Goal: Task Accomplishment & Management: Complete application form

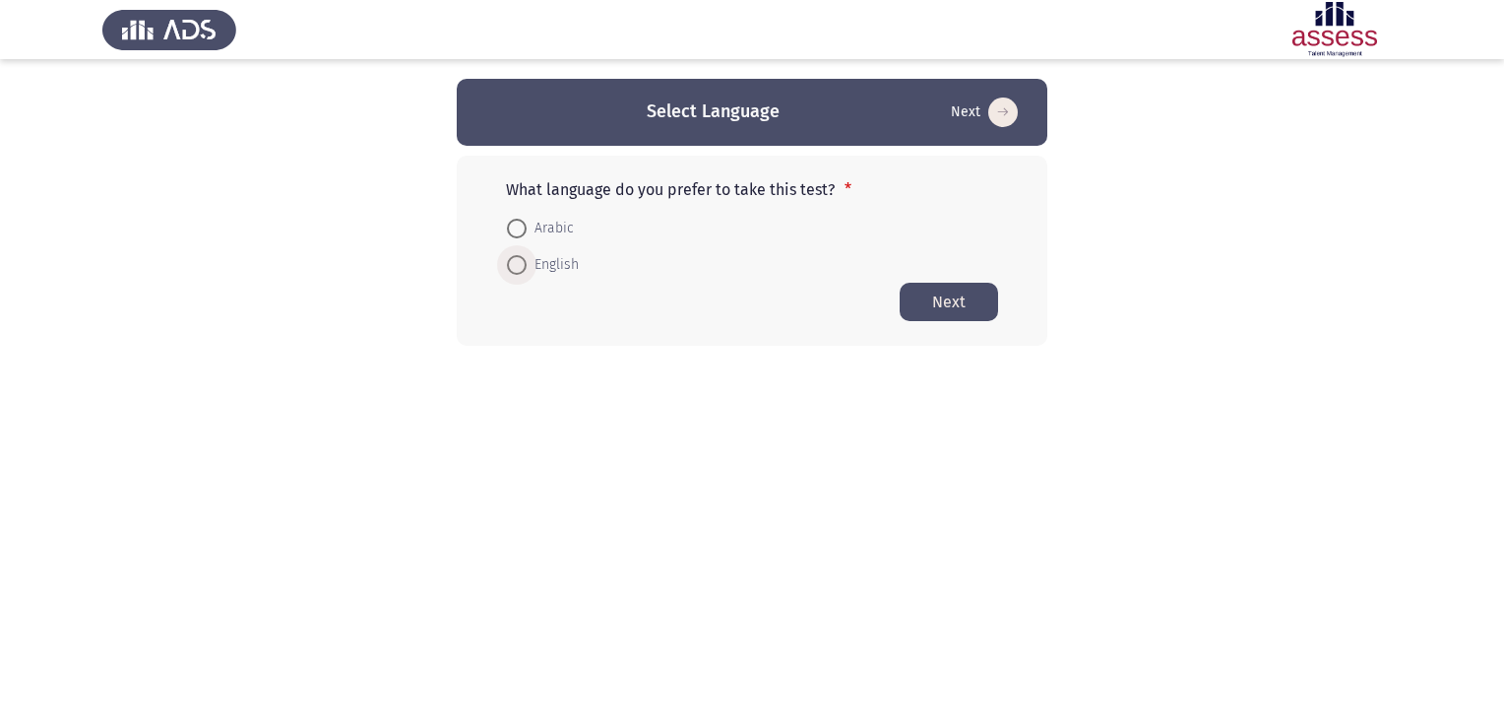
click at [520, 257] on span at bounding box center [517, 265] width 20 height 20
click at [520, 257] on input "English" at bounding box center [517, 265] width 20 height 20
radio input "true"
click at [931, 292] on button "Next" at bounding box center [949, 301] width 98 height 38
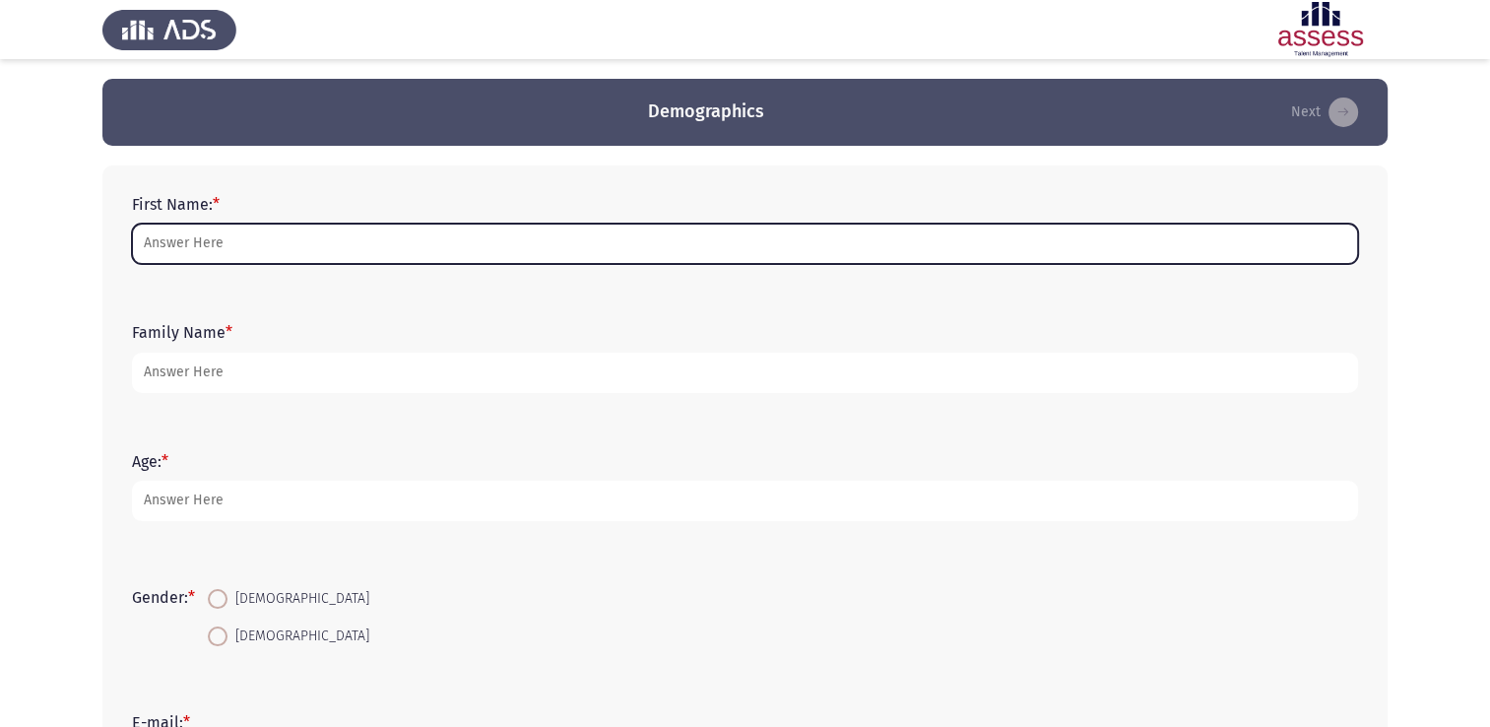
click at [316, 255] on input "First Name: *" at bounding box center [745, 243] width 1226 height 40
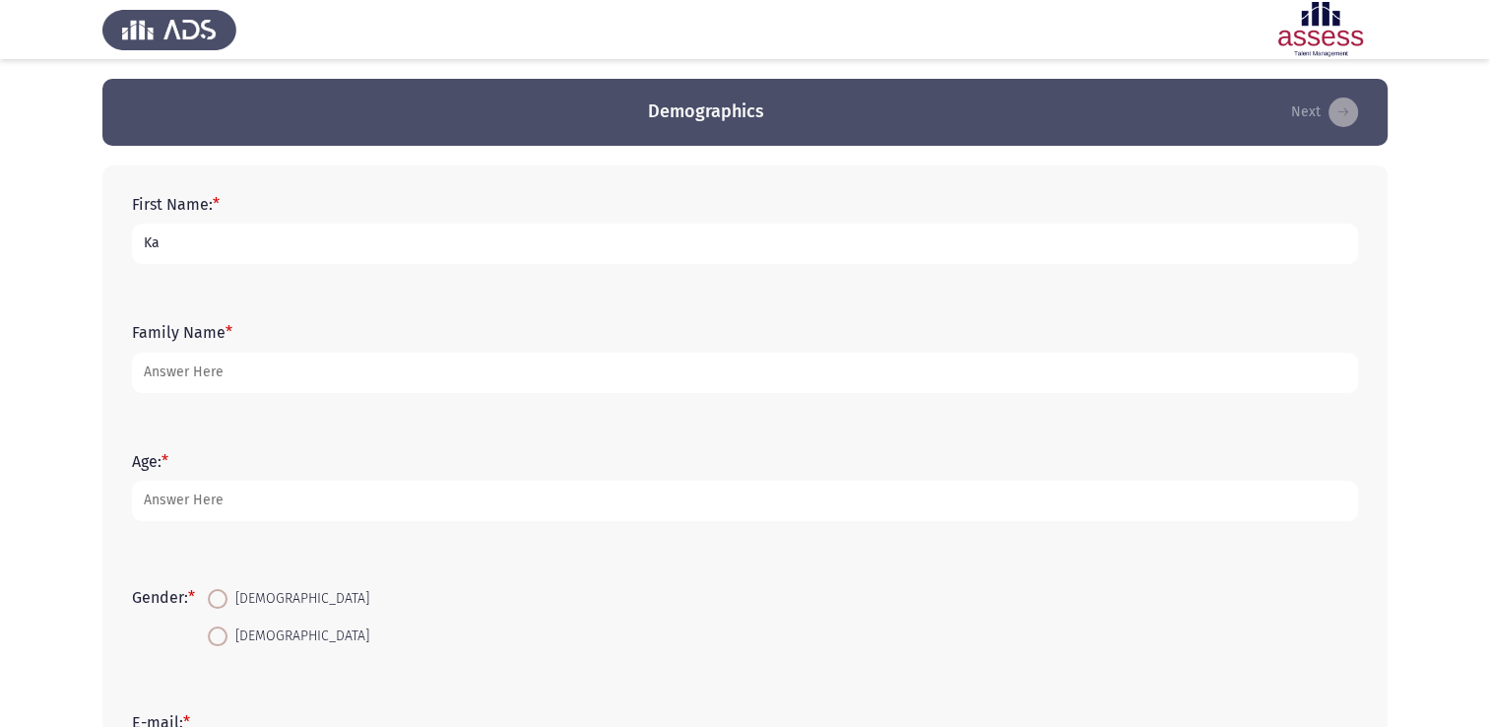
type input "[PERSON_NAME]"
type input "ElShahawy"
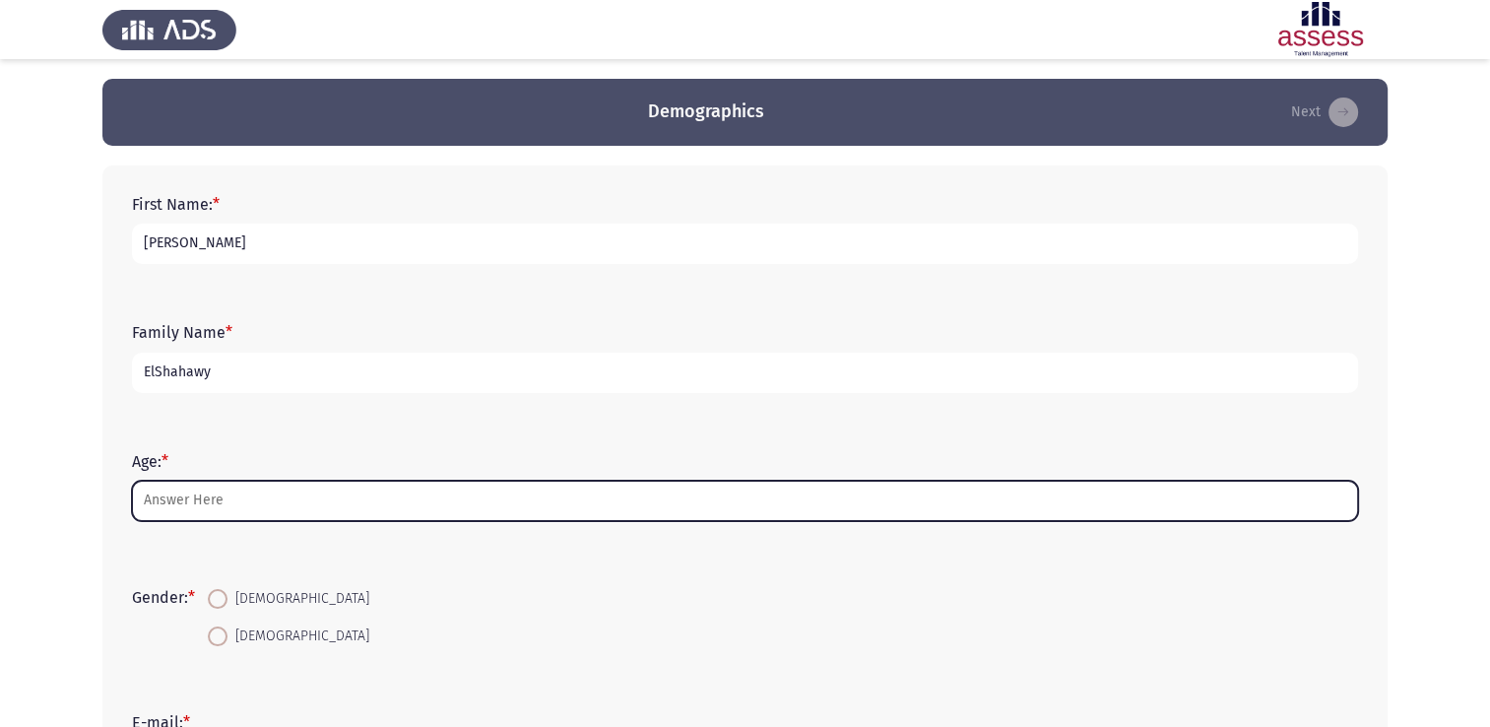
click at [256, 497] on input "Age: *" at bounding box center [745, 500] width 1226 height 40
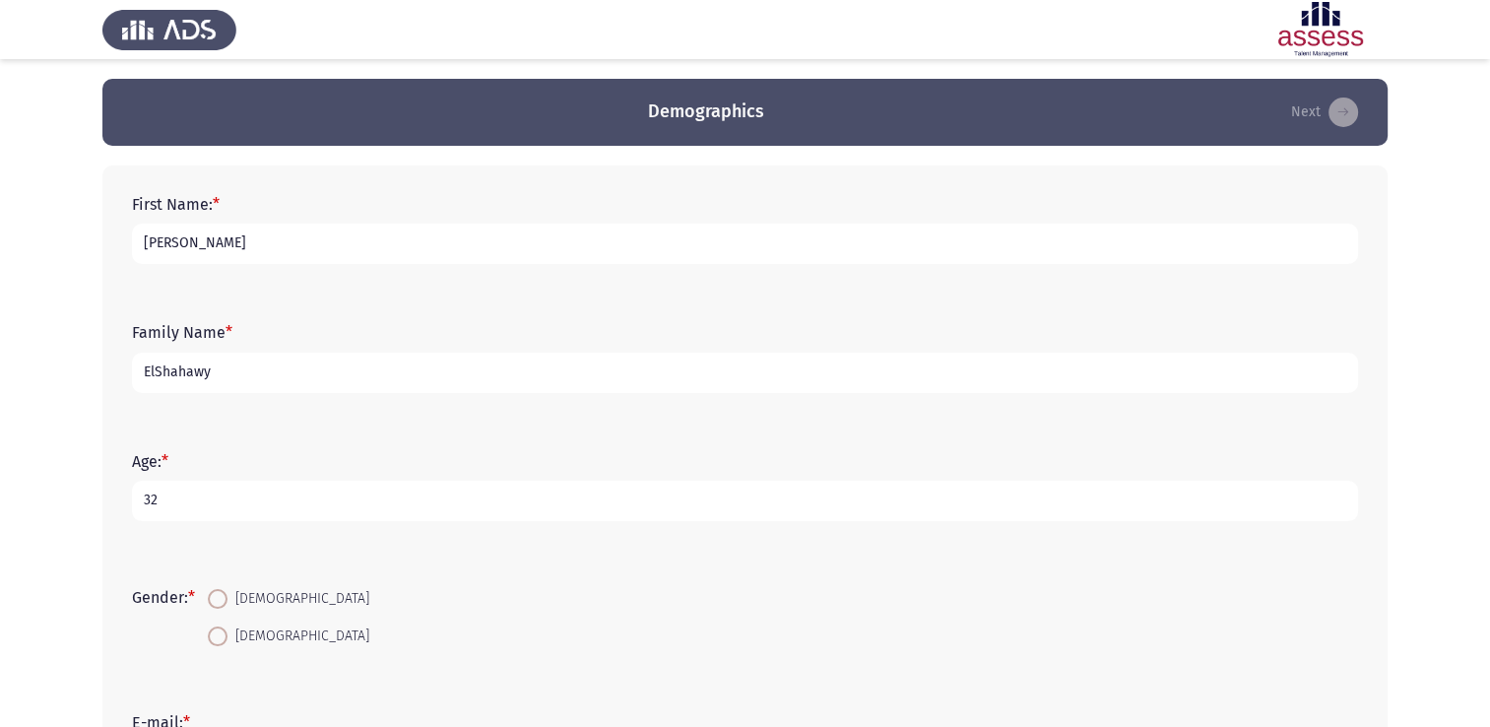
type input "32"
click at [205, 606] on mat-radio-button "[DEMOGRAPHIC_DATA]" at bounding box center [288, 598] width 187 height 36
click at [224, 598] on span at bounding box center [218, 599] width 20 height 20
click at [224, 598] on input "[DEMOGRAPHIC_DATA]" at bounding box center [218, 599] width 20 height 20
radio input "true"
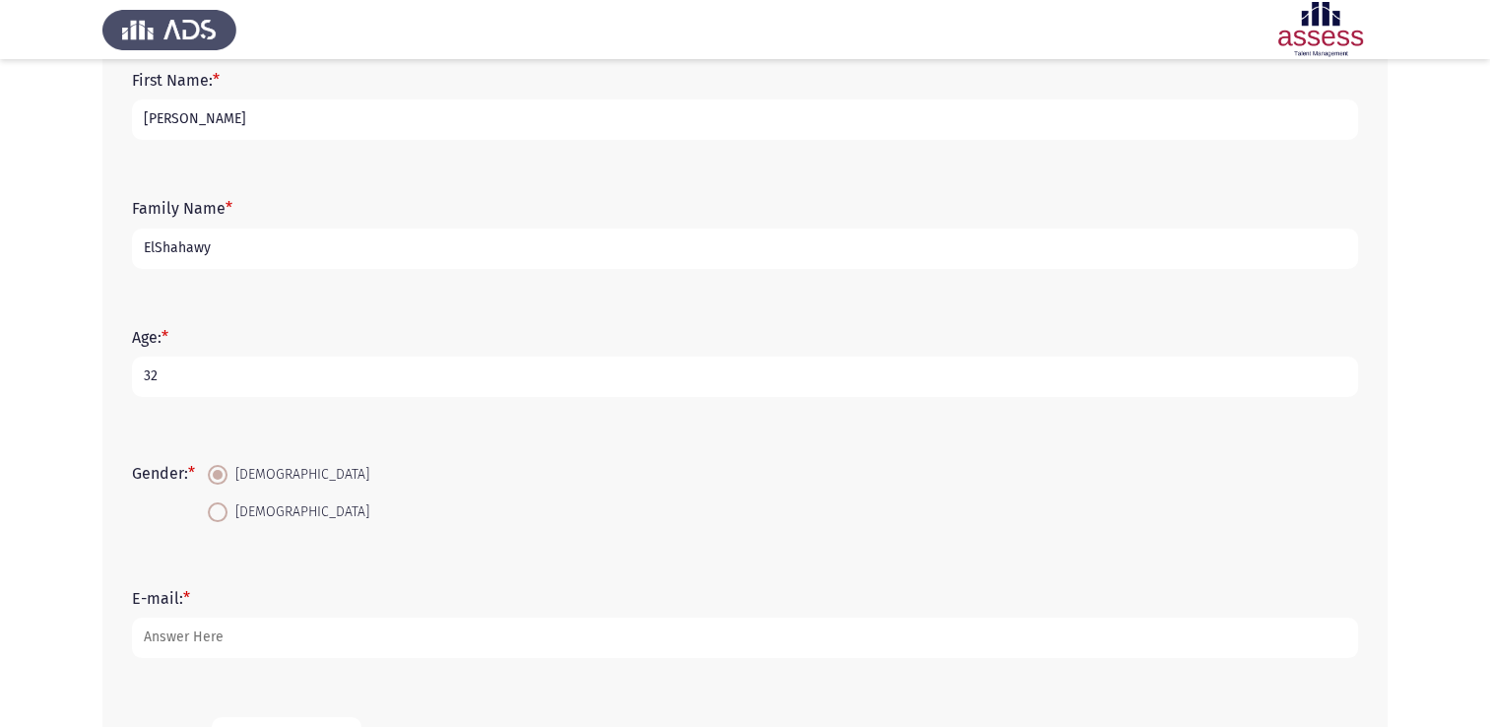
scroll to position [197, 0]
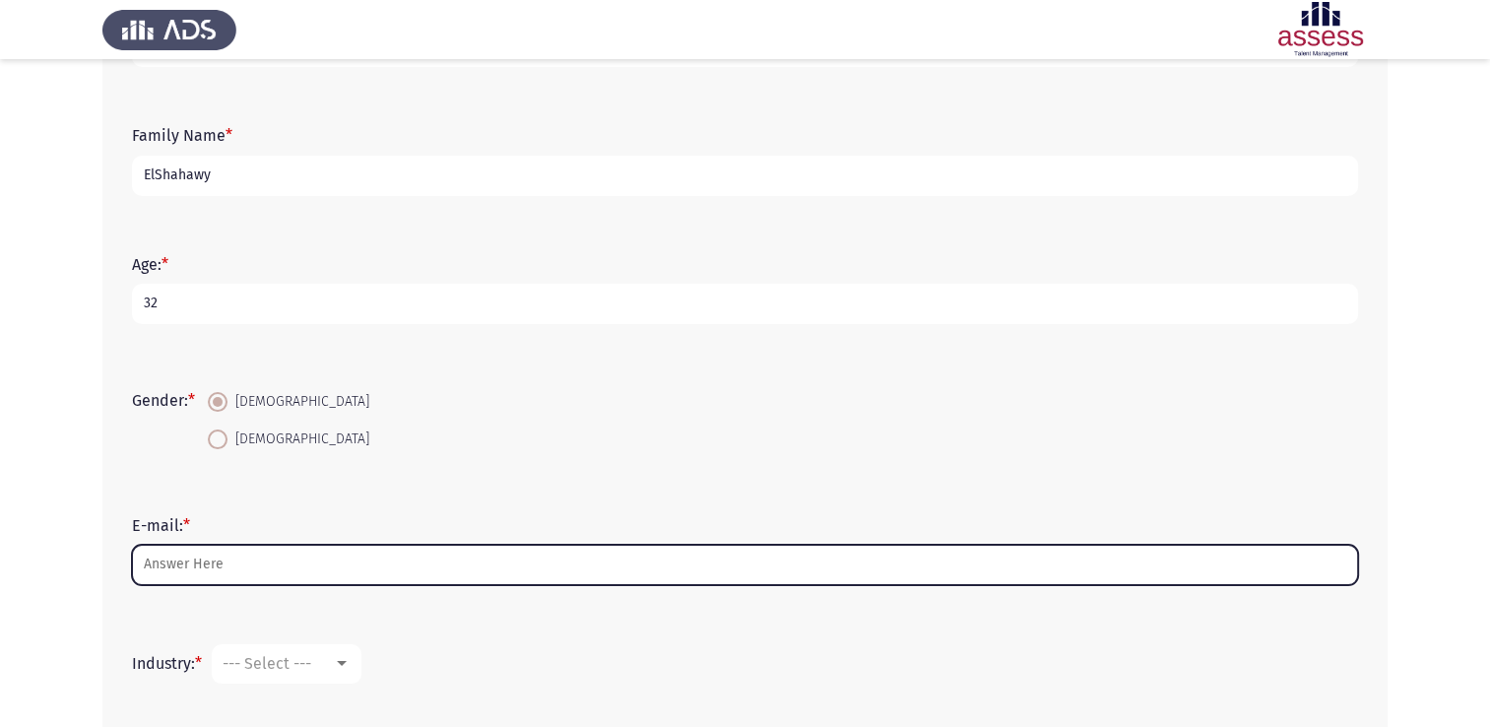
click at [256, 580] on input "E-mail: *" at bounding box center [745, 564] width 1226 height 40
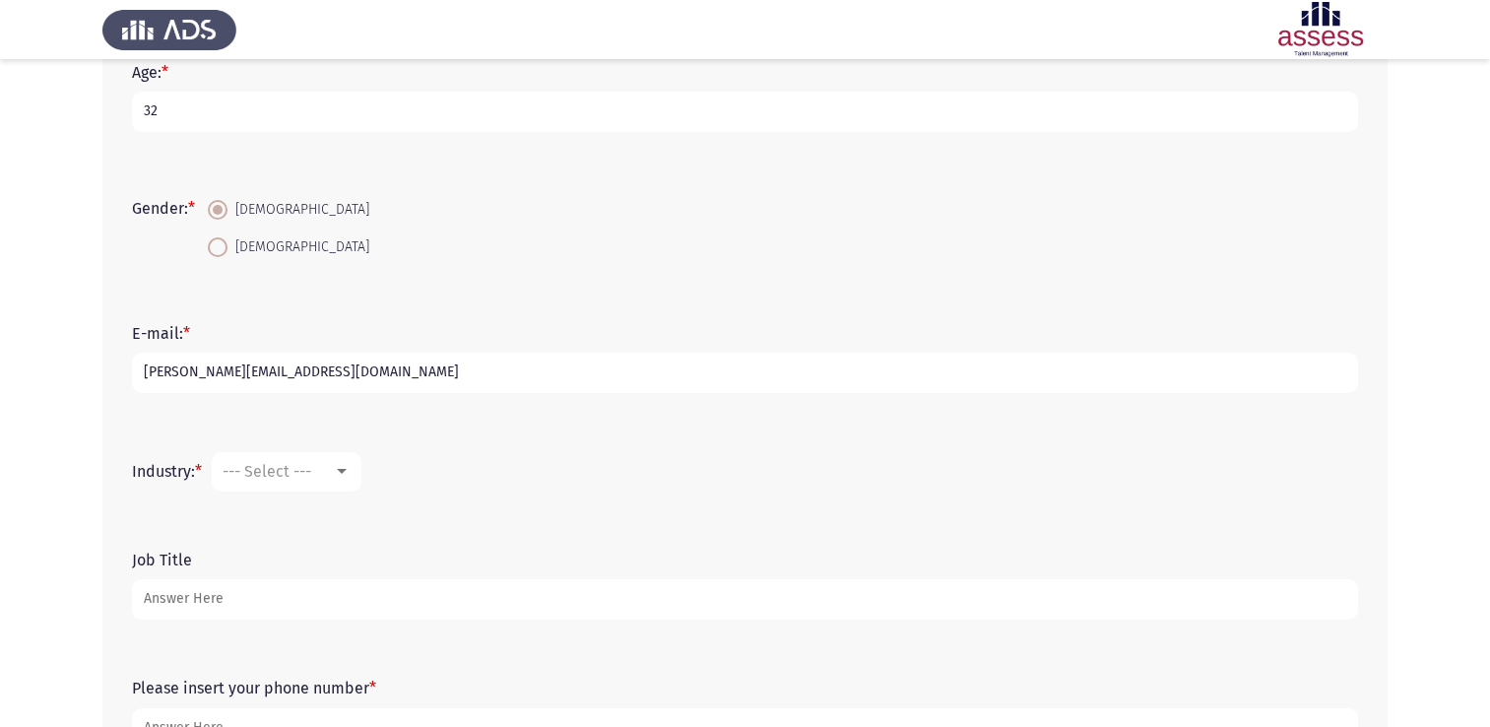
scroll to position [394, 0]
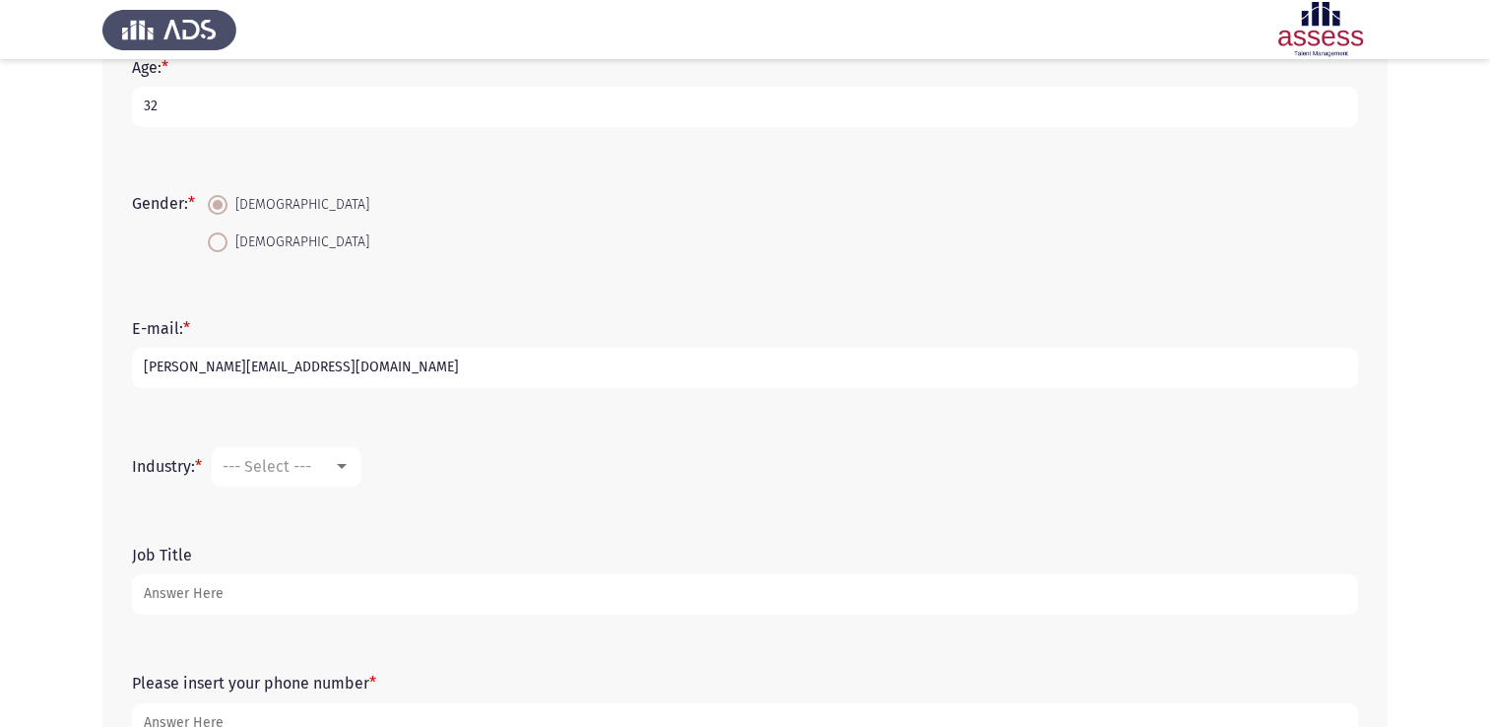
type input "[PERSON_NAME][EMAIL_ADDRESS][DOMAIN_NAME]"
click at [347, 474] on div at bounding box center [342, 467] width 18 height 16
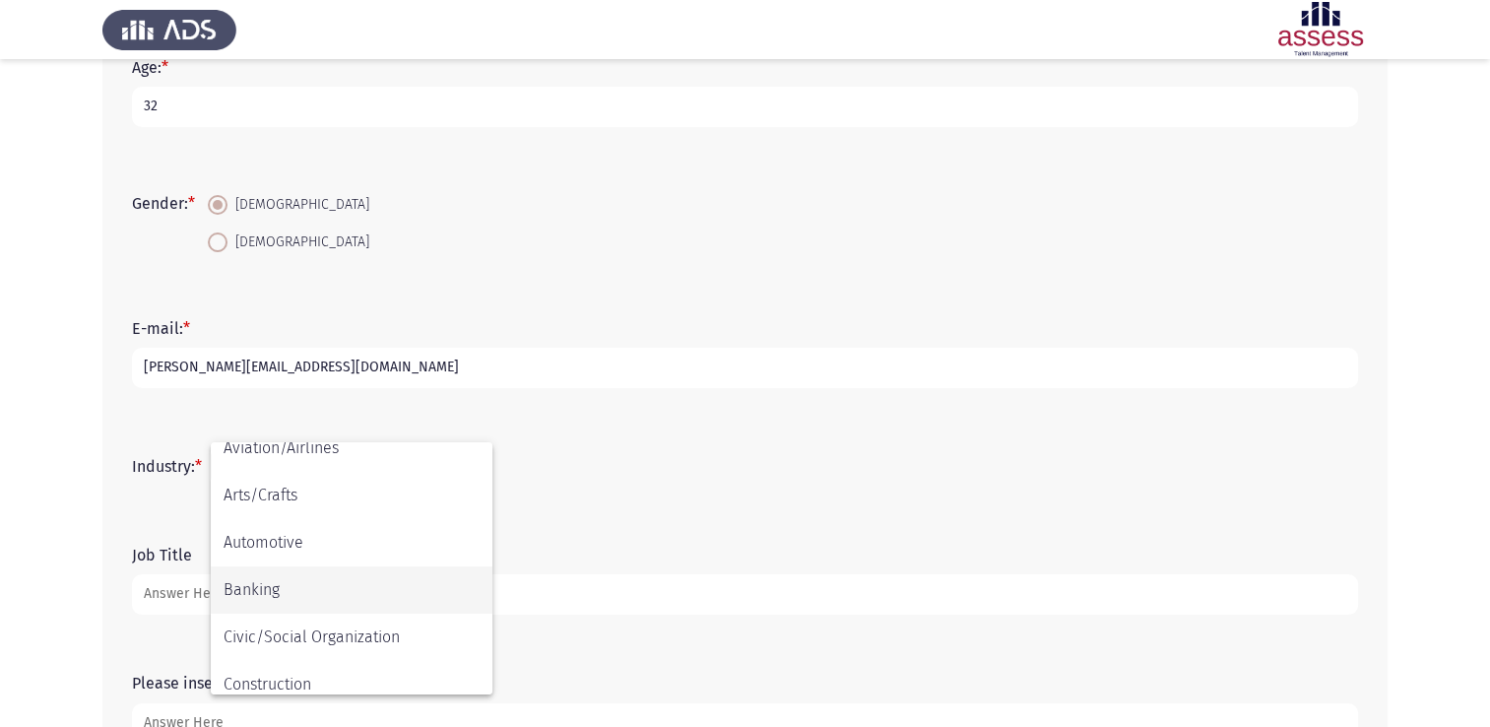
scroll to position [98, 0]
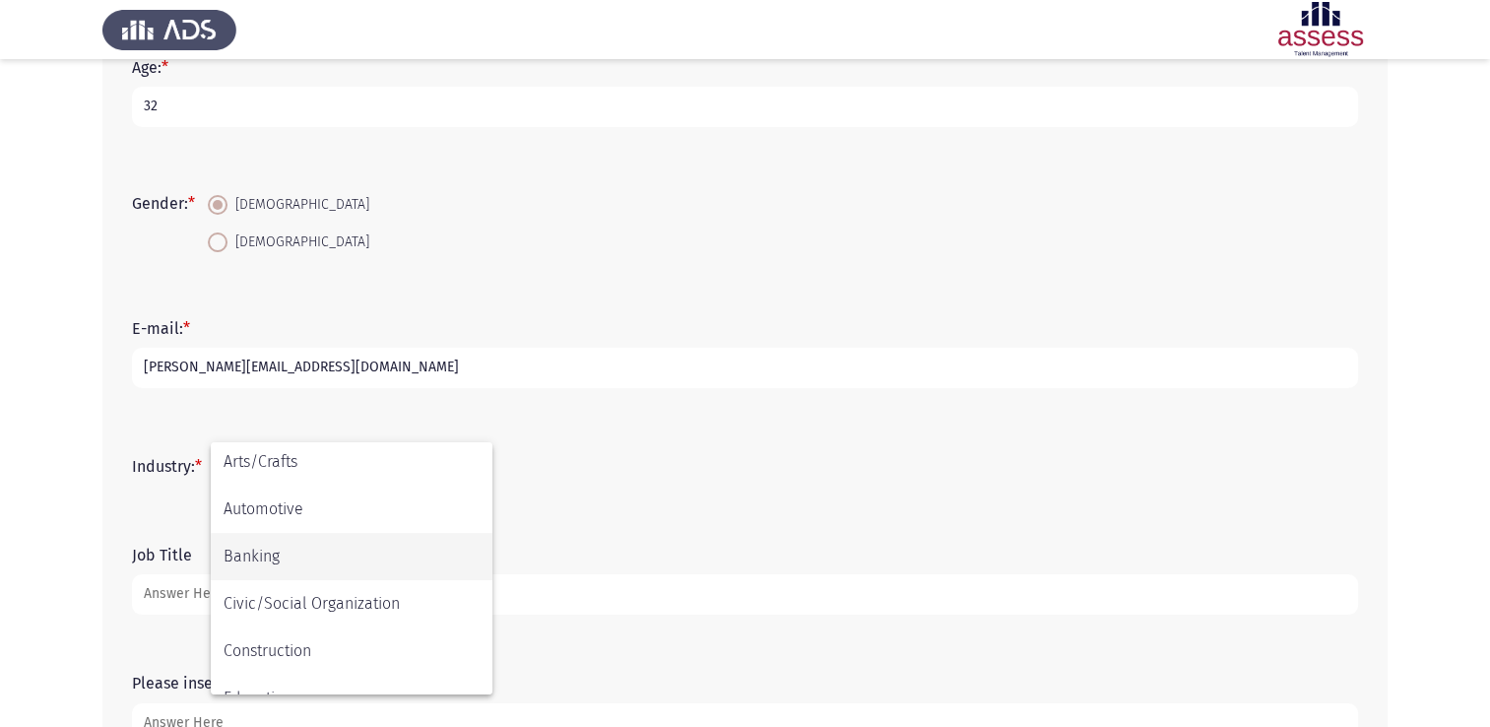
click at [315, 553] on span "Banking" at bounding box center [351, 556] width 256 height 47
click at [319, 470] on div "Banking" at bounding box center [278, 466] width 110 height 19
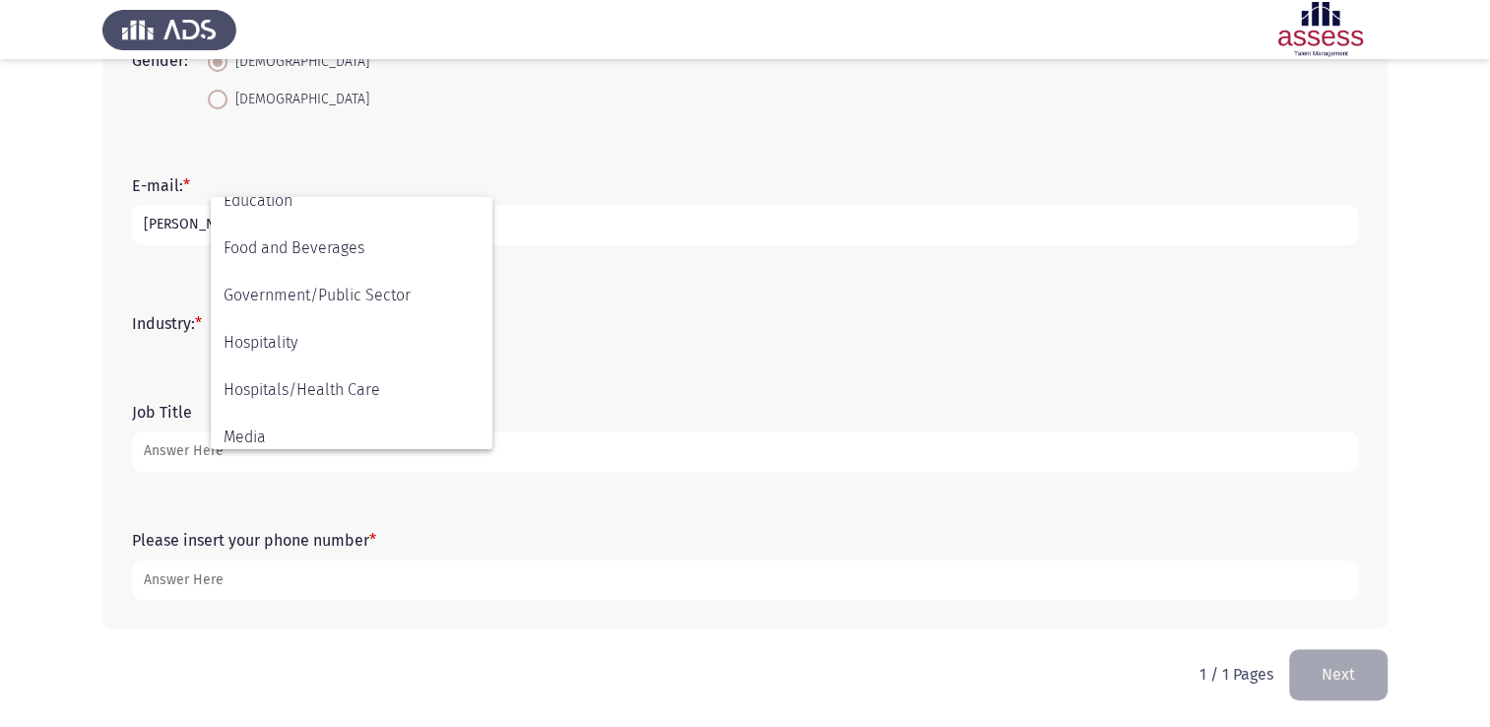
scroll to position [55, 0]
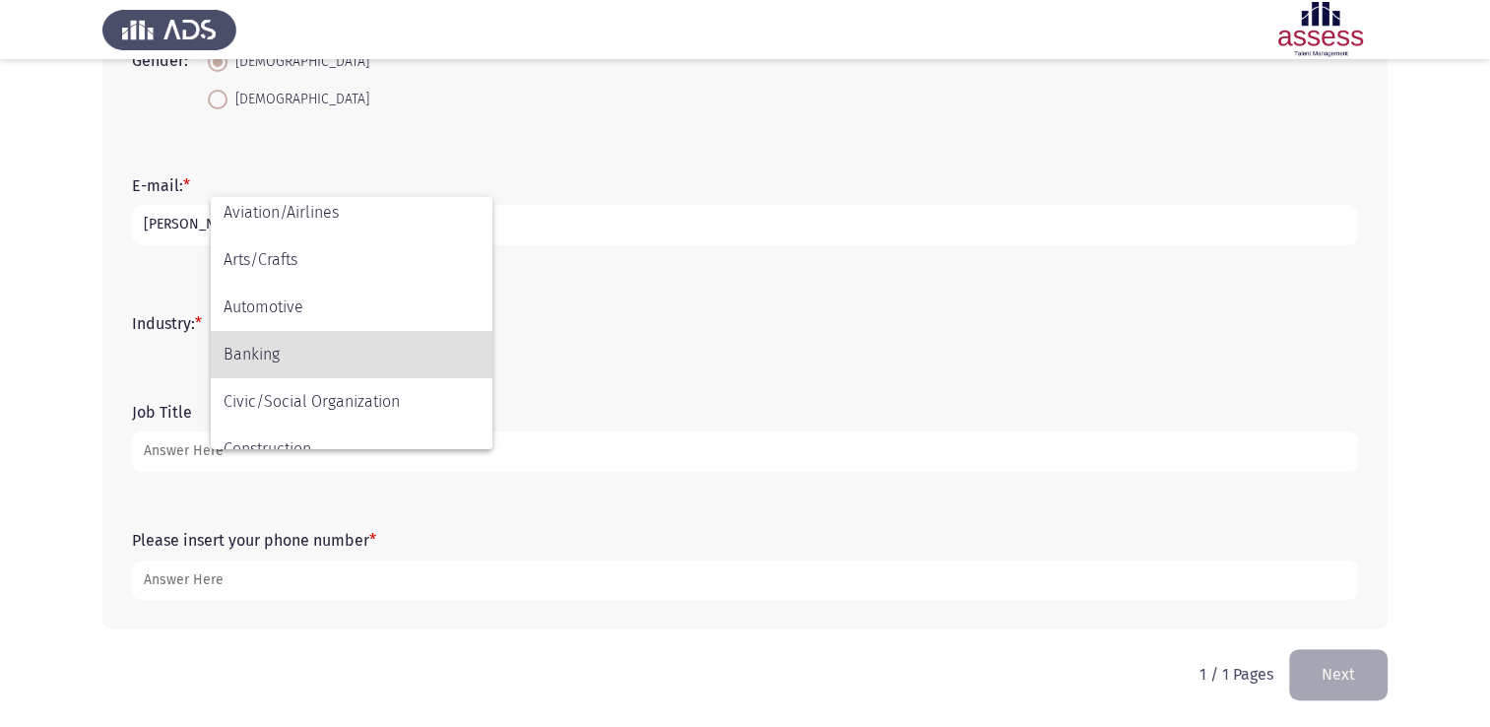
click at [343, 351] on span "Banking" at bounding box center [351, 354] width 256 height 47
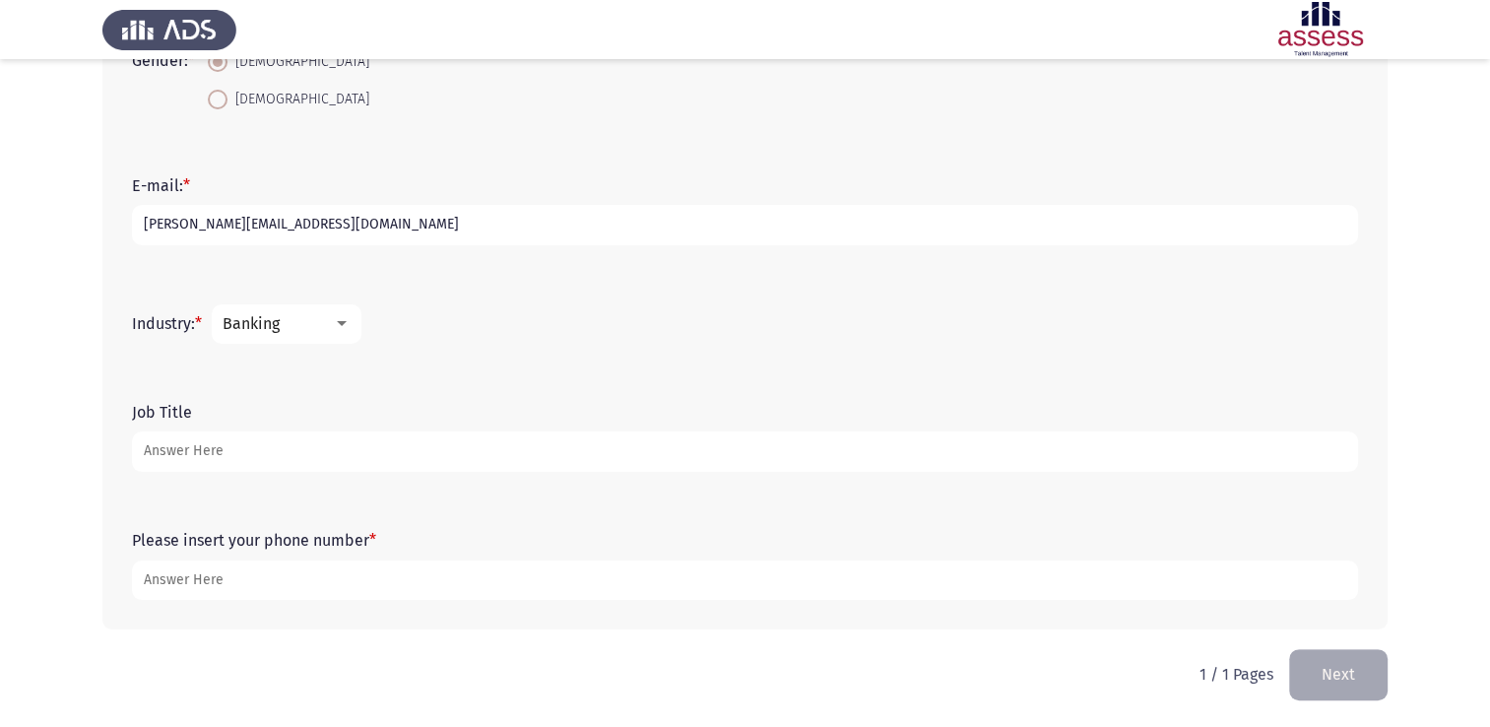
click at [185, 451] on input "Job Title" at bounding box center [745, 451] width 1226 height 40
type input "Treasury Supervisor"
click at [135, 484] on div "Job Title Treasury Supervisor" at bounding box center [744, 437] width 1245 height 128
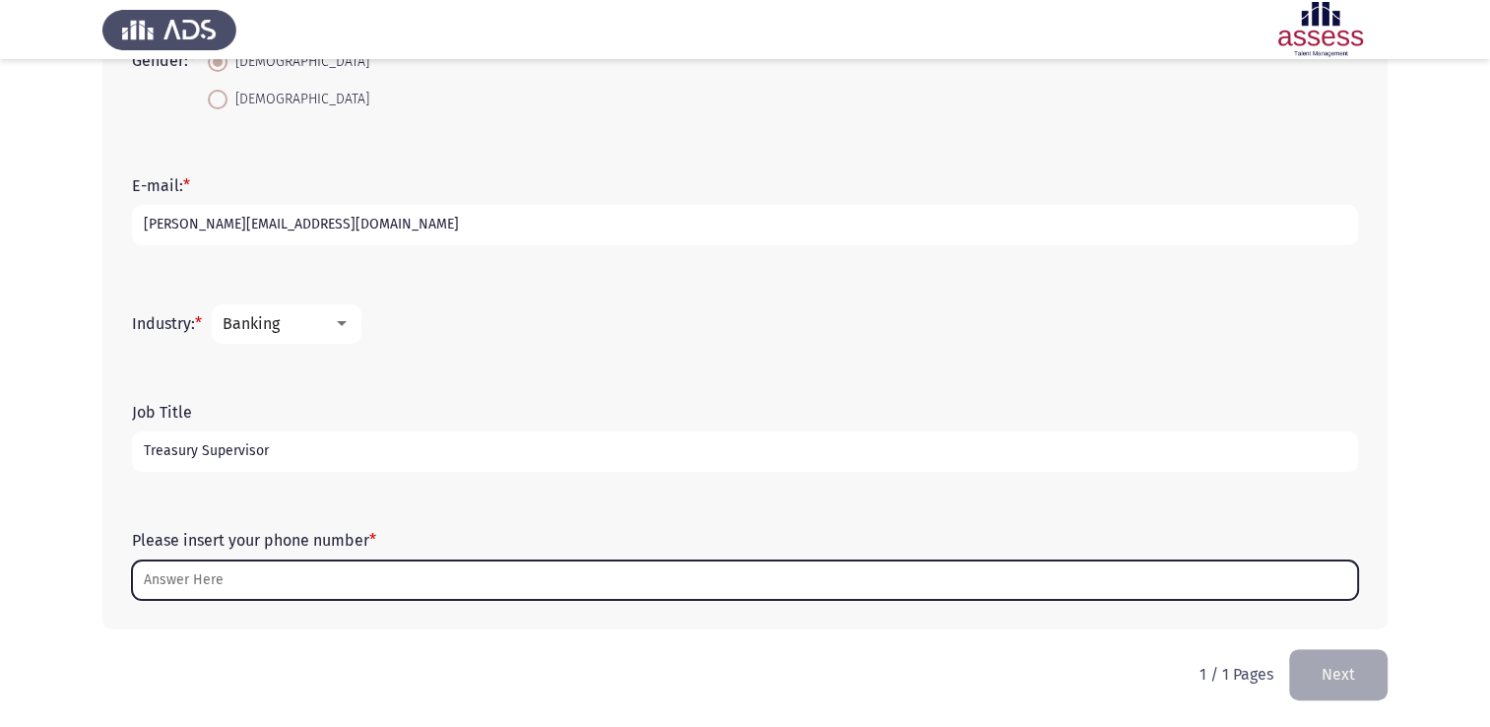
click at [189, 582] on input "Please insert your phone number *" at bounding box center [745, 580] width 1226 height 40
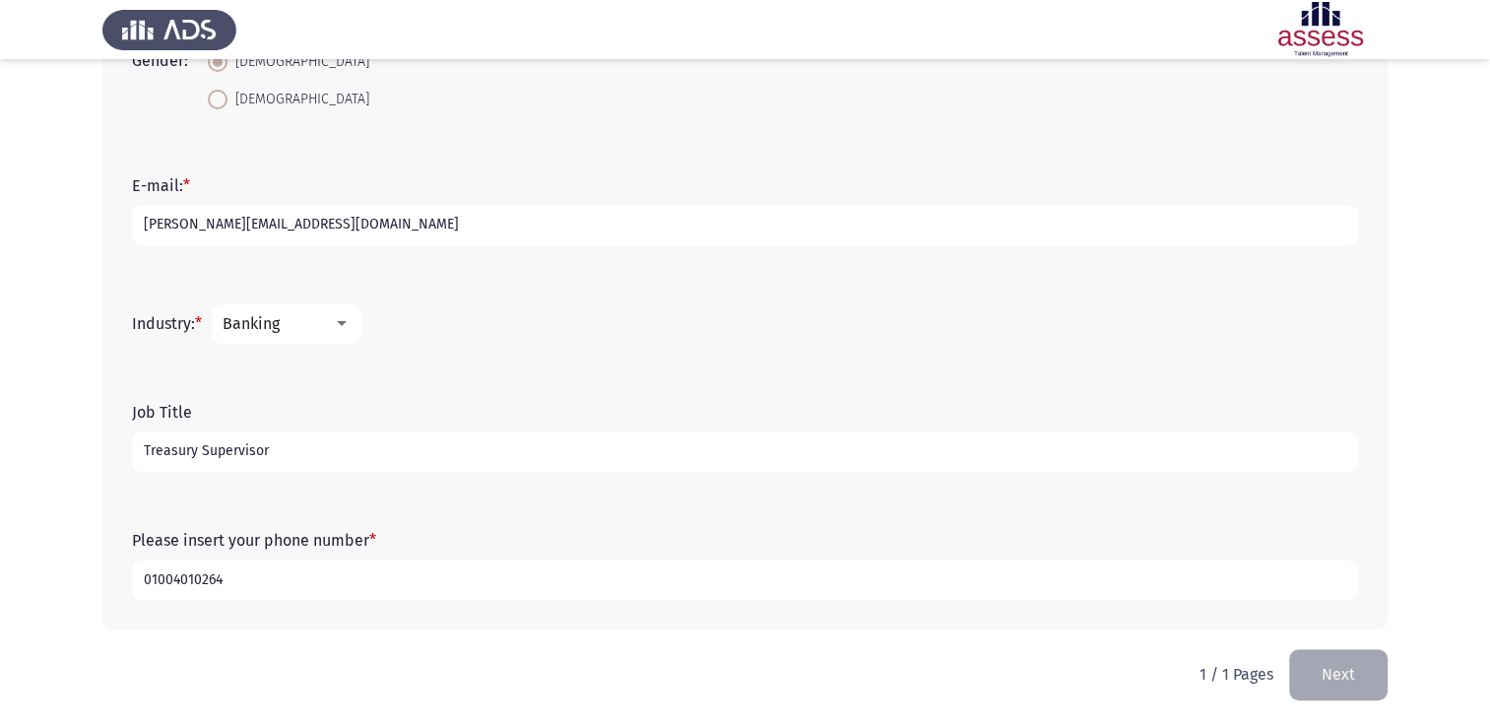
type input "01004010264"
click at [223, 625] on div "Please insert your phone number * [PHONE_NUMBER]" at bounding box center [744, 565] width 1245 height 128
click at [1371, 679] on button "Next" at bounding box center [1338, 674] width 98 height 50
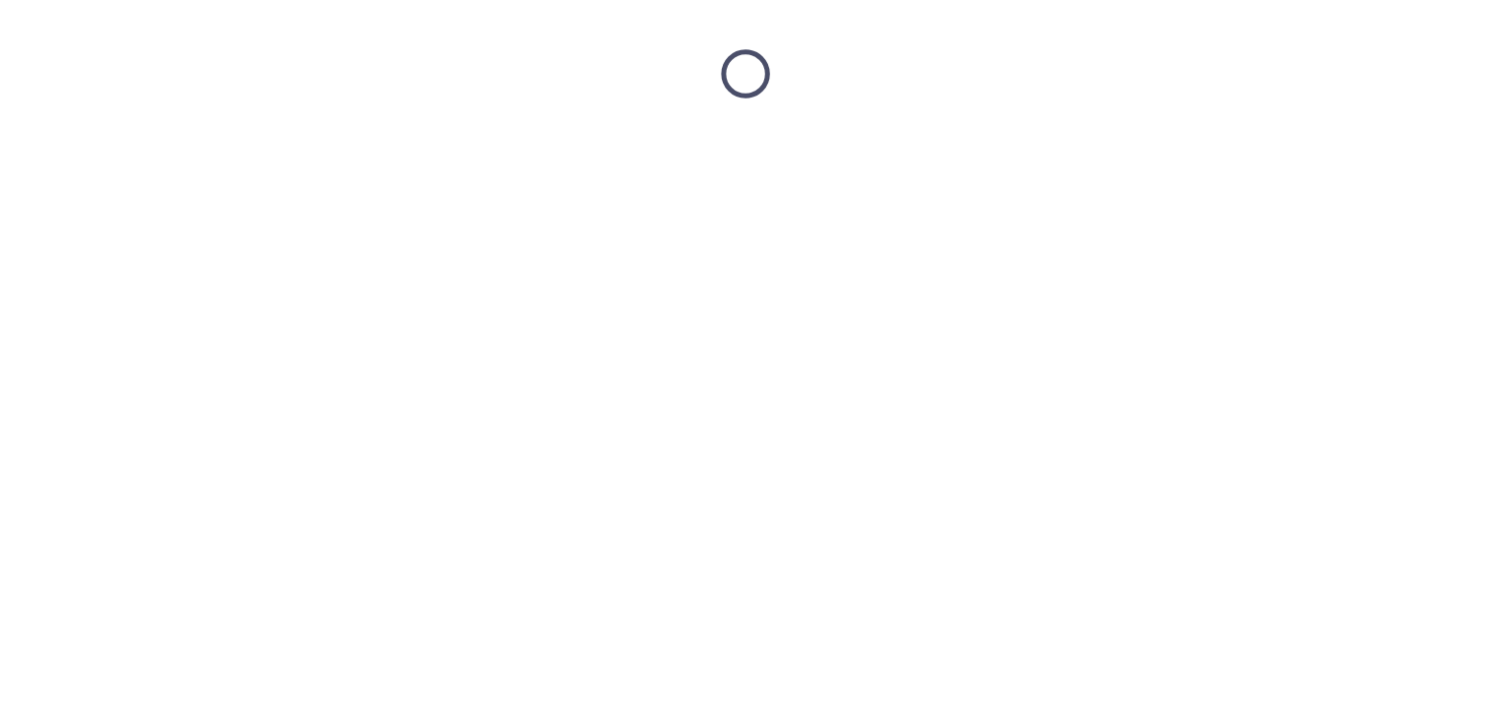
scroll to position [0, 0]
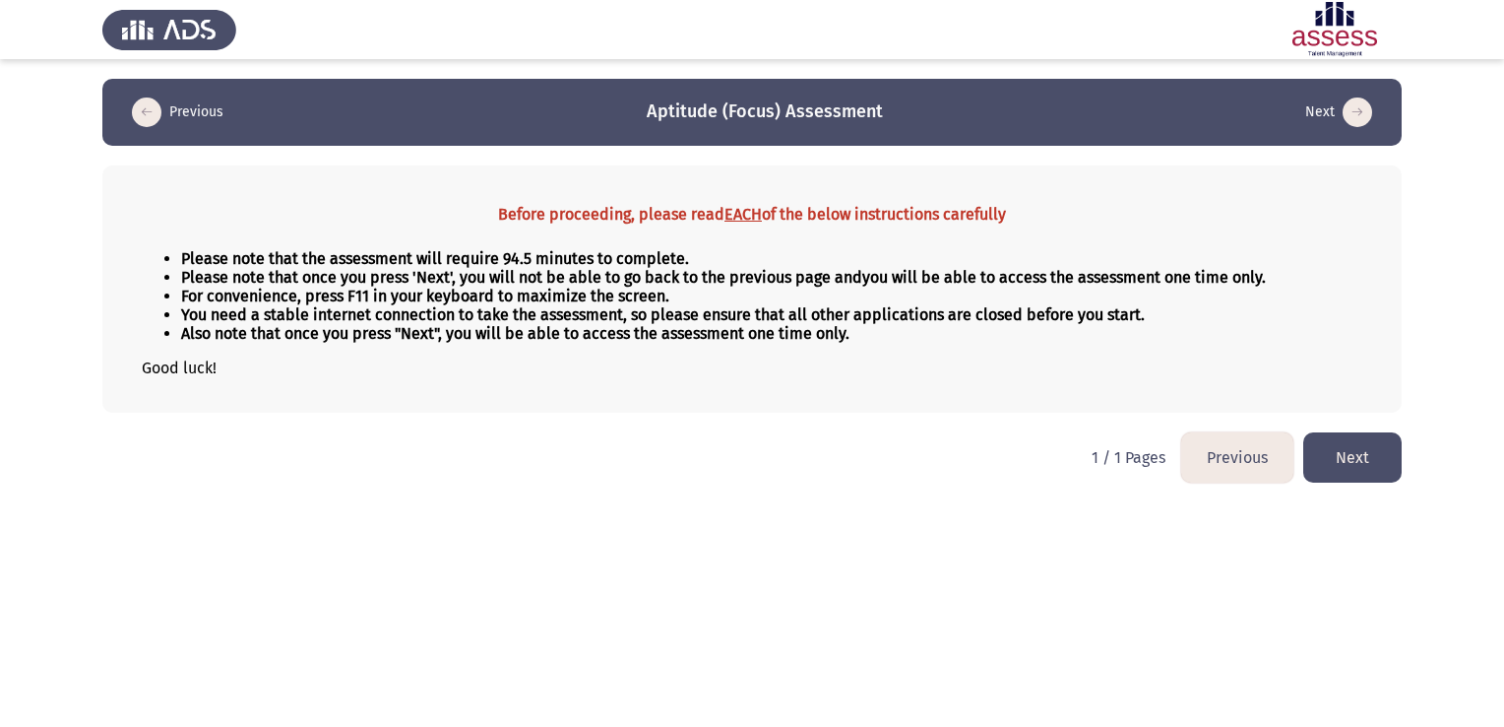
click at [361, 479] on html "Previous Aptitude (Focus) Assessment Next Before proceeding, please read EACH o…" at bounding box center [752, 251] width 1504 height 502
click at [1327, 445] on button "Next" at bounding box center [1353, 457] width 98 height 50
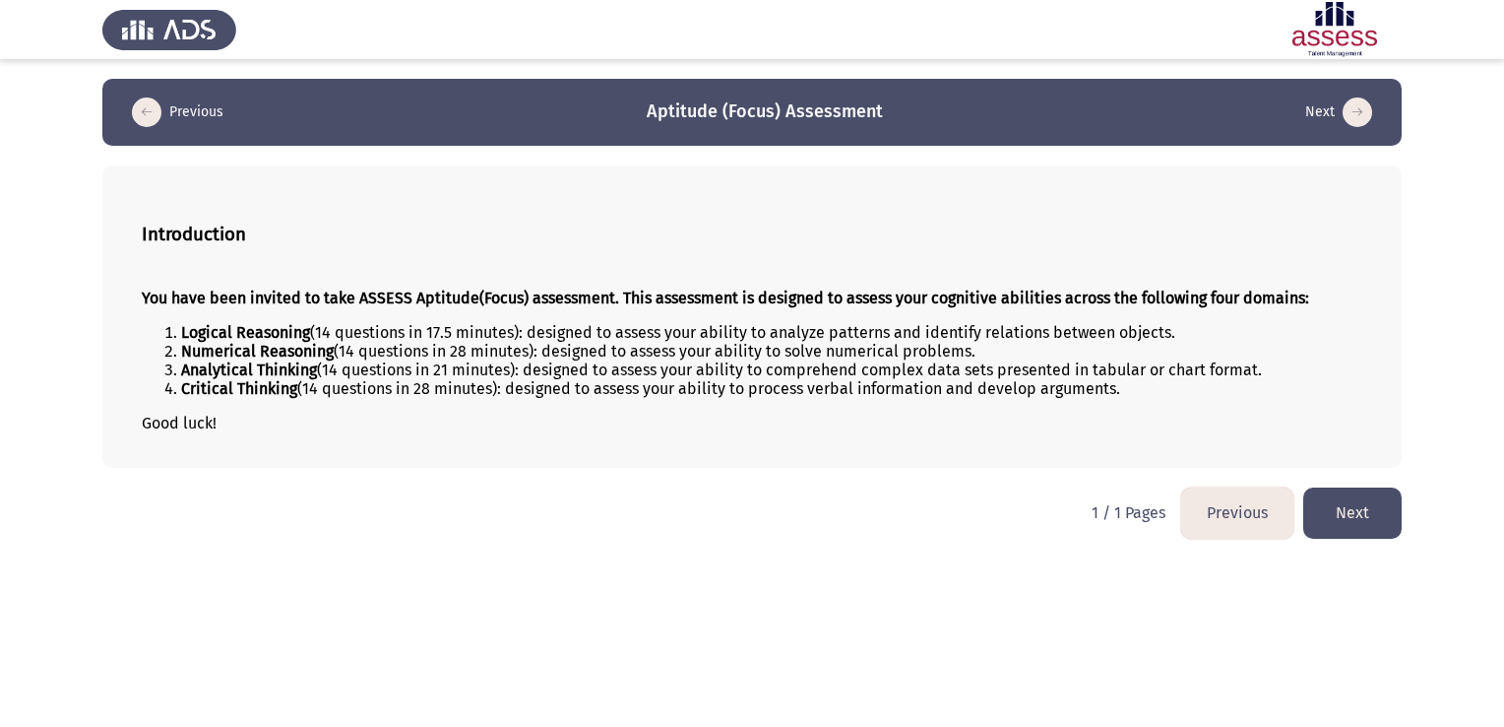
click at [1361, 506] on button "Next" at bounding box center [1353, 512] width 98 height 50
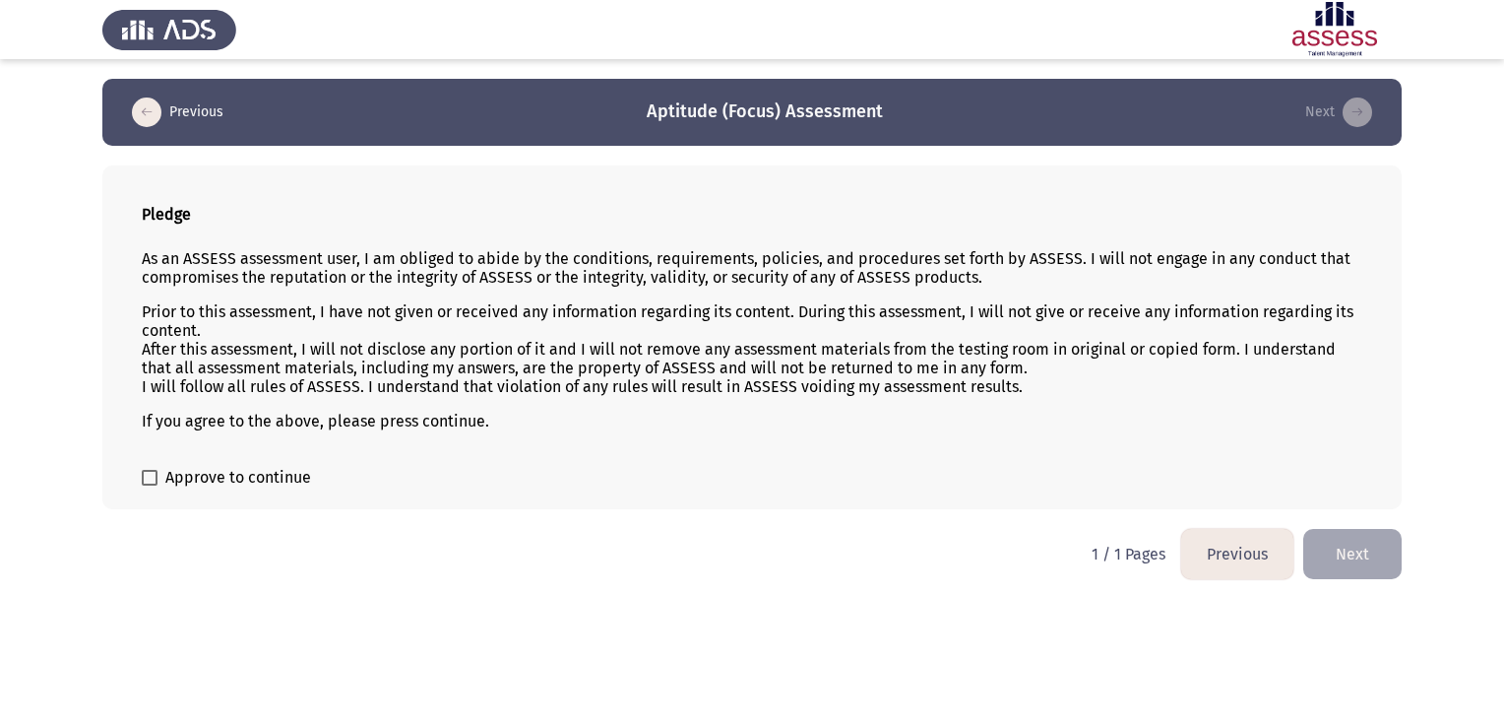
click at [149, 478] on span at bounding box center [150, 478] width 16 height 16
click at [149, 485] on input "Approve to continue" at bounding box center [149, 485] width 1 height 1
checkbox input "true"
click at [1386, 553] on button "Next" at bounding box center [1353, 554] width 98 height 50
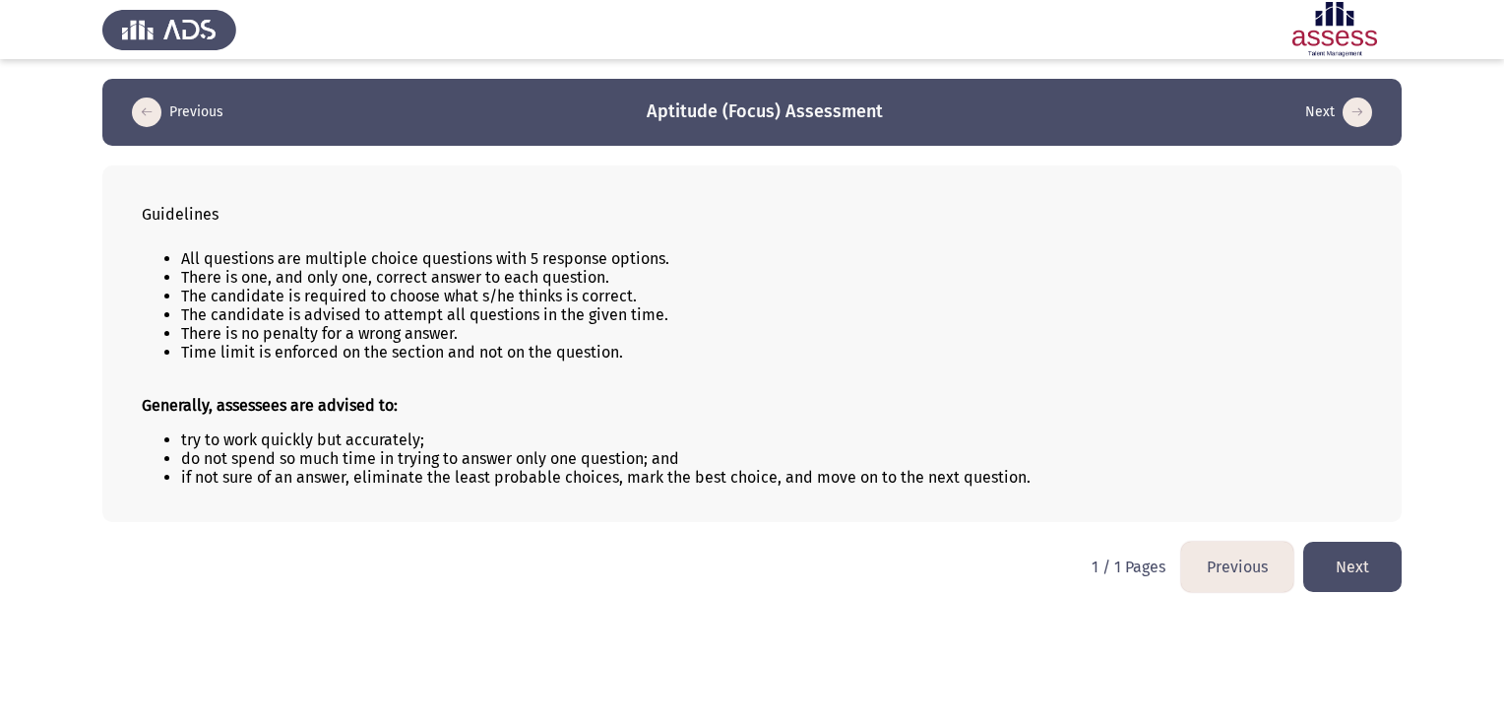
click at [1366, 577] on button "Next" at bounding box center [1353, 567] width 98 height 50
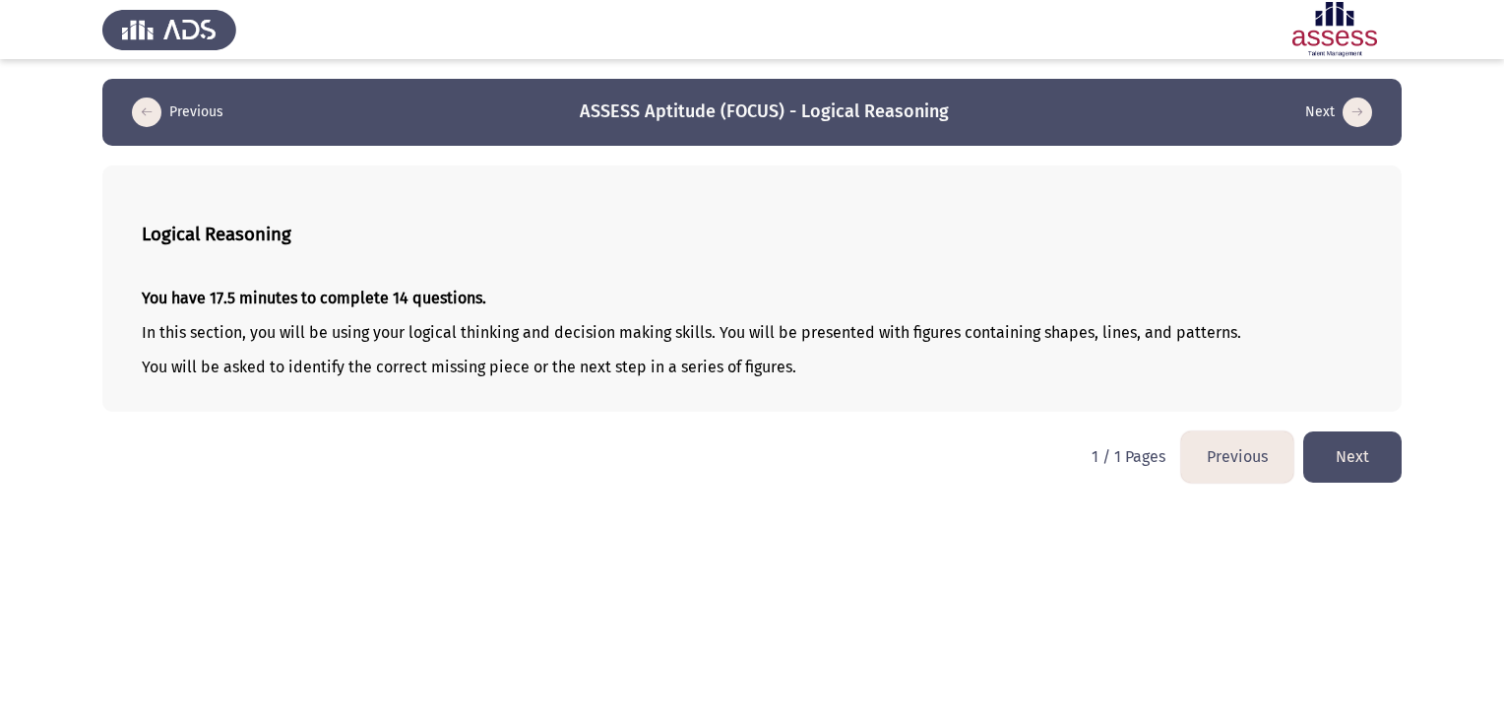
click at [1372, 447] on button "Next" at bounding box center [1353, 456] width 98 height 50
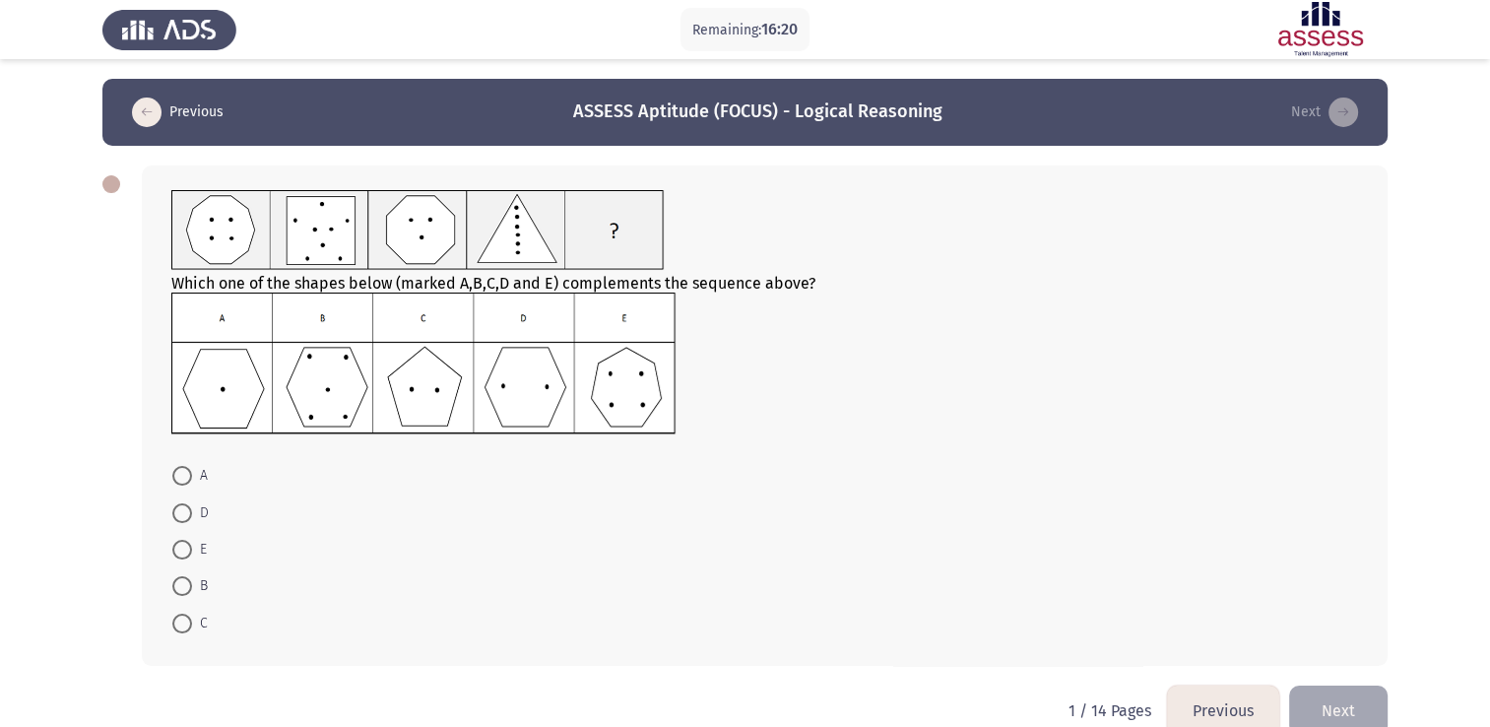
click at [185, 513] on span at bounding box center [182, 513] width 20 height 20
click at [185, 513] on input "D" at bounding box center [182, 513] width 20 height 20
radio input "true"
click at [1339, 691] on button "Next" at bounding box center [1338, 708] width 98 height 50
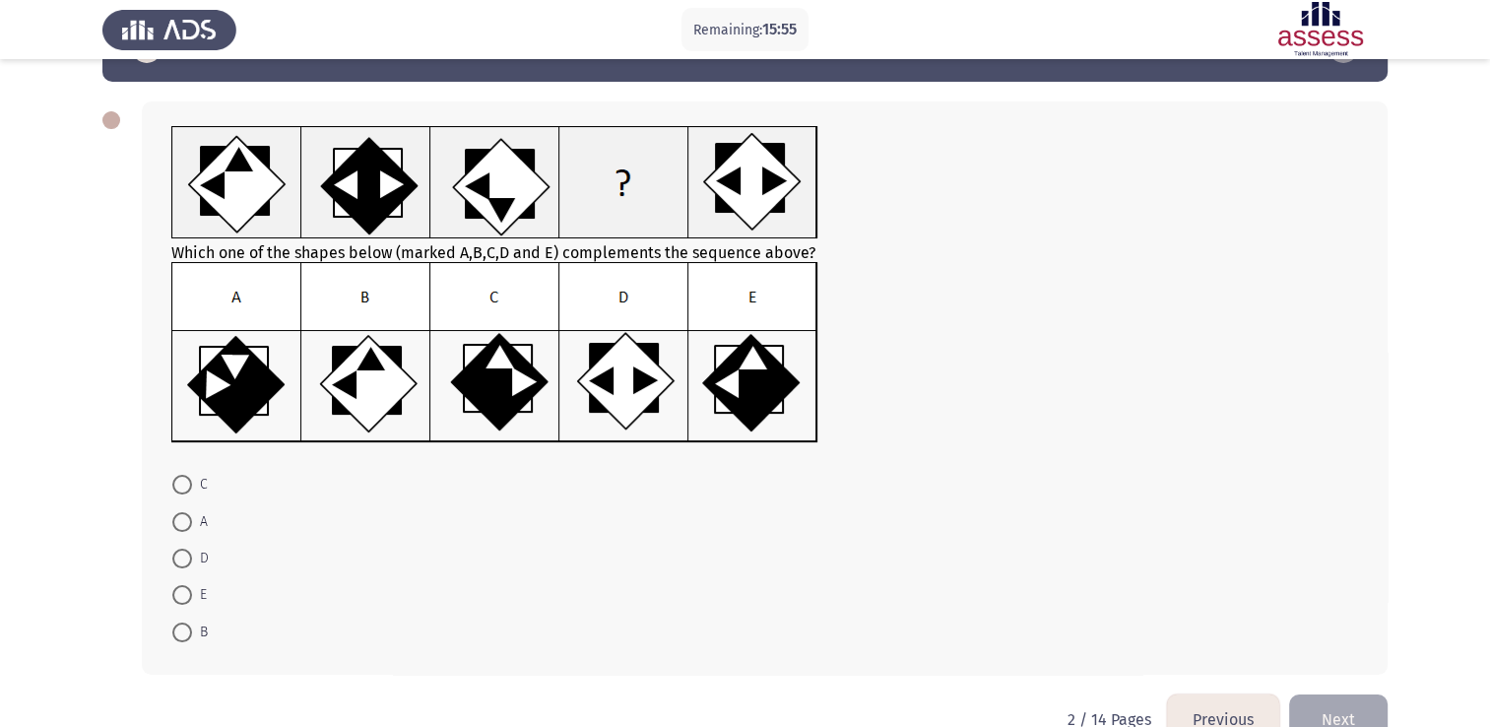
scroll to position [98, 0]
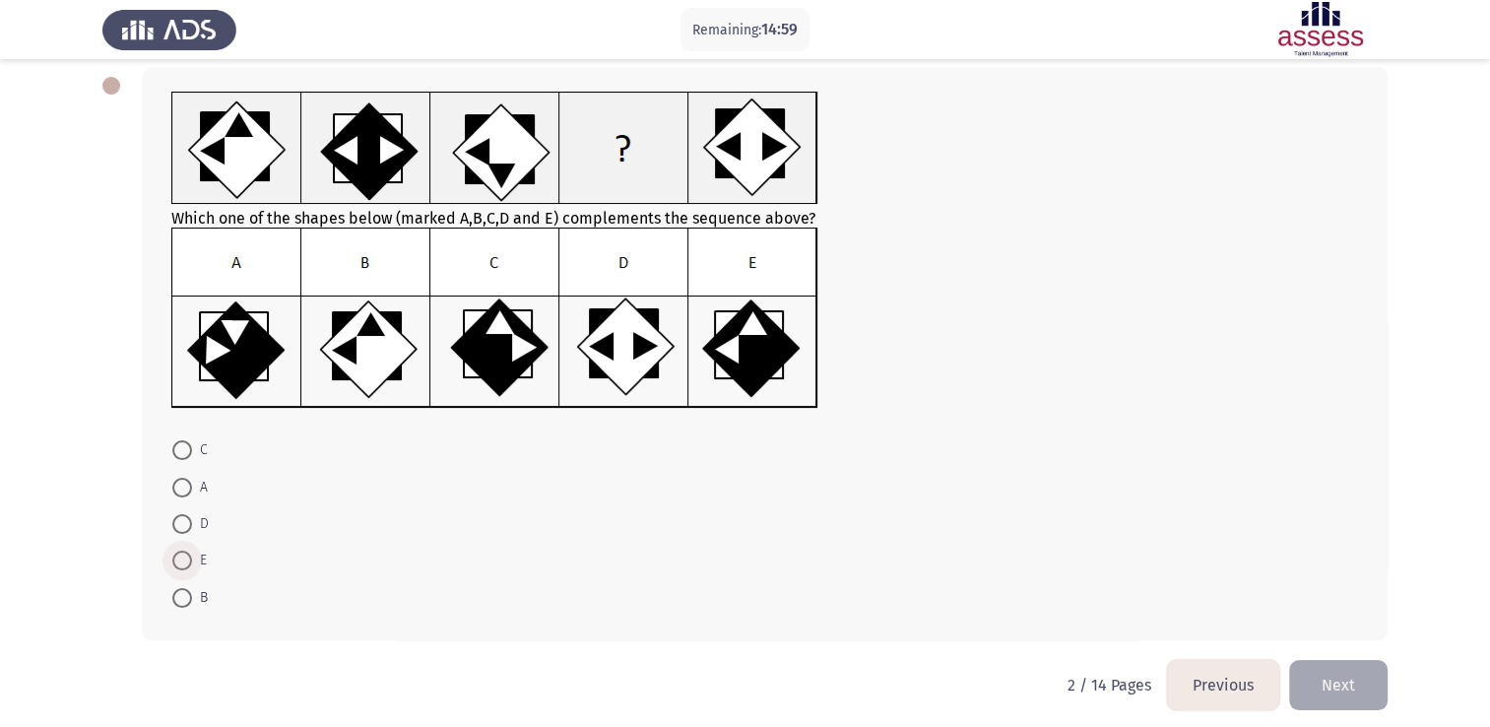
click at [178, 555] on span at bounding box center [182, 560] width 20 height 20
click at [178, 555] on input "E" at bounding box center [182, 560] width 20 height 20
radio input "true"
click at [178, 456] on span at bounding box center [182, 450] width 20 height 20
click at [178, 456] on input "C" at bounding box center [182, 450] width 20 height 20
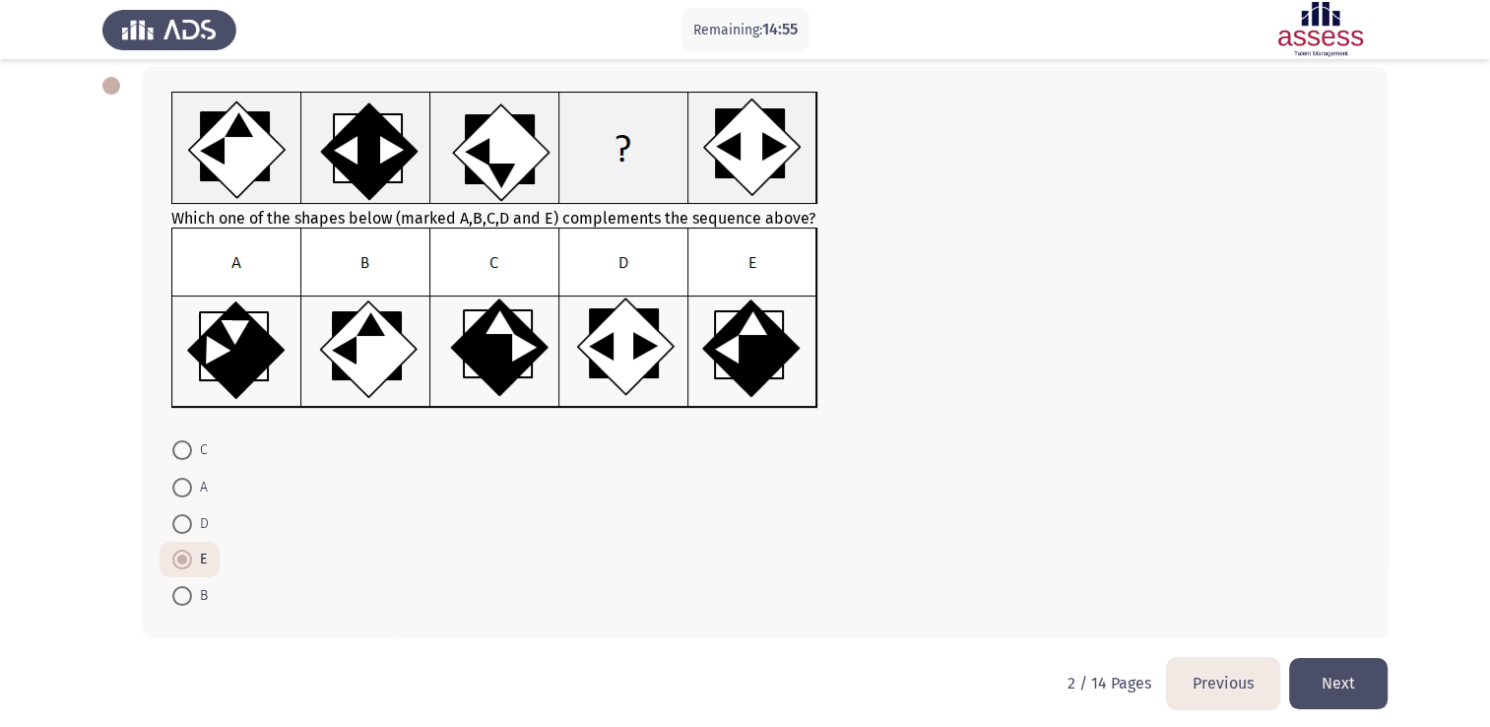
radio input "true"
click at [185, 555] on span at bounding box center [182, 559] width 20 height 20
click at [185, 555] on input "E" at bounding box center [182, 559] width 20 height 20
radio input "true"
click at [1340, 672] on button "Next" at bounding box center [1338, 683] width 98 height 50
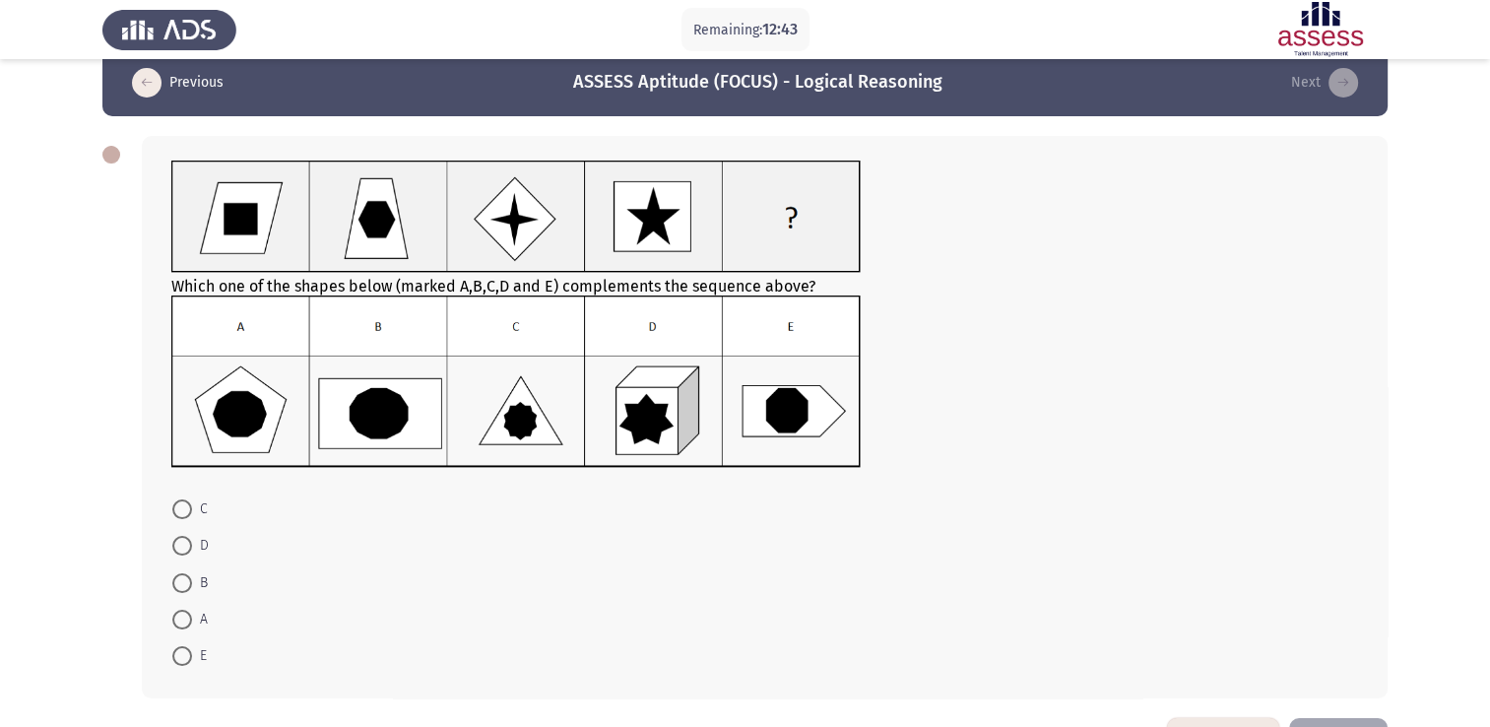
scroll to position [0, 0]
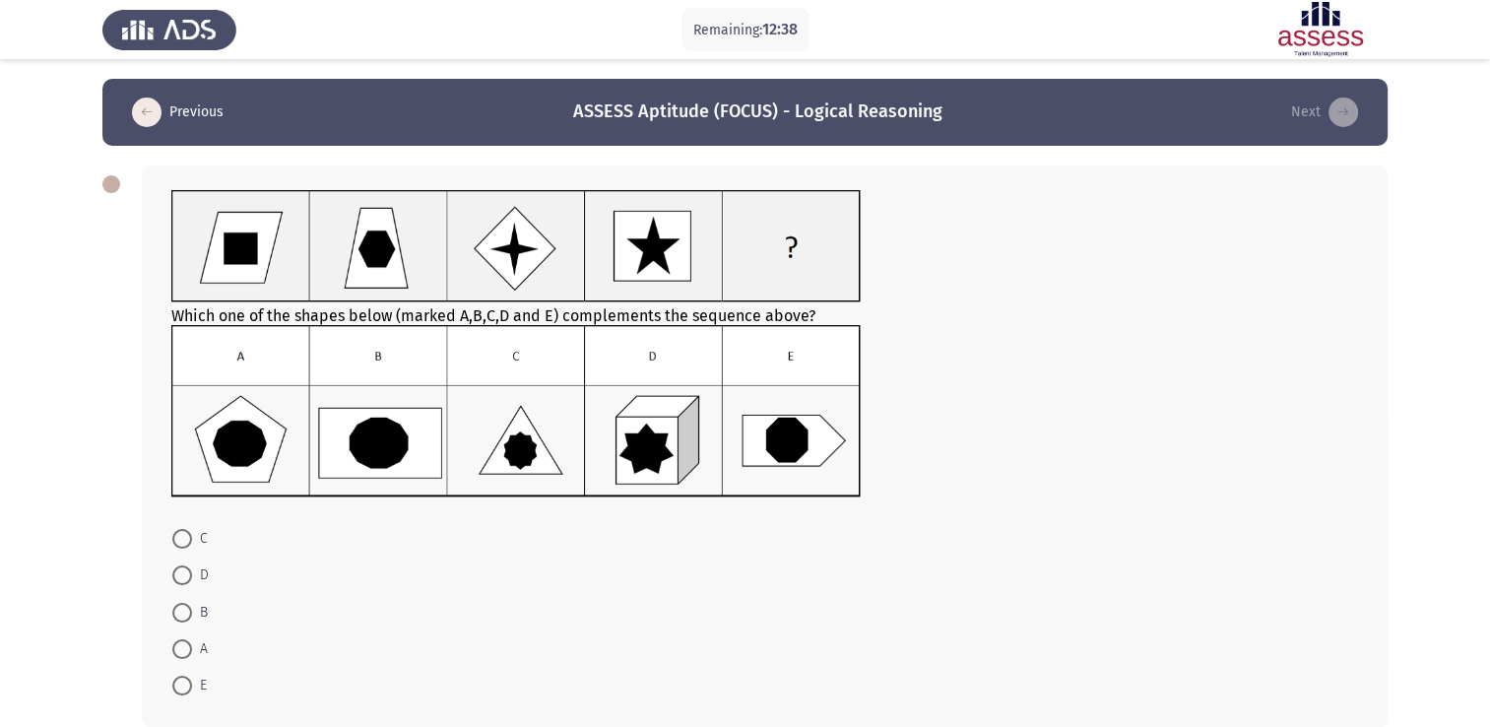
click at [1306, 101] on button "Next" at bounding box center [1324, 112] width 79 height 32
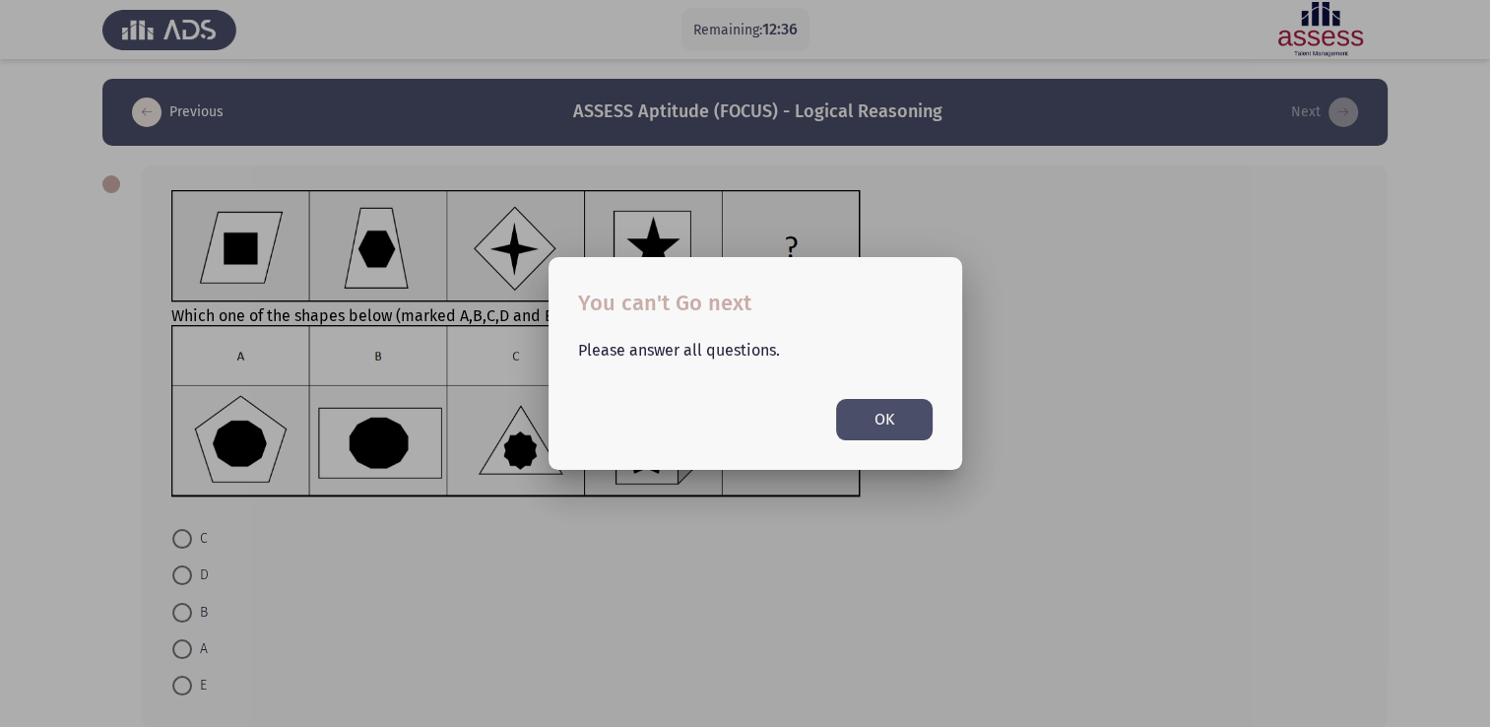
click at [894, 431] on button "OK" at bounding box center [884, 419] width 96 height 40
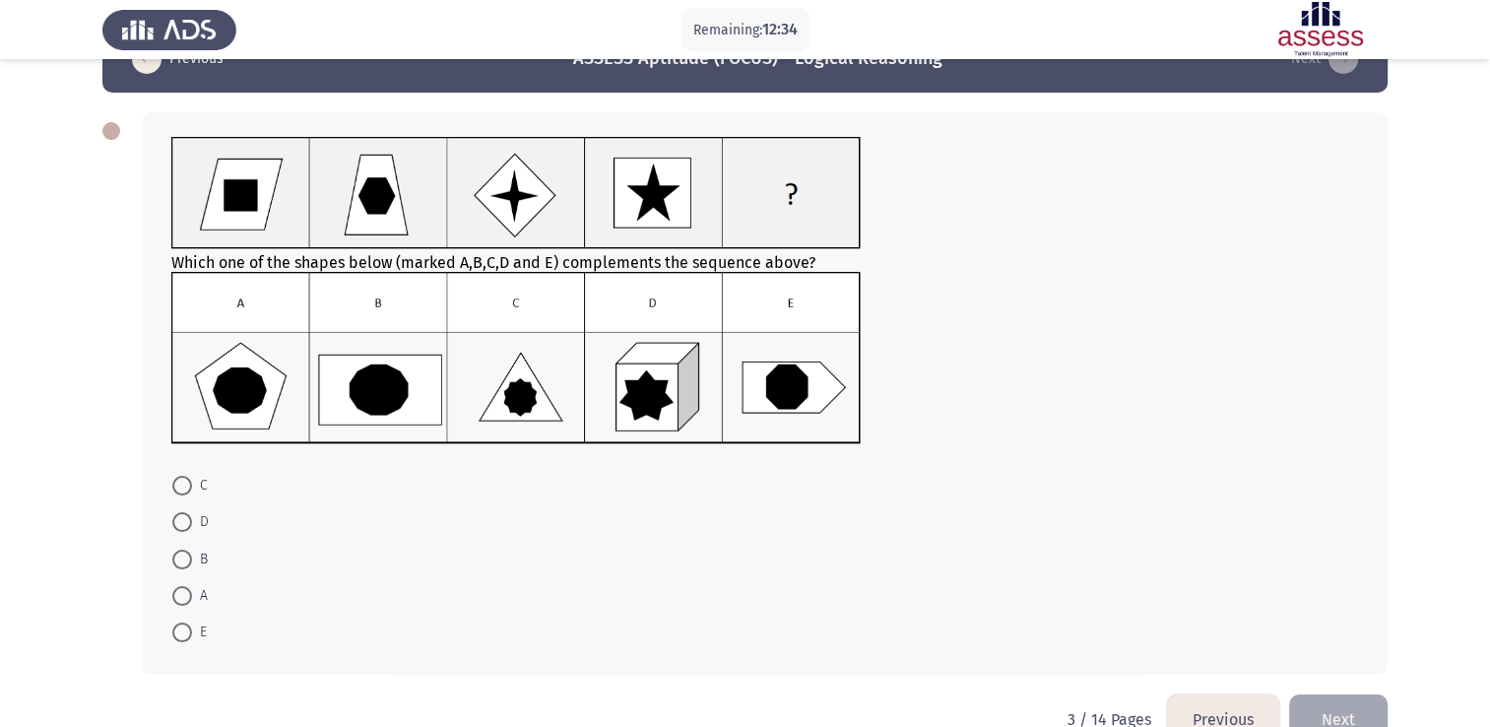
scroll to position [98, 0]
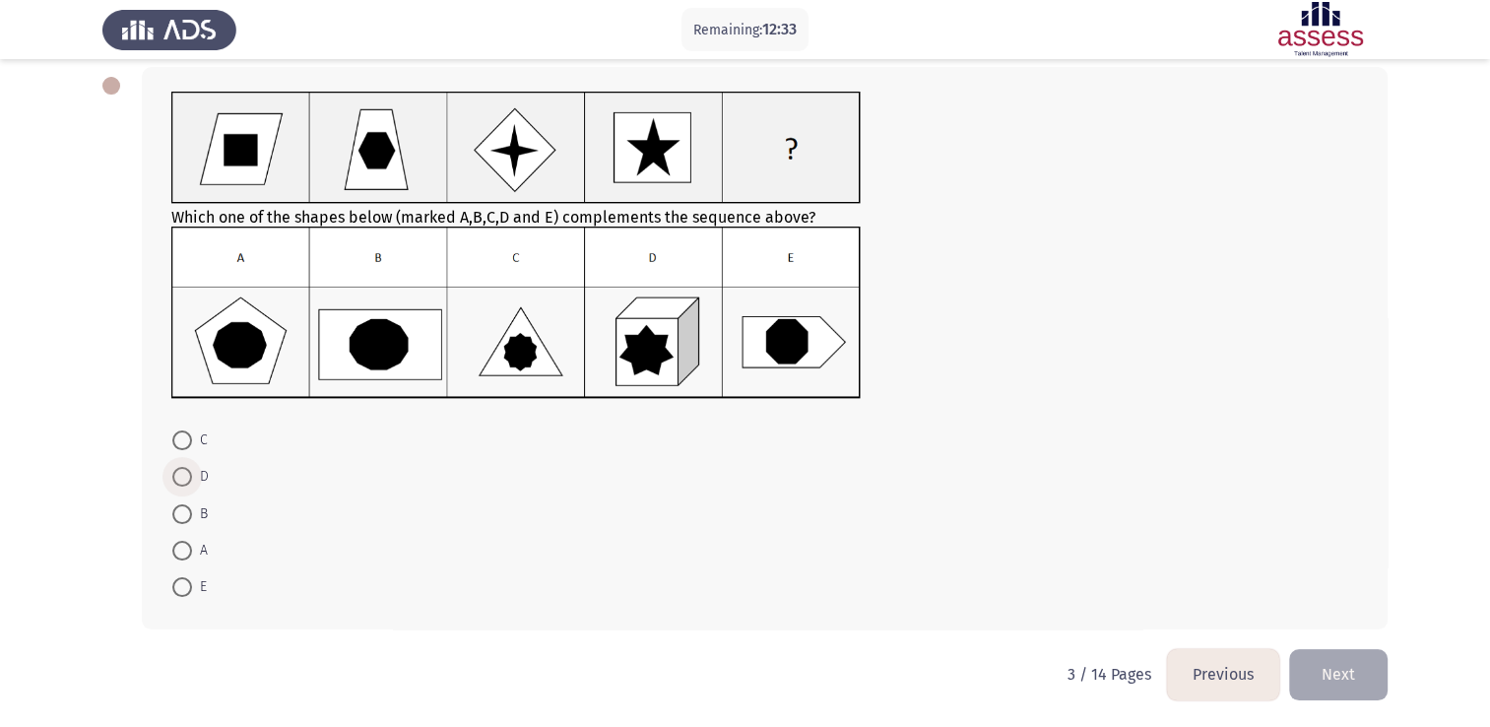
click at [180, 471] on span at bounding box center [182, 477] width 20 height 20
click at [180, 471] on input "D" at bounding box center [182, 477] width 20 height 20
radio input "true"
click at [182, 526] on mat-radio-button "B" at bounding box center [189, 512] width 61 height 36
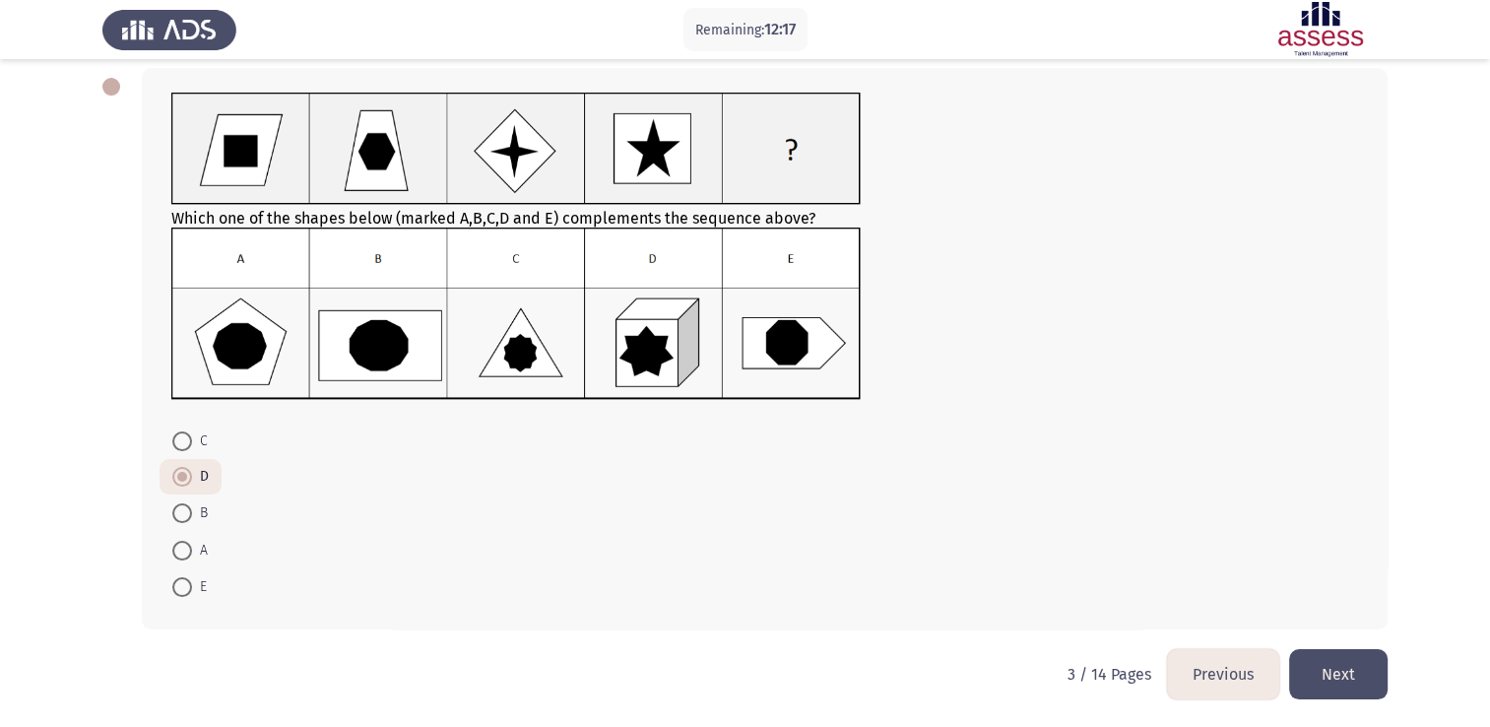
click at [184, 508] on span at bounding box center [182, 513] width 20 height 20
click at [184, 508] on input "B" at bounding box center [182, 513] width 20 height 20
radio input "true"
click at [1343, 668] on button "Next" at bounding box center [1338, 674] width 98 height 50
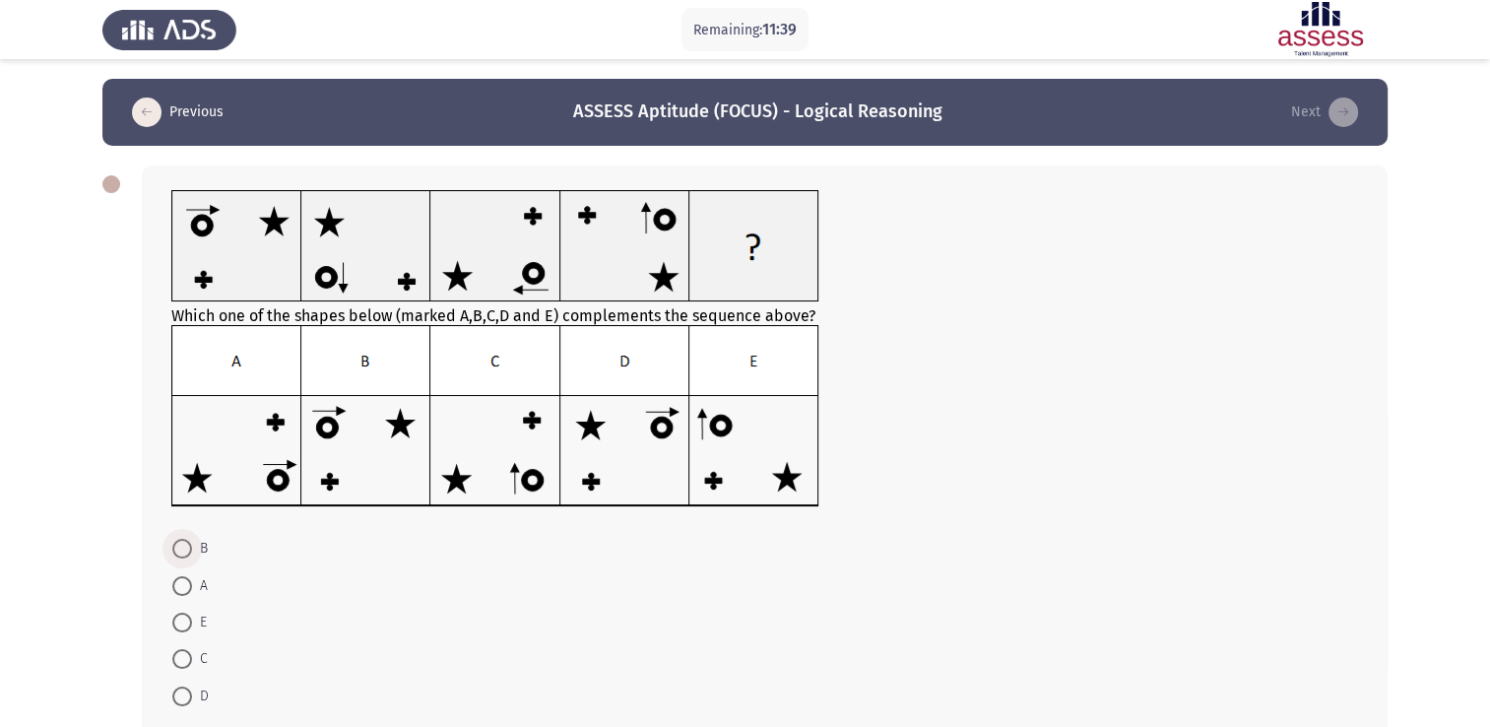
click at [177, 546] on span at bounding box center [182, 549] width 20 height 20
click at [177, 546] on input "B" at bounding box center [182, 549] width 20 height 20
radio input "true"
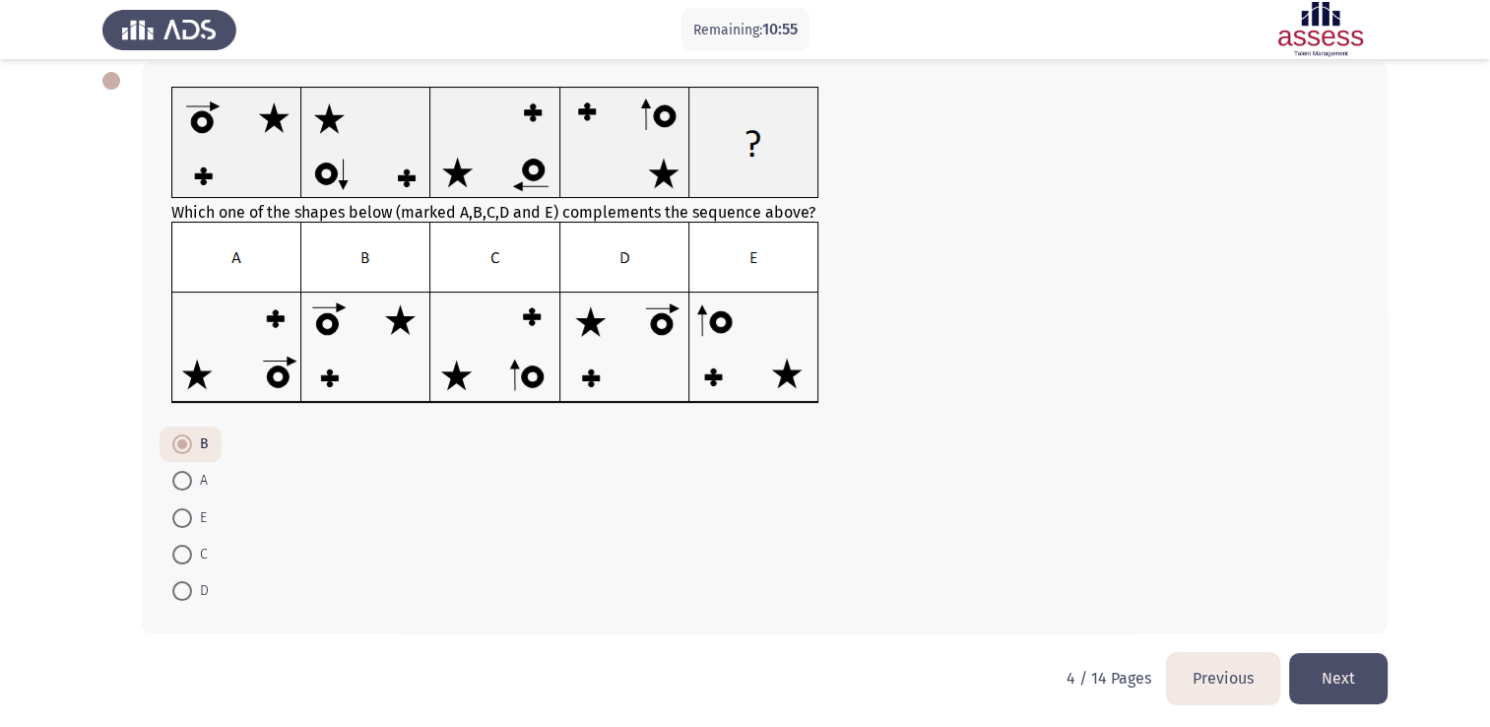
scroll to position [107, 0]
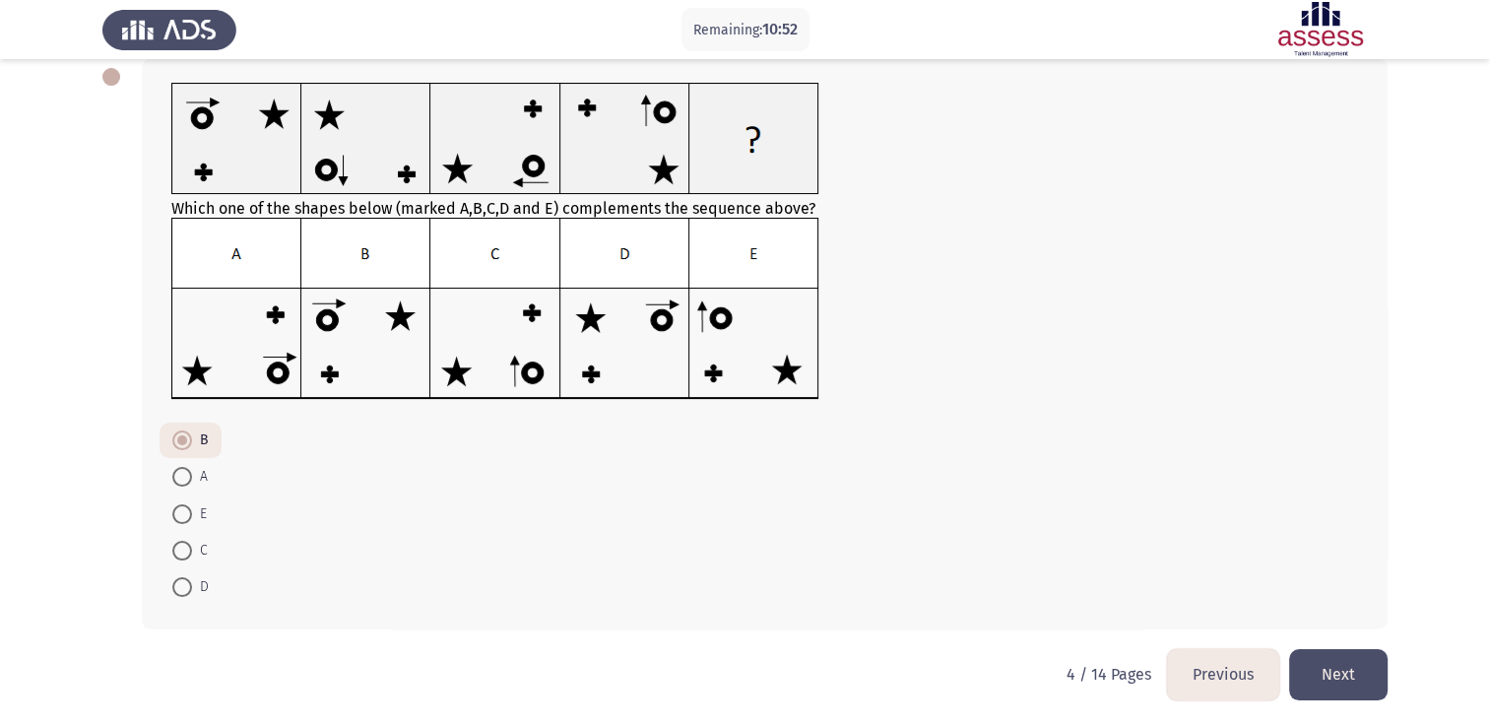
click at [1332, 670] on button "Next" at bounding box center [1338, 674] width 98 height 50
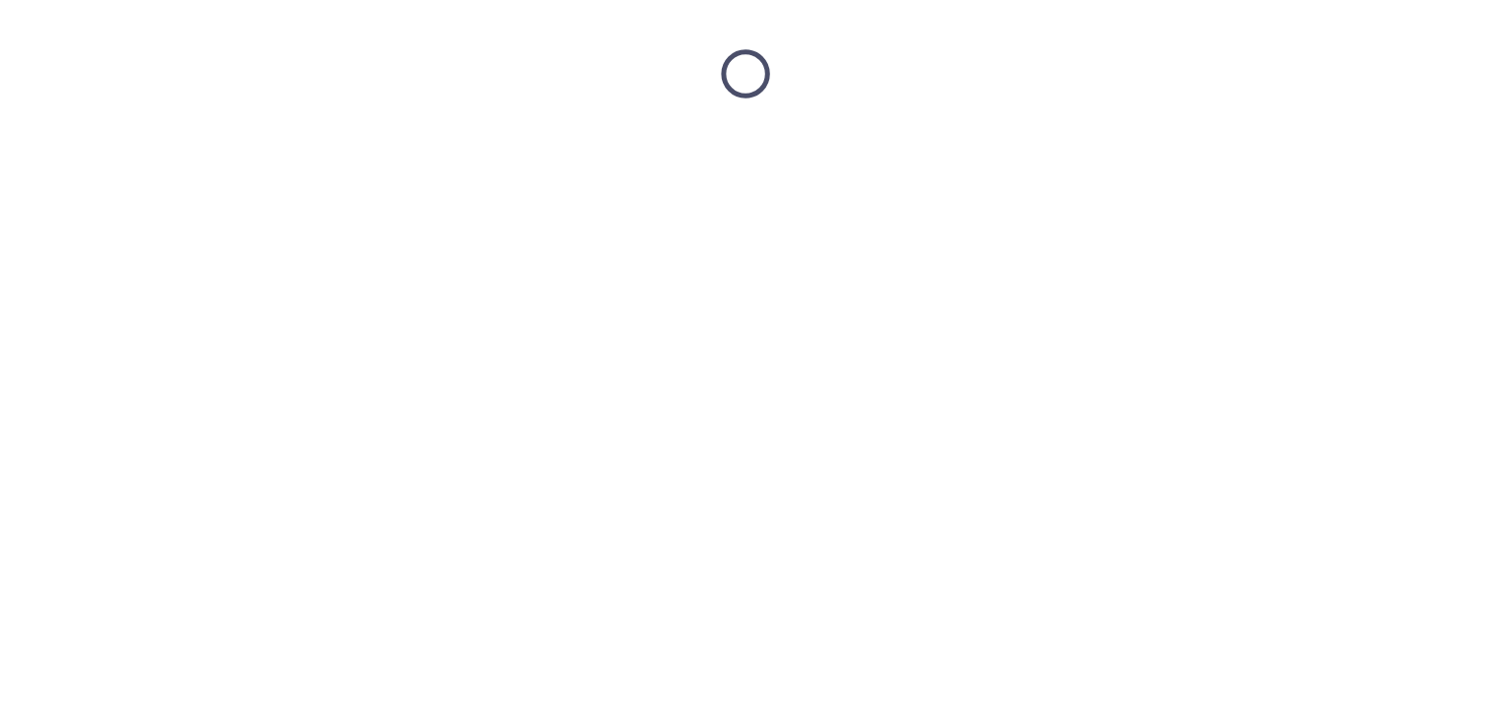
scroll to position [0, 0]
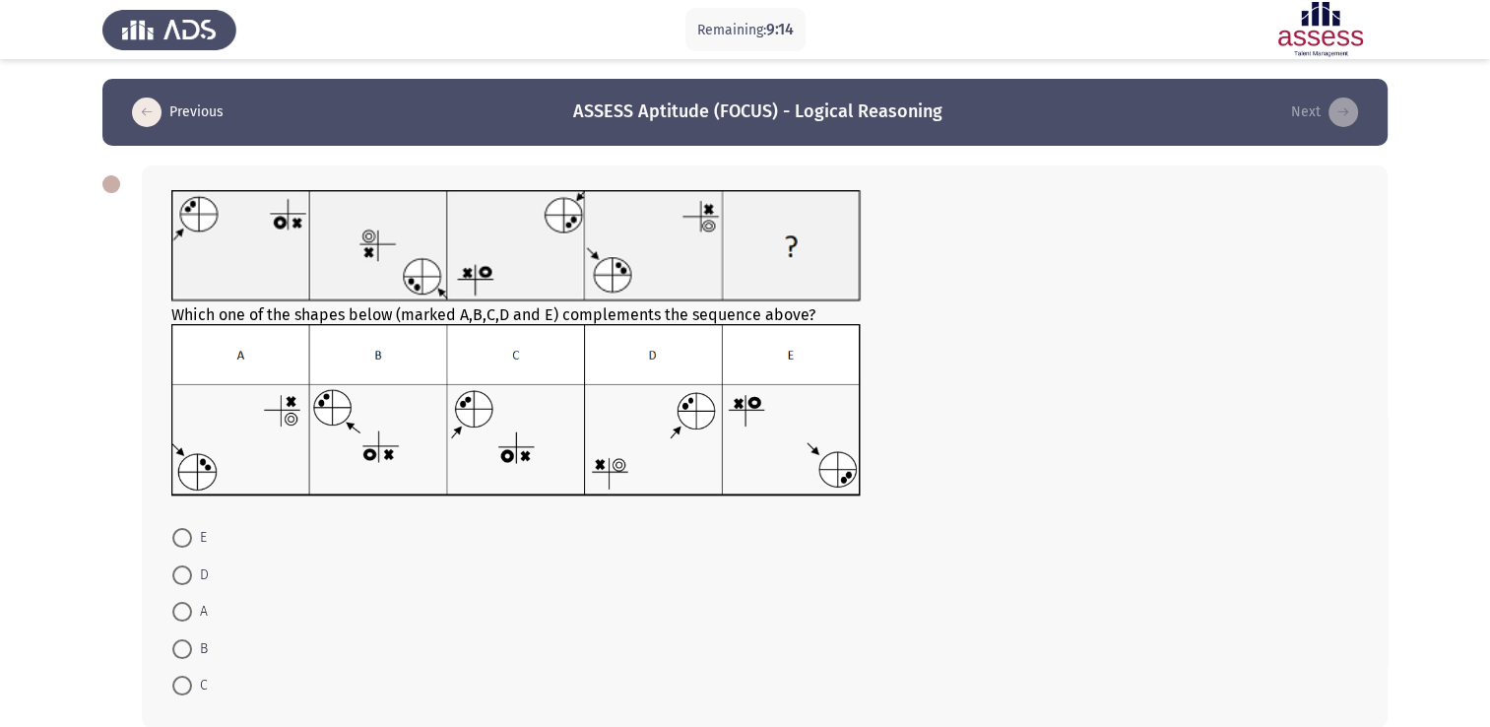
click at [190, 689] on span at bounding box center [182, 685] width 20 height 20
click at [190, 689] on input "C" at bounding box center [182, 685] width 20 height 20
radio input "true"
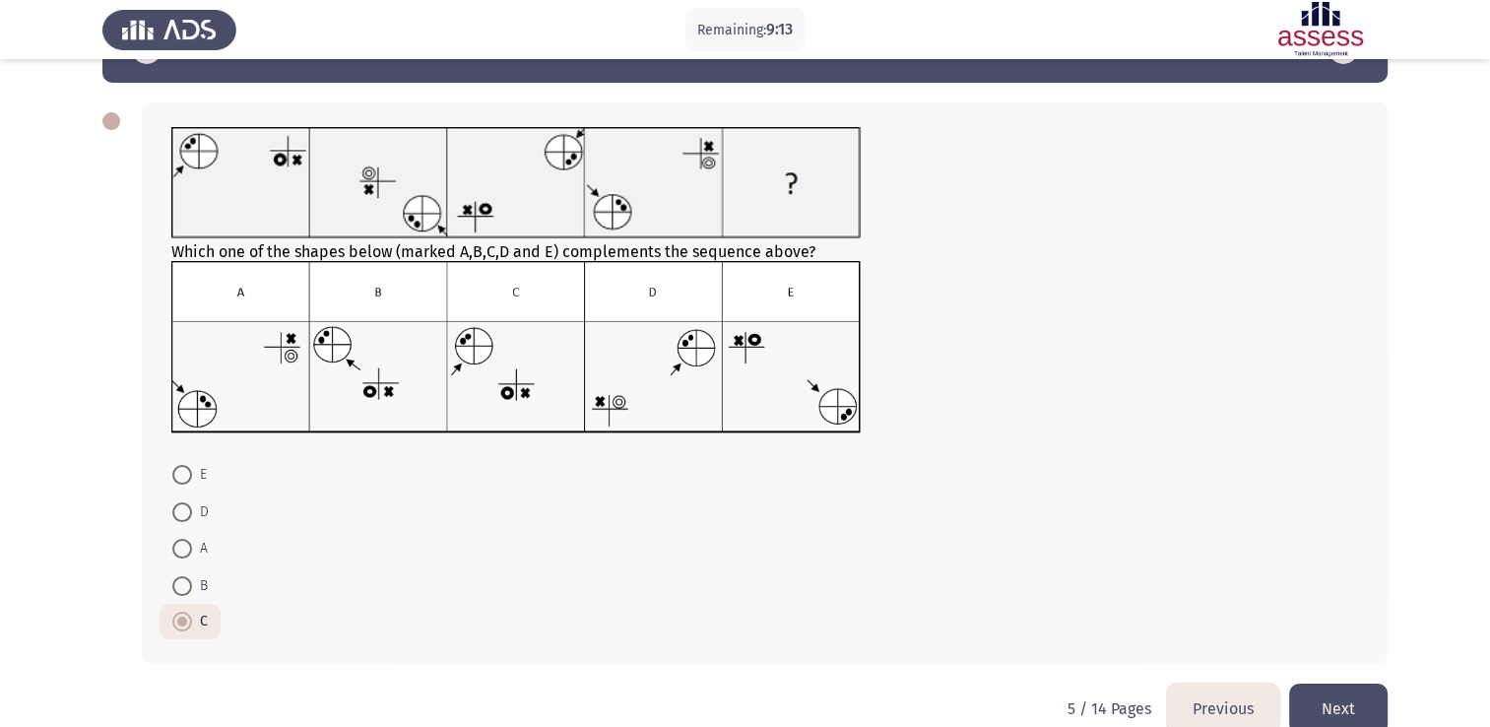
scroll to position [96, 0]
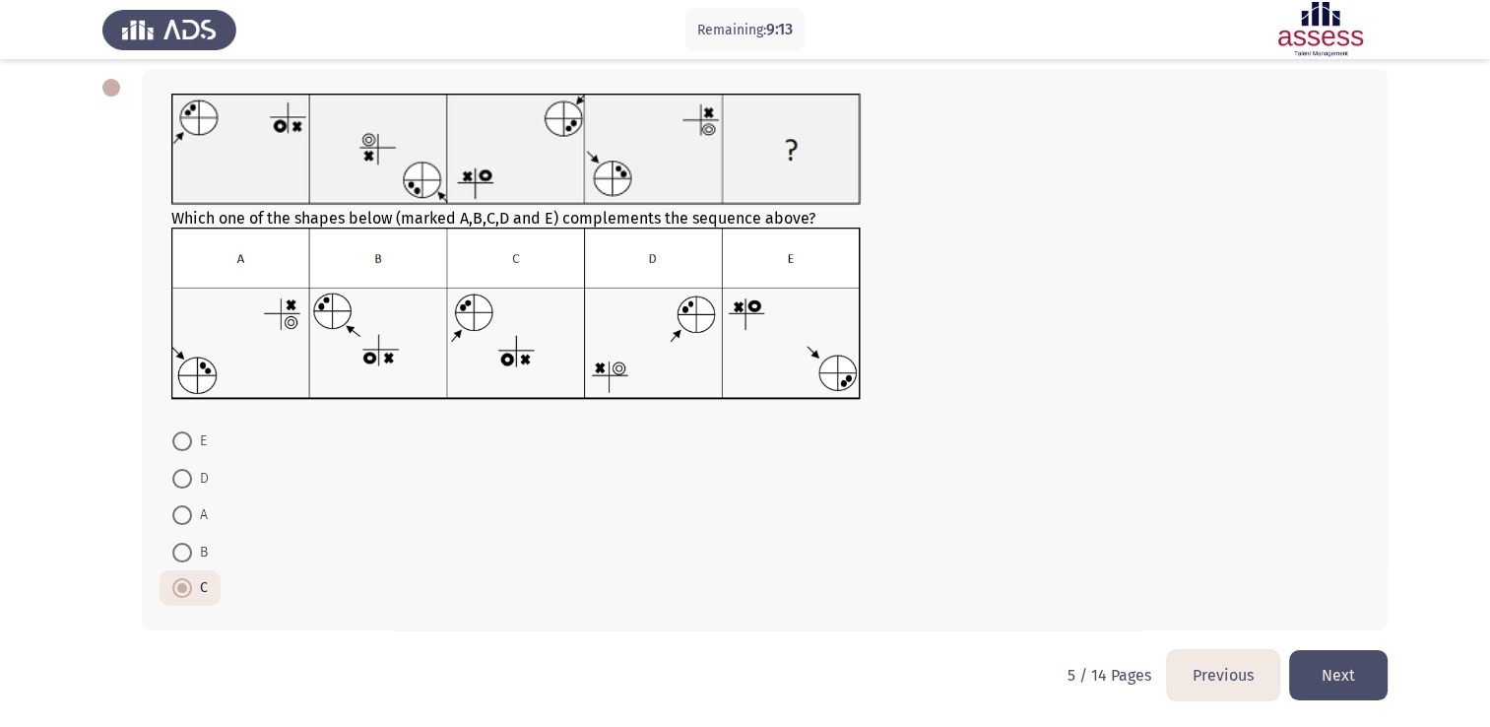
click at [1368, 664] on button "Next" at bounding box center [1338, 675] width 98 height 50
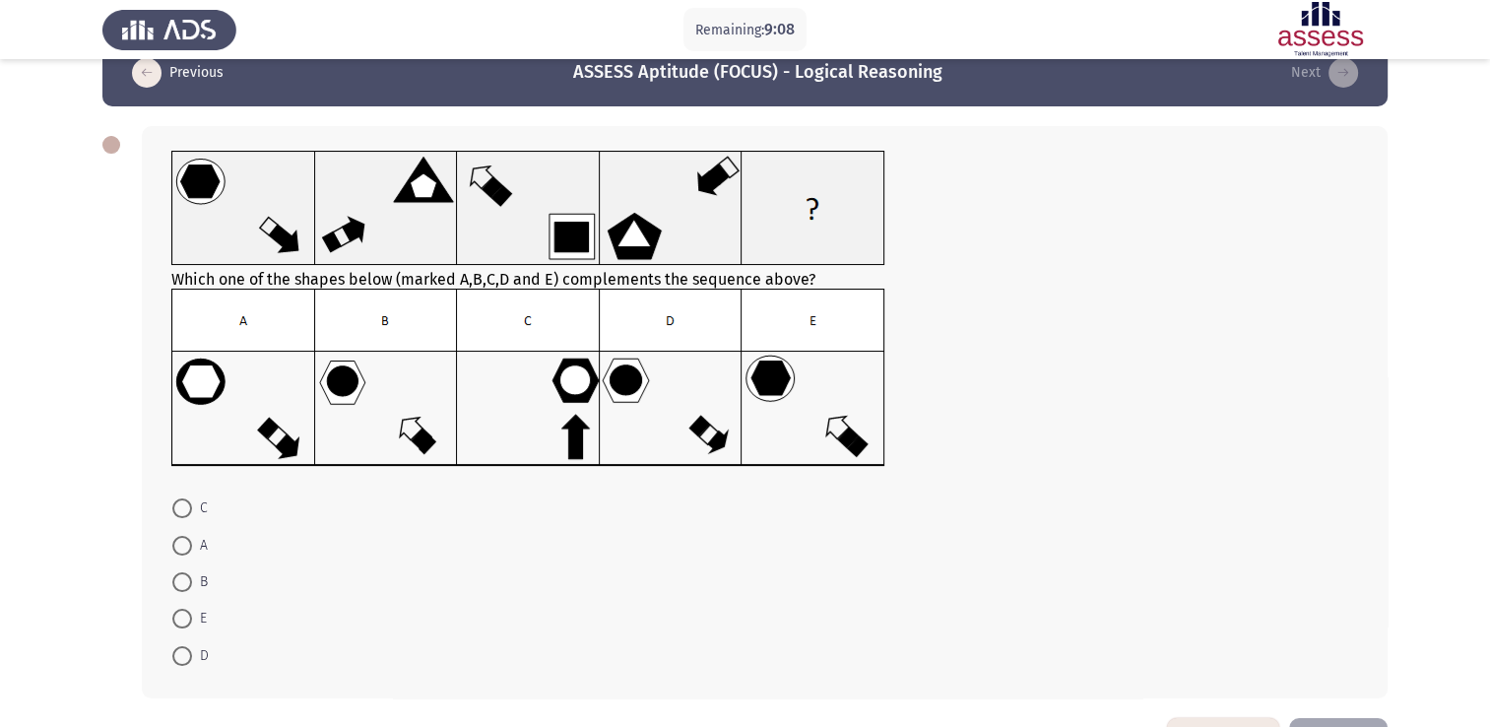
scroll to position [9, 0]
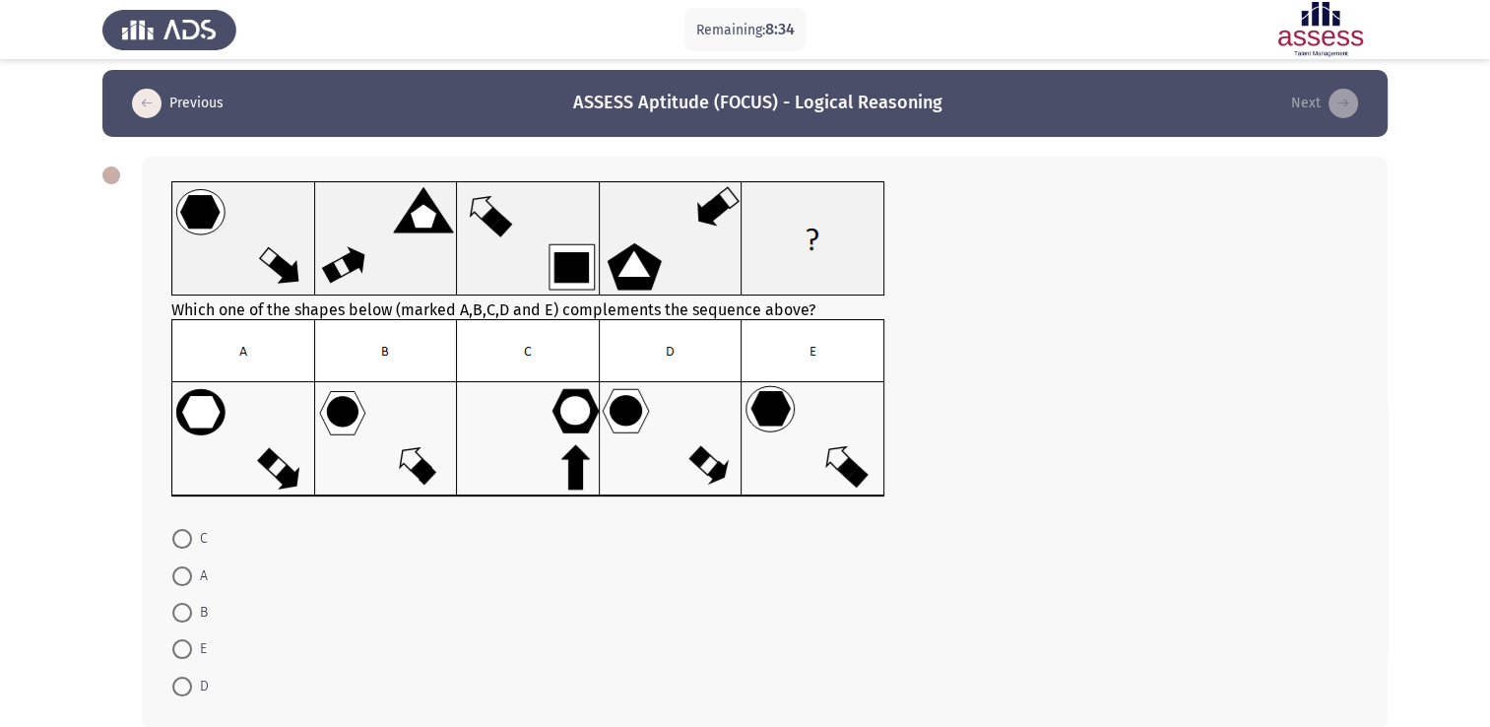
click at [186, 682] on span at bounding box center [182, 686] width 20 height 20
click at [186, 682] on input "D" at bounding box center [182, 686] width 20 height 20
radio input "true"
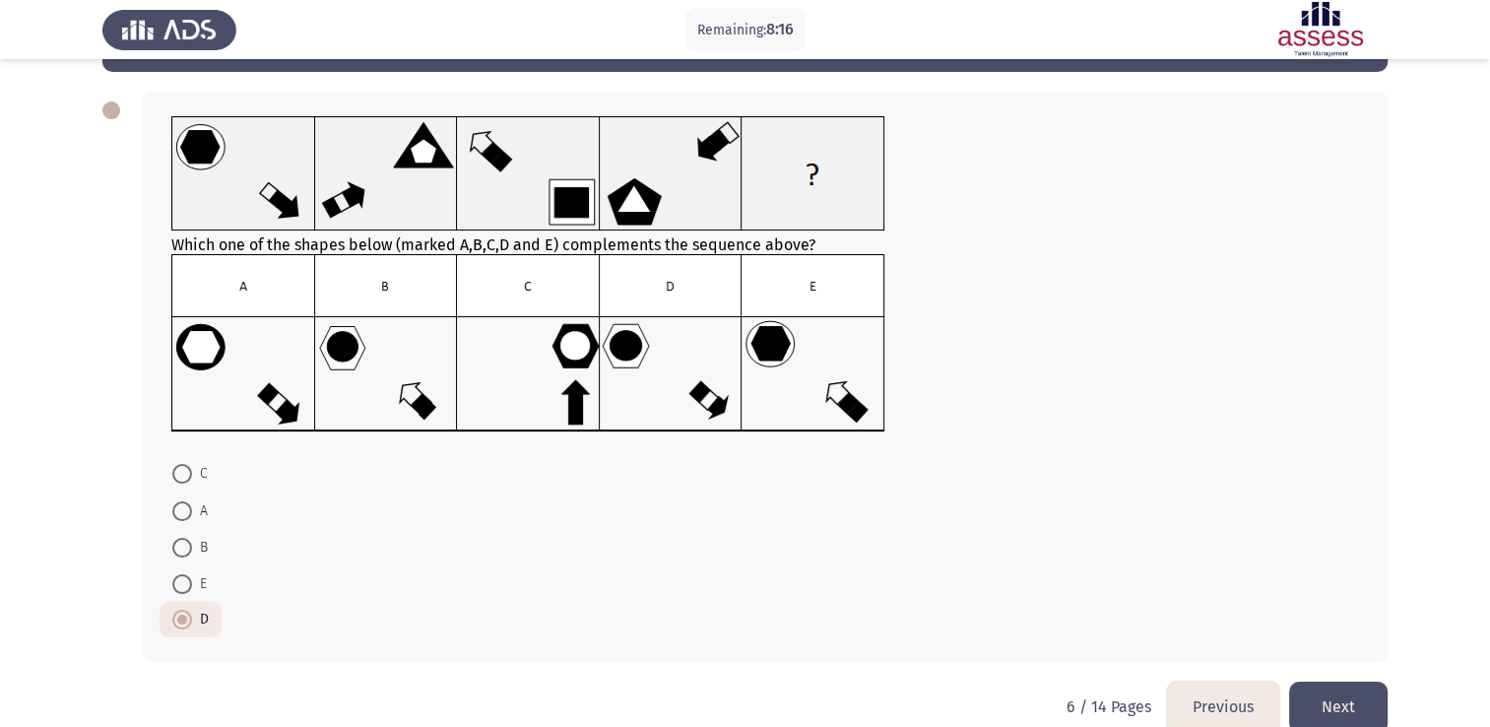
scroll to position [106, 0]
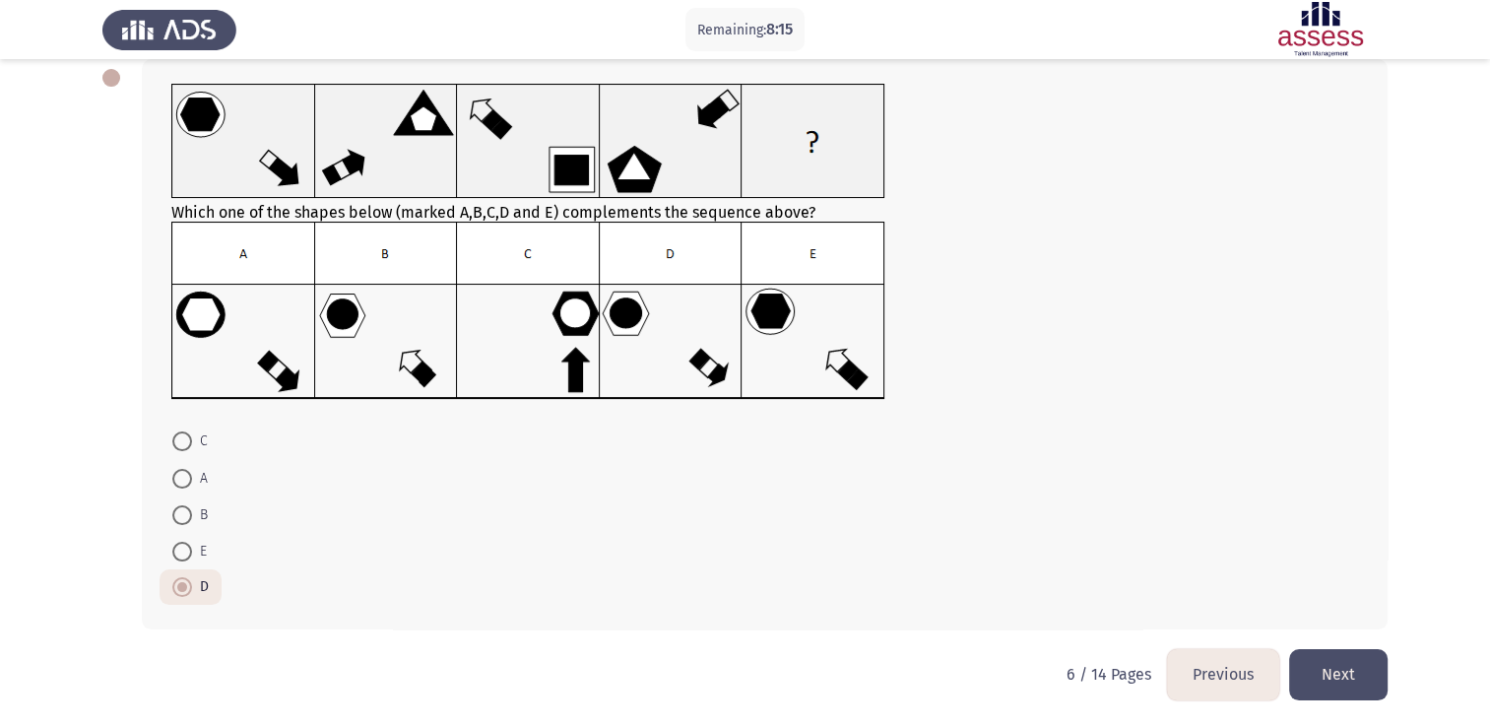
click at [1318, 679] on button "Next" at bounding box center [1338, 674] width 98 height 50
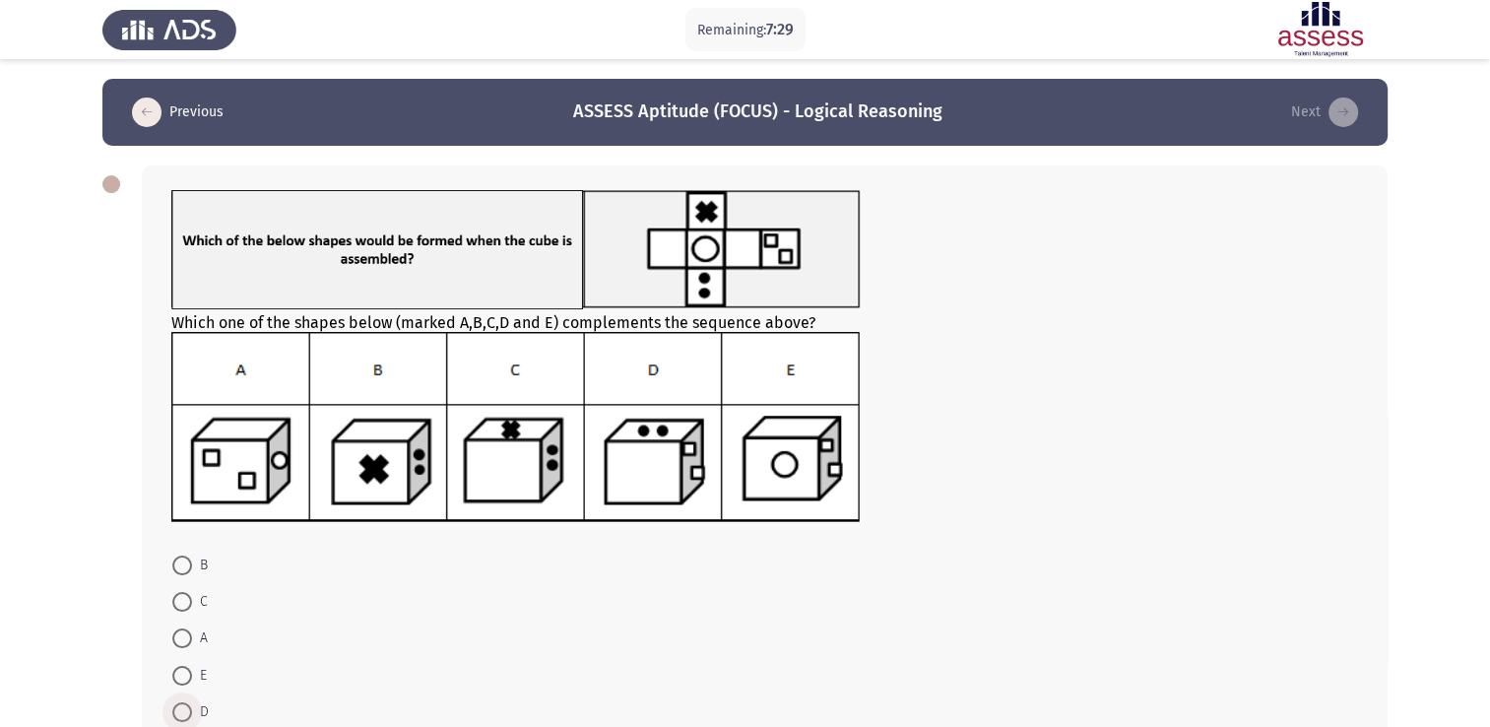
click at [187, 706] on span at bounding box center [182, 712] width 20 height 20
click at [187, 706] on input "D" at bounding box center [182, 712] width 20 height 20
radio input "true"
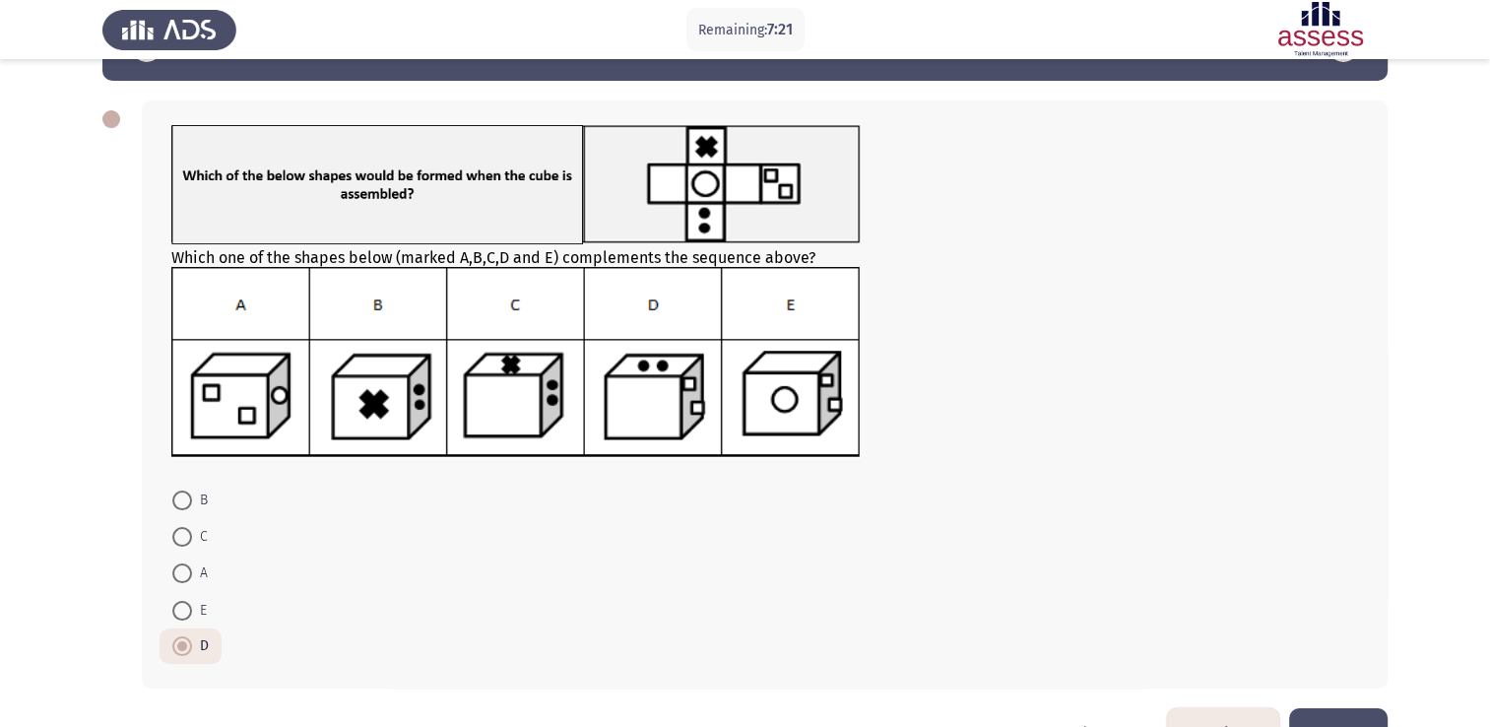
scroll to position [98, 0]
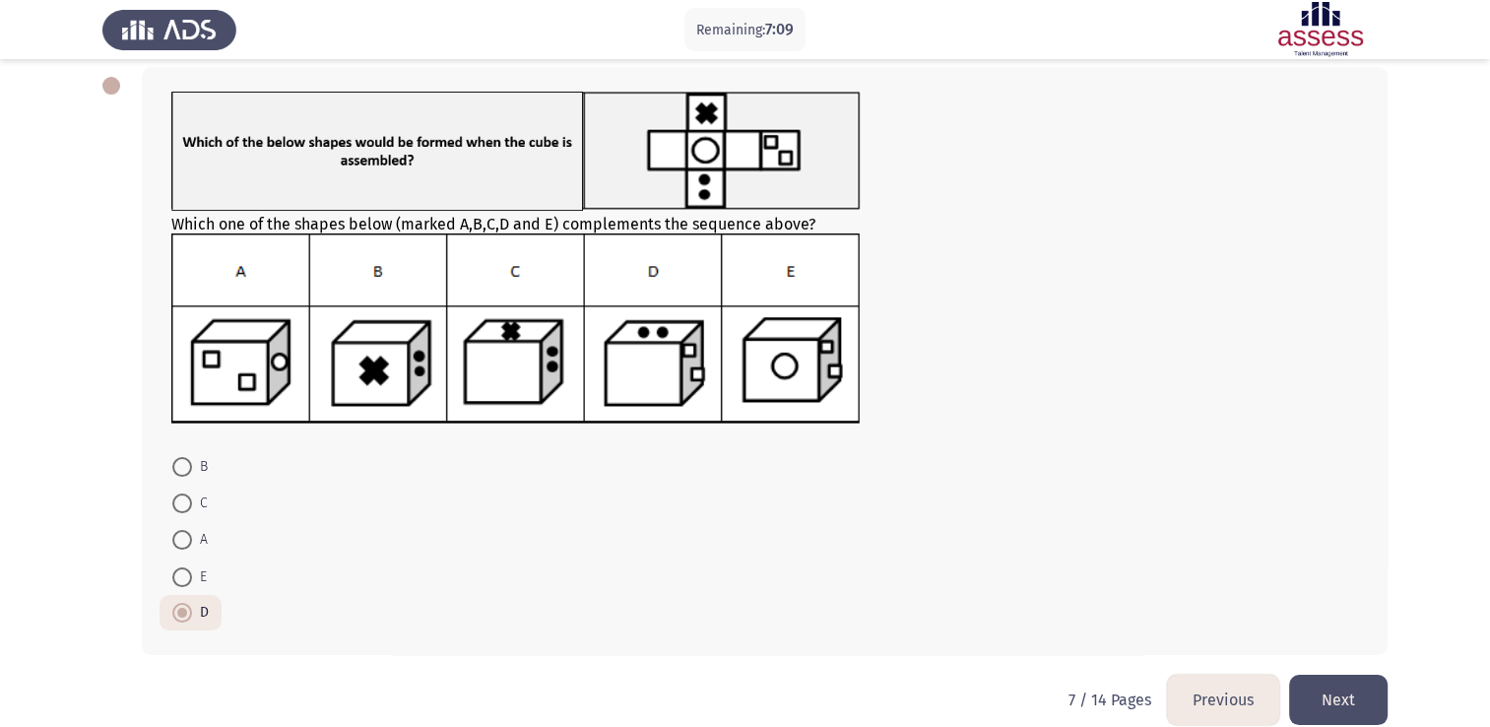
click at [1350, 685] on button "Next" at bounding box center [1338, 699] width 98 height 50
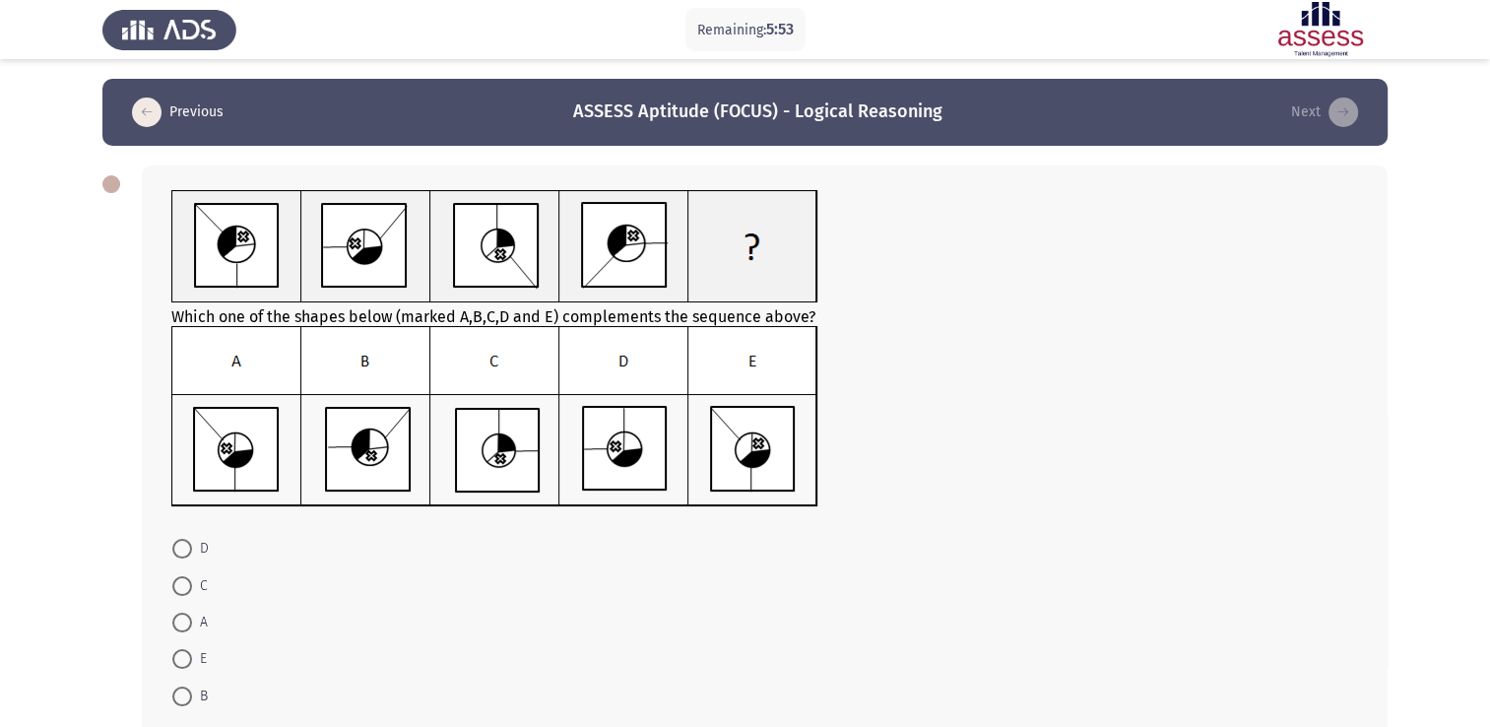
click at [183, 622] on span at bounding box center [182, 622] width 20 height 20
click at [183, 622] on input "A" at bounding box center [182, 622] width 20 height 20
radio input "true"
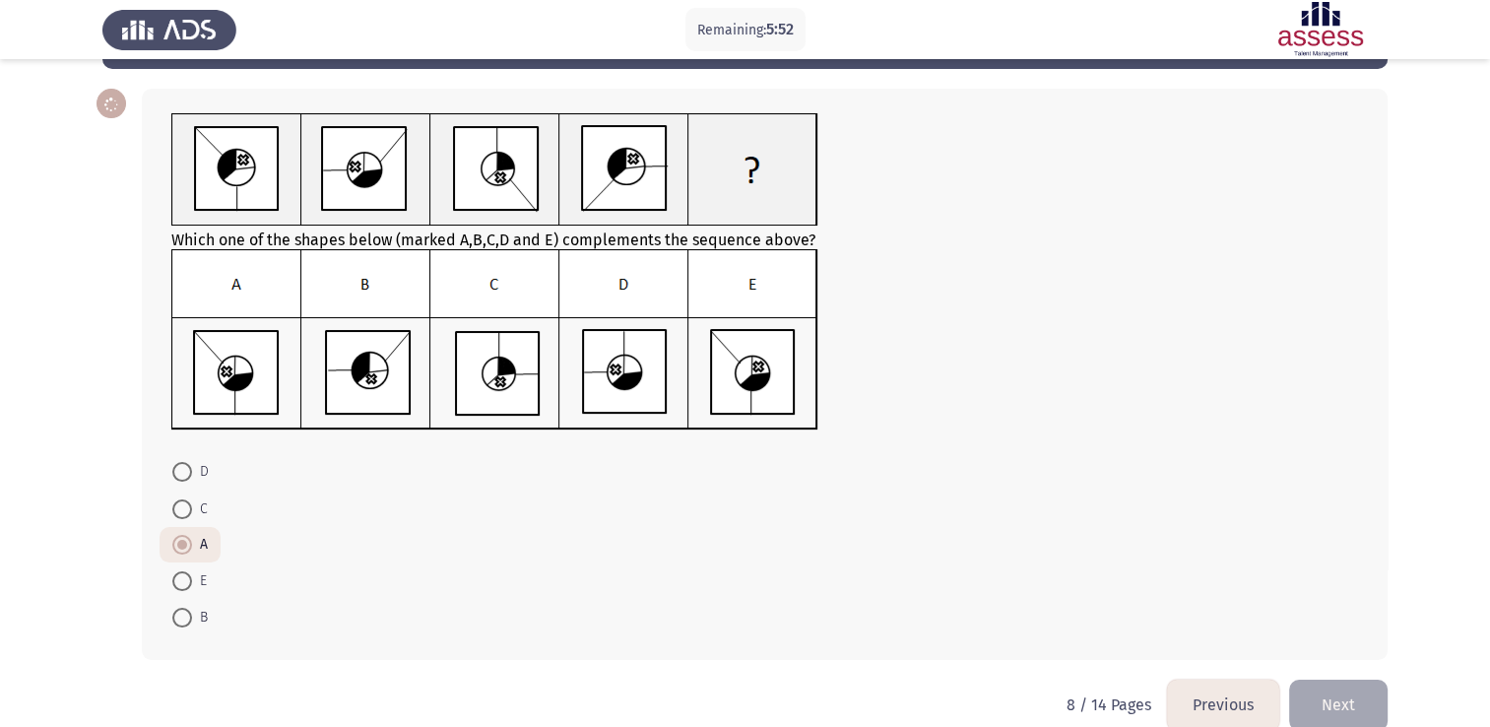
scroll to position [98, 0]
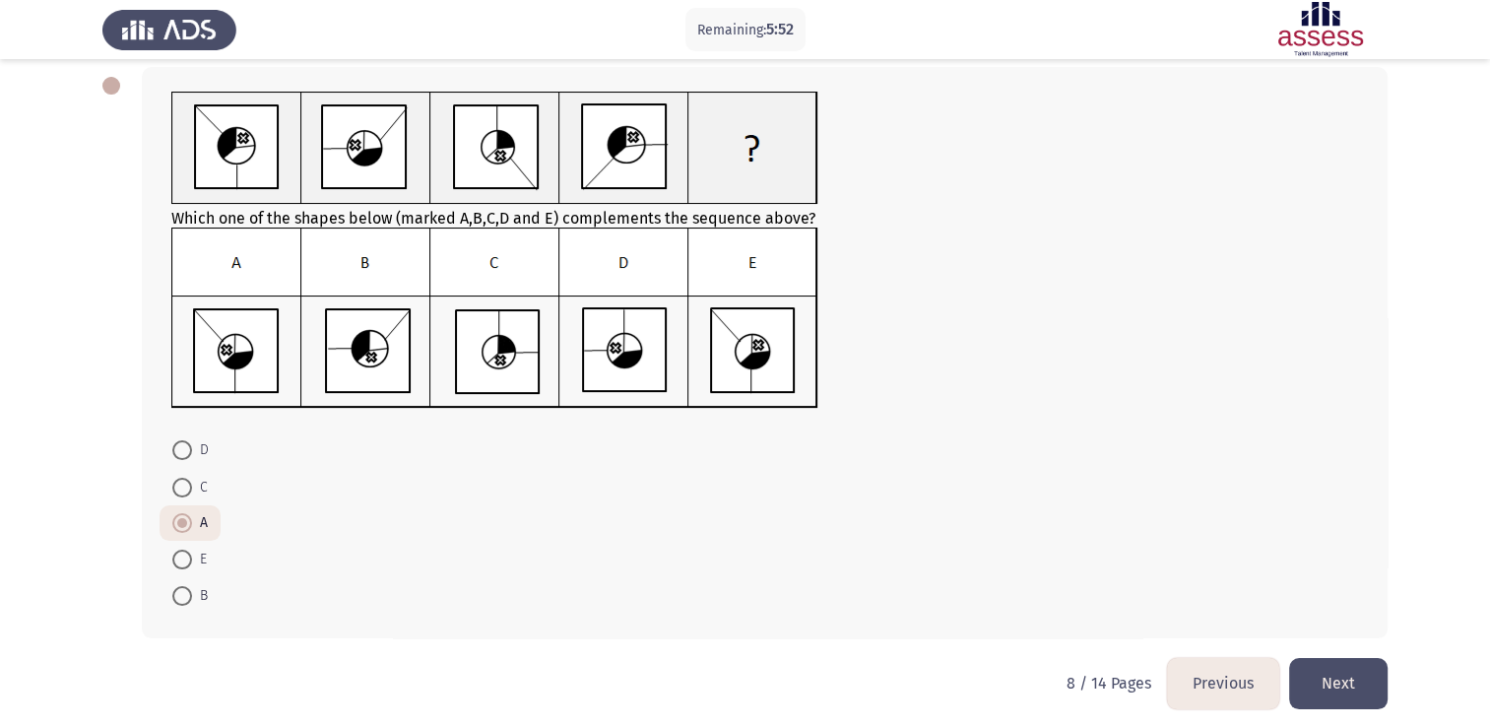
click at [1341, 674] on button "Next" at bounding box center [1338, 683] width 98 height 50
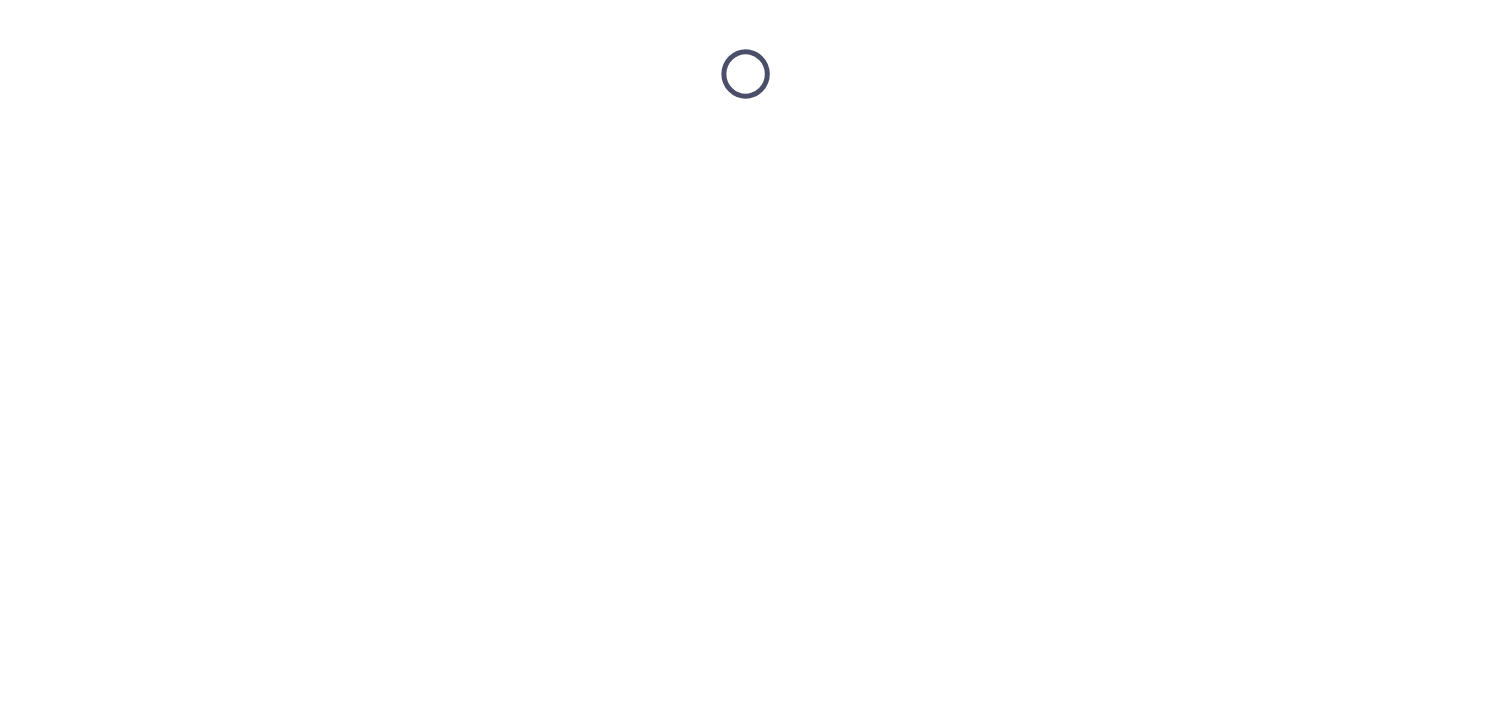
scroll to position [0, 0]
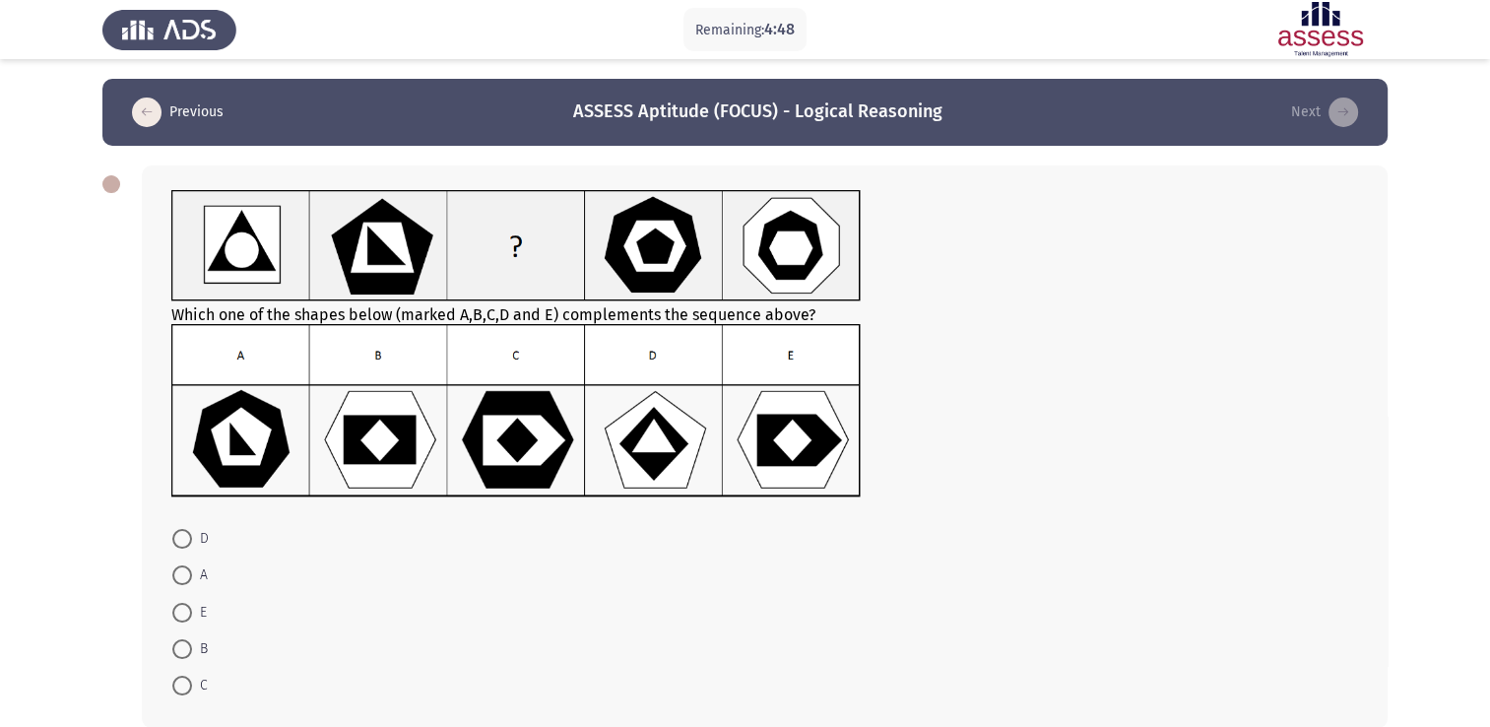
click at [176, 606] on span at bounding box center [182, 613] width 20 height 20
click at [176, 606] on input "E" at bounding box center [182, 613] width 20 height 20
radio input "true"
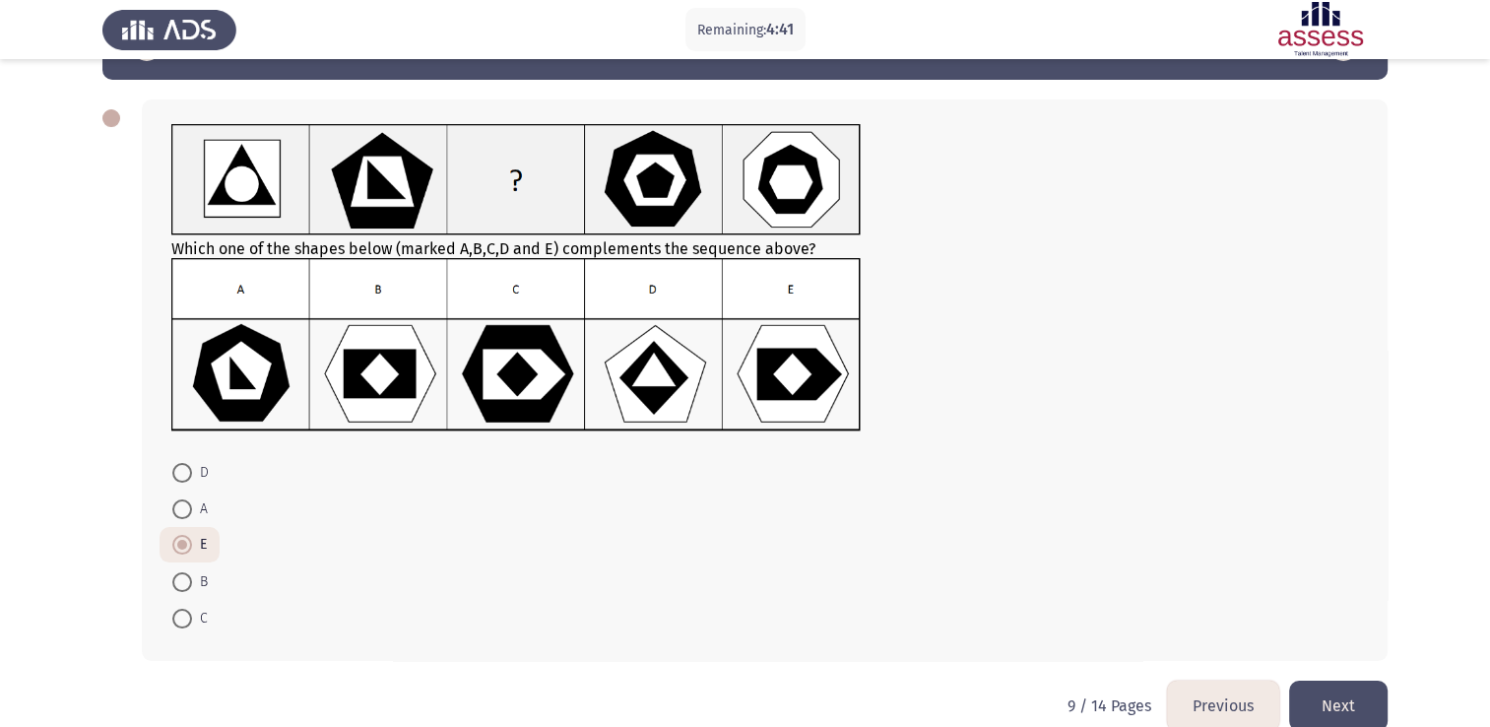
scroll to position [97, 0]
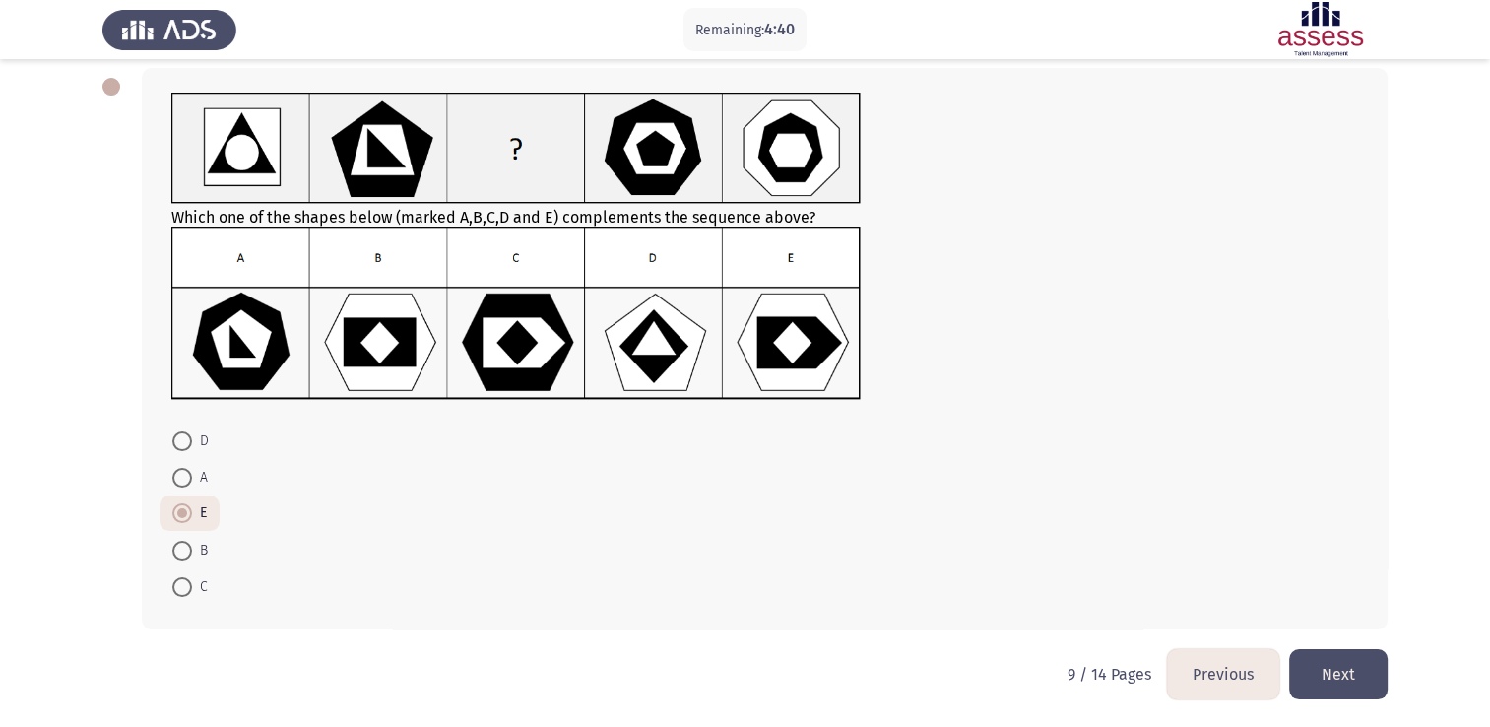
click at [1359, 668] on button "Next" at bounding box center [1338, 674] width 98 height 50
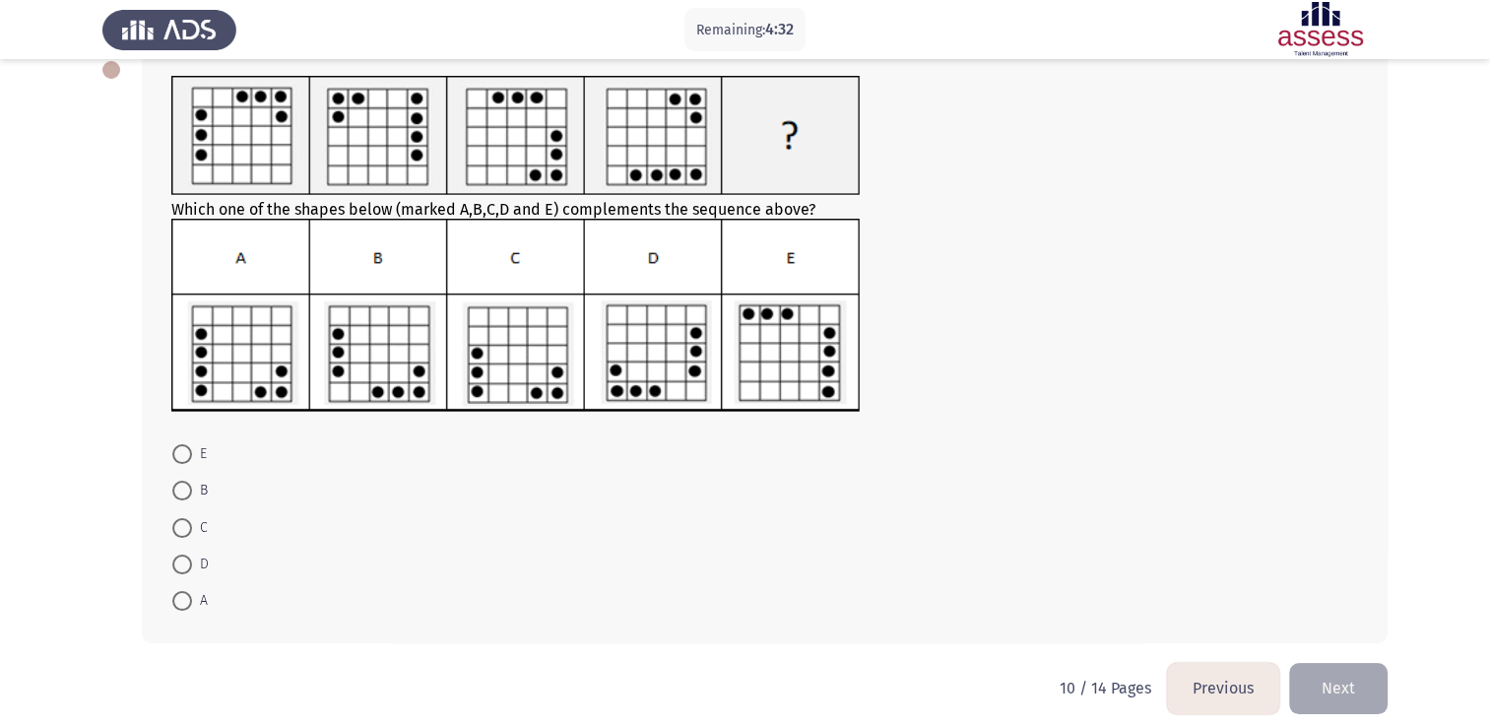
scroll to position [30, 0]
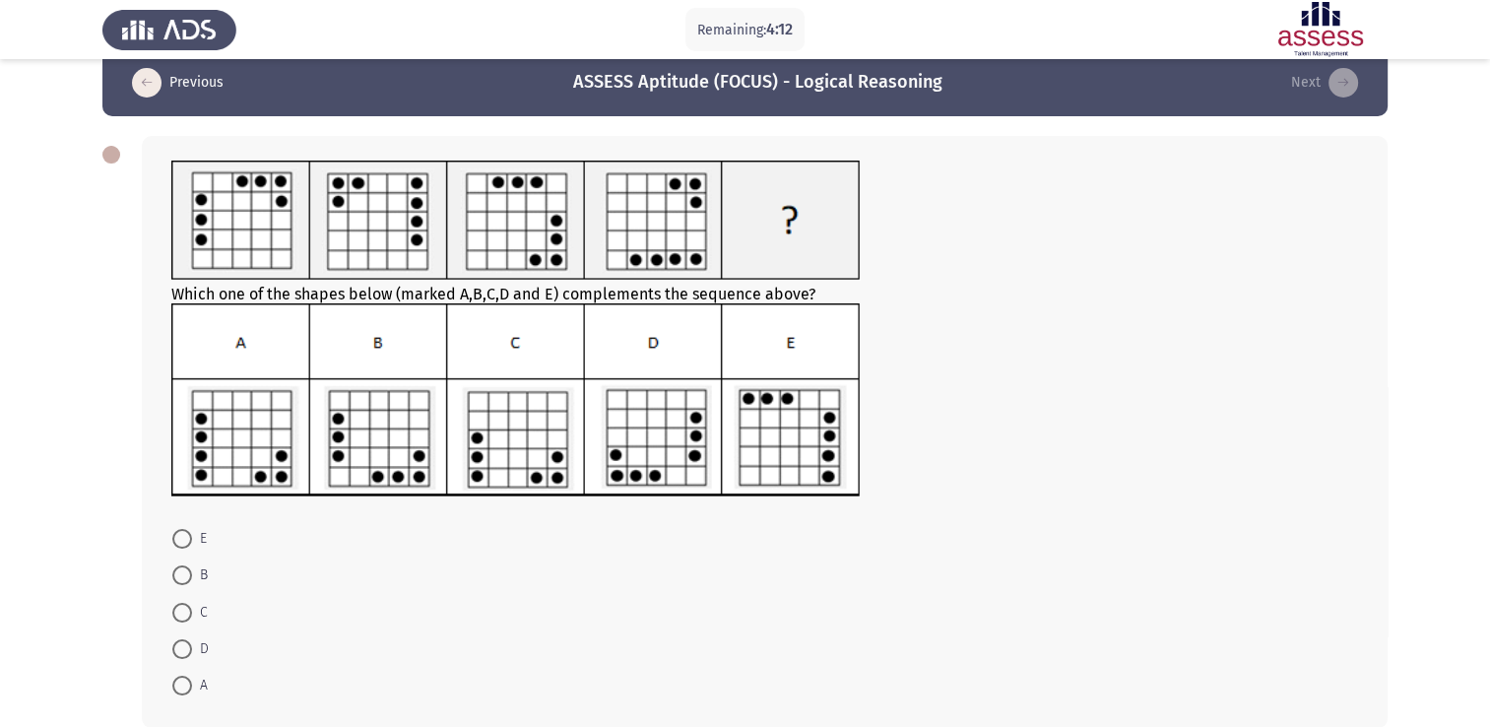
click at [193, 646] on span "D" at bounding box center [200, 649] width 17 height 24
click at [192, 646] on input "D" at bounding box center [182, 649] width 20 height 20
radio input "true"
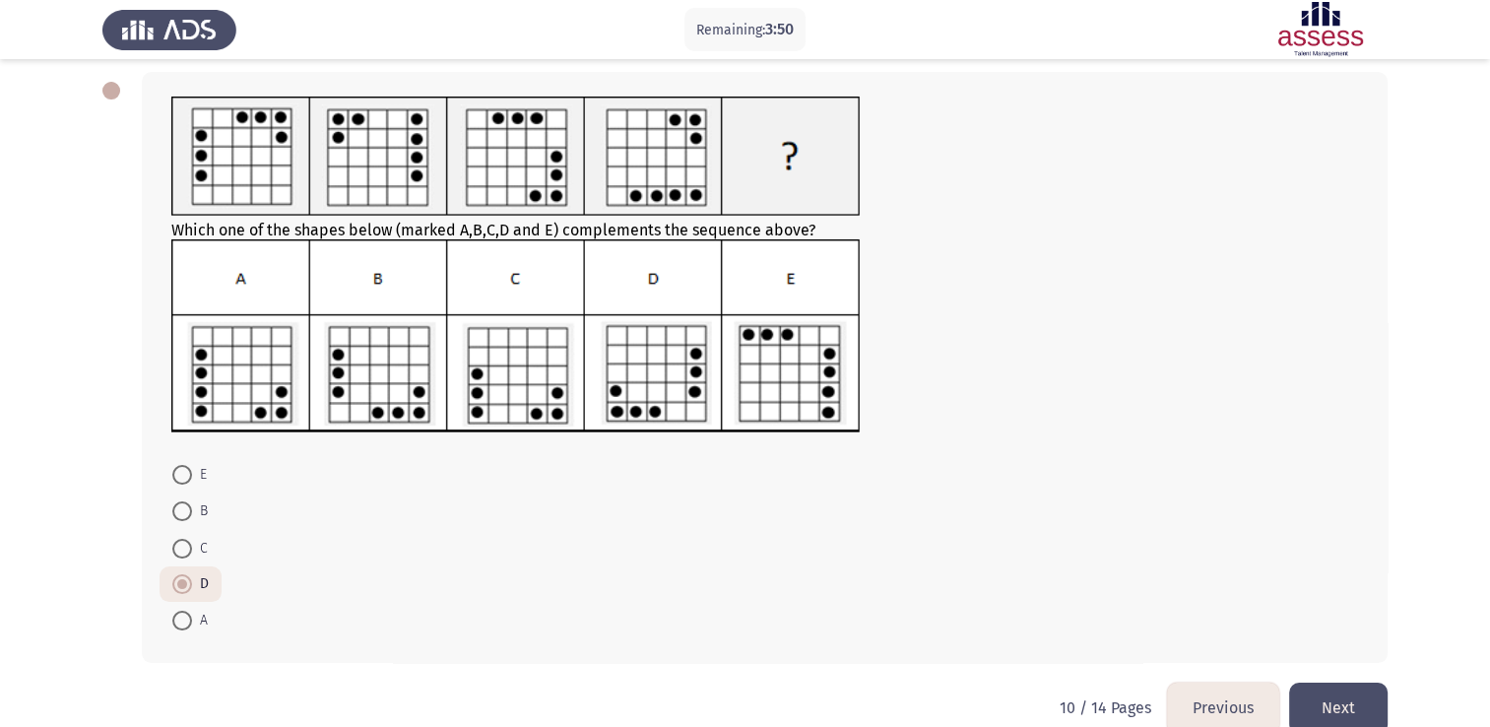
scroll to position [127, 0]
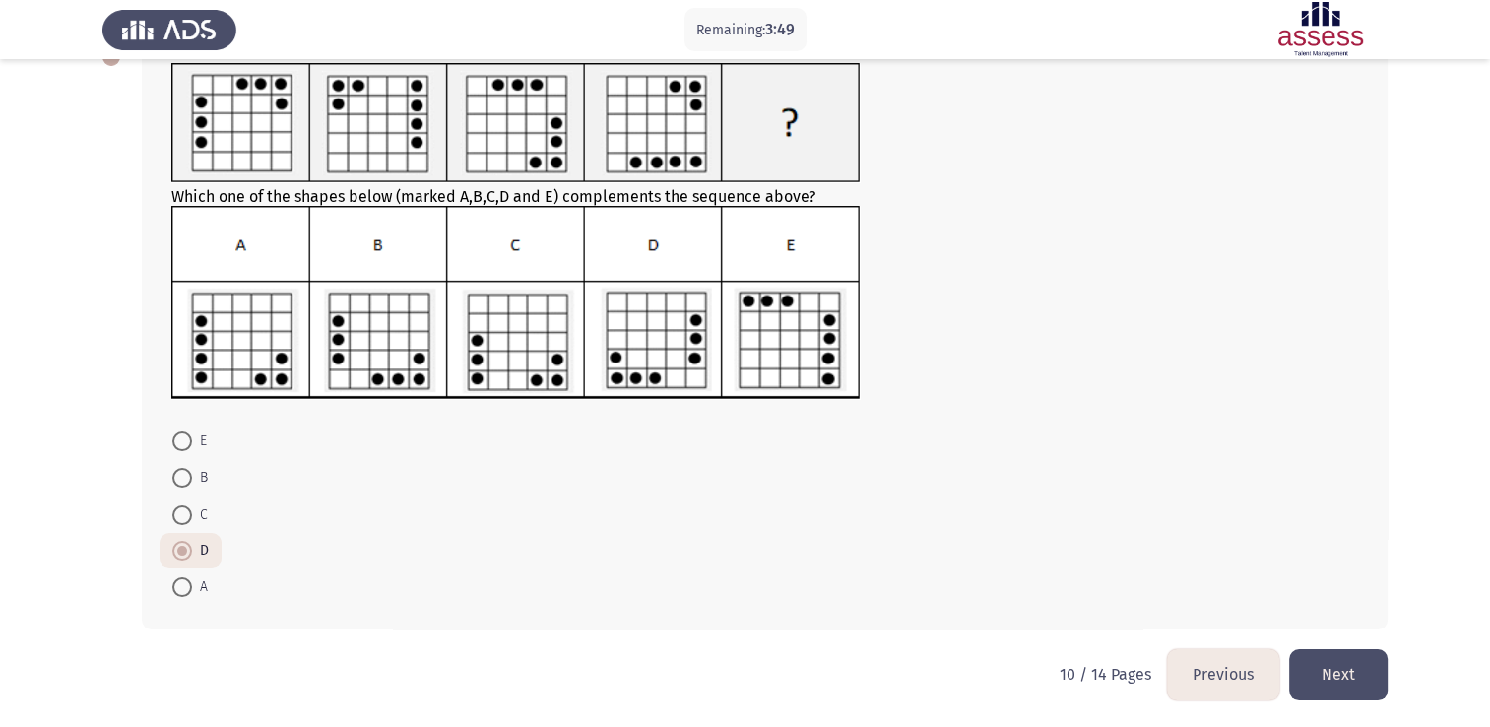
click at [1351, 660] on button "Next" at bounding box center [1338, 674] width 98 height 50
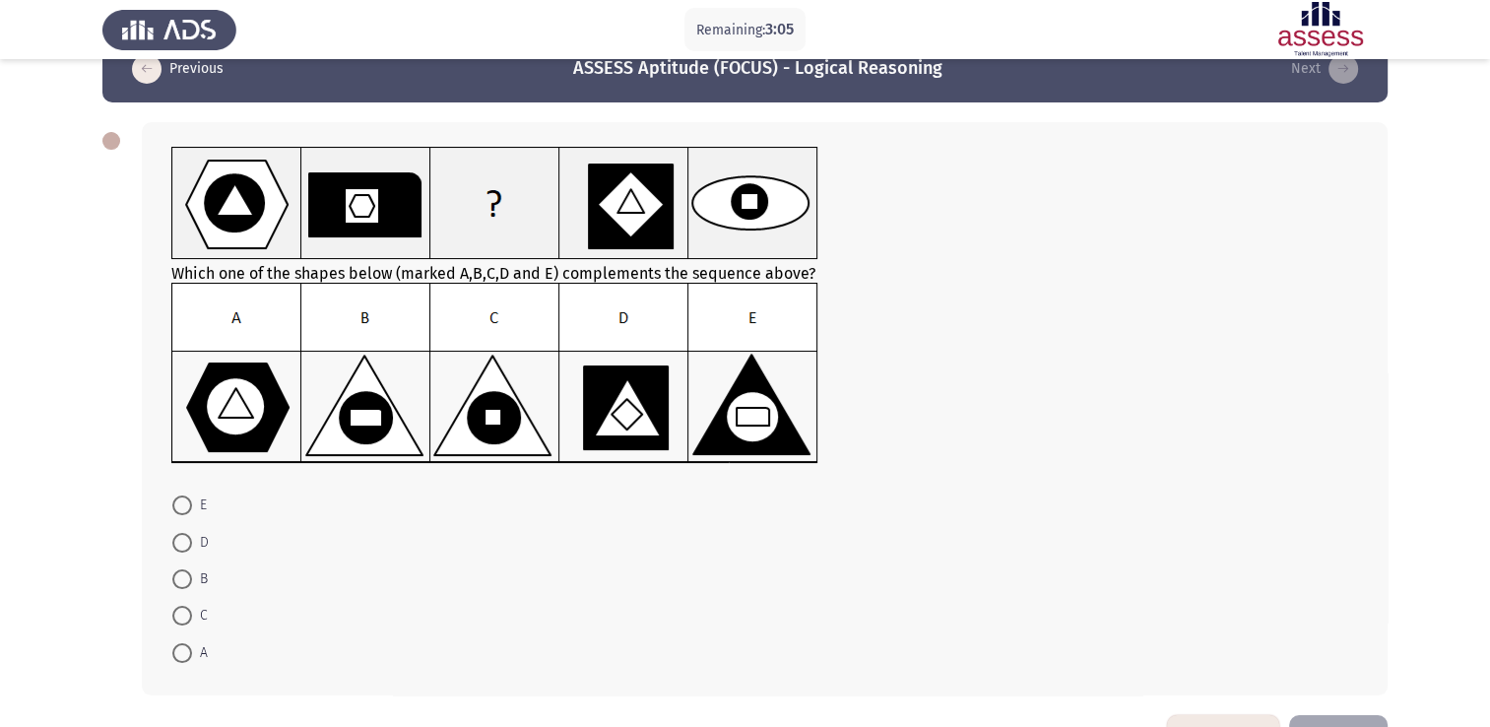
scroll to position [10, 0]
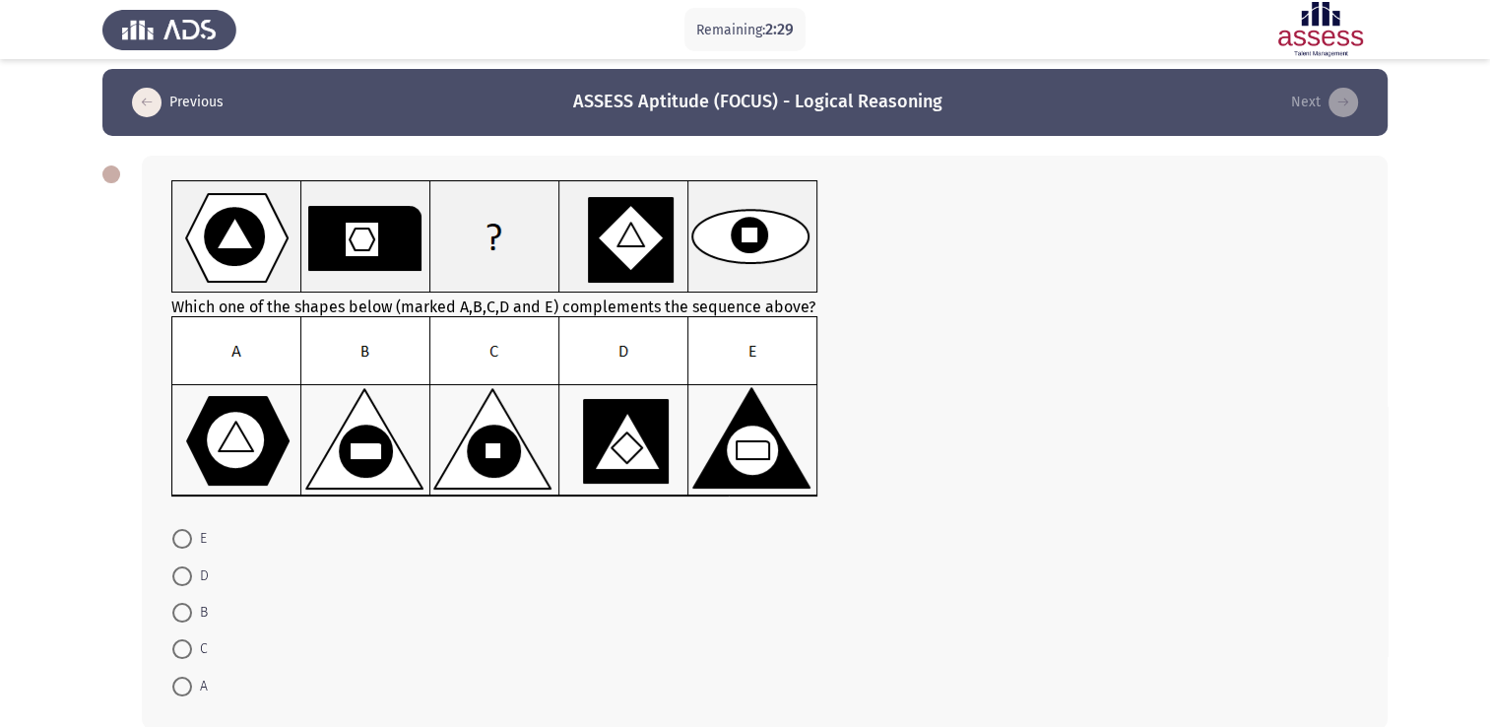
click at [371, 473] on img at bounding box center [494, 406] width 647 height 181
click at [181, 617] on span at bounding box center [182, 613] width 20 height 20
click at [181, 617] on input "B" at bounding box center [182, 613] width 20 height 20
radio input "true"
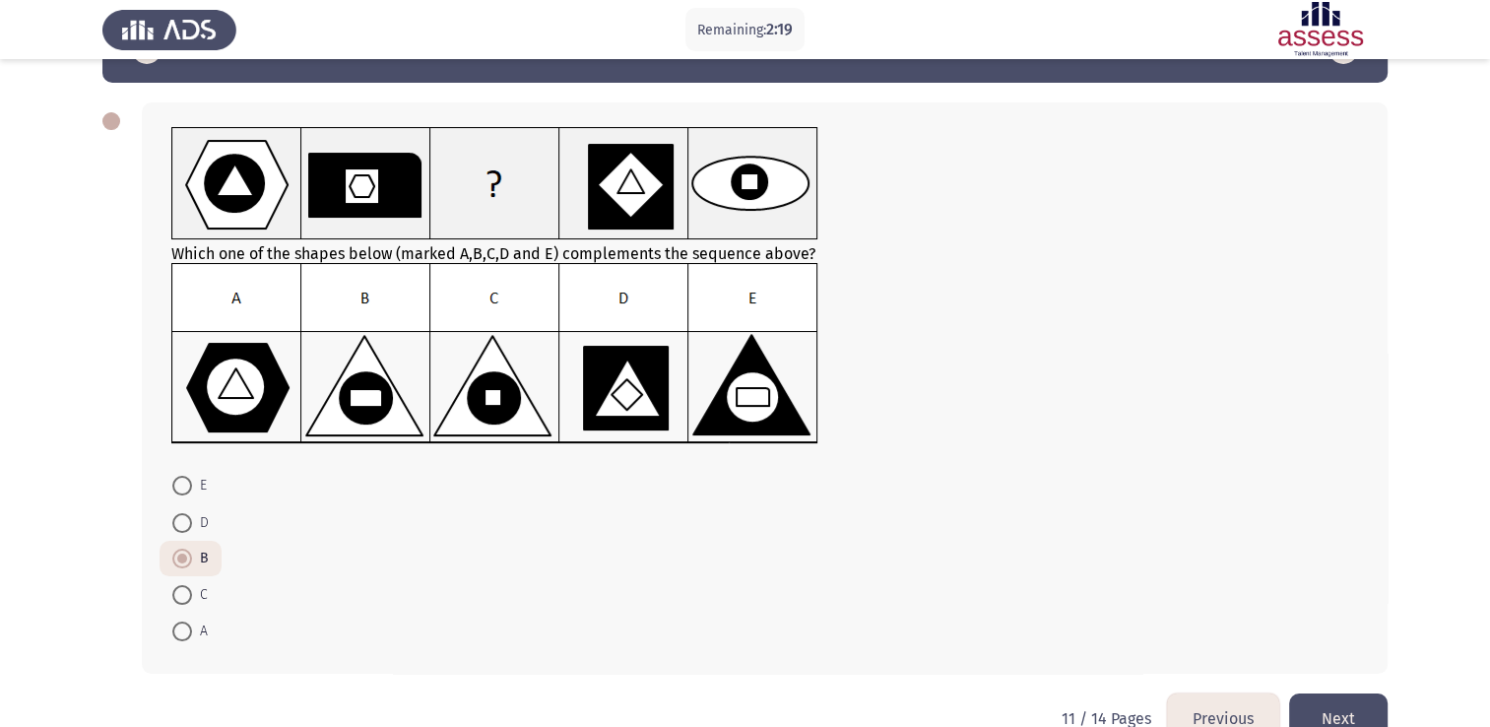
scroll to position [107, 0]
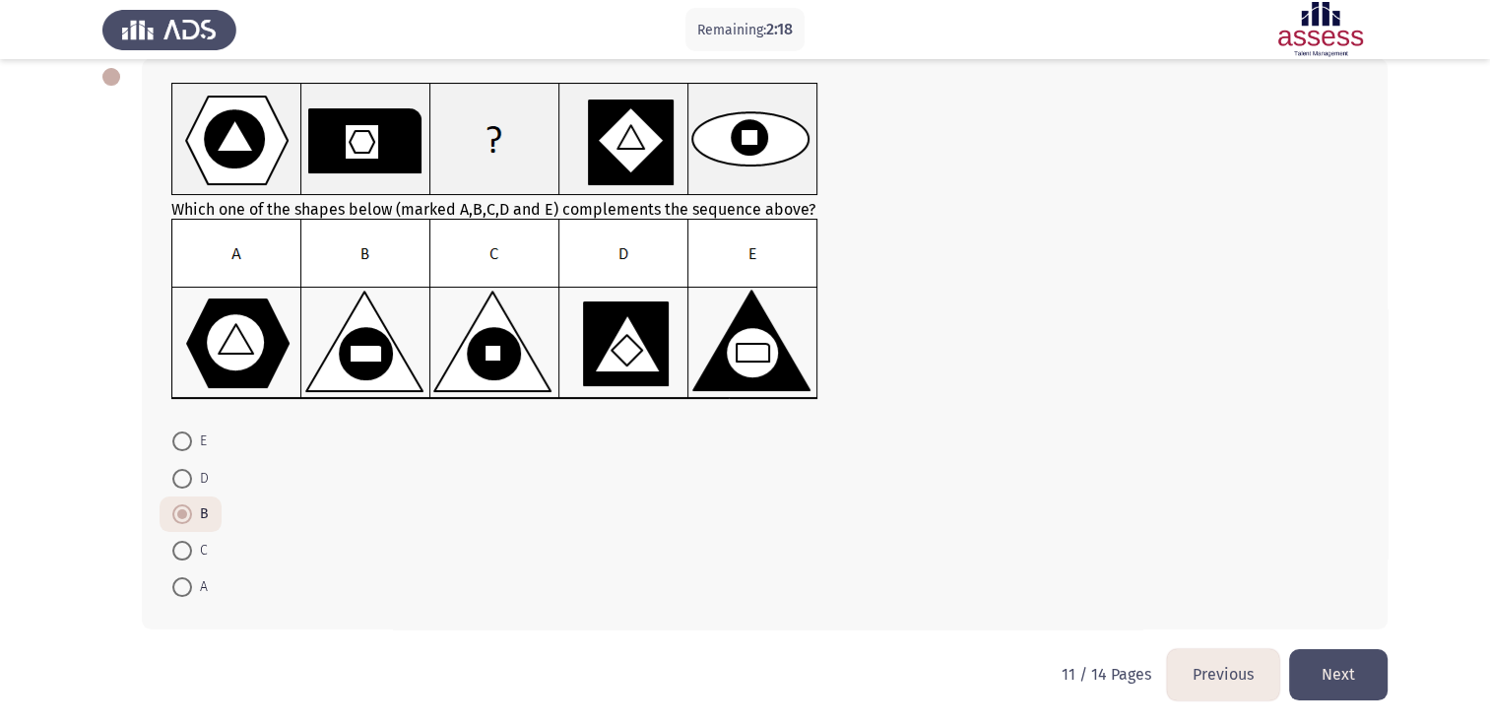
click at [1372, 662] on button "Next" at bounding box center [1338, 674] width 98 height 50
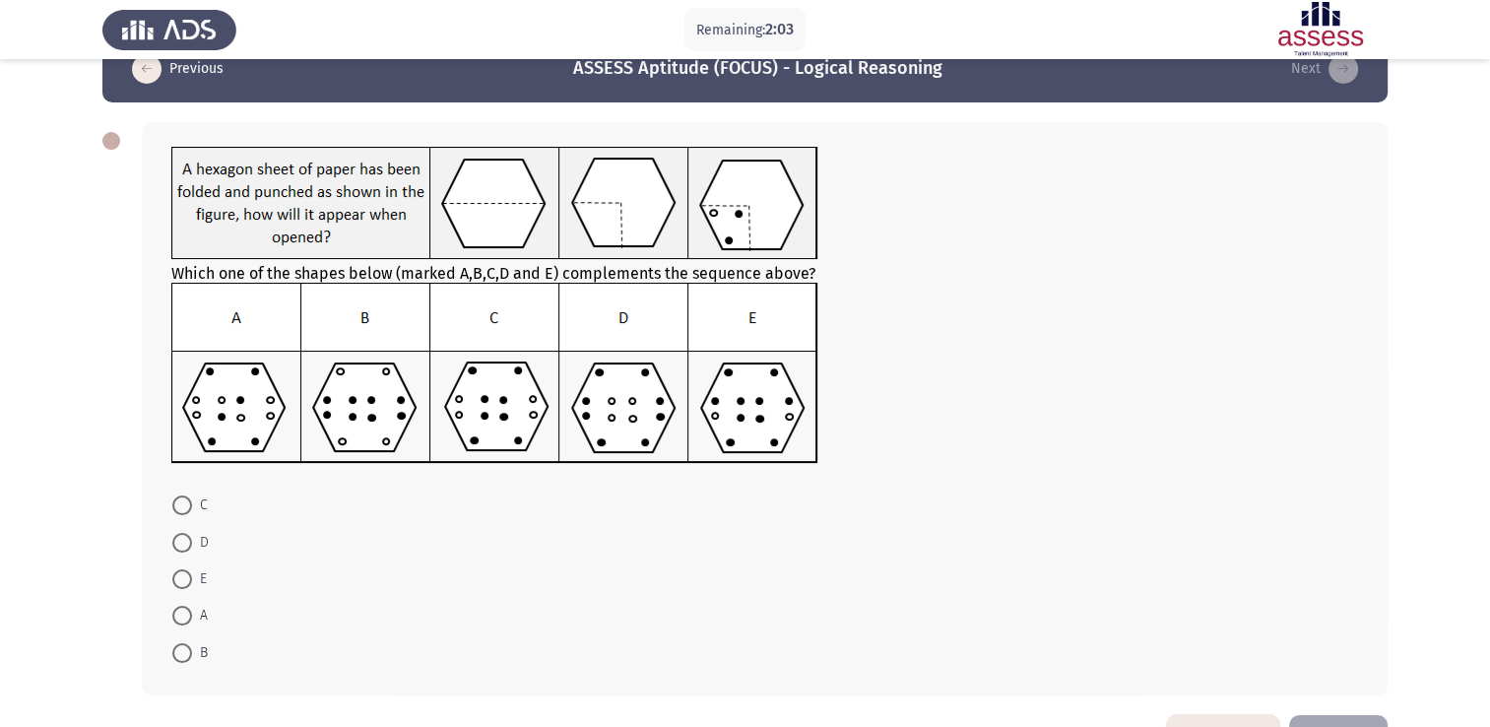
scroll to position [10, 0]
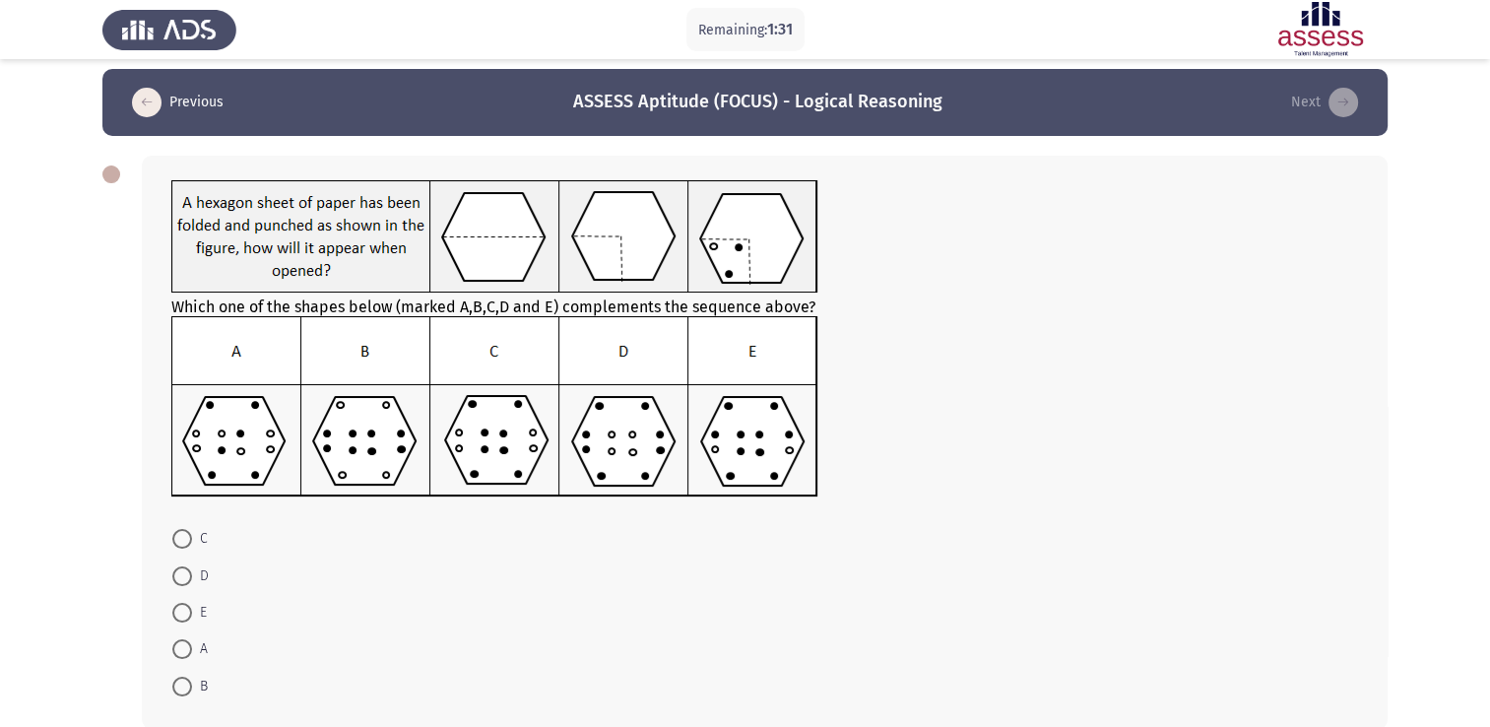
click at [190, 541] on span at bounding box center [182, 539] width 20 height 20
click at [190, 541] on input "C" at bounding box center [182, 539] width 20 height 20
radio input "true"
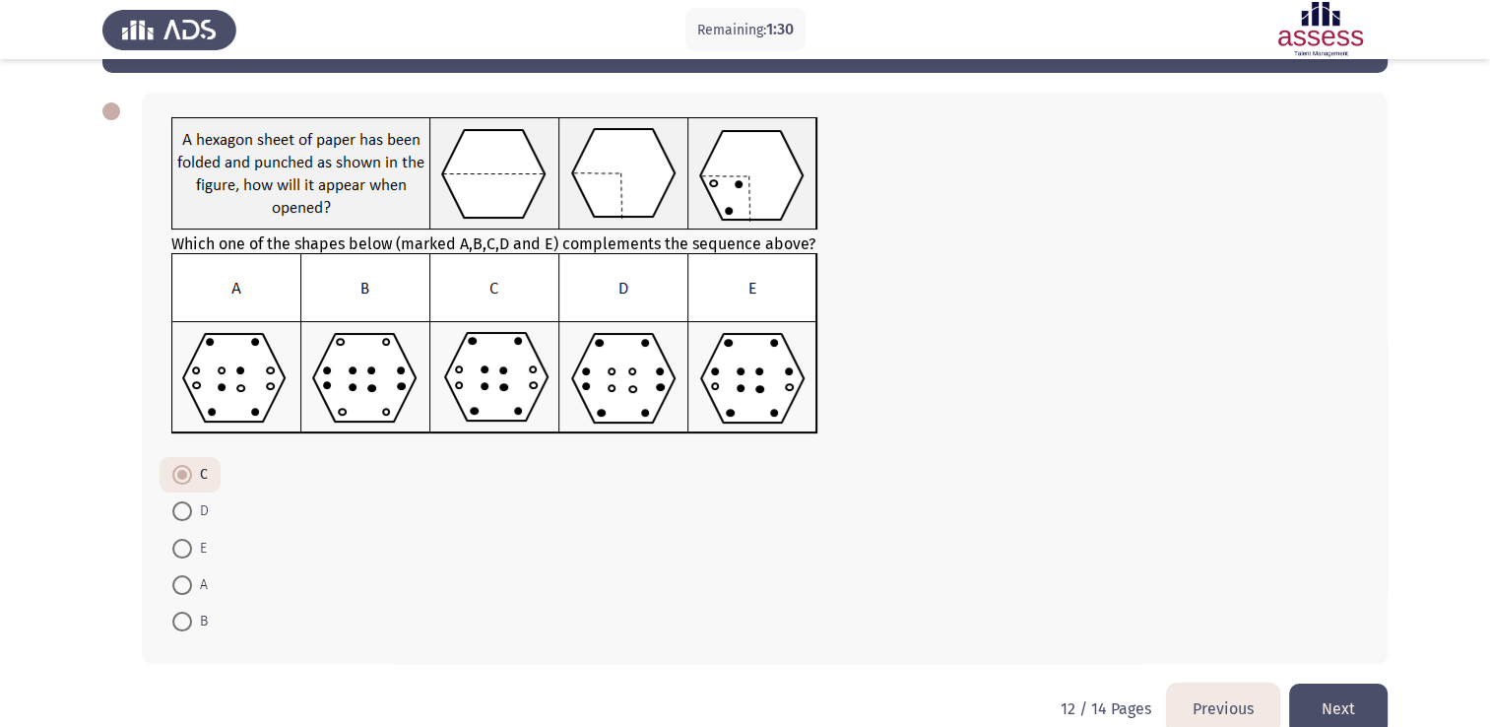
scroll to position [107, 0]
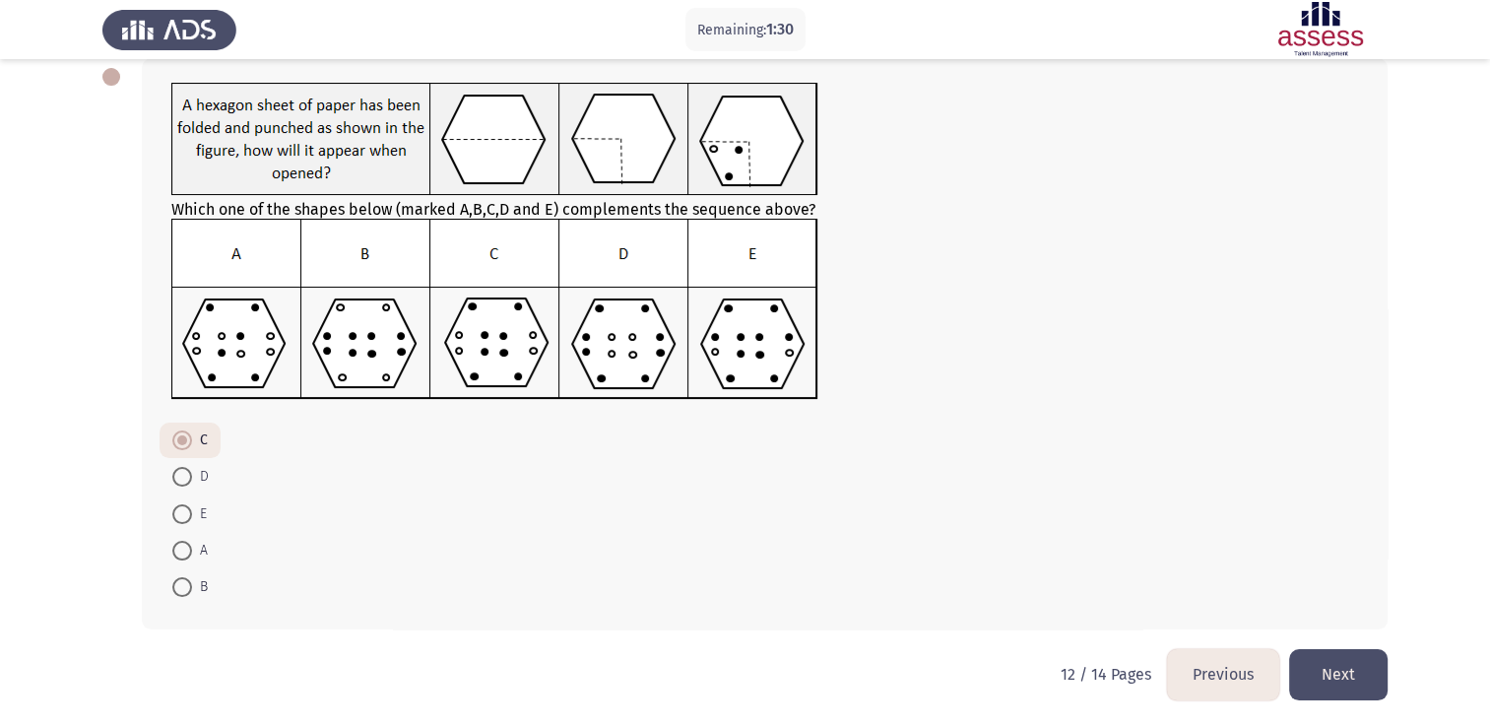
click at [1341, 667] on button "Next" at bounding box center [1338, 674] width 98 height 50
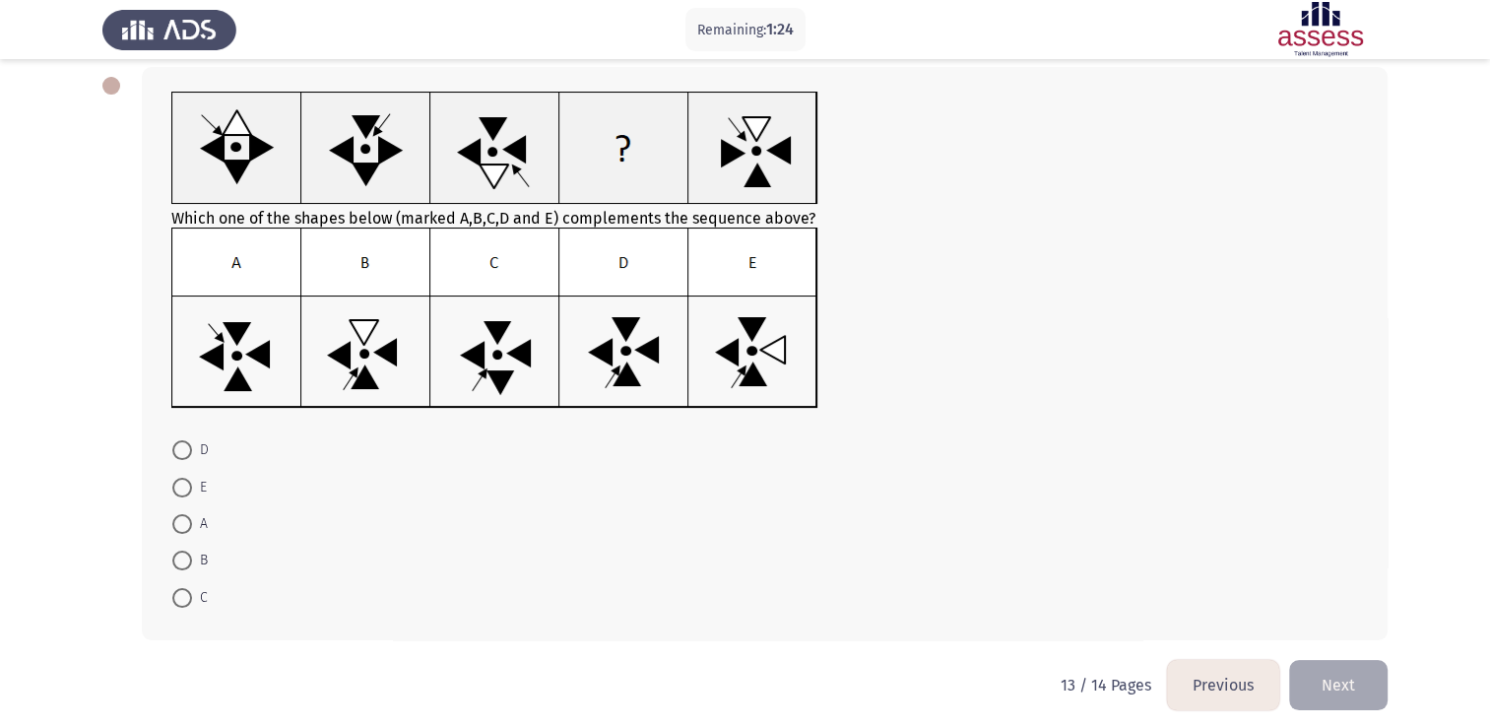
scroll to position [0, 0]
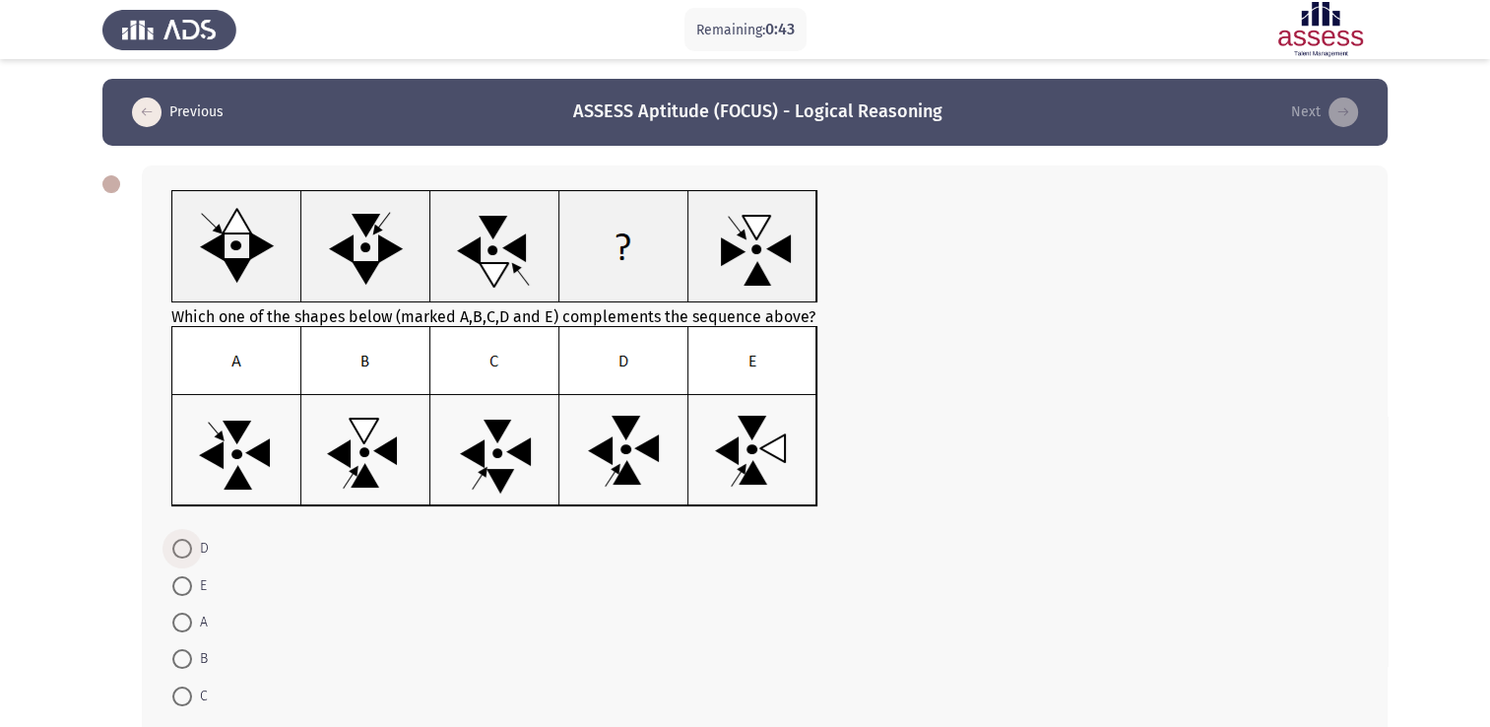
click at [185, 546] on span at bounding box center [182, 549] width 20 height 20
click at [185, 546] on input "D" at bounding box center [182, 549] width 20 height 20
radio input "true"
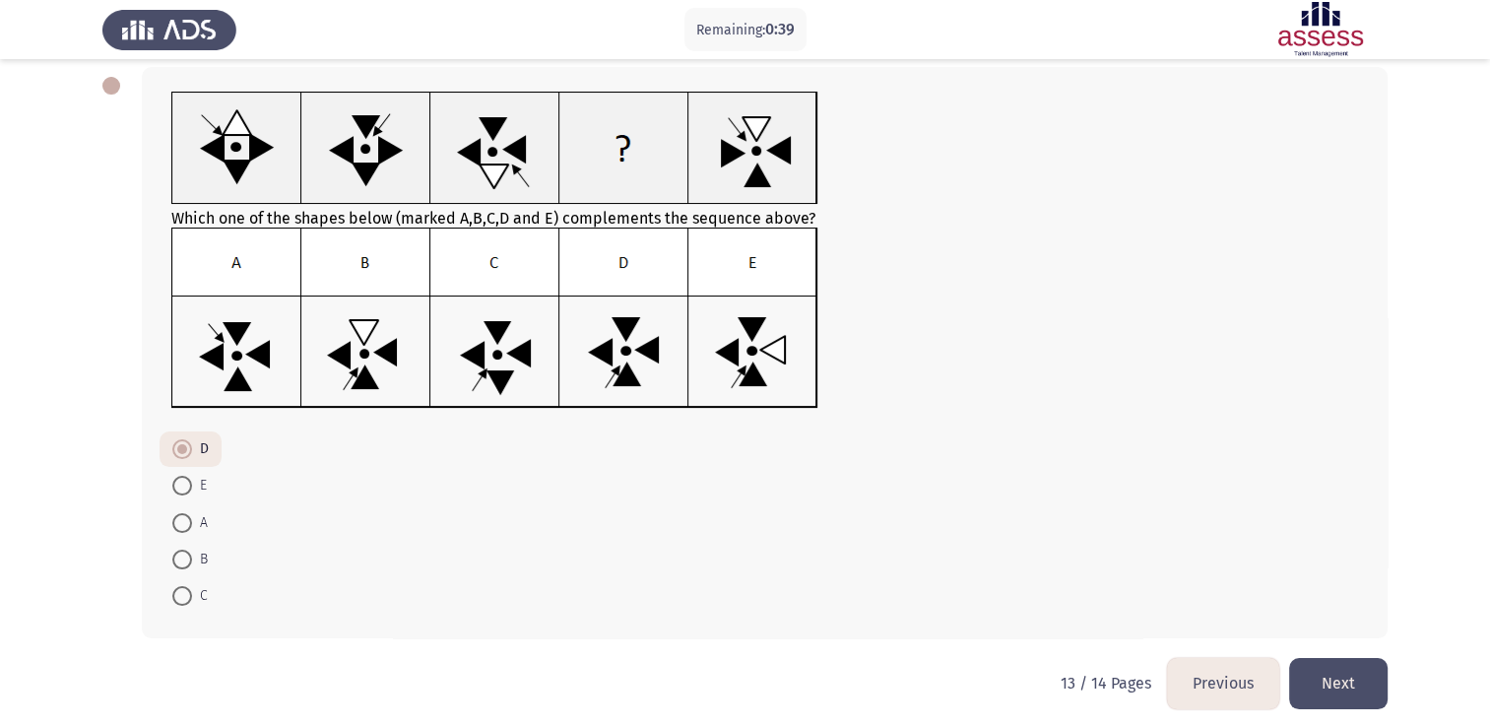
click at [1360, 668] on button "Next" at bounding box center [1338, 683] width 98 height 50
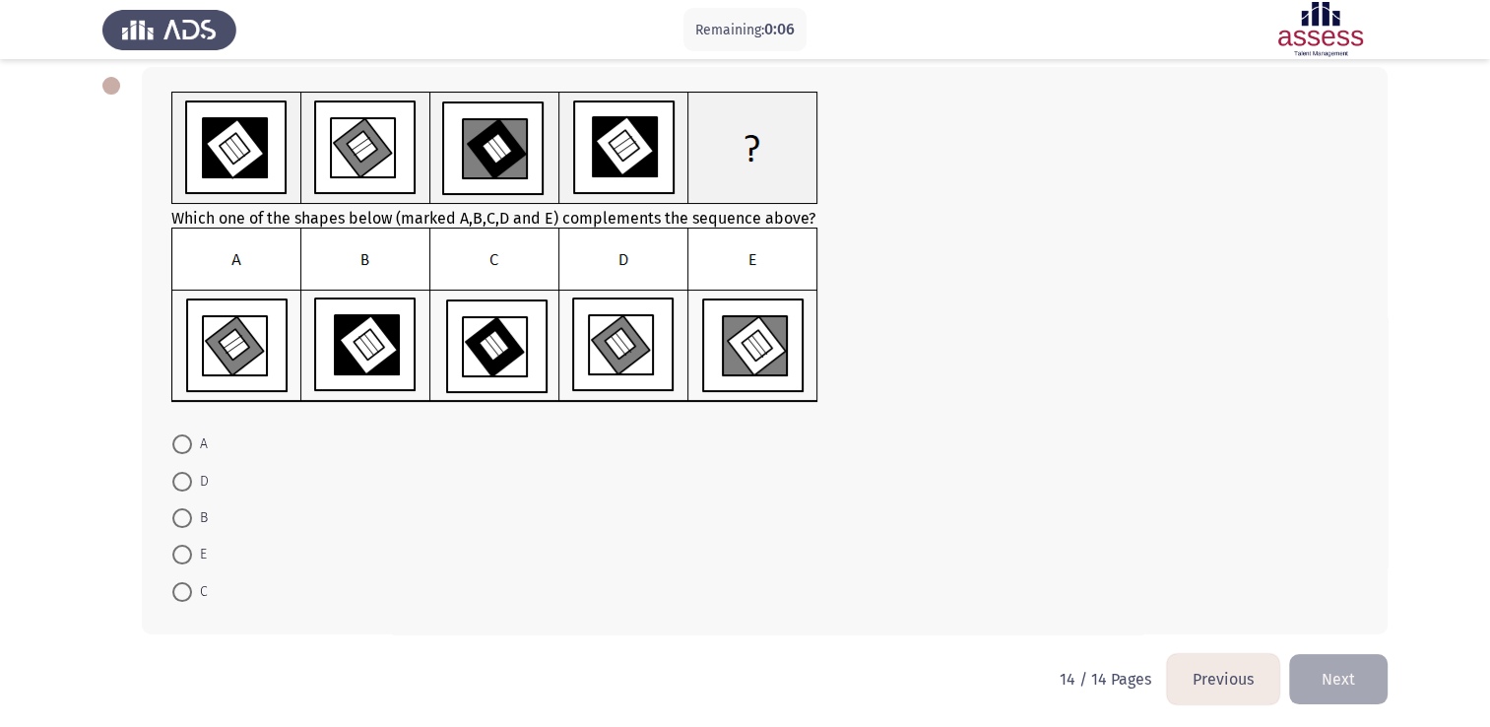
click at [181, 582] on span at bounding box center [182, 592] width 20 height 20
click at [181, 582] on input "C" at bounding box center [182, 592] width 20 height 20
radio input "true"
click at [1329, 664] on button "Next" at bounding box center [1338, 677] width 98 height 50
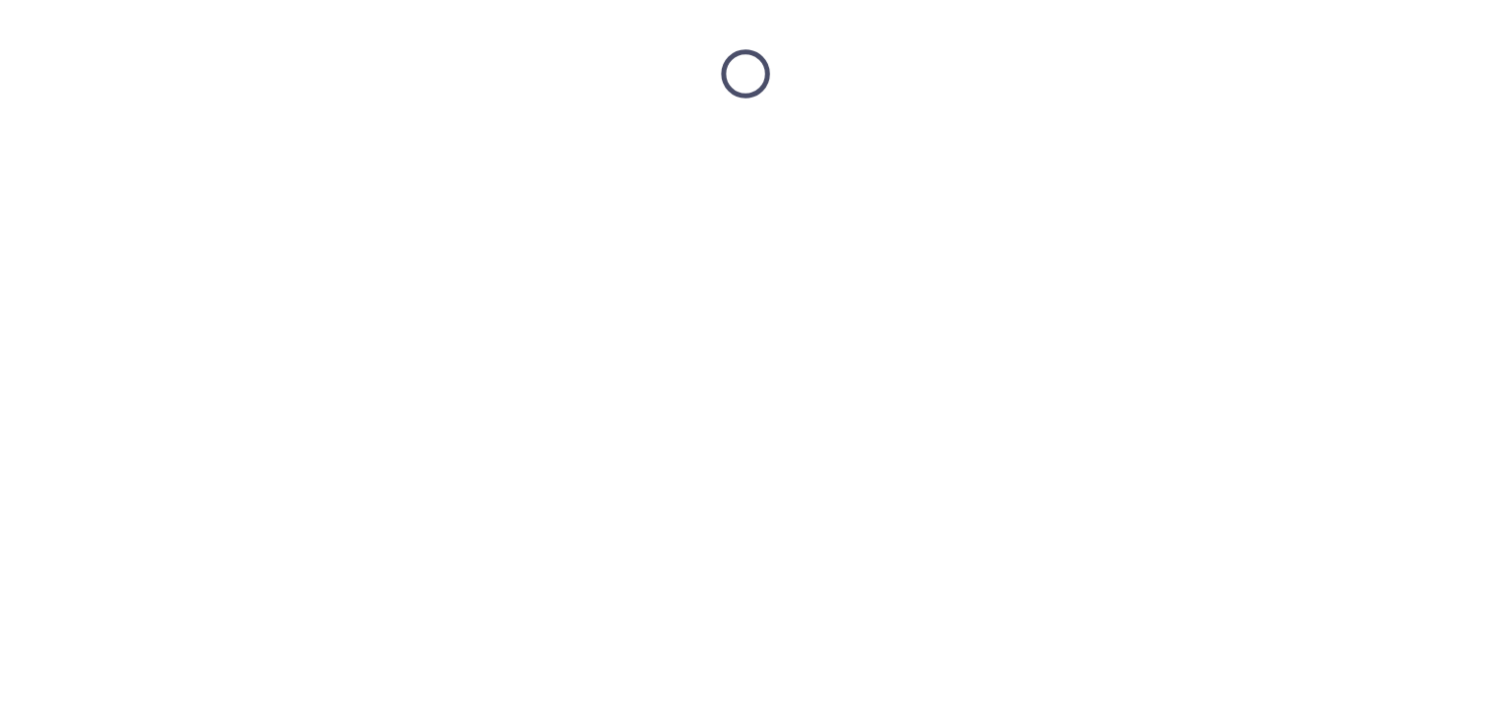
scroll to position [0, 0]
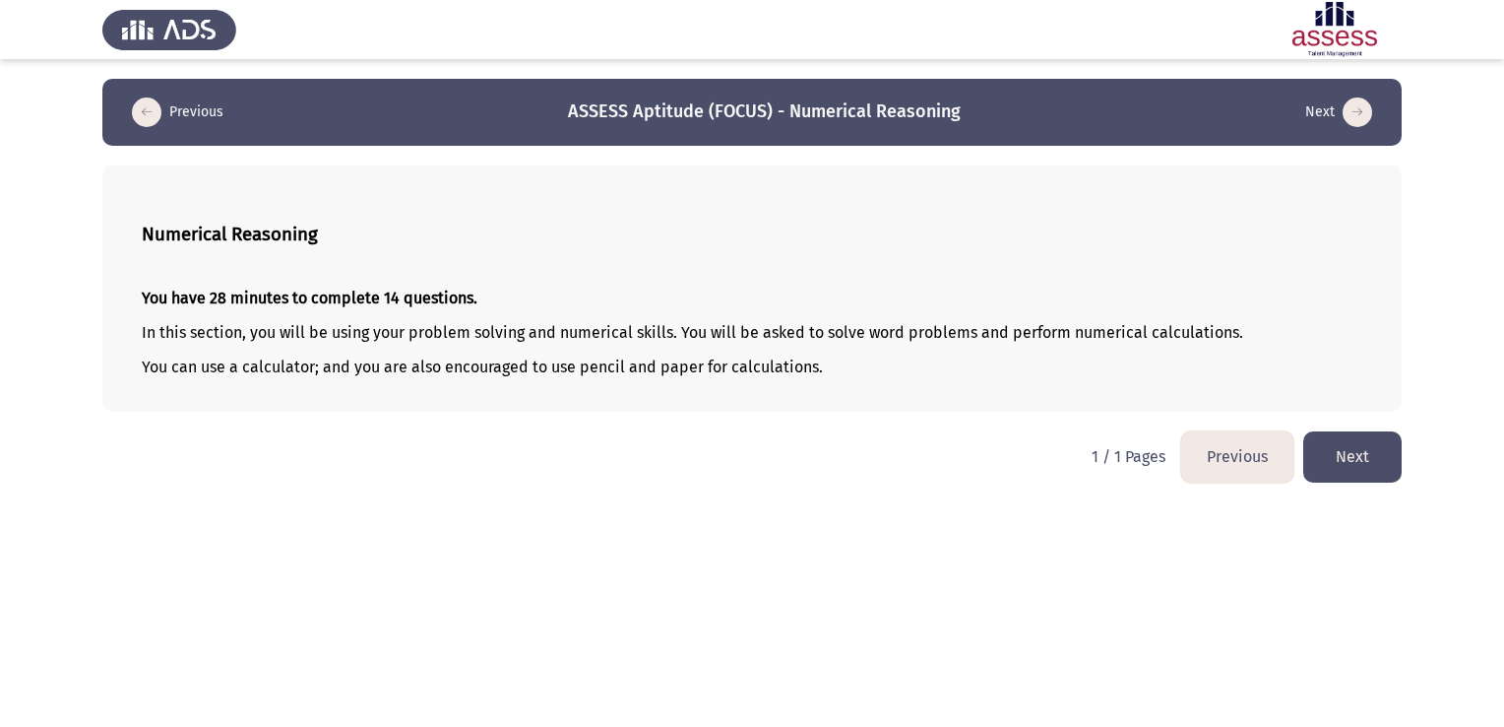
click at [1369, 455] on button "Next" at bounding box center [1353, 456] width 98 height 50
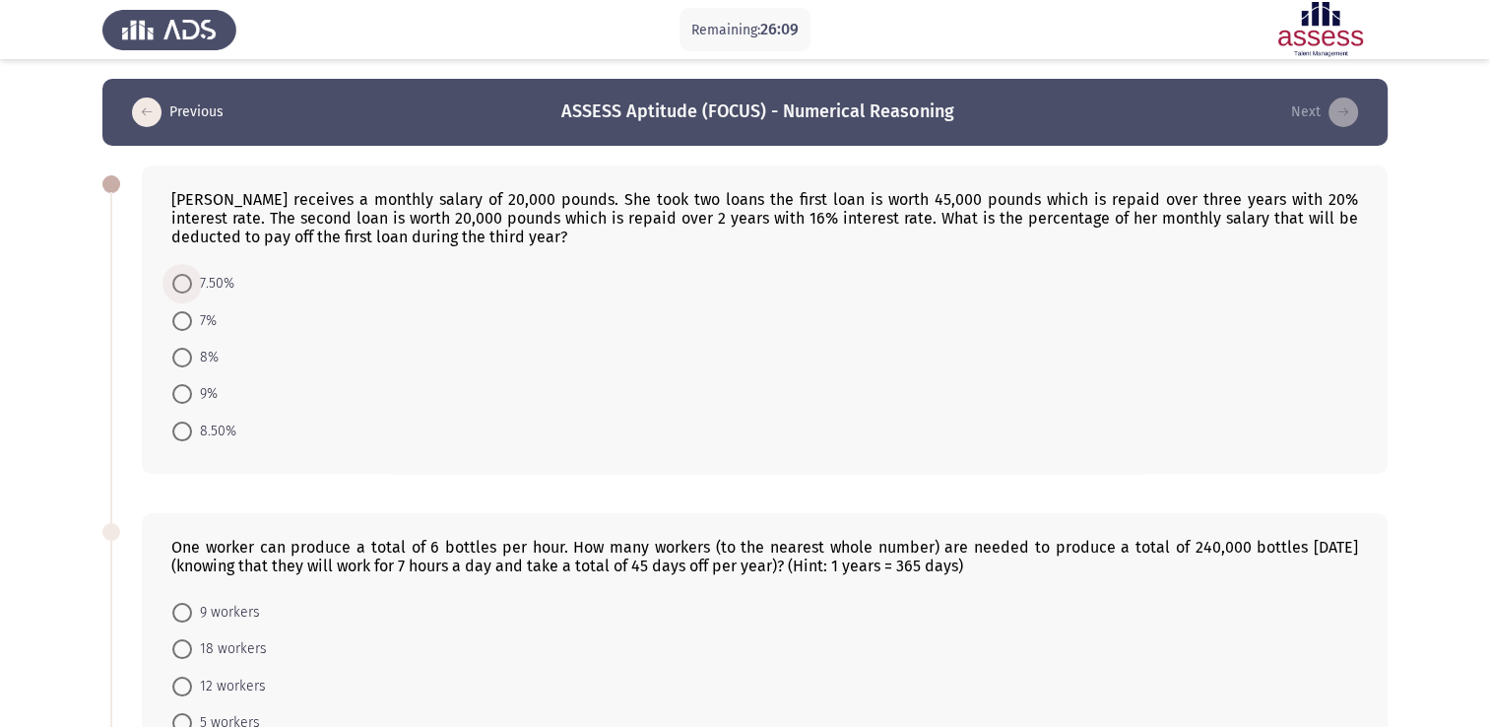
drag, startPoint x: 189, startPoint y: 282, endPoint x: 421, endPoint y: 356, distance: 244.1
click at [188, 282] on span at bounding box center [182, 284] width 20 height 20
click at [188, 282] on input "7.50%" at bounding box center [182, 284] width 20 height 20
radio input "true"
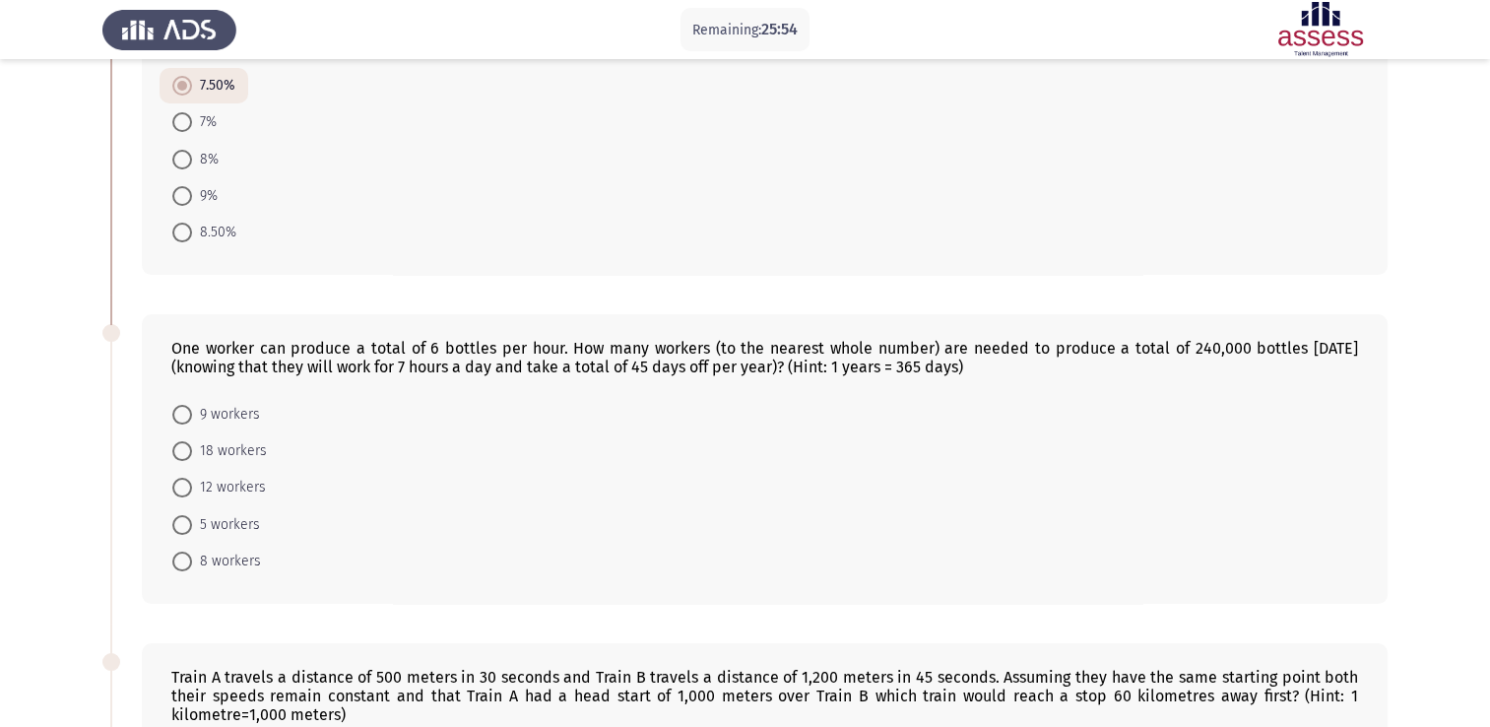
scroll to position [295, 0]
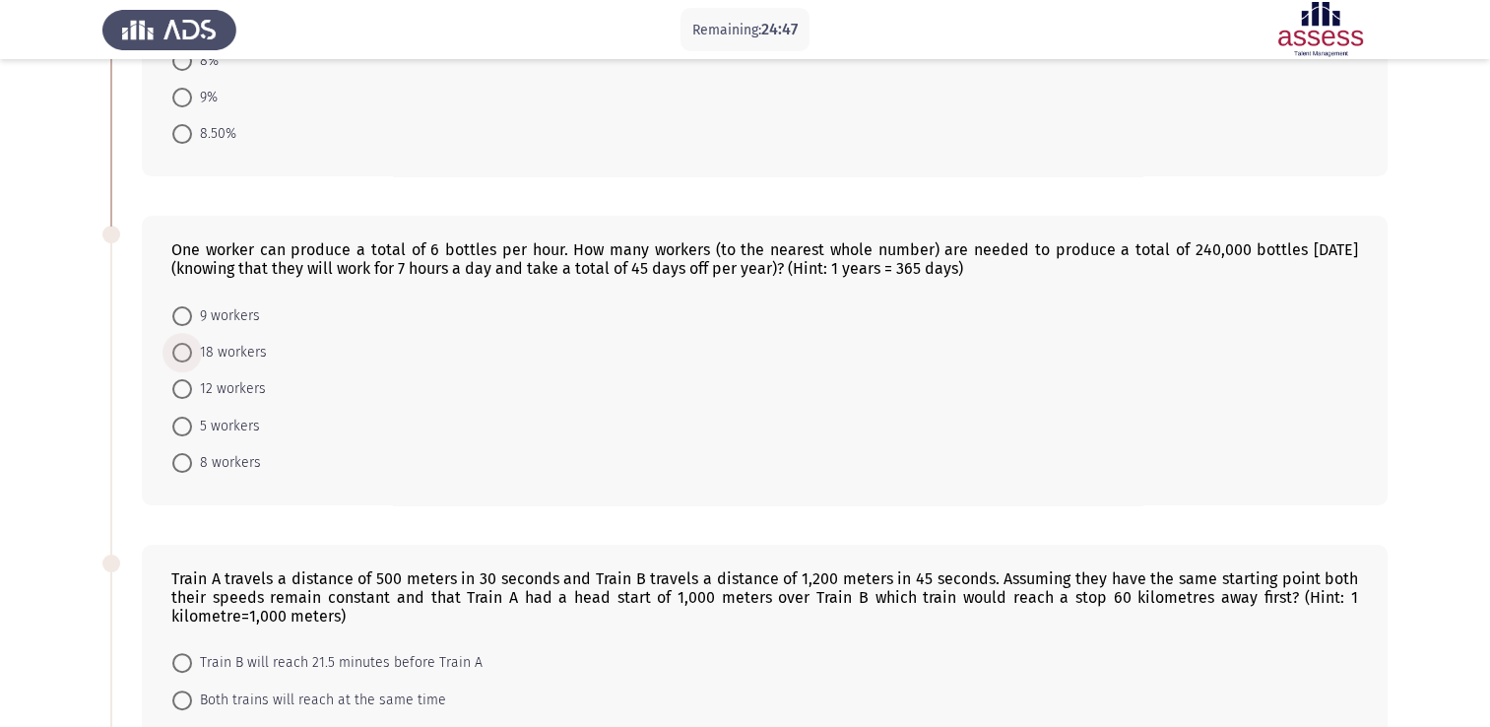
click at [181, 349] on span at bounding box center [182, 353] width 20 height 20
click at [181, 349] on input "18 workers" at bounding box center [182, 353] width 20 height 20
radio input "true"
click at [178, 313] on span at bounding box center [182, 316] width 20 height 20
click at [178, 313] on input "9 workers" at bounding box center [182, 316] width 20 height 20
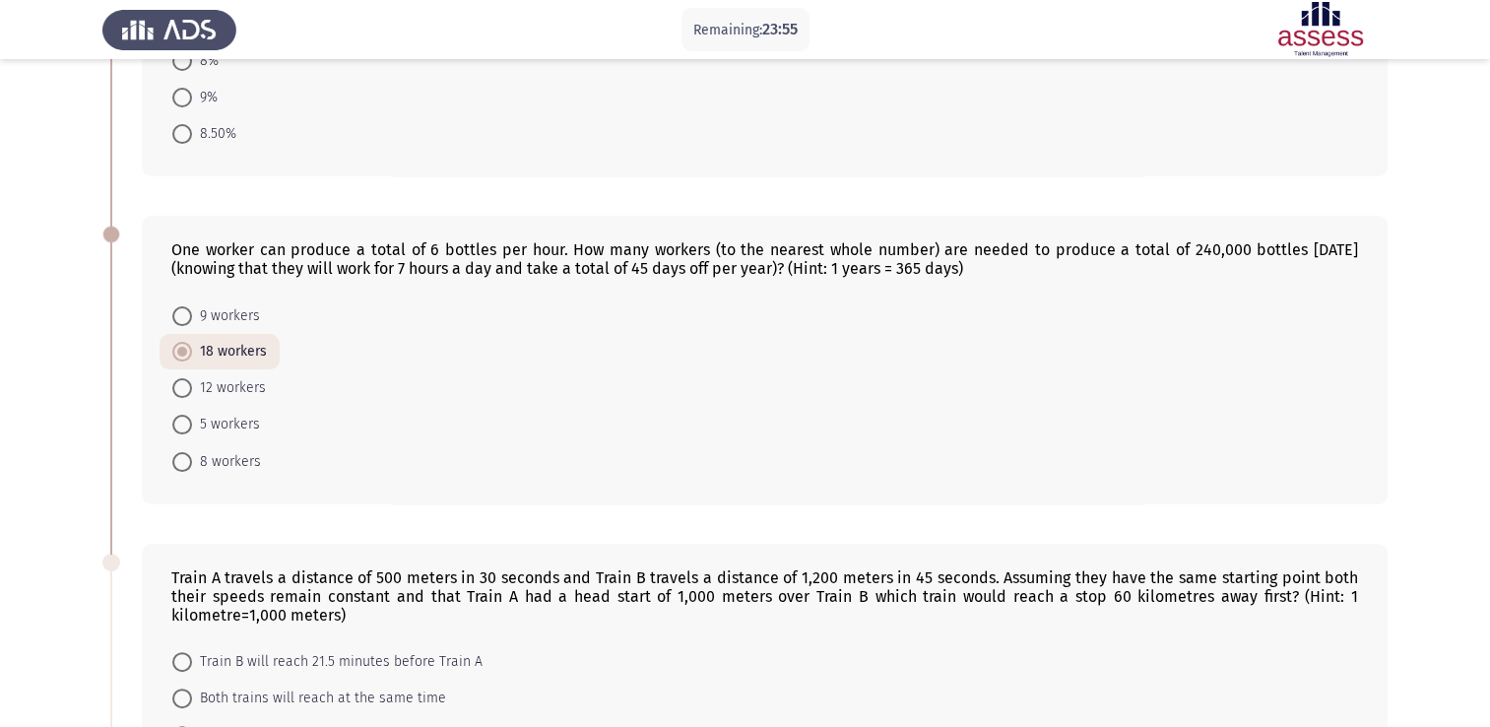
radio input "true"
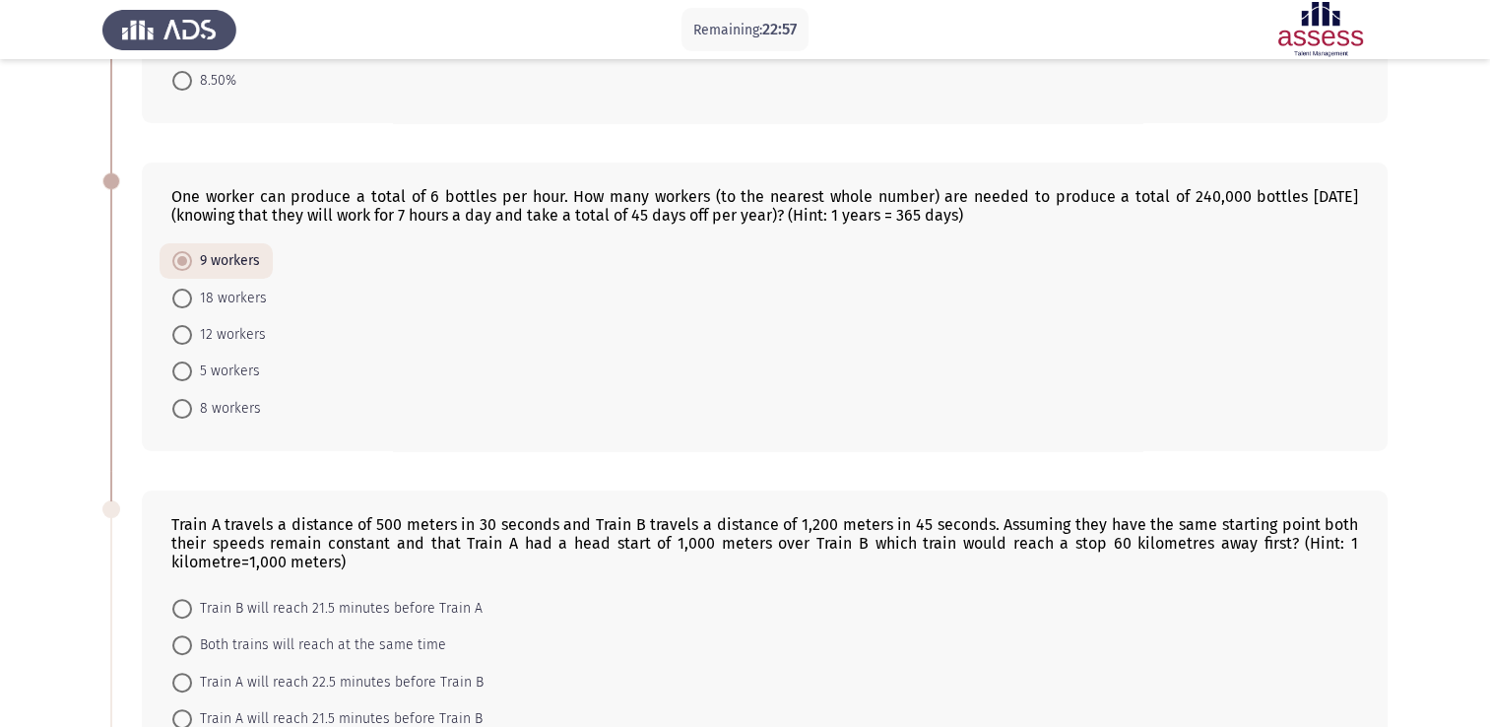
scroll to position [591, 0]
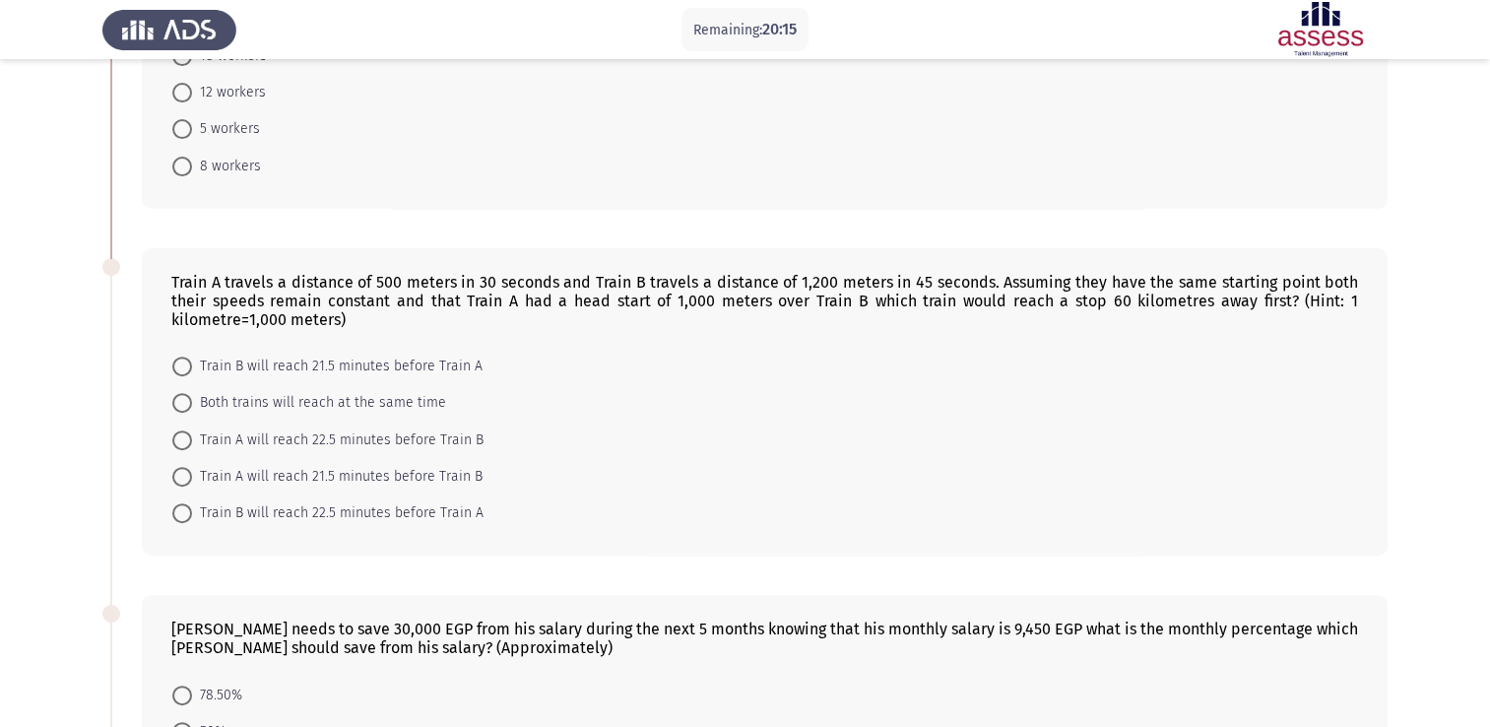
click at [445, 362] on span "Train B will reach 21.5 minutes before Train A" at bounding box center [337, 366] width 290 height 24
click at [192, 362] on input "Train B will reach 21.5 minutes before Train A" at bounding box center [182, 366] width 20 height 20
radio input "true"
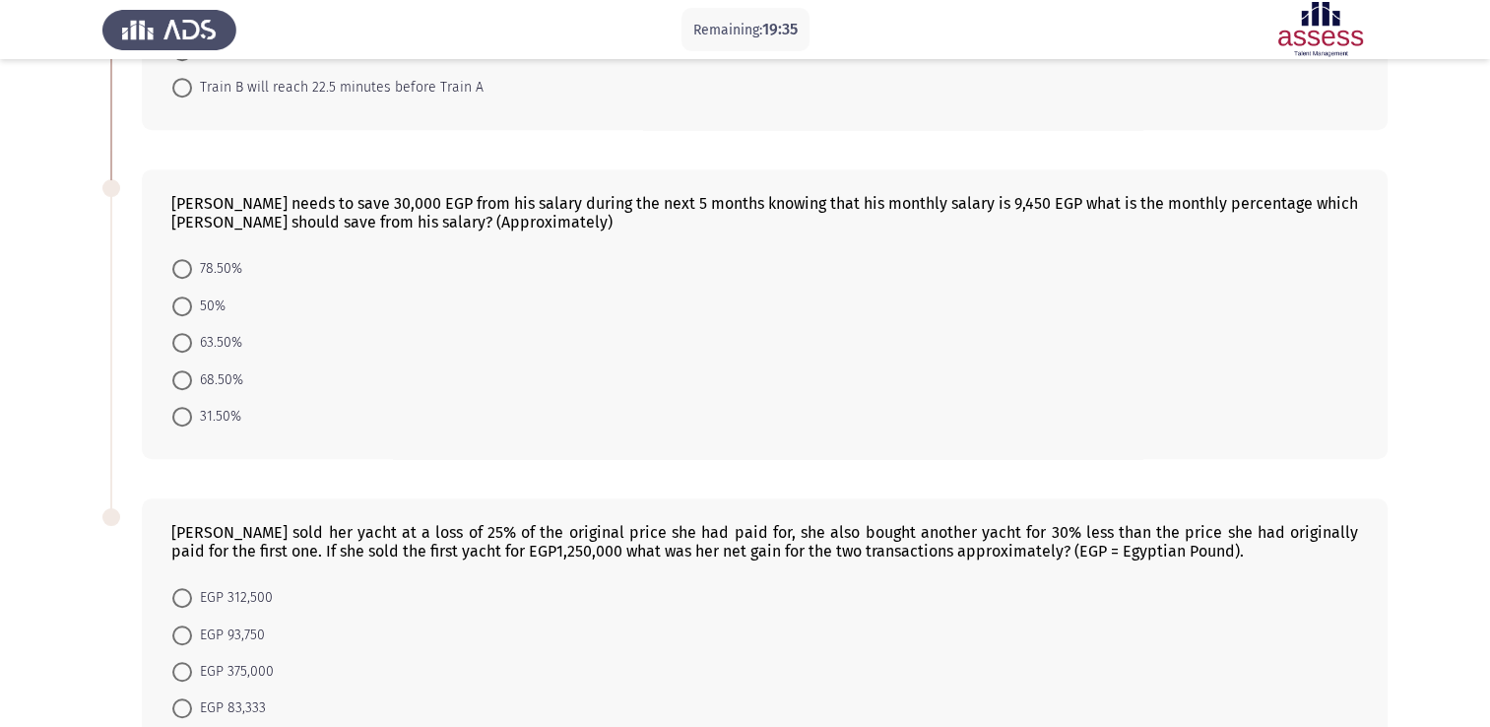
scroll to position [985, 0]
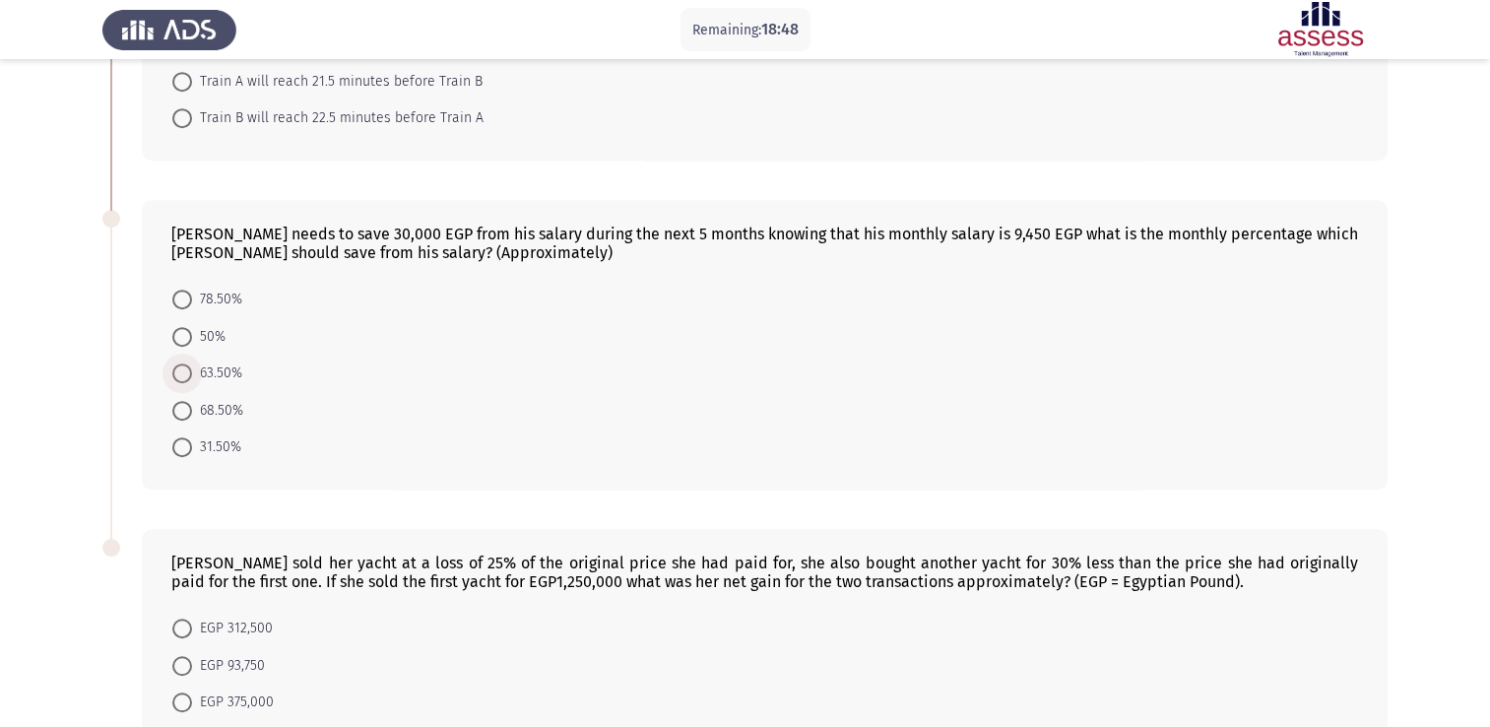
click at [180, 376] on span at bounding box center [182, 373] width 20 height 20
click at [180, 376] on input "63.50%" at bounding box center [182, 373] width 20 height 20
radio input "true"
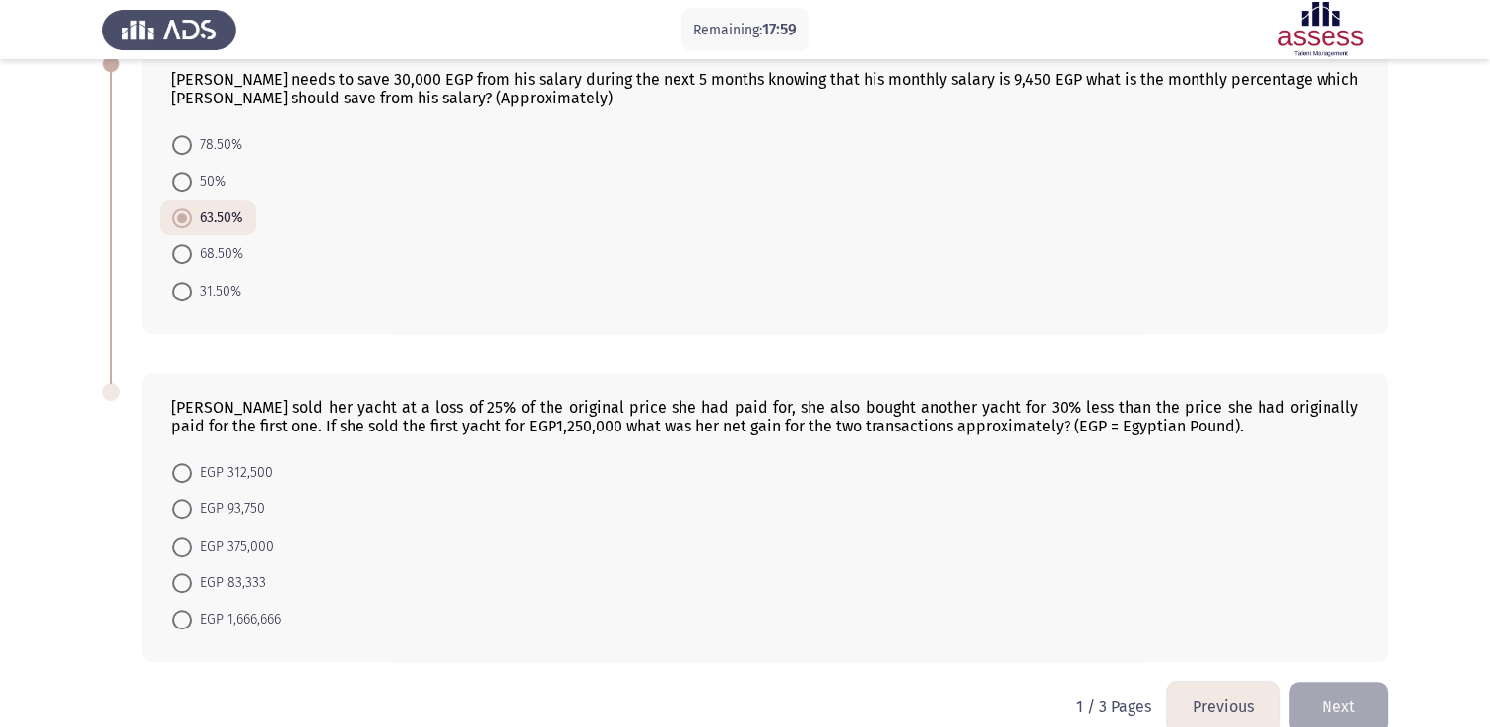
scroll to position [1171, 0]
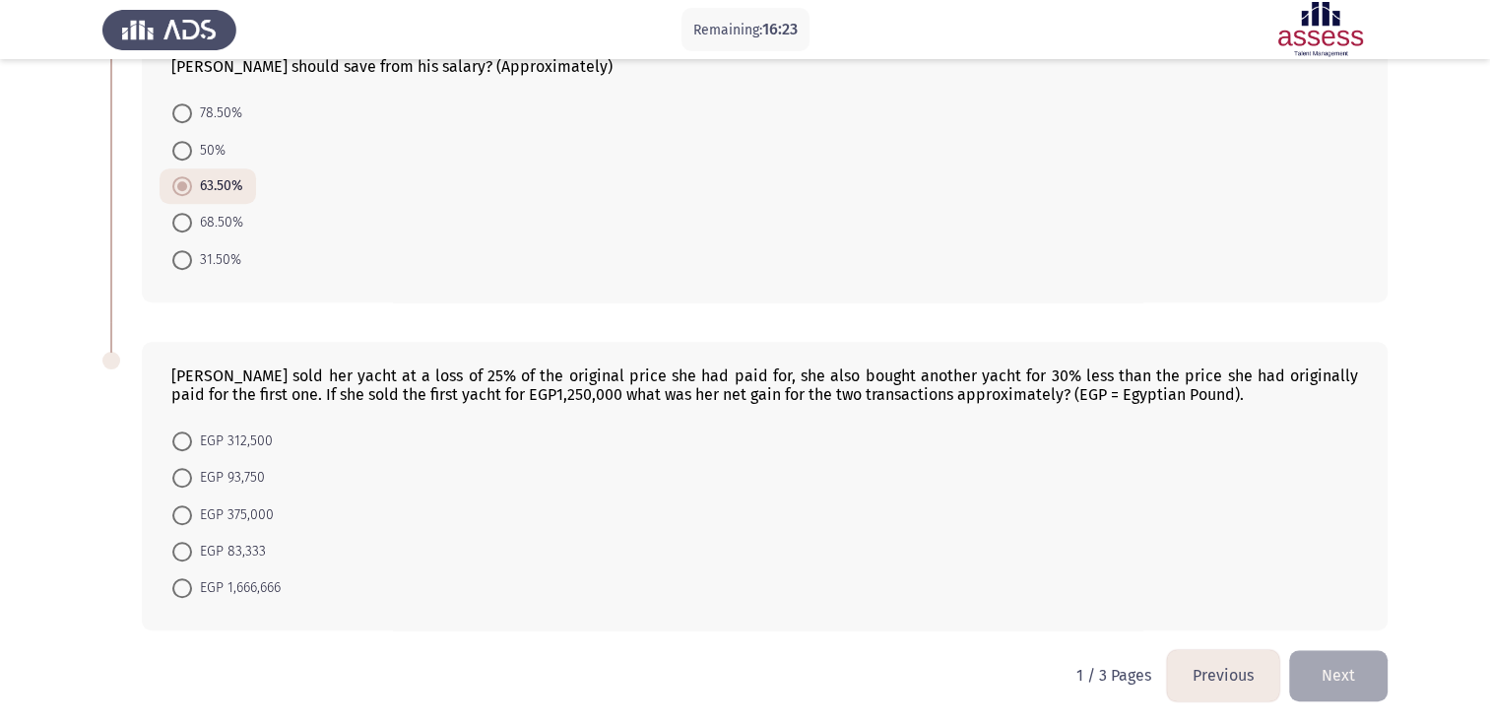
click at [226, 542] on span "EGP 83,333" at bounding box center [229, 552] width 74 height 24
click at [192, 542] on input "EGP 83,333" at bounding box center [182, 552] width 20 height 20
radio input "true"
click at [1364, 679] on button "Next" at bounding box center [1338, 675] width 98 height 50
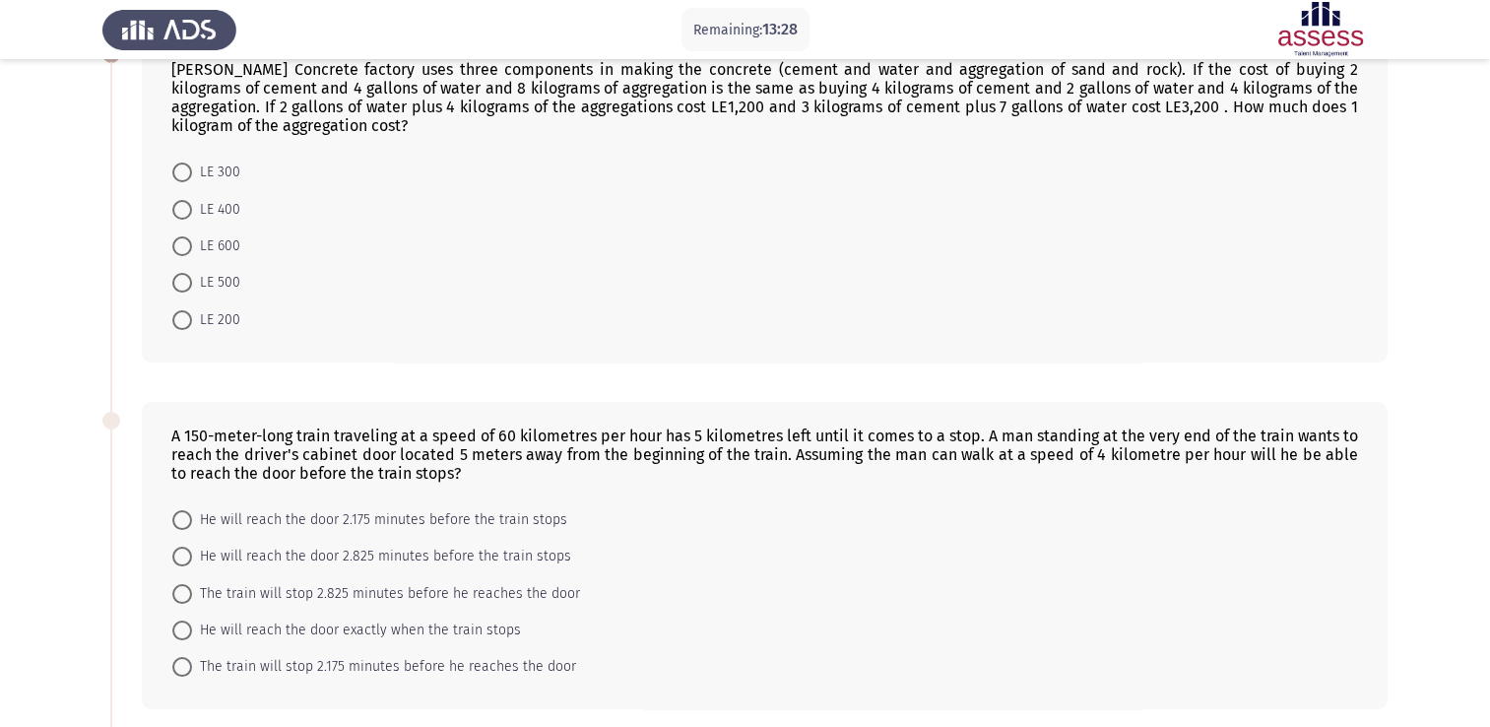
scroll to position [32, 0]
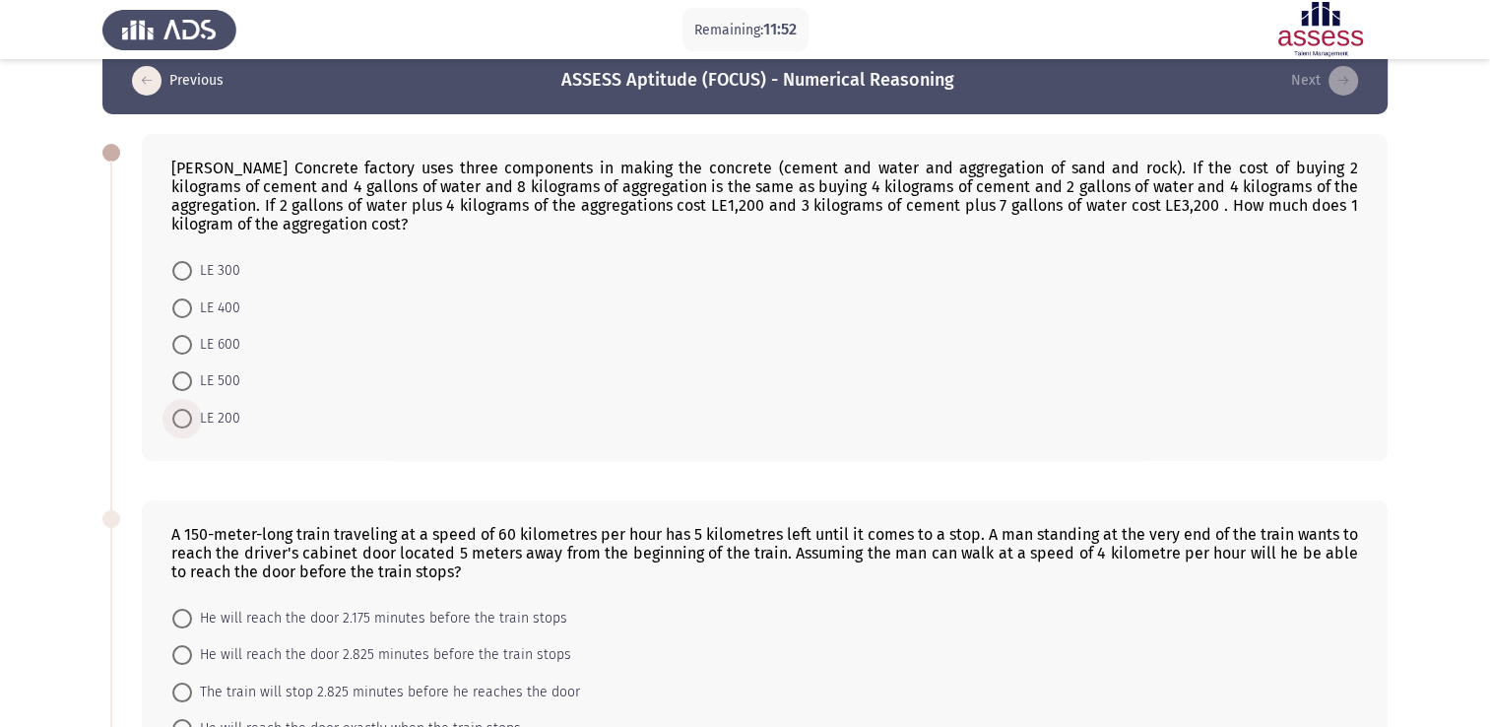
click at [182, 414] on span at bounding box center [182, 419] width 20 height 20
click at [182, 414] on input "LE 200" at bounding box center [182, 419] width 20 height 20
radio input "true"
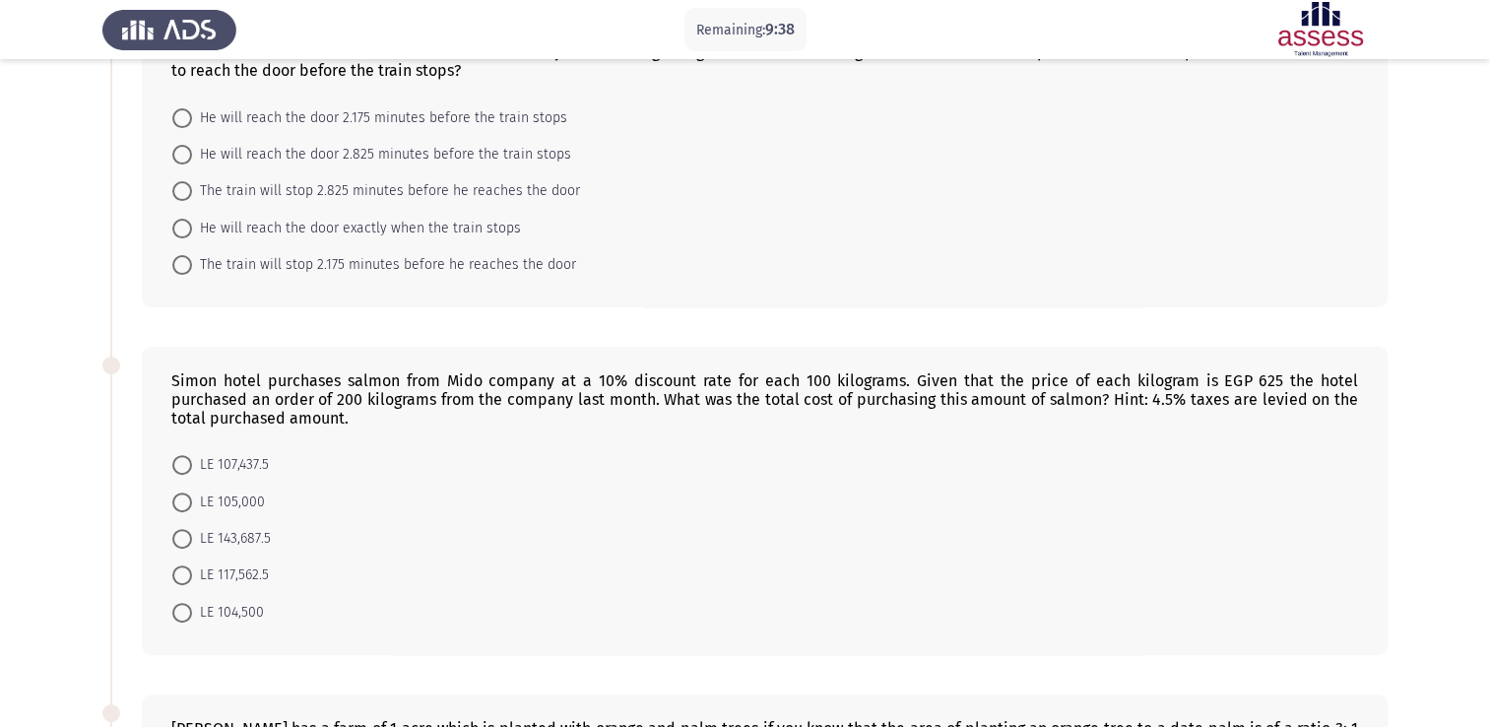
scroll to position [622, 0]
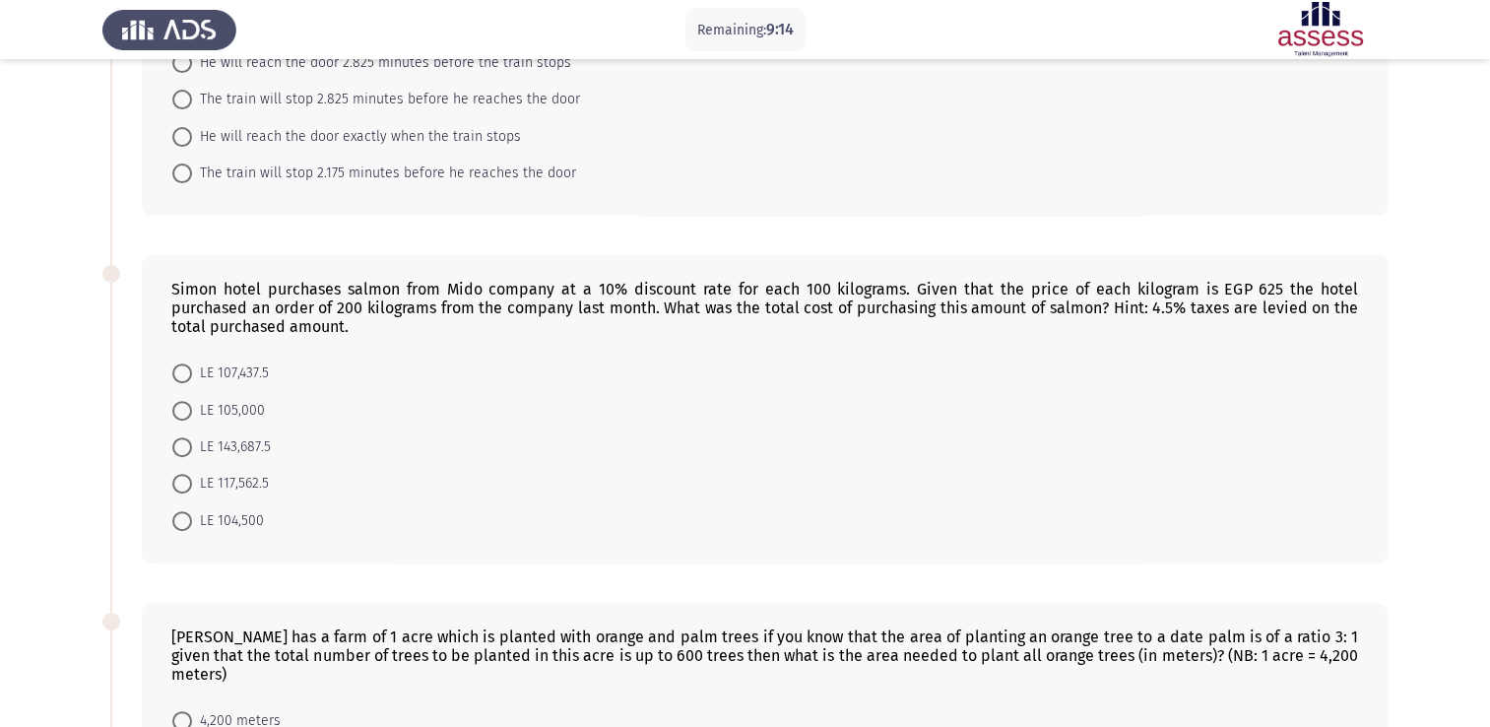
click at [1275, 305] on div "Simon hotel purchases salmon from Mido company at a 10% discount rate for each …" at bounding box center [764, 308] width 1186 height 56
click at [182, 516] on span at bounding box center [182, 521] width 20 height 20
click at [182, 516] on input "LE 104,500" at bounding box center [182, 521] width 20 height 20
radio input "true"
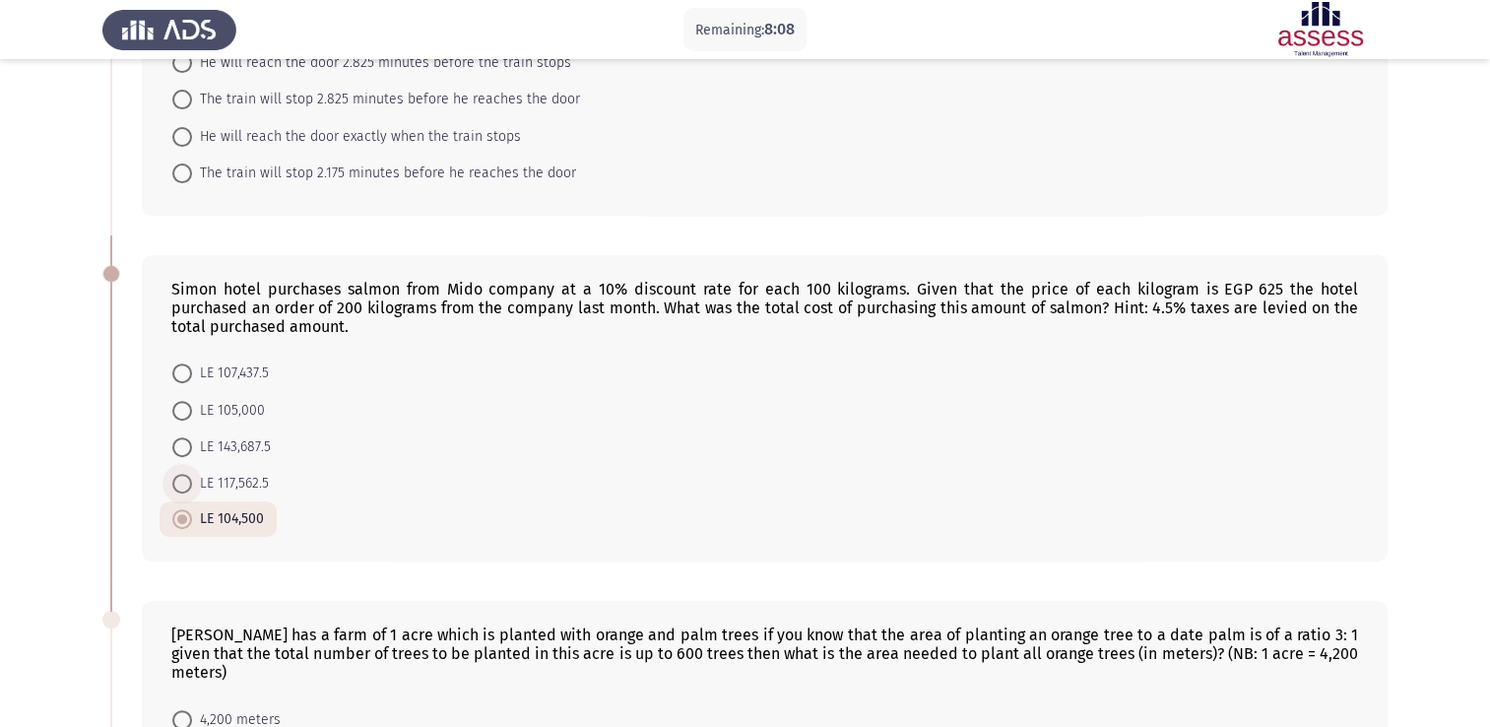
click at [179, 485] on span at bounding box center [182, 484] width 20 height 20
click at [179, 485] on input "LE 117,562.5" at bounding box center [182, 484] width 20 height 20
radio input "true"
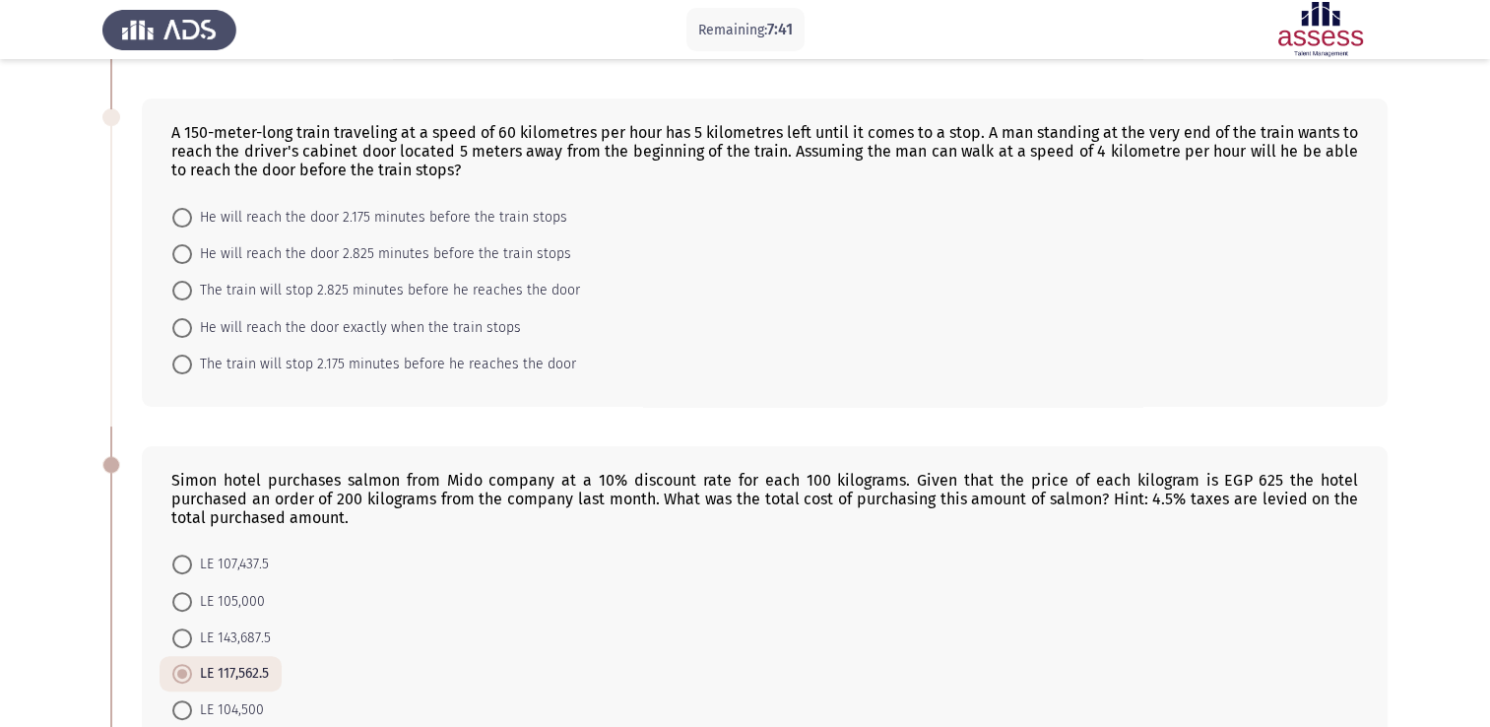
scroll to position [327, 0]
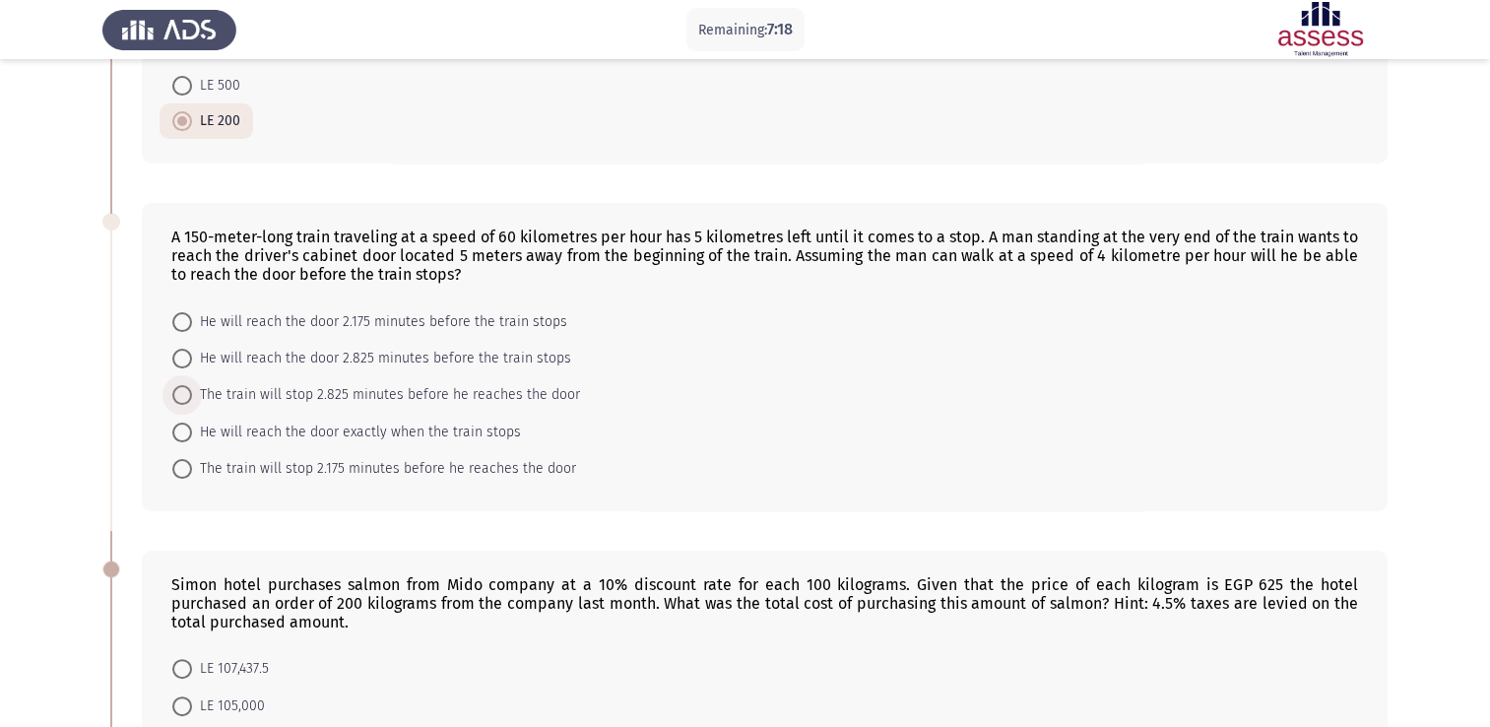
click at [445, 389] on span "The train will stop 2.825 minutes before he reaches the door" at bounding box center [386, 395] width 388 height 24
click at [192, 389] on input "The train will stop 2.825 minutes before he reaches the door" at bounding box center [182, 395] width 20 height 20
radio input "true"
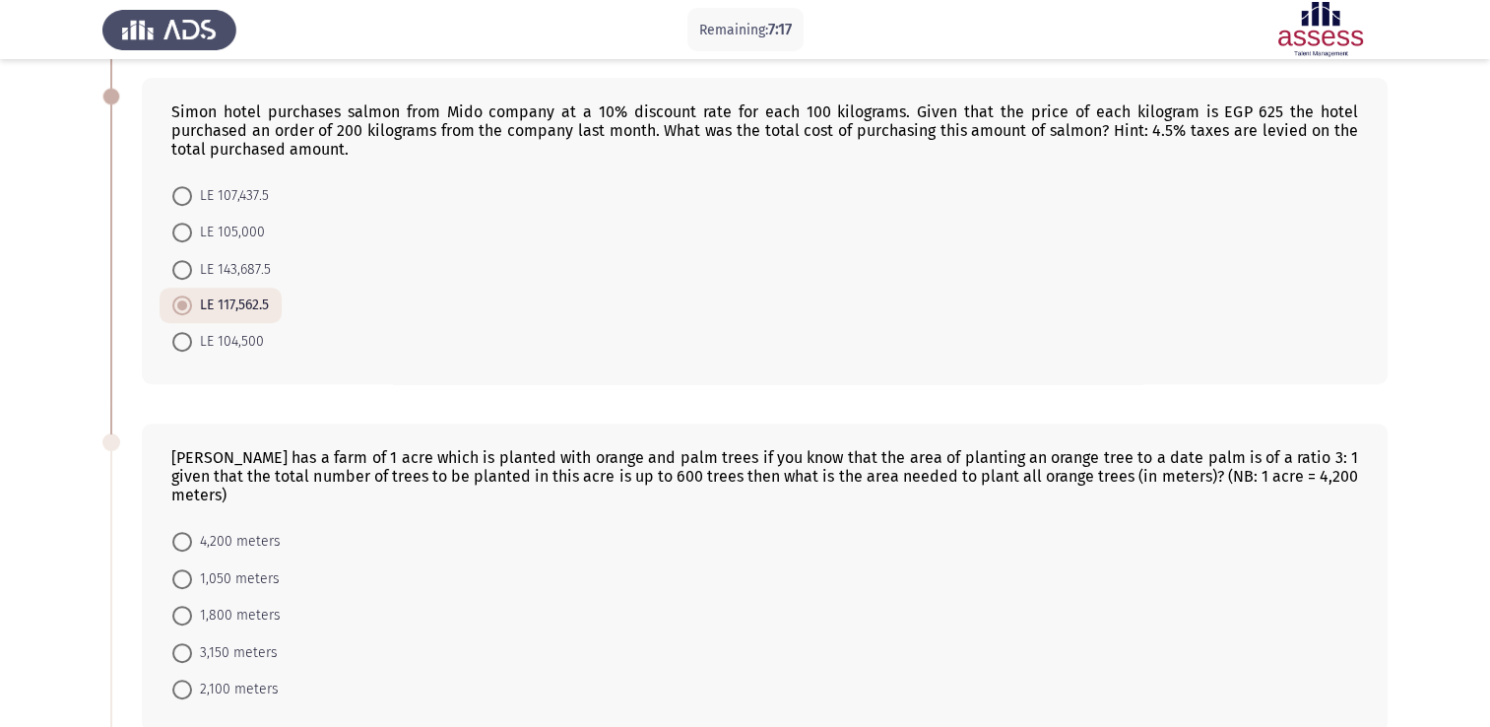
scroll to position [1016, 0]
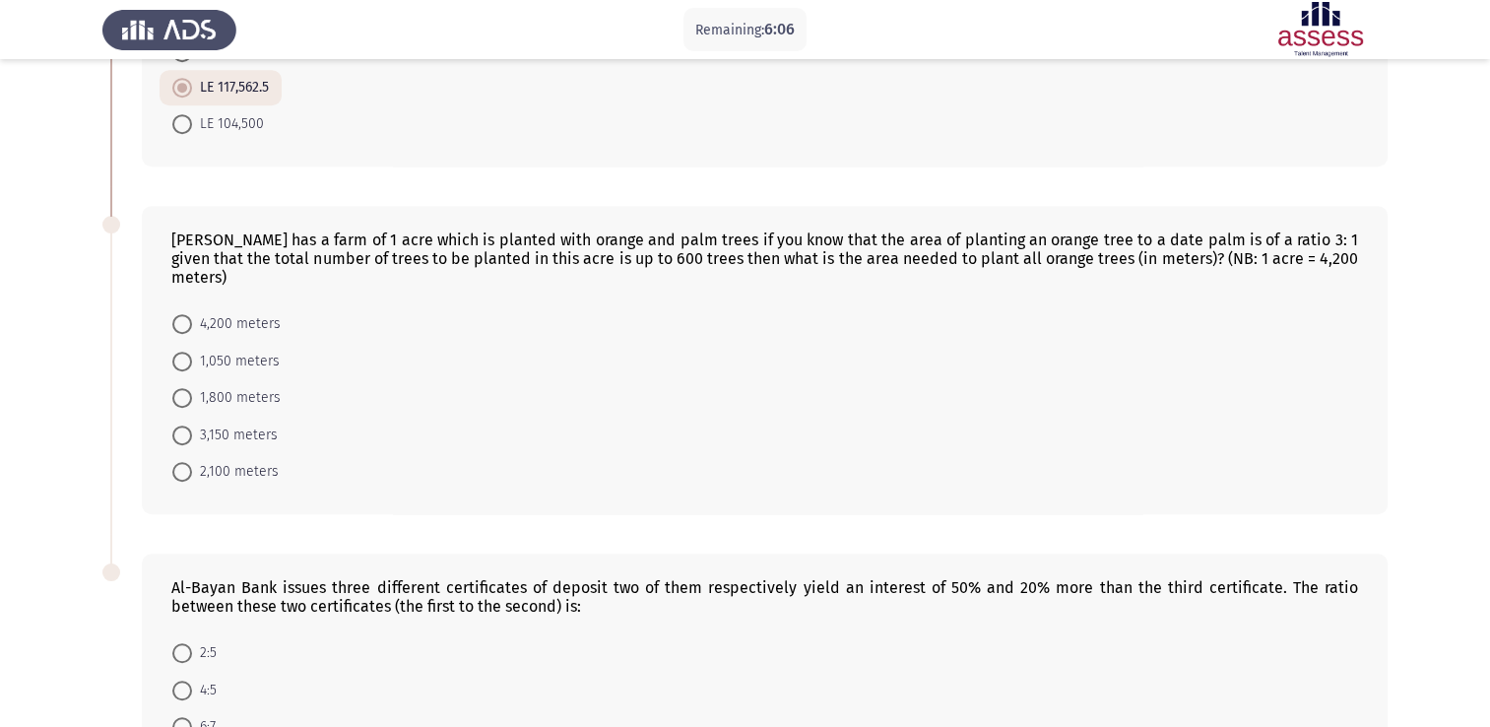
click at [185, 425] on span at bounding box center [182, 435] width 20 height 20
click at [185, 425] on input "3,150 meters" at bounding box center [182, 435] width 20 height 20
radio input "true"
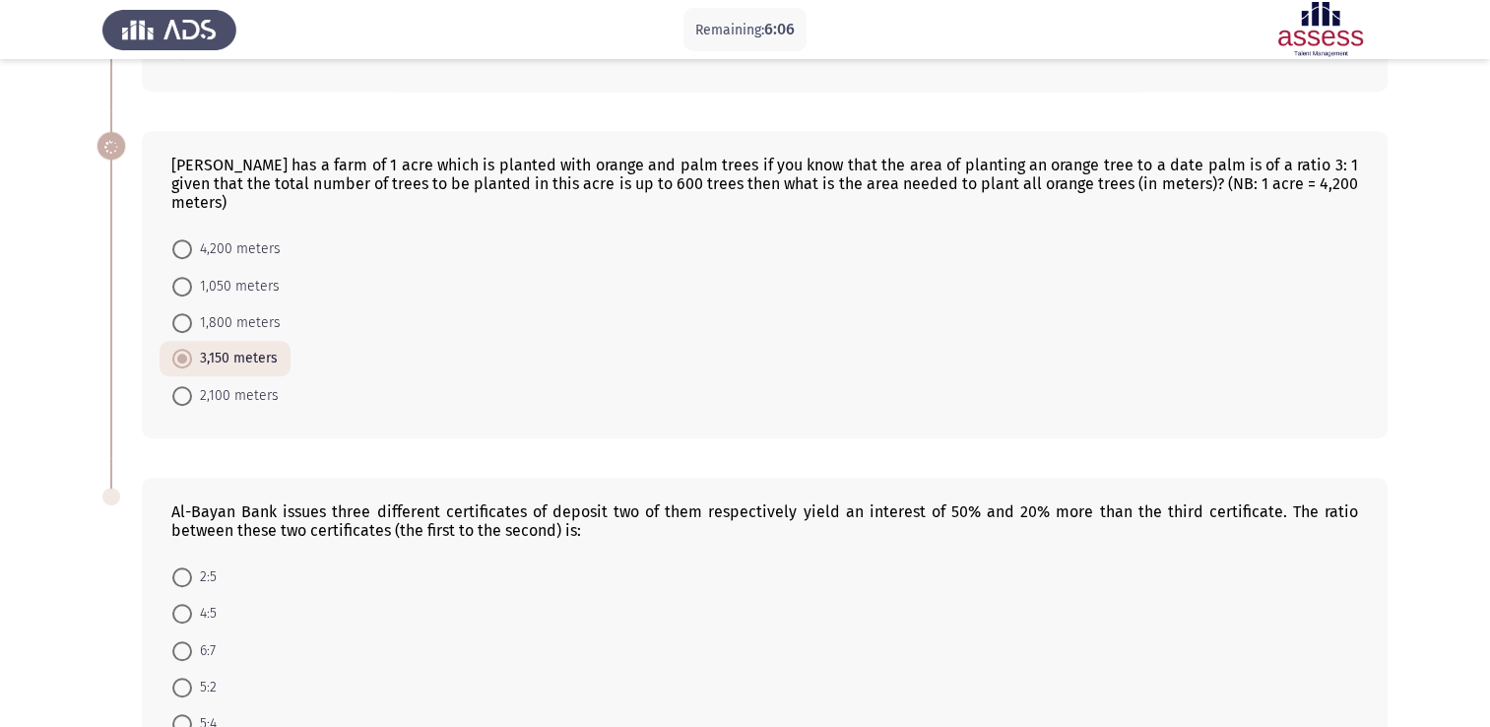
scroll to position [1209, 0]
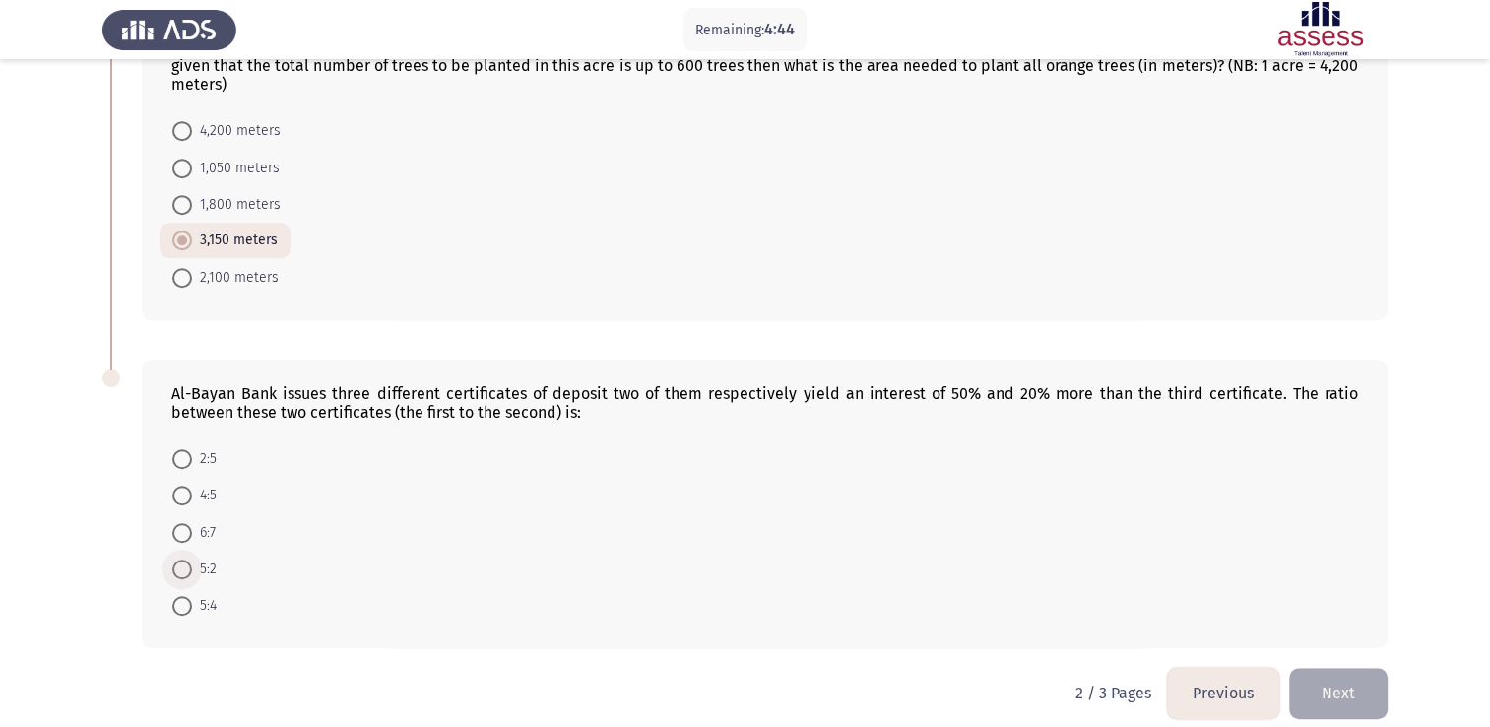
click at [179, 559] on span at bounding box center [182, 569] width 20 height 20
click at [179, 559] on input "5:2" at bounding box center [182, 569] width 20 height 20
radio input "true"
click at [1355, 689] on button "Next" at bounding box center [1338, 693] width 98 height 50
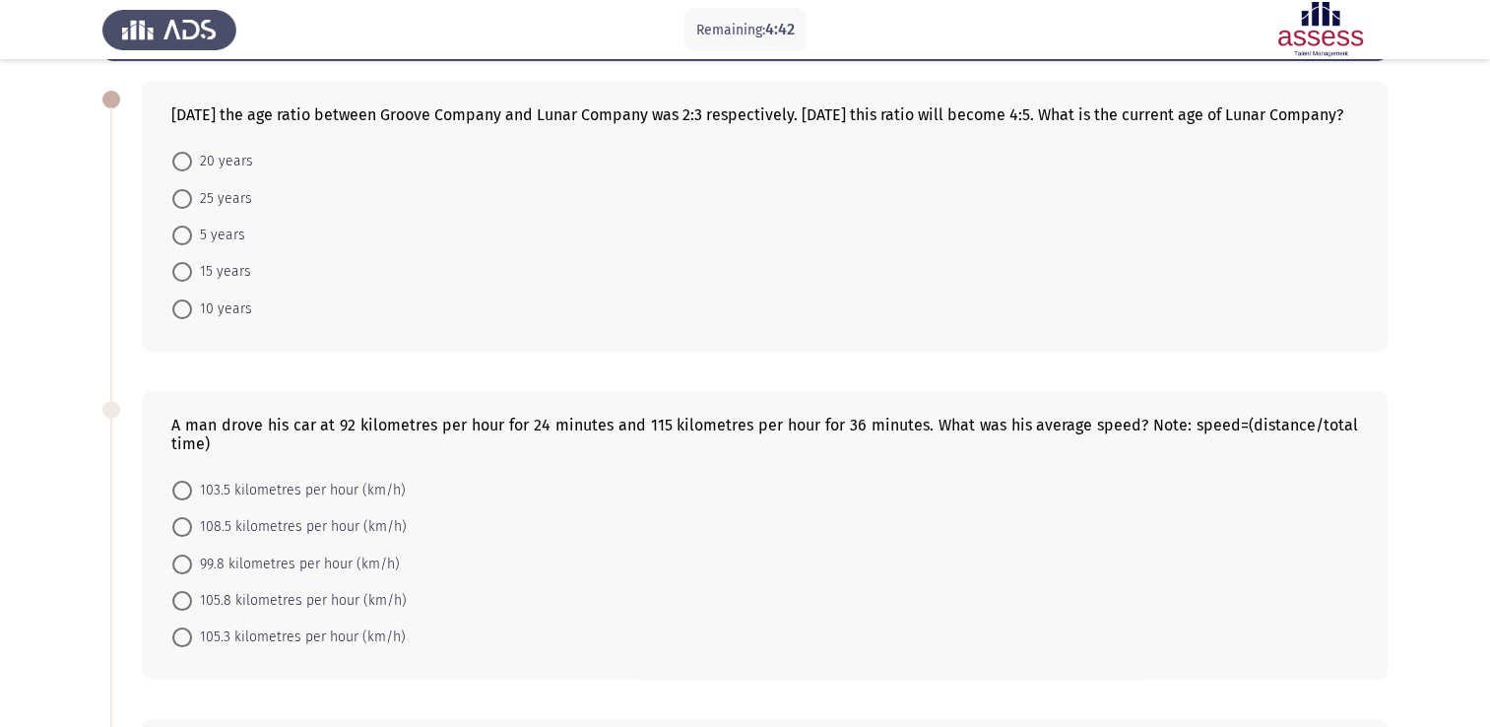
scroll to position [0, 0]
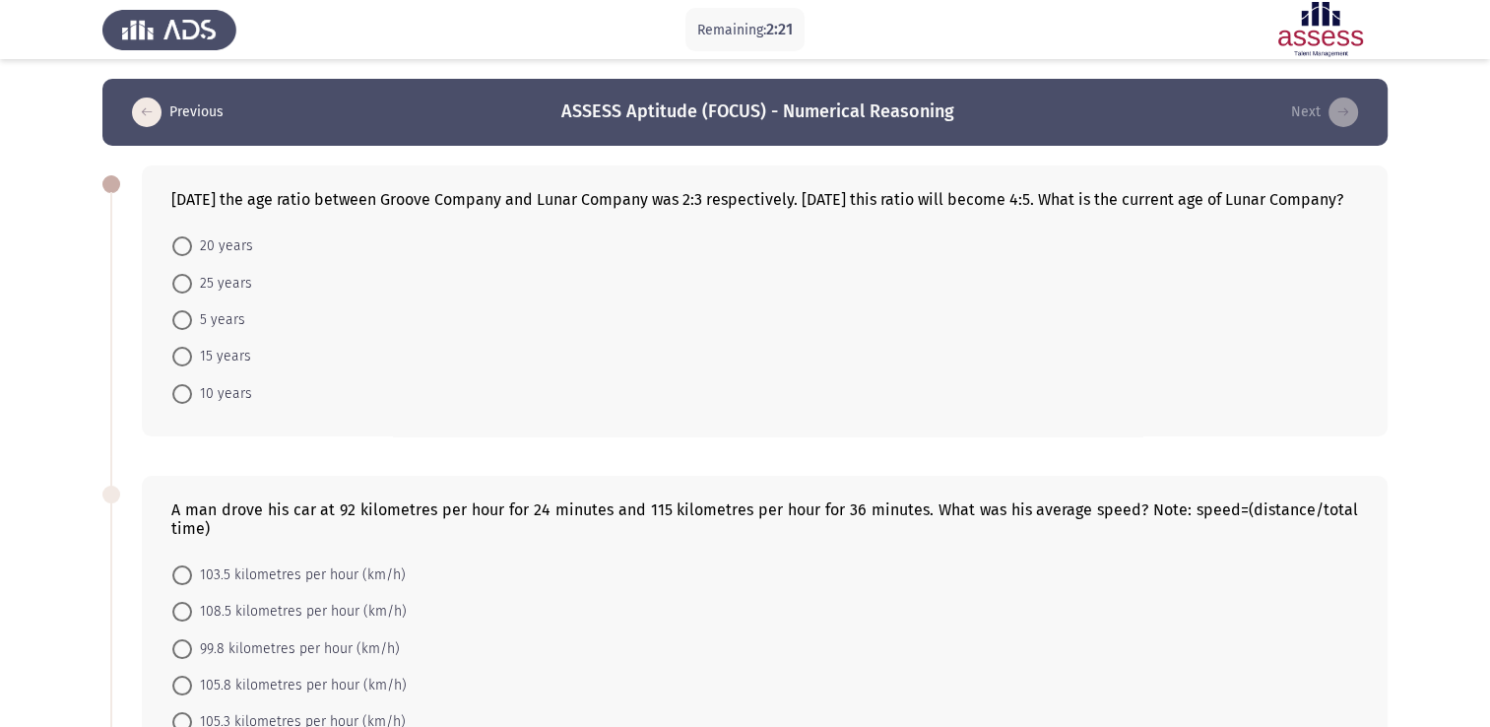
click at [178, 330] on span at bounding box center [182, 320] width 20 height 20
click at [178, 330] on input "5 years" at bounding box center [182, 320] width 20 height 20
radio input "true"
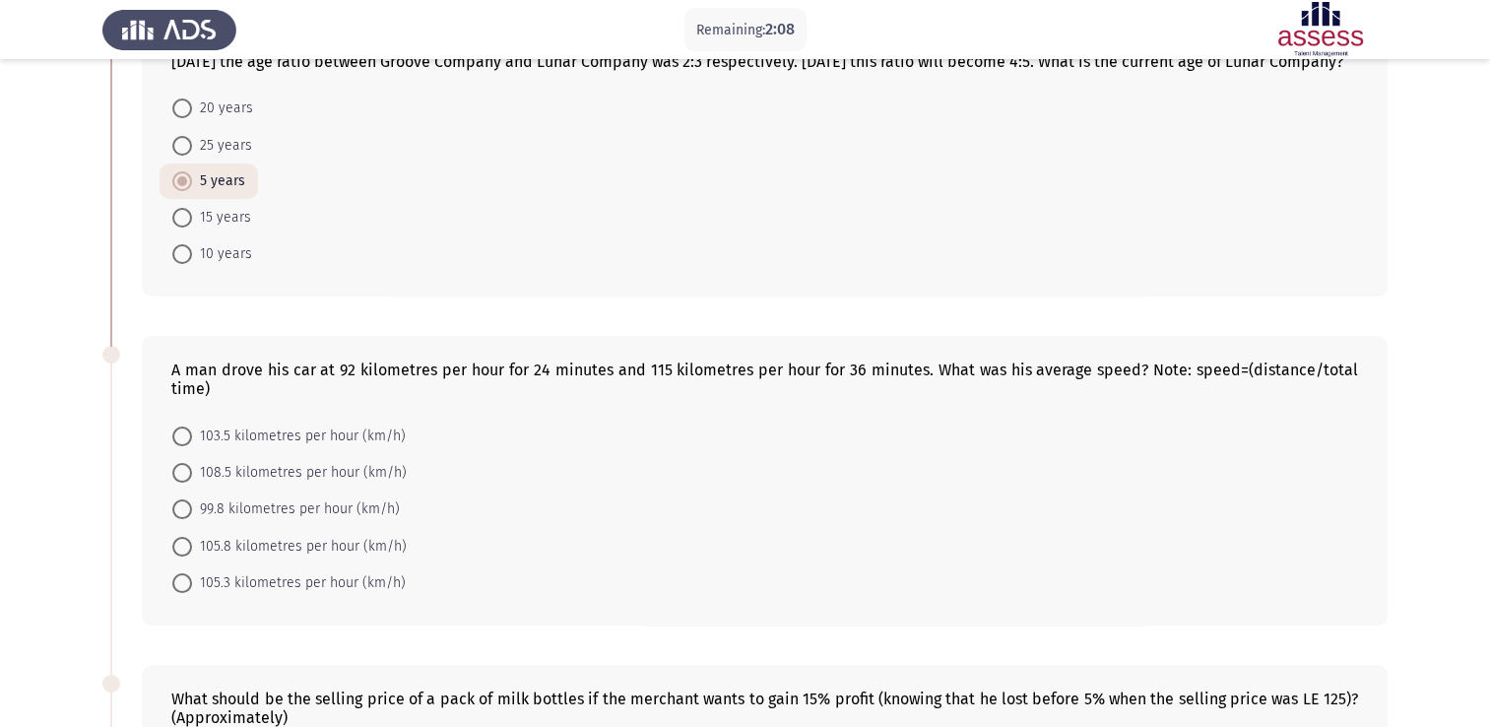
scroll to position [138, 0]
click at [248, 448] on span "103.5 kilometres per hour (km/h)" at bounding box center [299, 436] width 214 height 24
click at [192, 446] on input "103.5 kilometres per hour (km/h)" at bounding box center [182, 436] width 20 height 20
radio input "true"
click at [240, 556] on span "105.8 kilometres per hour (km/h)" at bounding box center [299, 545] width 215 height 24
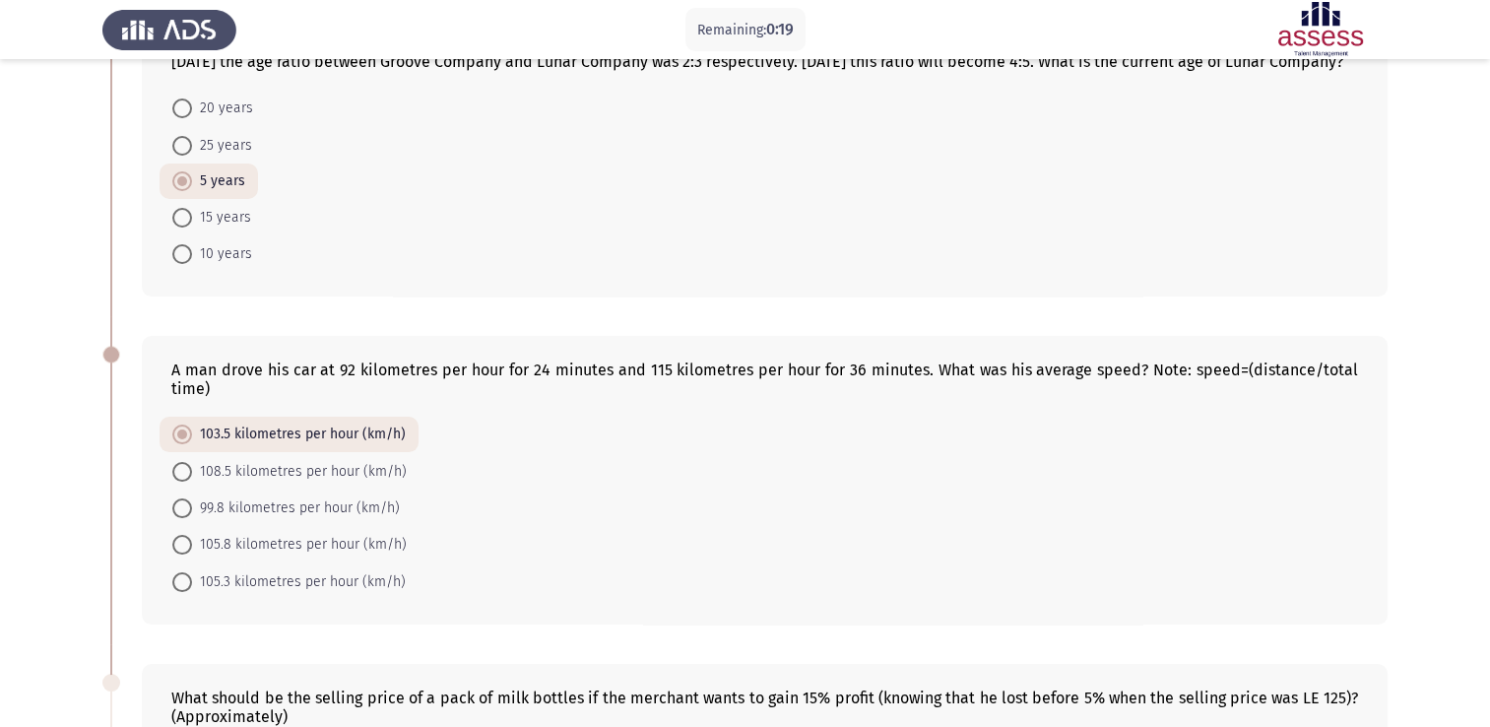
click at [192, 554] on input "105.8 kilometres per hour (km/h)" at bounding box center [182, 545] width 20 height 20
radio input "true"
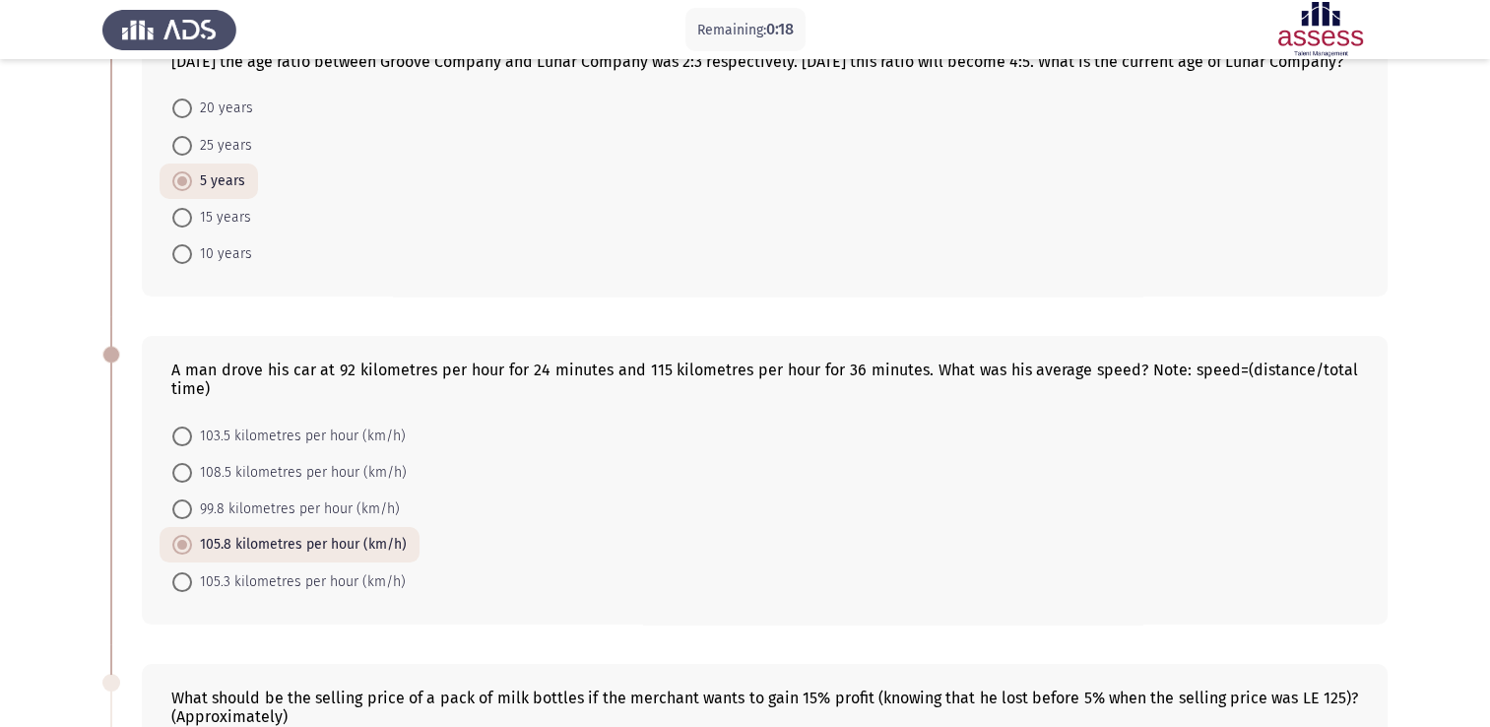
click at [230, 594] on span "105.3 kilometres per hour (km/h)" at bounding box center [299, 582] width 214 height 24
click at [192, 592] on input "105.3 kilometres per hour (km/h)" at bounding box center [182, 582] width 20 height 20
radio input "true"
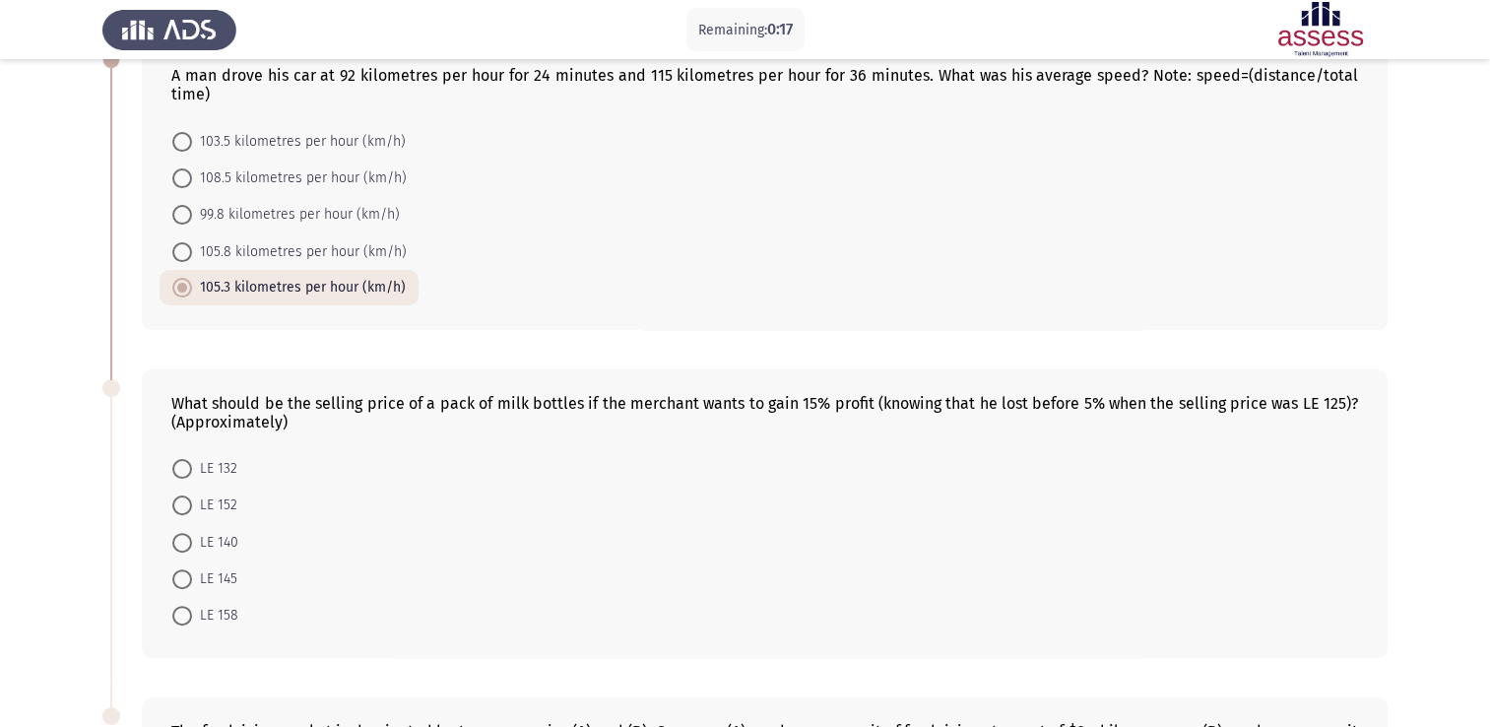
scroll to position [433, 0]
click at [297, 259] on span "105.8 kilometres per hour (km/h)" at bounding box center [299, 251] width 215 height 24
click at [192, 259] on input "105.8 kilometres per hour (km/h)" at bounding box center [182, 251] width 20 height 20
radio input "true"
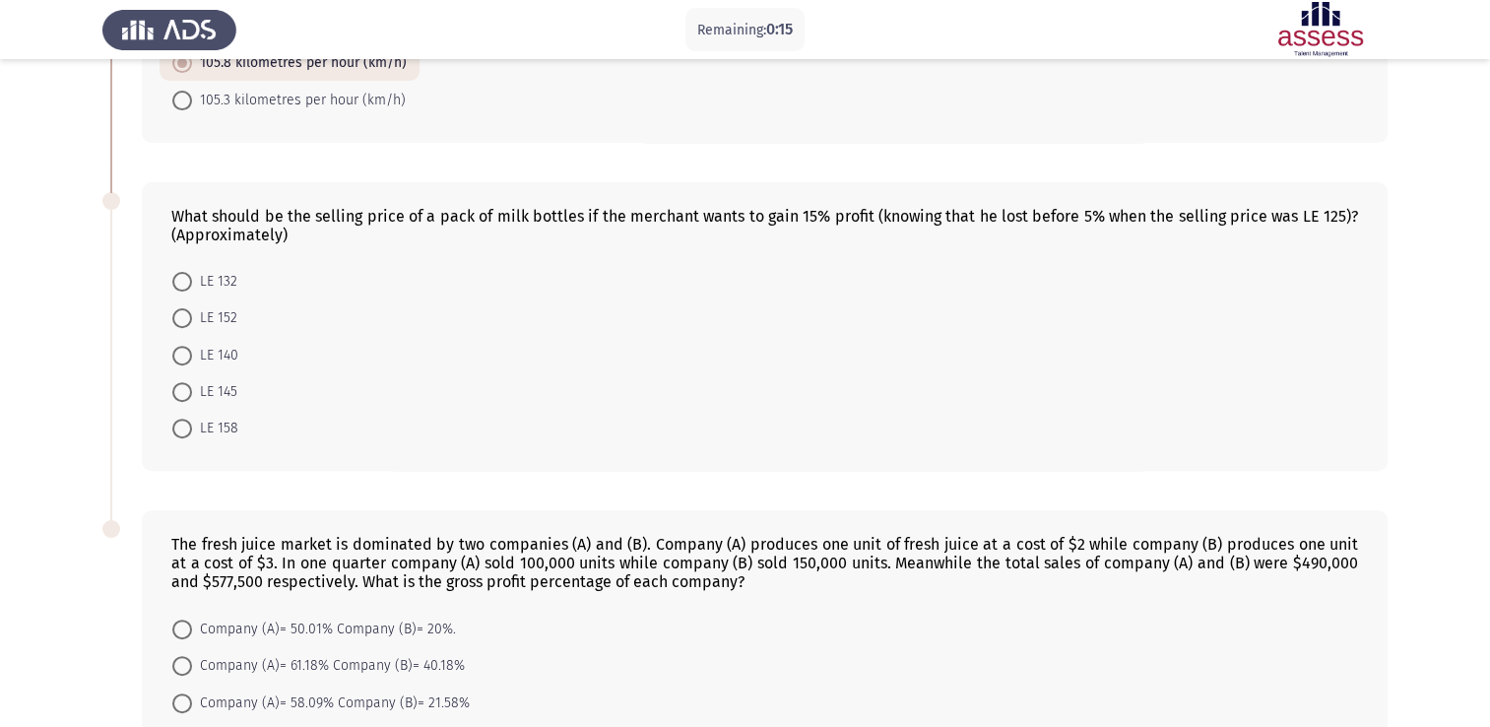
scroll to position [630, 0]
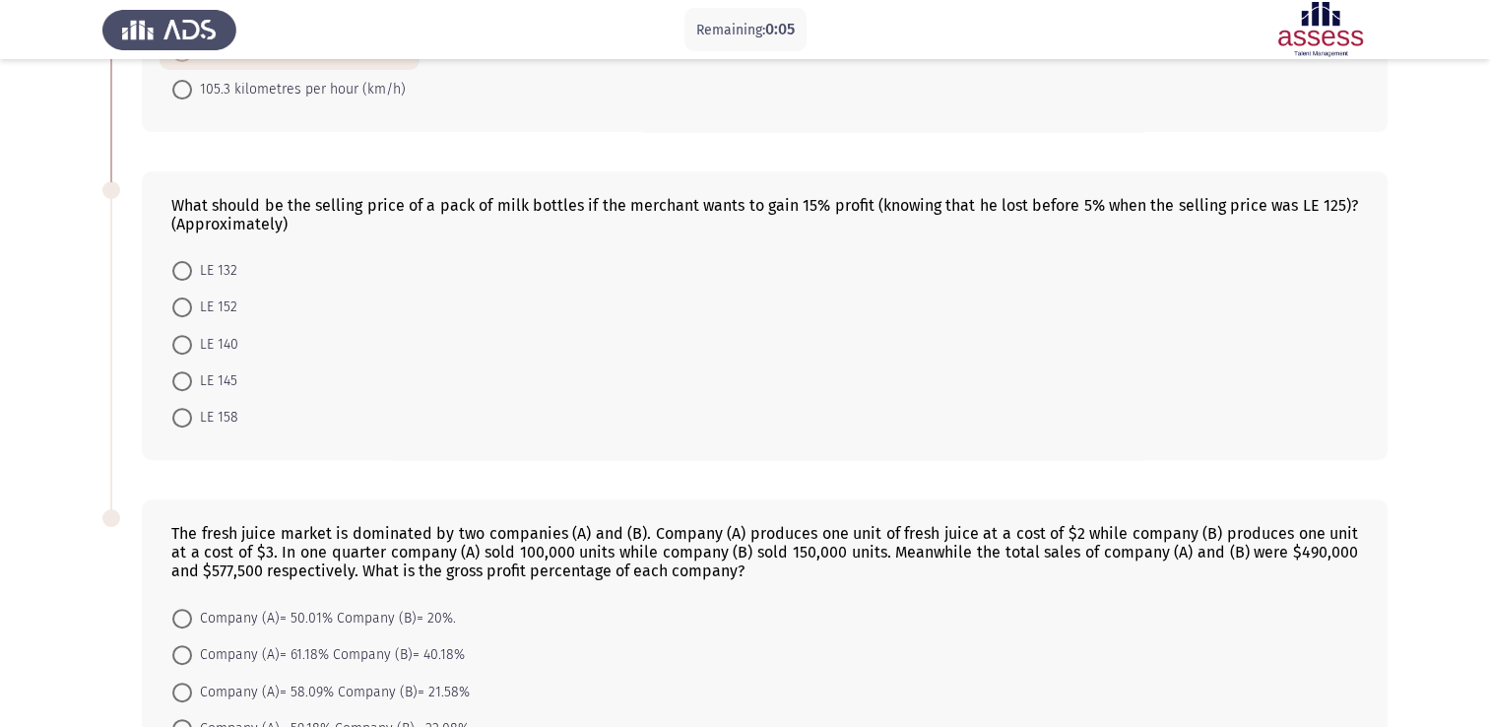
click at [201, 319] on span "LE 152" at bounding box center [214, 307] width 45 height 24
click at [192, 317] on input "LE 152" at bounding box center [182, 307] width 20 height 20
radio input "true"
click at [205, 283] on span "LE 132" at bounding box center [214, 271] width 45 height 24
click at [192, 281] on input "LE 132" at bounding box center [182, 271] width 20 height 20
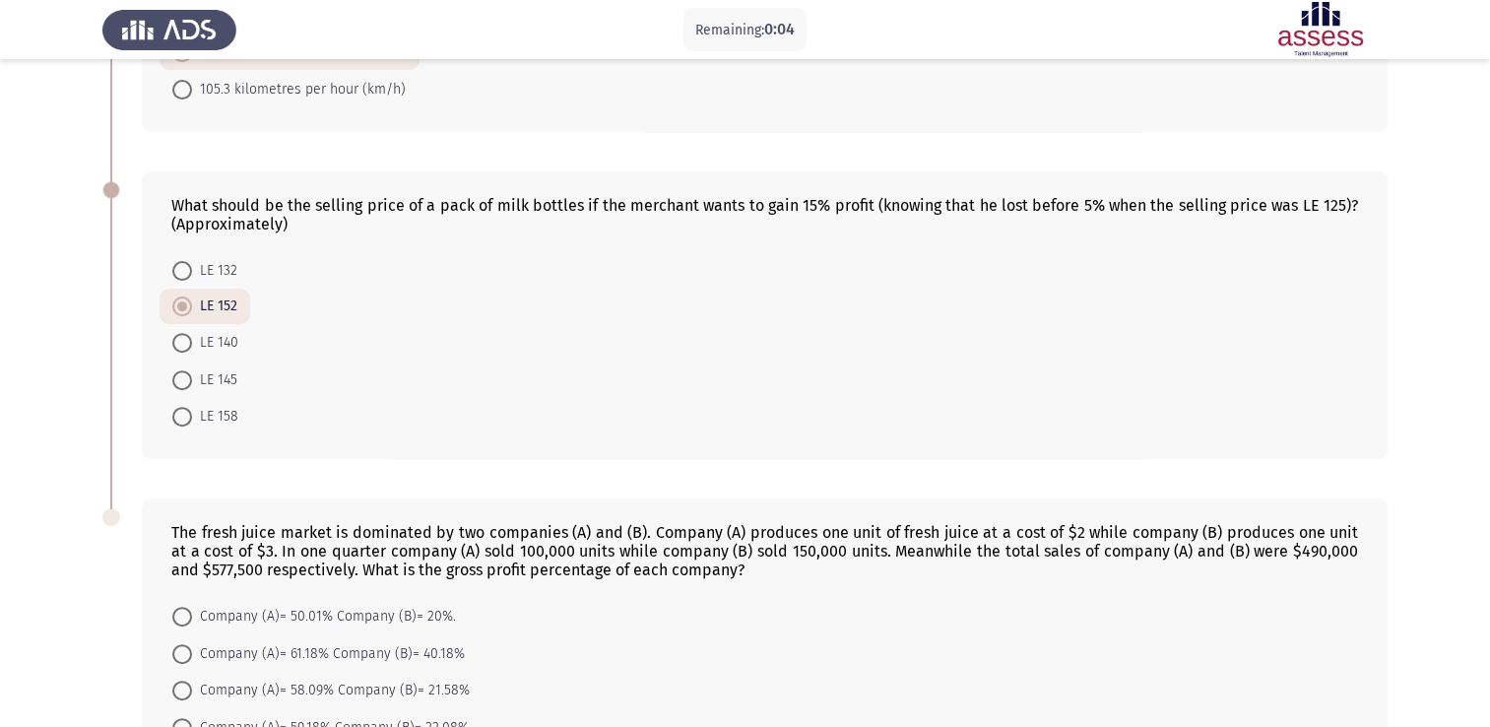
radio input "true"
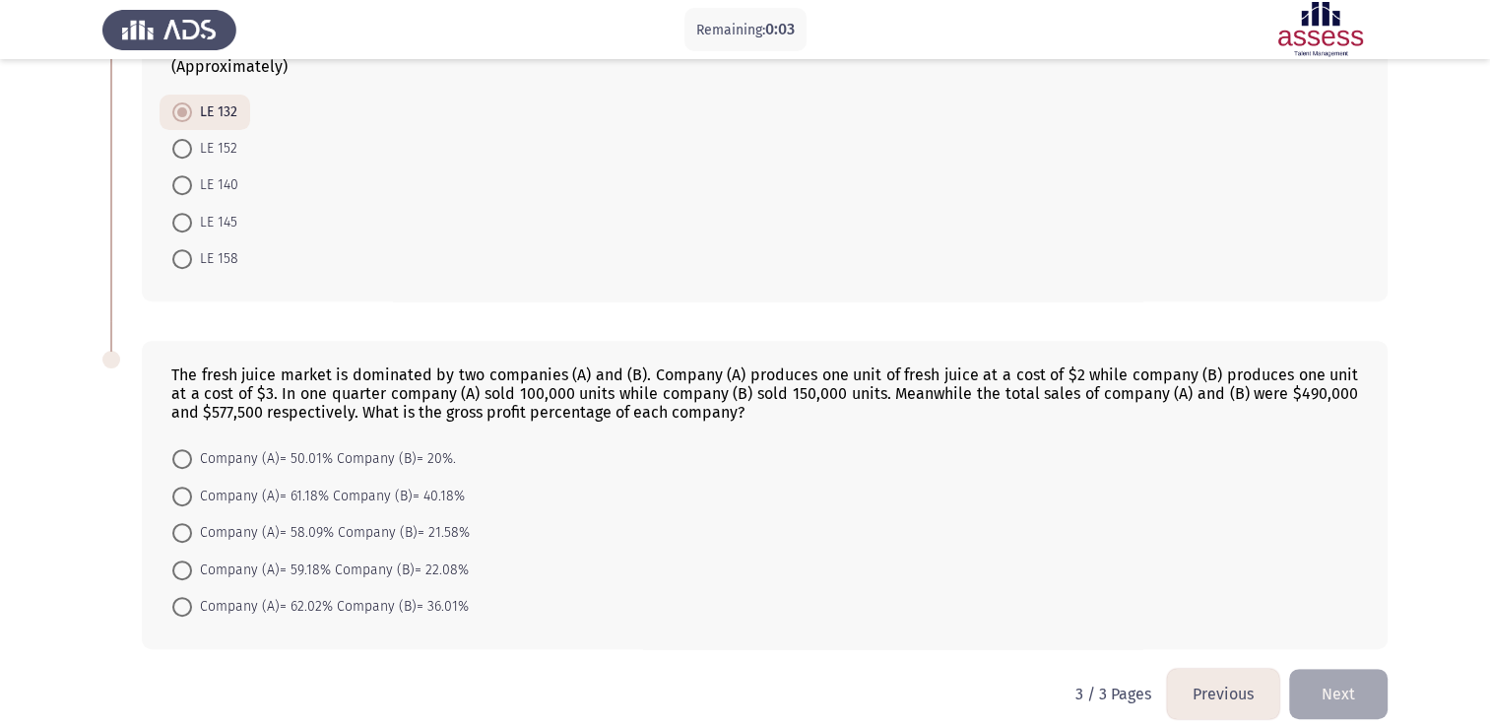
scroll to position [825, 0]
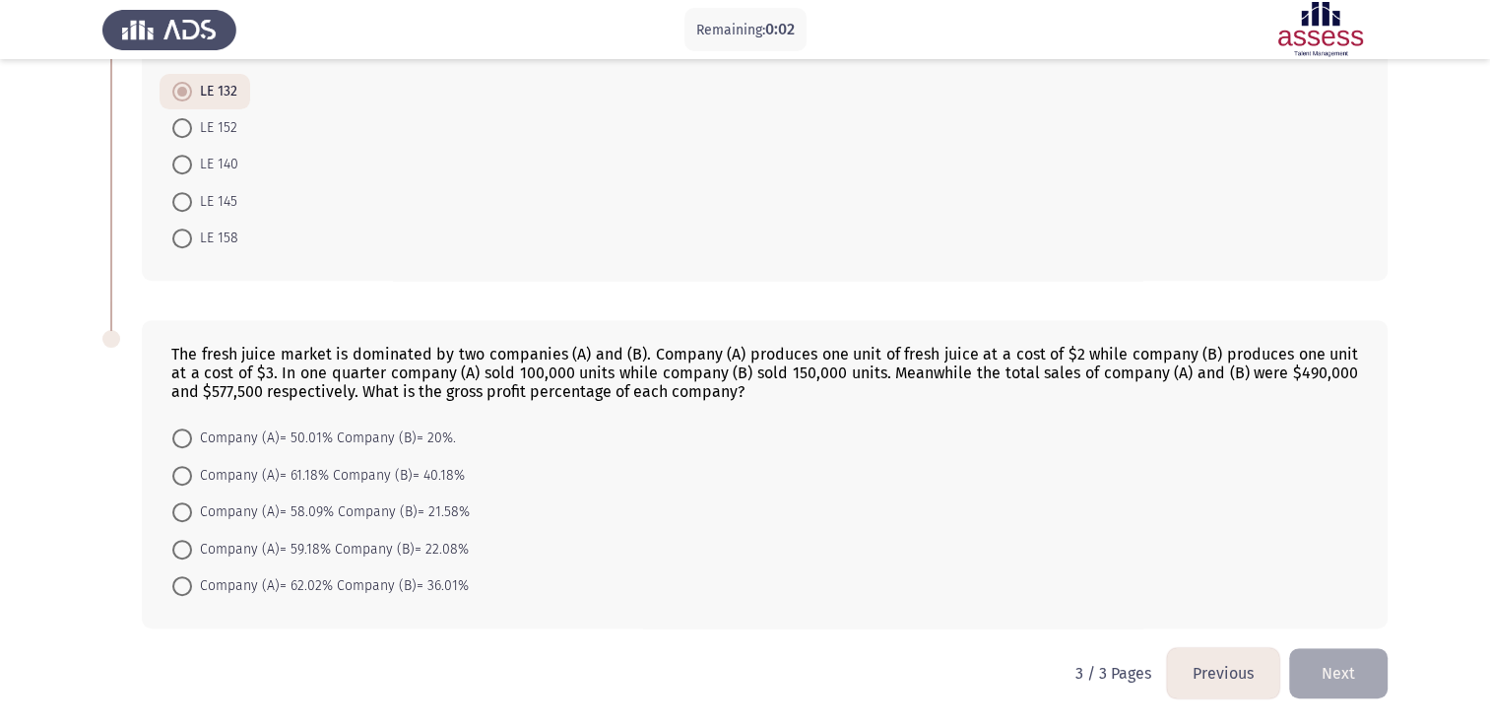
click at [327, 499] on mat-radio-button "Company (A)= 58.09% Company (B)= 21.58%" at bounding box center [320, 511] width 323 height 36
click at [295, 512] on span "Company (A)= 58.09% Company (B)= 21.58%" at bounding box center [331, 512] width 278 height 24
click at [192, 512] on input "Company (A)= 58.09% Company (B)= 21.58%" at bounding box center [182, 512] width 20 height 20
radio input "true"
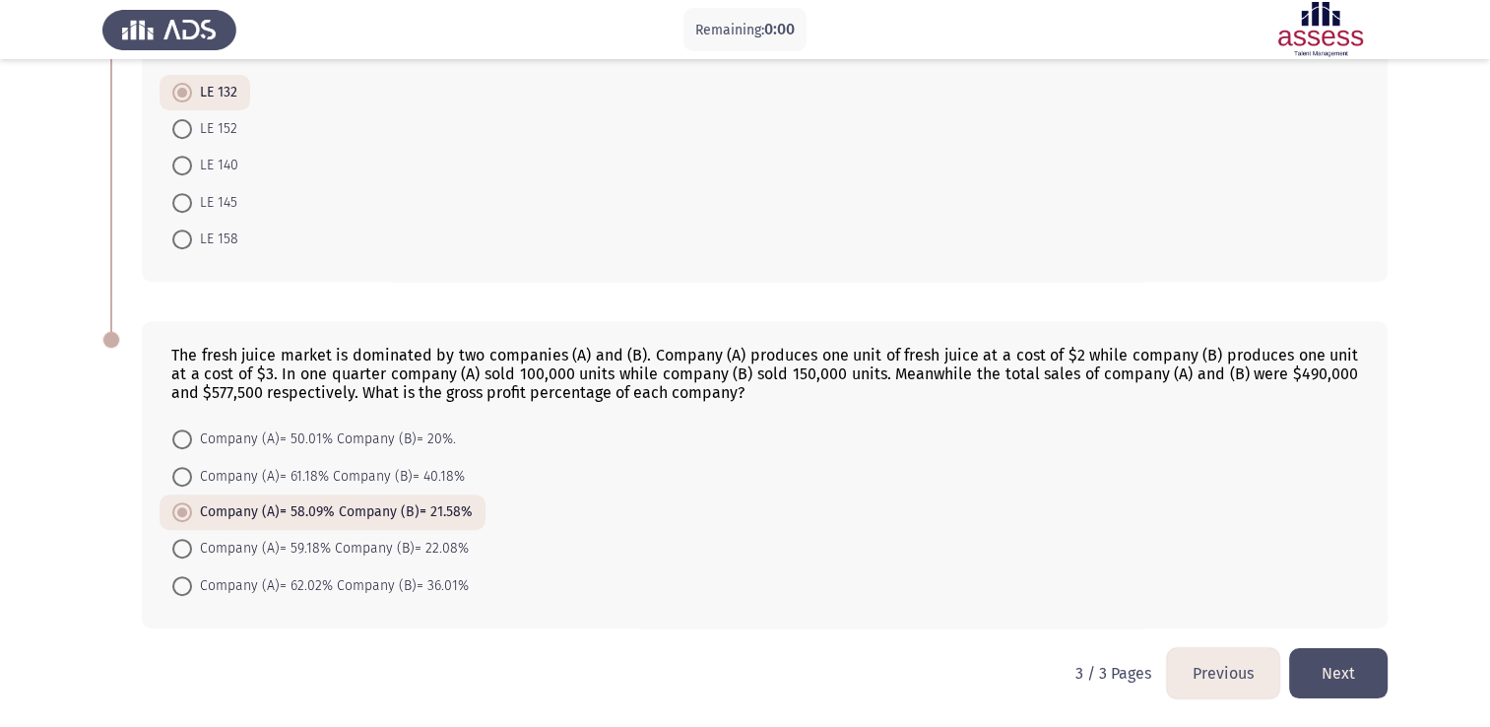
click at [1351, 664] on button "Next" at bounding box center [1338, 673] width 98 height 50
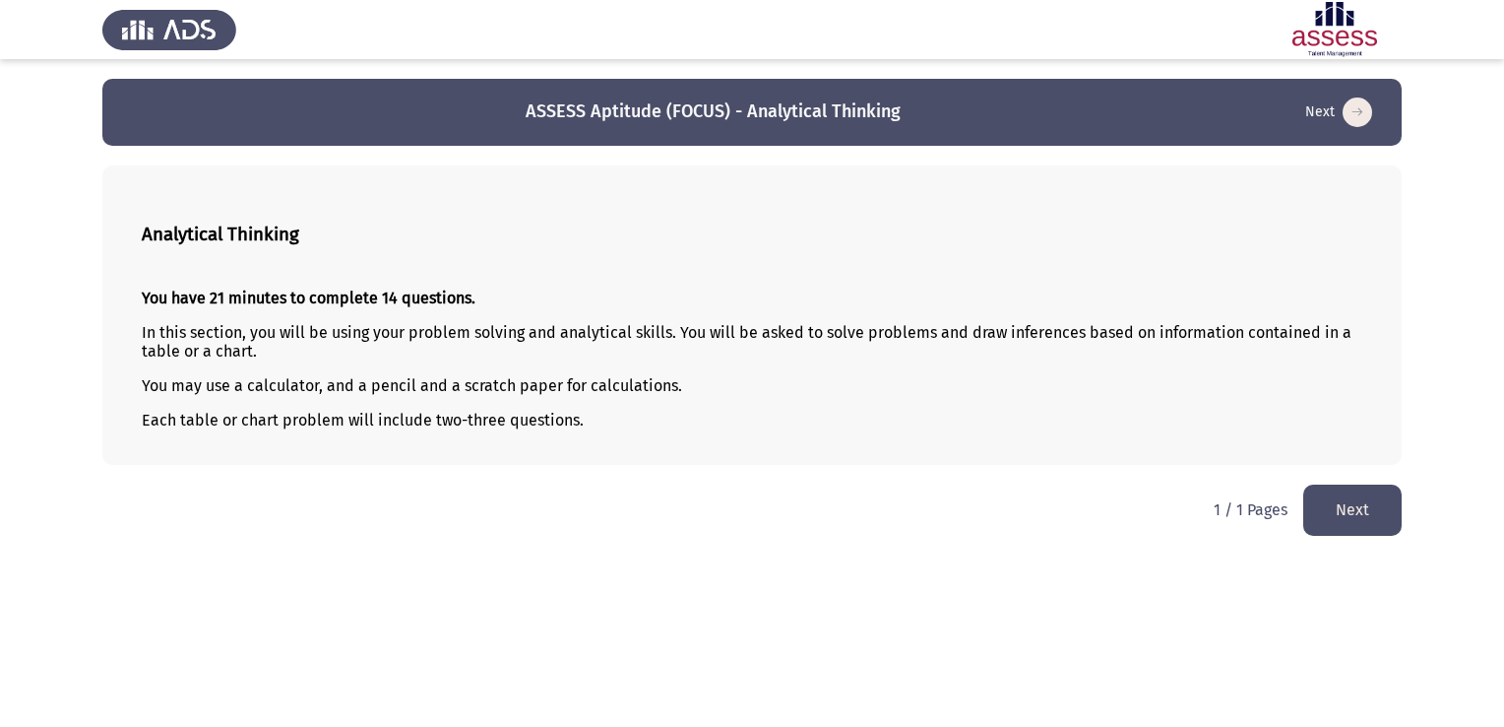
click at [1315, 509] on button "Next" at bounding box center [1353, 509] width 98 height 50
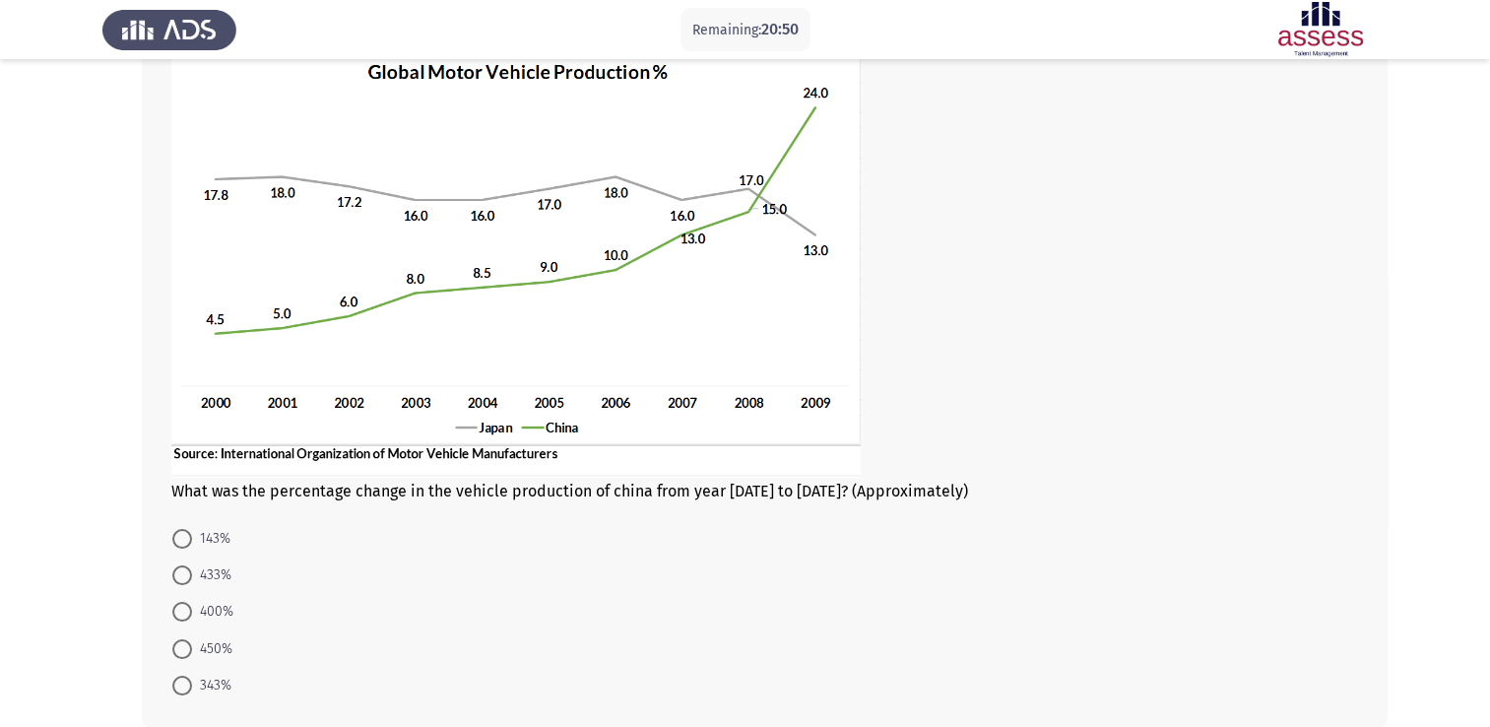
scroll to position [138, 0]
click at [189, 571] on span at bounding box center [182, 576] width 20 height 20
click at [189, 571] on input "433%" at bounding box center [182, 576] width 20 height 20
radio input "true"
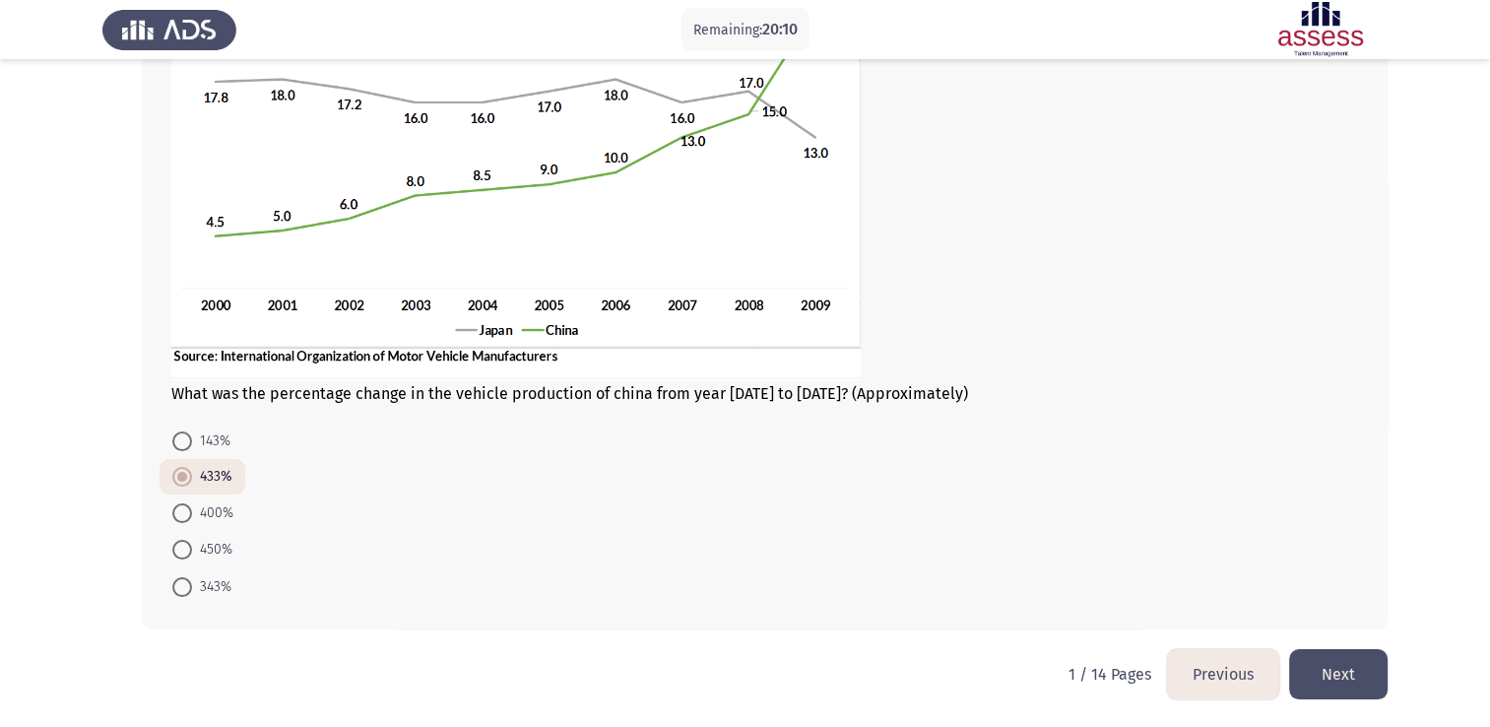
click at [1359, 664] on button "Next" at bounding box center [1338, 674] width 98 height 50
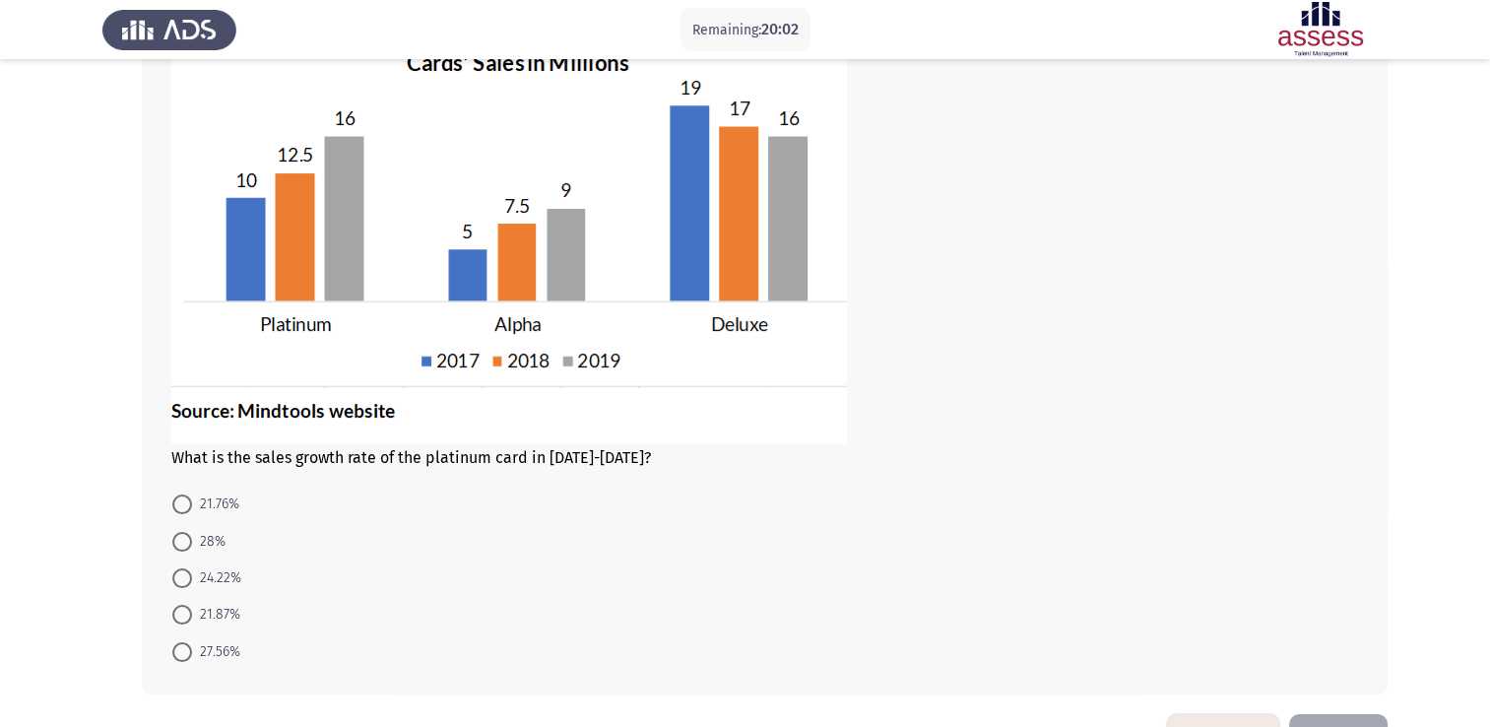
scroll to position [118, 0]
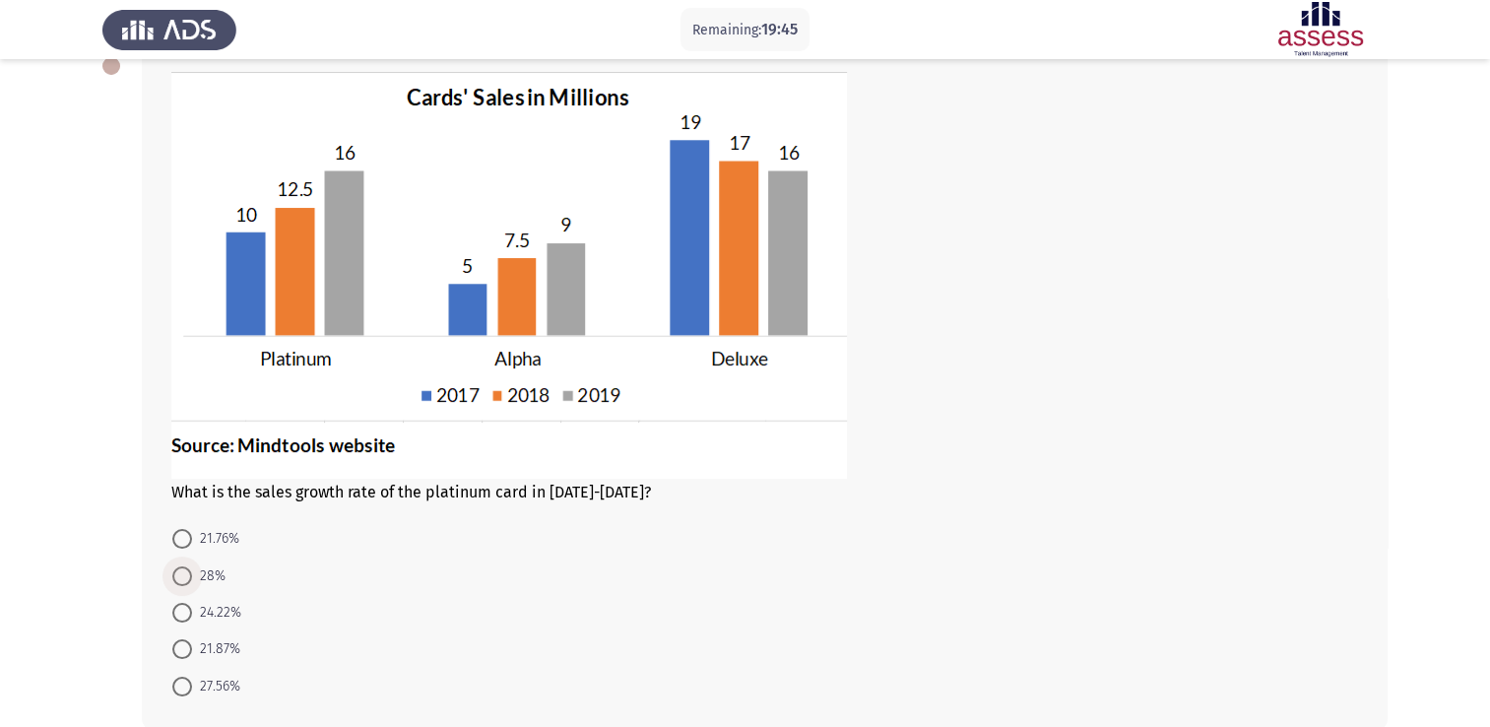
click at [190, 577] on span at bounding box center [182, 576] width 20 height 20
click at [190, 577] on input "28%" at bounding box center [182, 576] width 20 height 20
radio input "true"
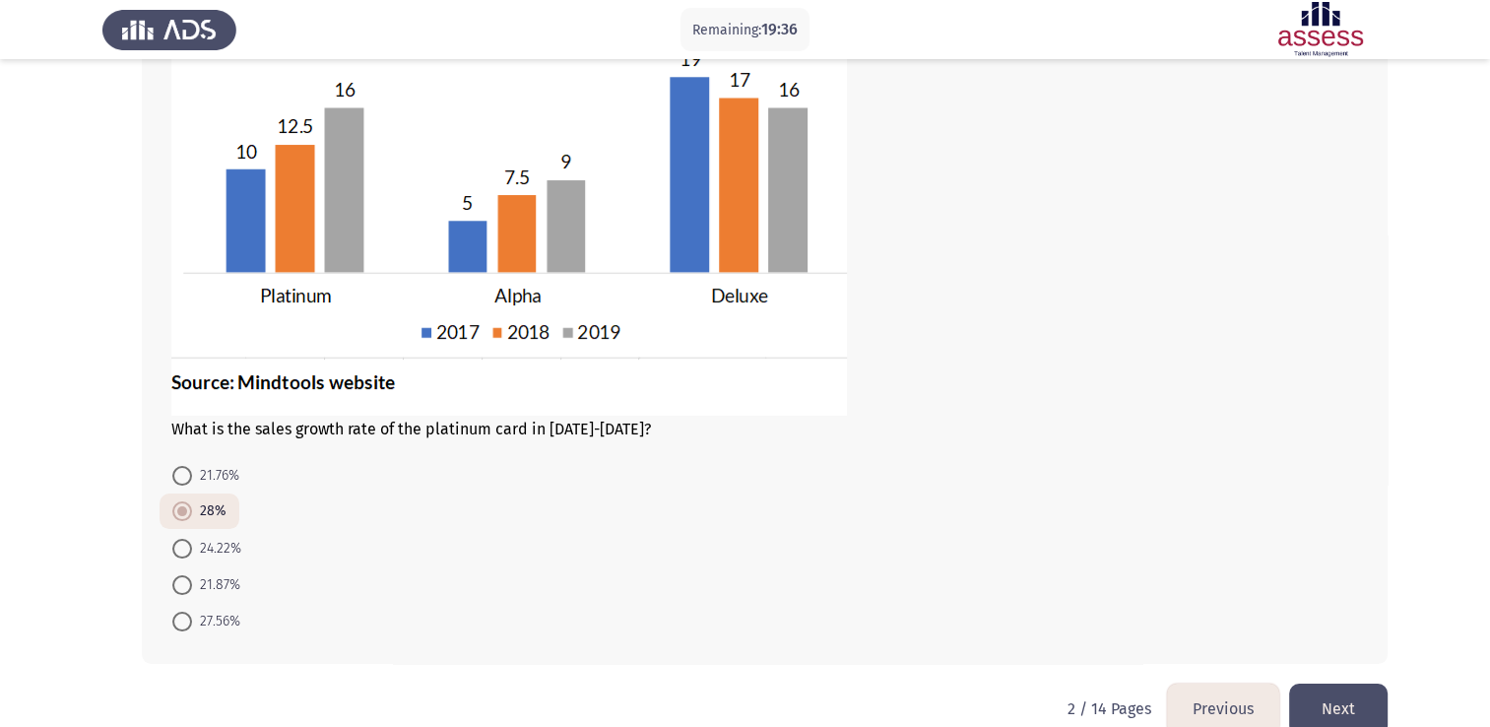
scroll to position [216, 0]
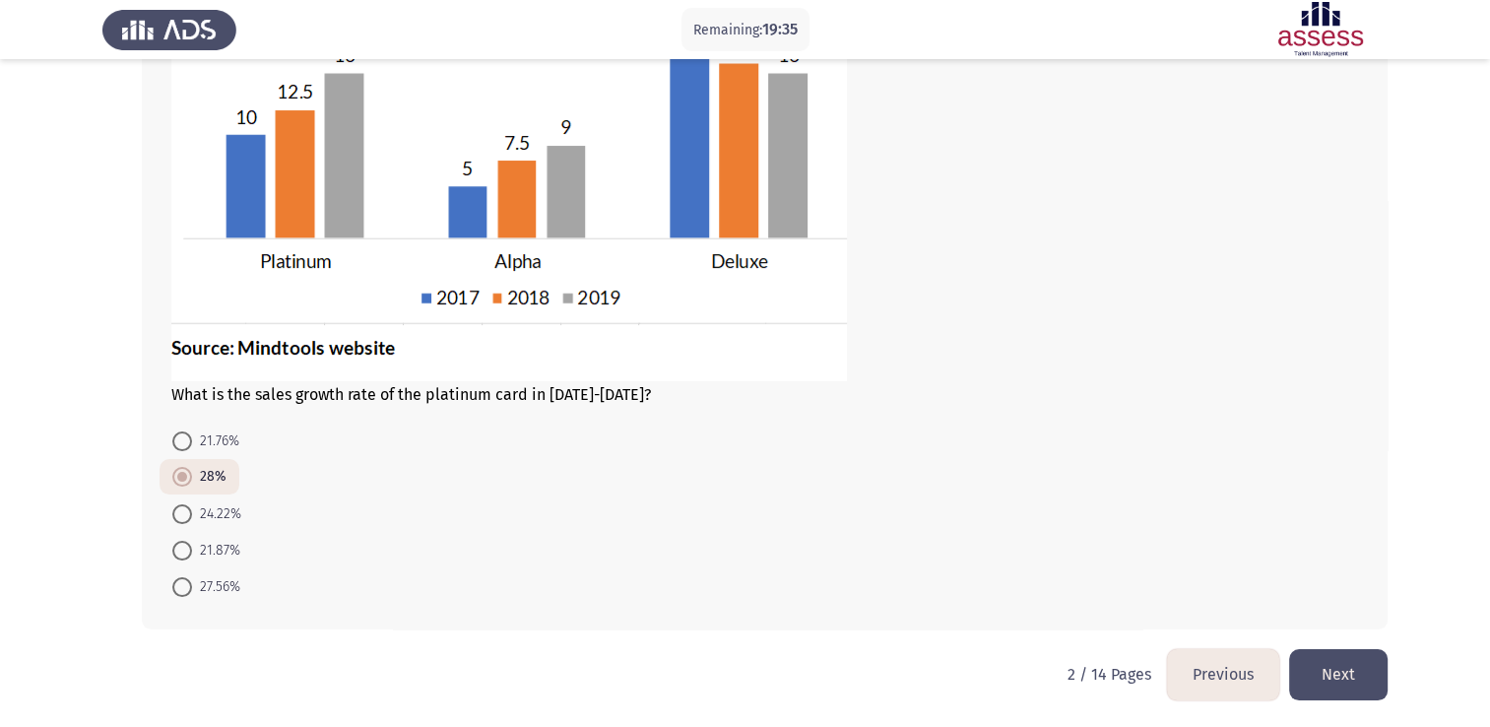
click at [1225, 675] on button "Previous" at bounding box center [1223, 674] width 112 height 50
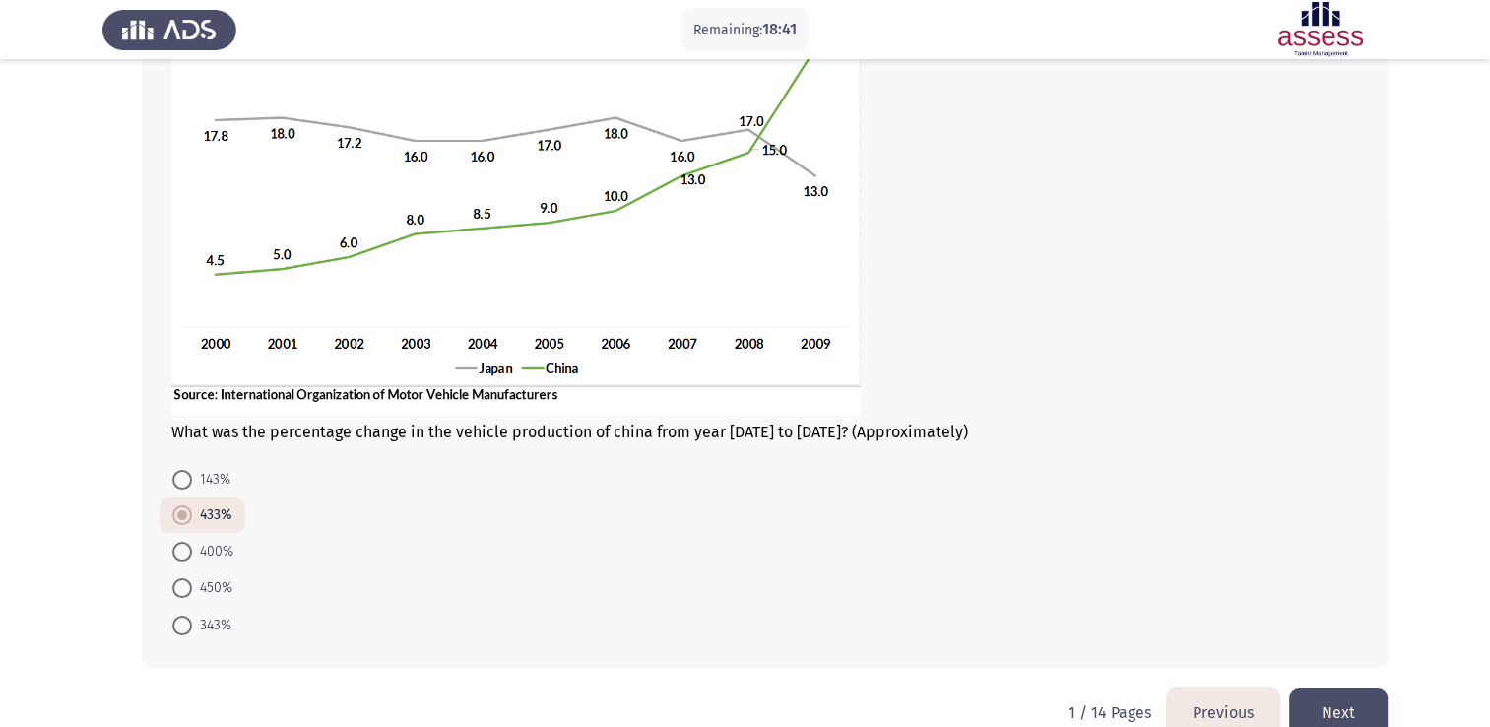
scroll to position [236, 0]
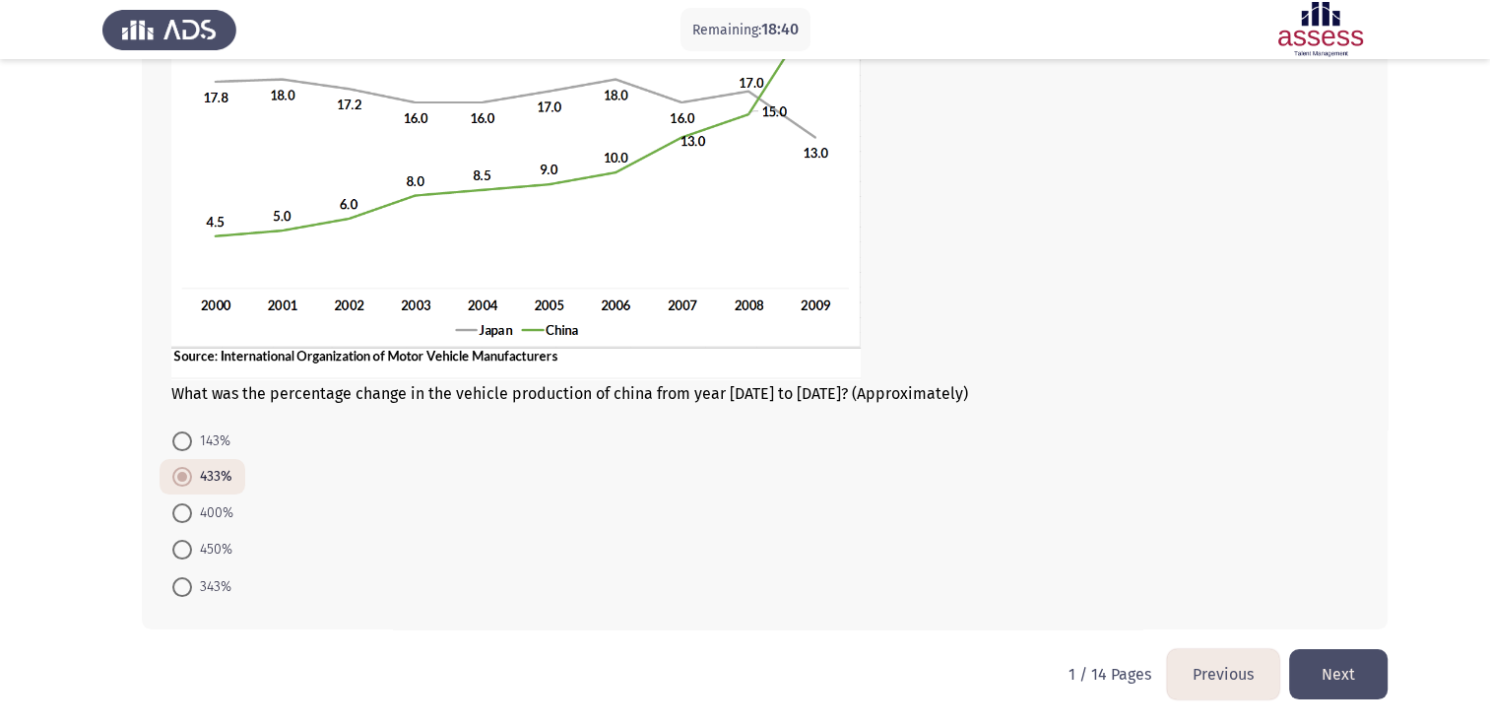
click at [1347, 668] on button "Next" at bounding box center [1338, 674] width 98 height 50
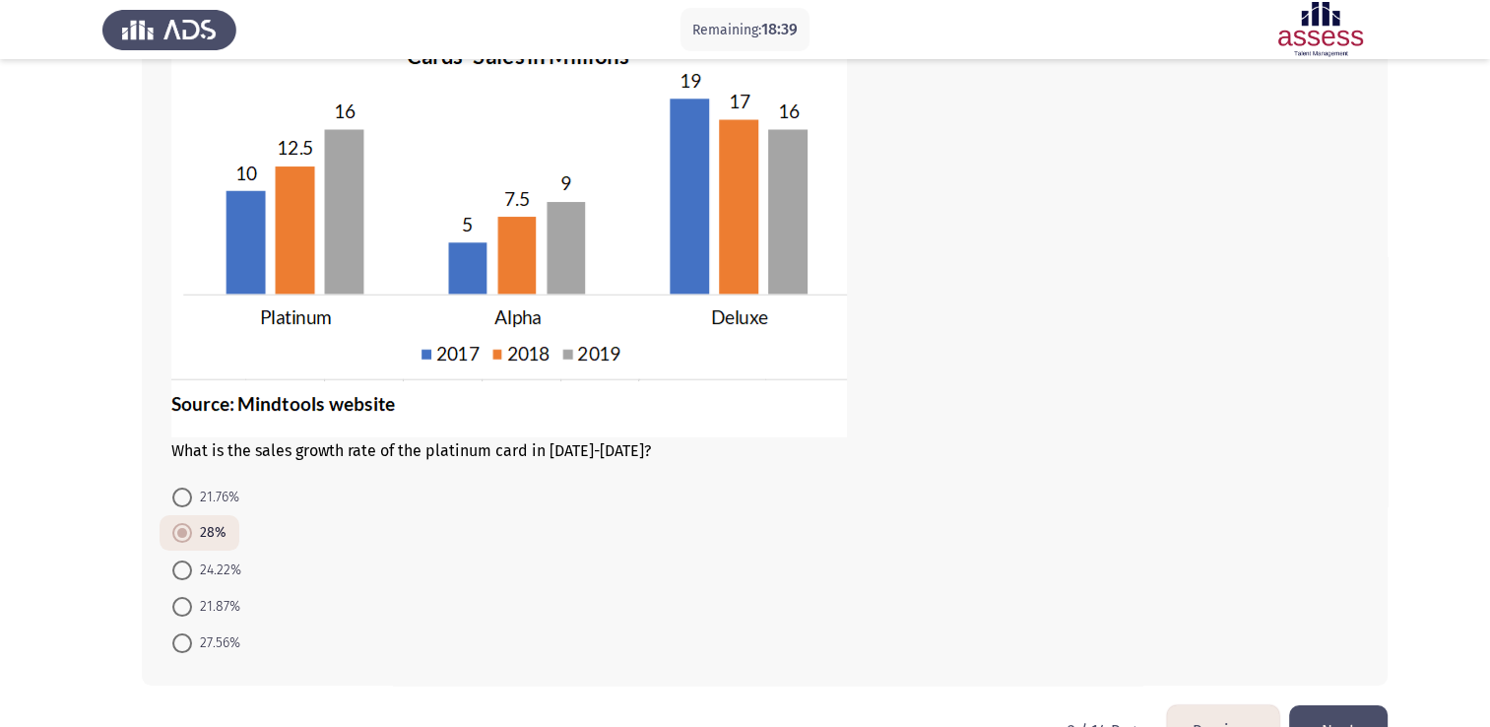
scroll to position [216, 0]
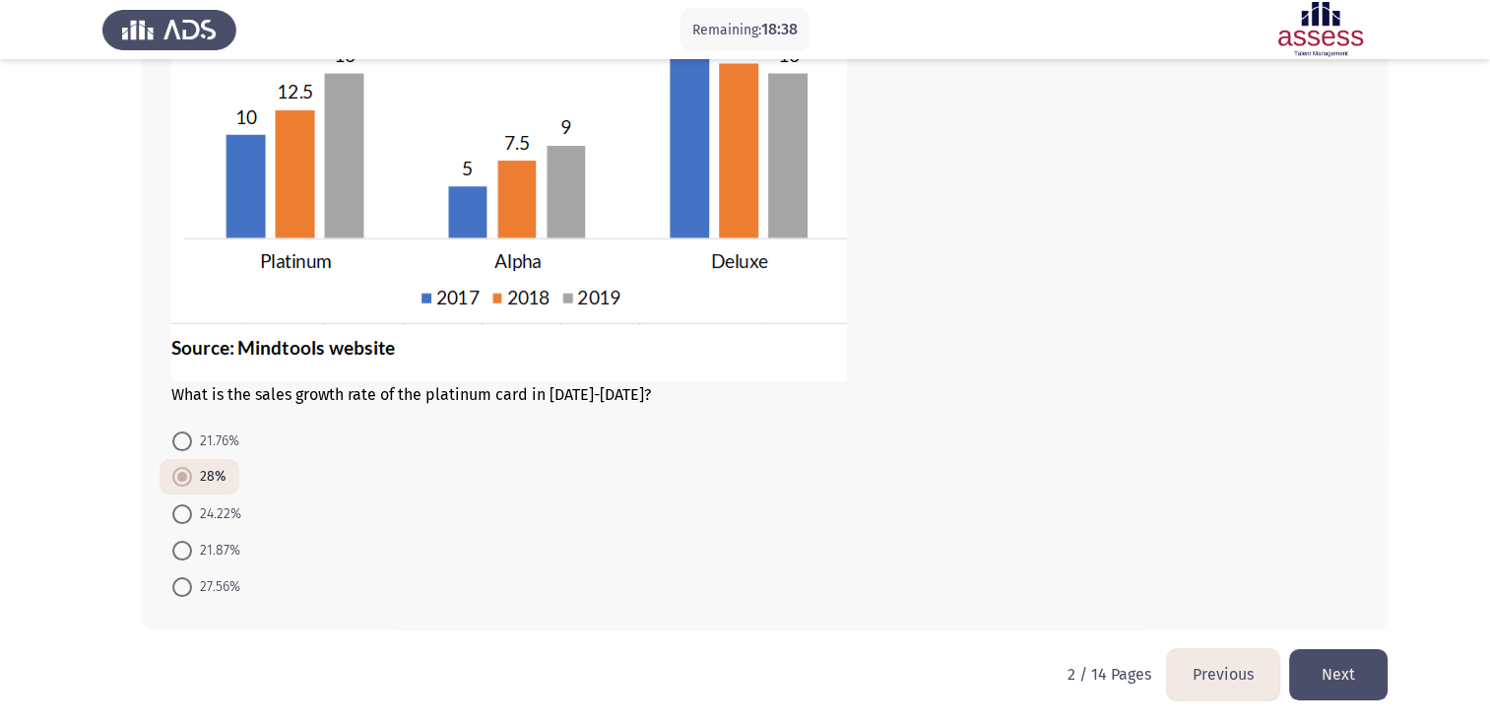
drag, startPoint x: 1365, startPoint y: 672, endPoint x: 1364, endPoint y: 636, distance: 36.4
click at [1364, 673] on button "Next" at bounding box center [1338, 674] width 98 height 50
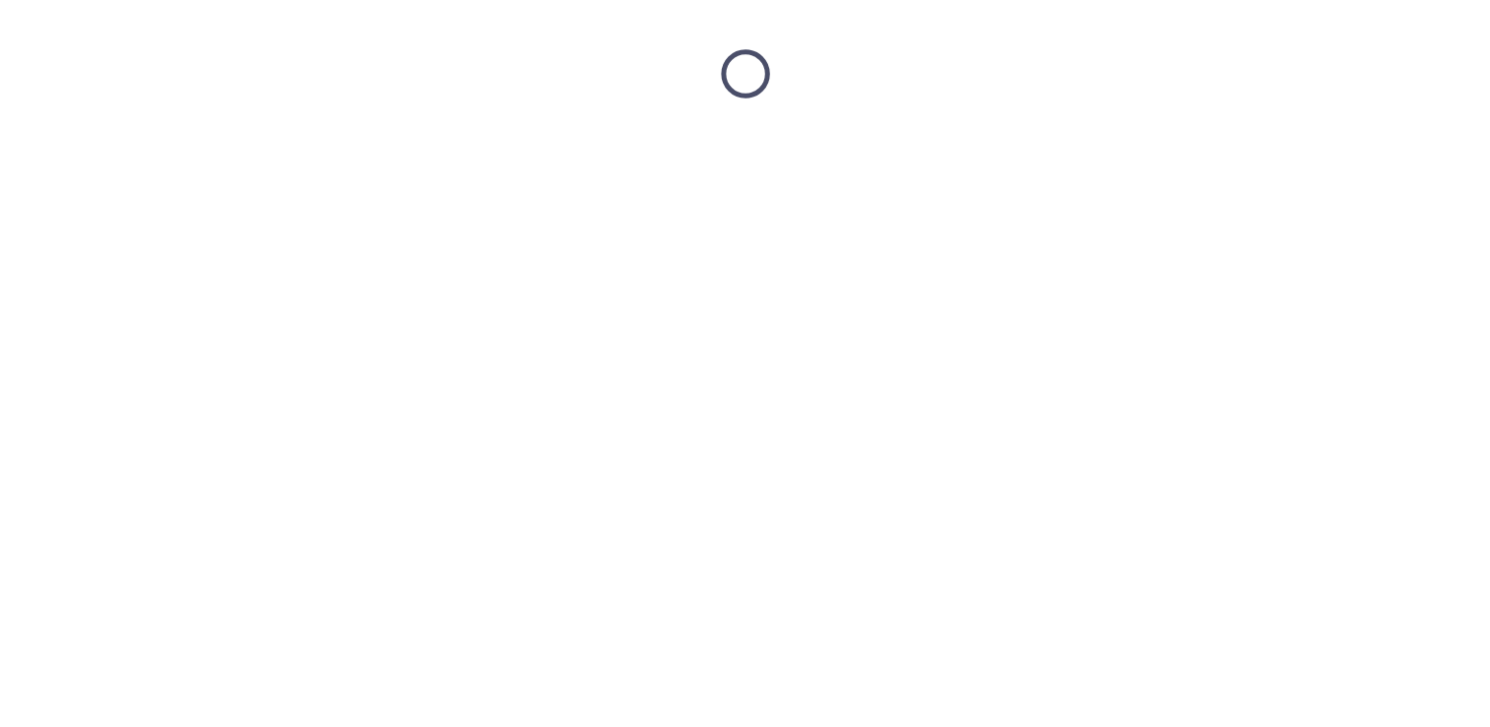
scroll to position [0, 0]
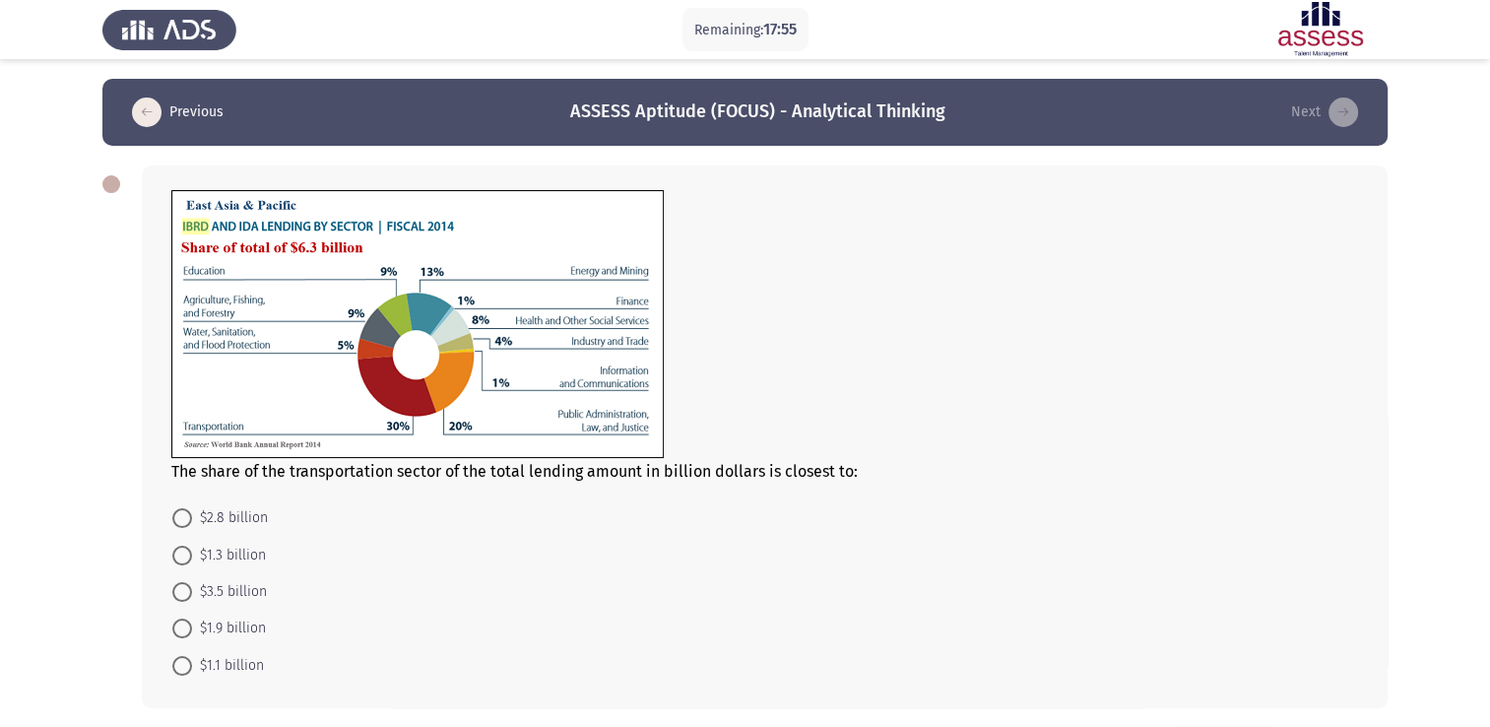
click at [172, 624] on span at bounding box center [182, 628] width 20 height 20
click at [172, 624] on input "$1.9 billion" at bounding box center [182, 628] width 20 height 20
radio input "true"
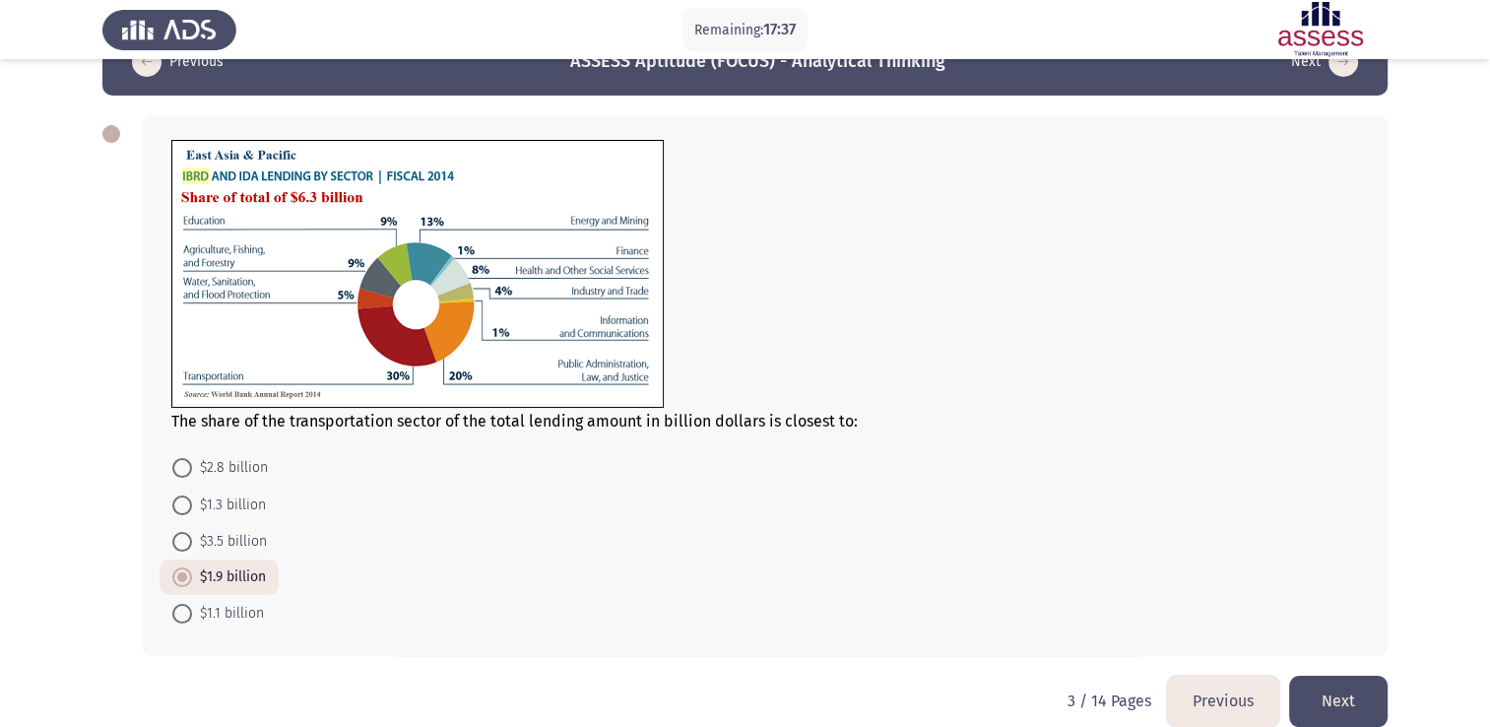
scroll to position [77, 0]
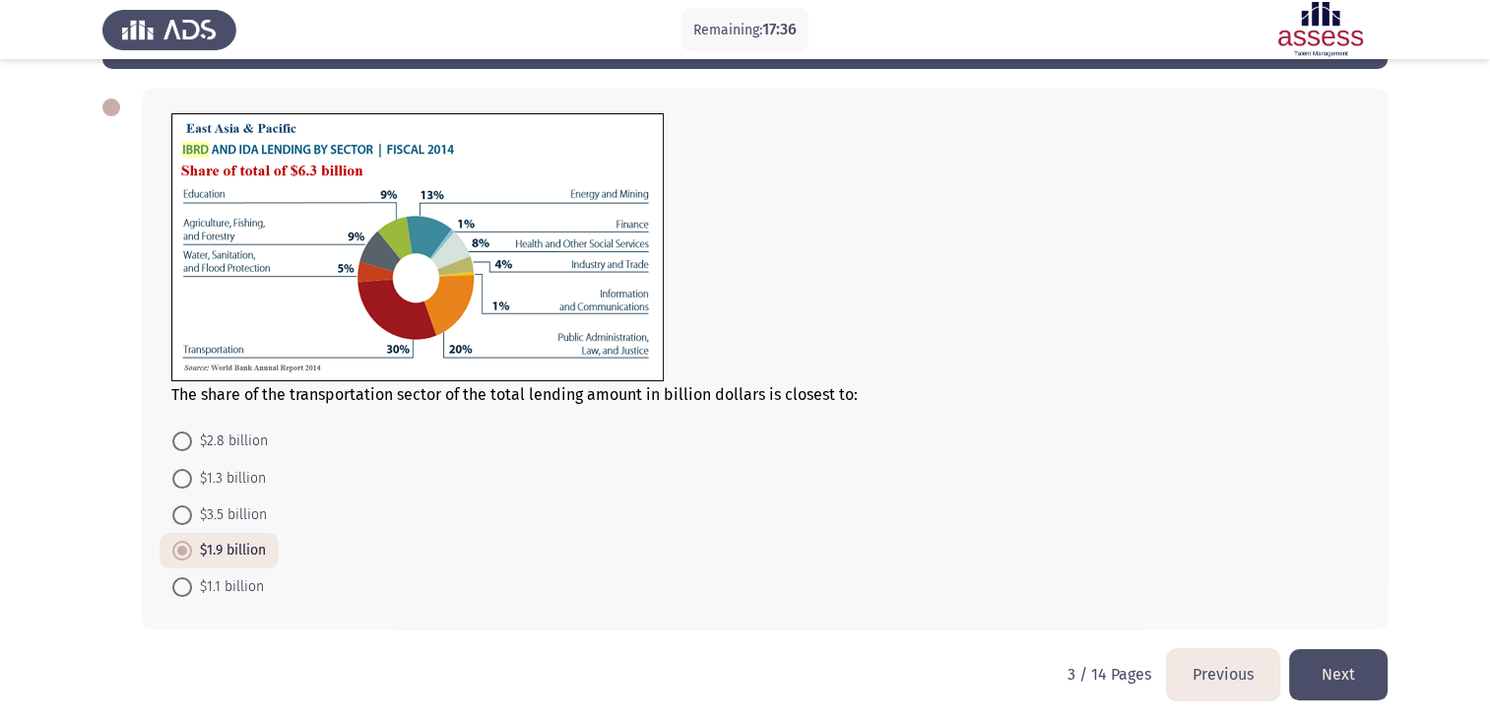
click at [1351, 657] on button "Next" at bounding box center [1338, 674] width 98 height 50
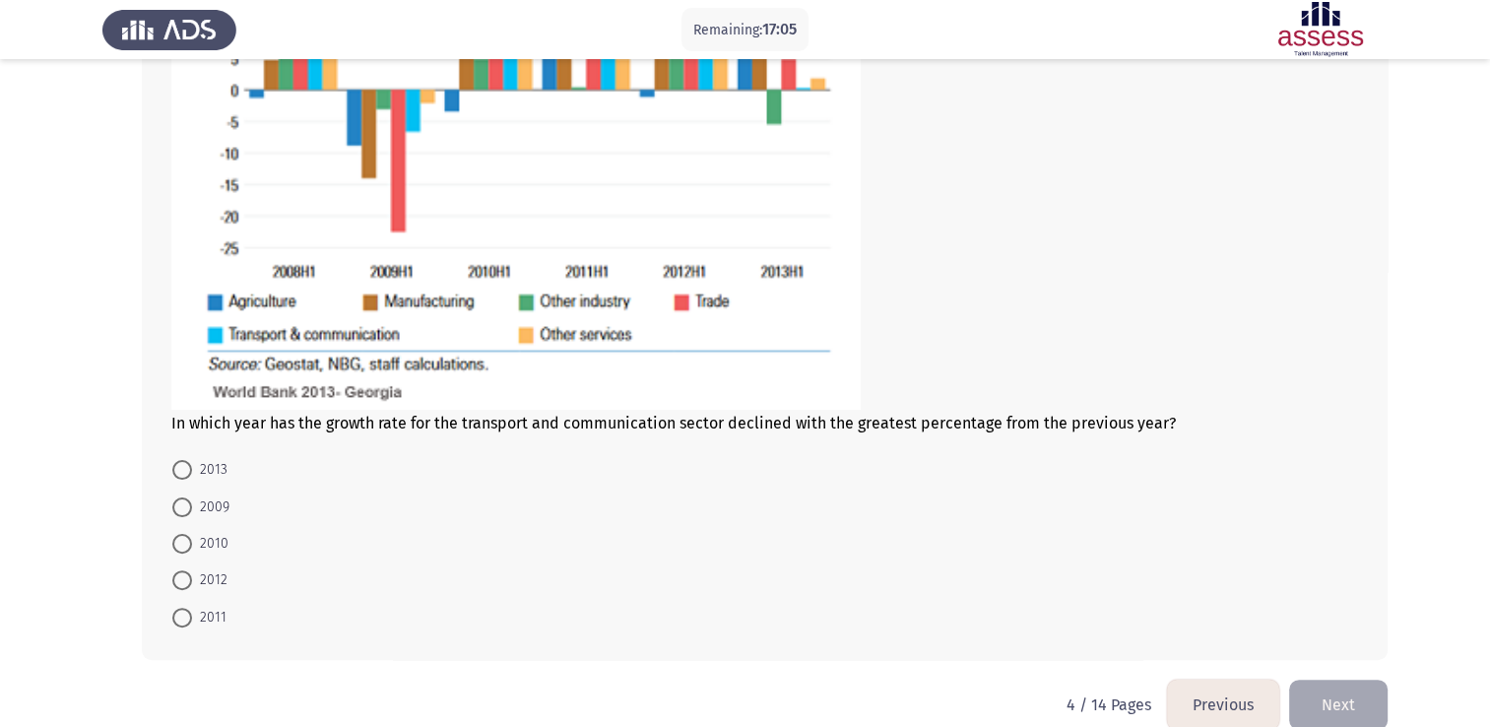
scroll to position [295, 0]
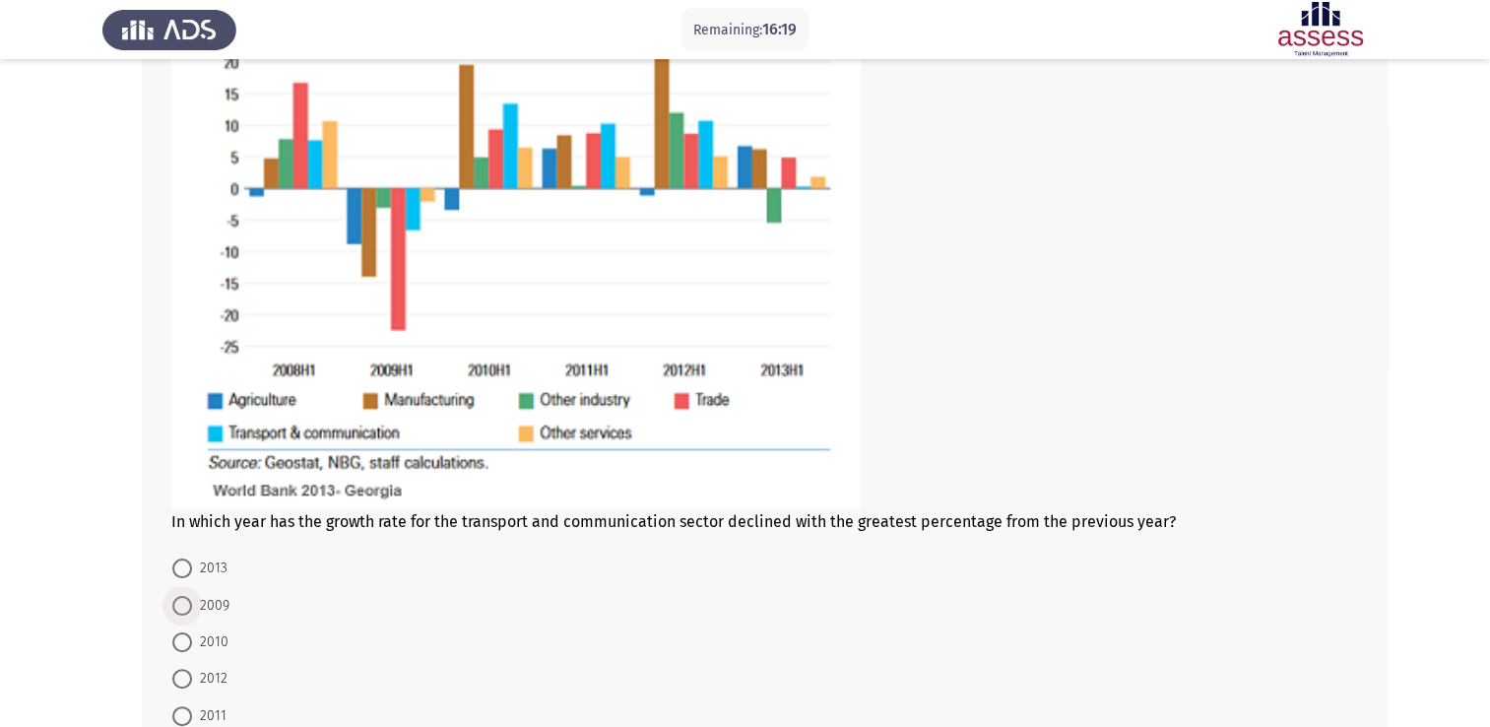
click at [214, 599] on span "2009" at bounding box center [210, 606] width 37 height 24
click at [192, 599] on input "2009" at bounding box center [182, 606] width 20 height 20
radio input "true"
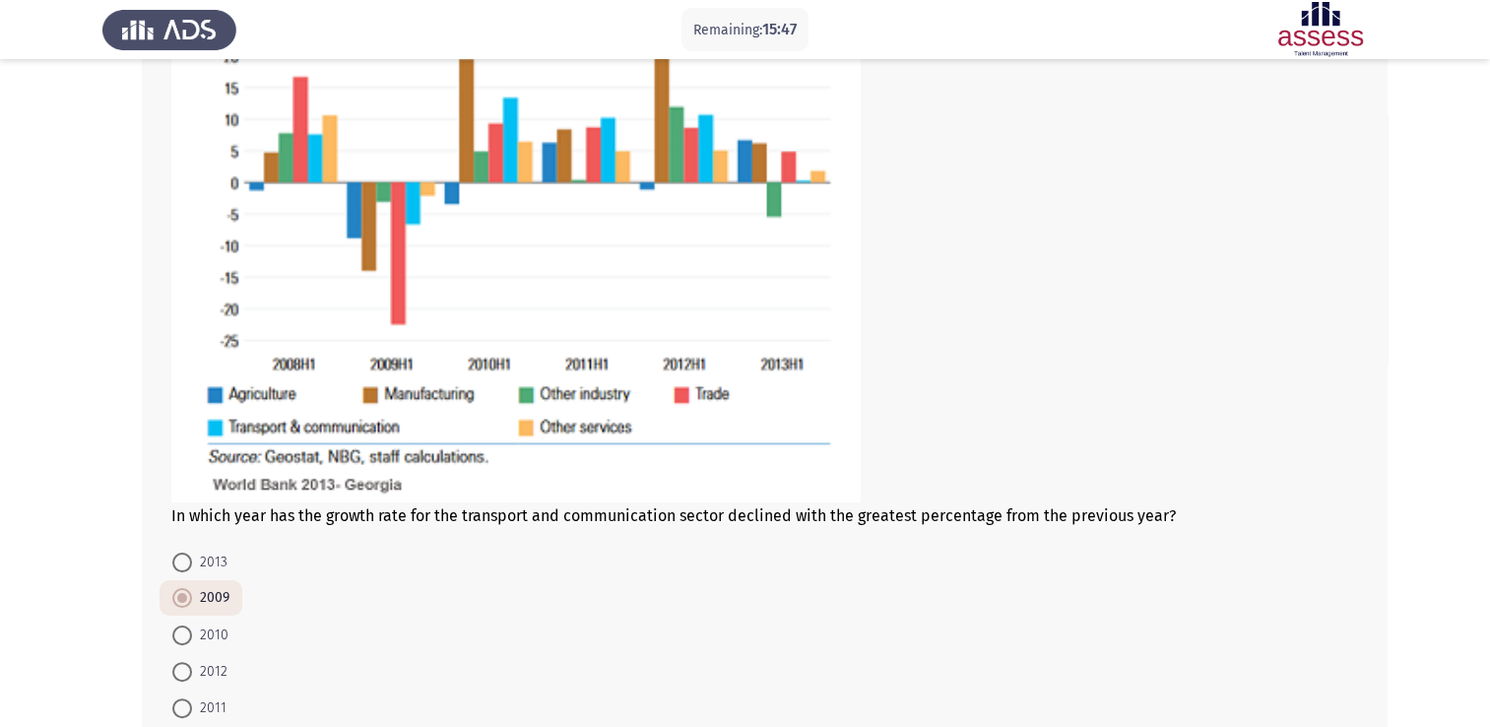
scroll to position [394, 0]
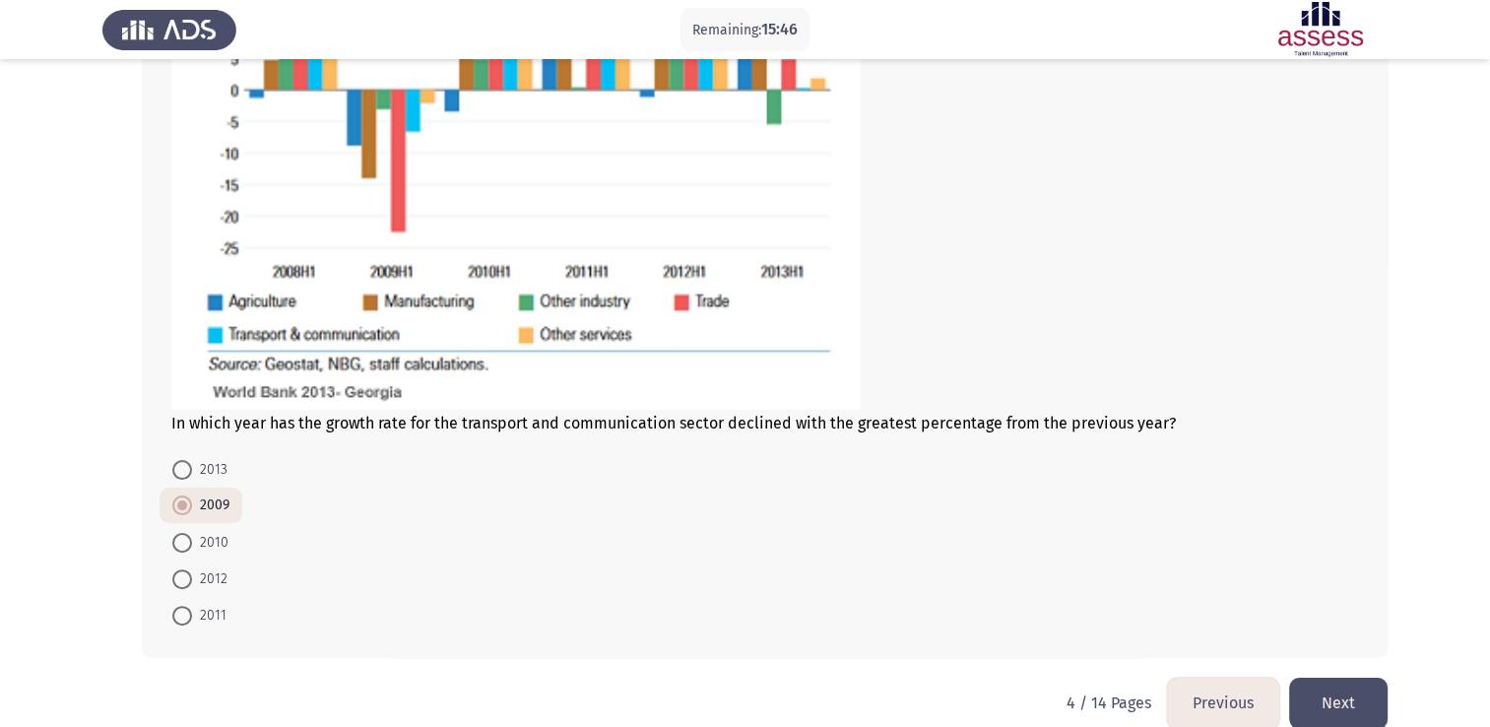
drag, startPoint x: 1332, startPoint y: 688, endPoint x: 1323, endPoint y: 663, distance: 27.1
click at [1332, 689] on button "Next" at bounding box center [1338, 702] width 98 height 50
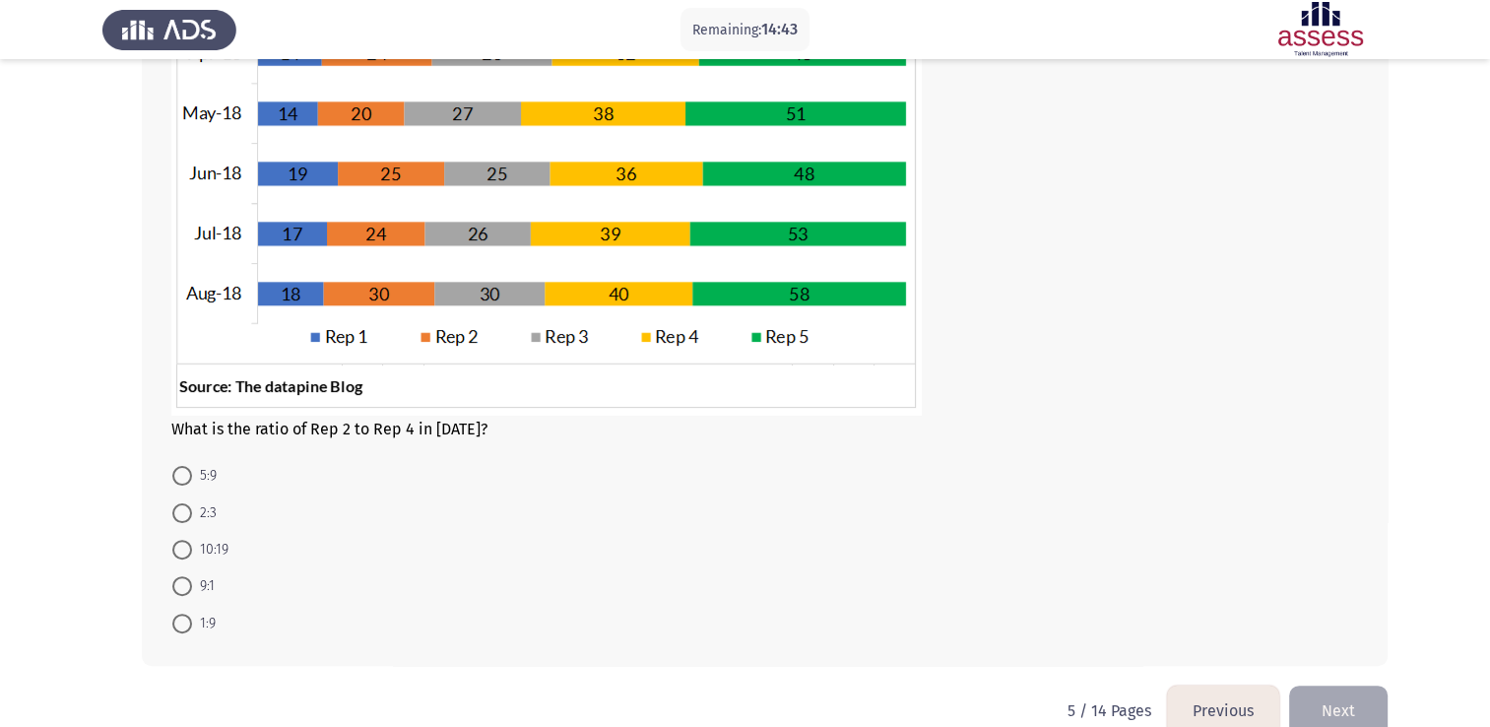
click at [191, 542] on span at bounding box center [182, 550] width 20 height 20
click at [191, 542] on input "10:19" at bounding box center [182, 550] width 20 height 20
radio input "true"
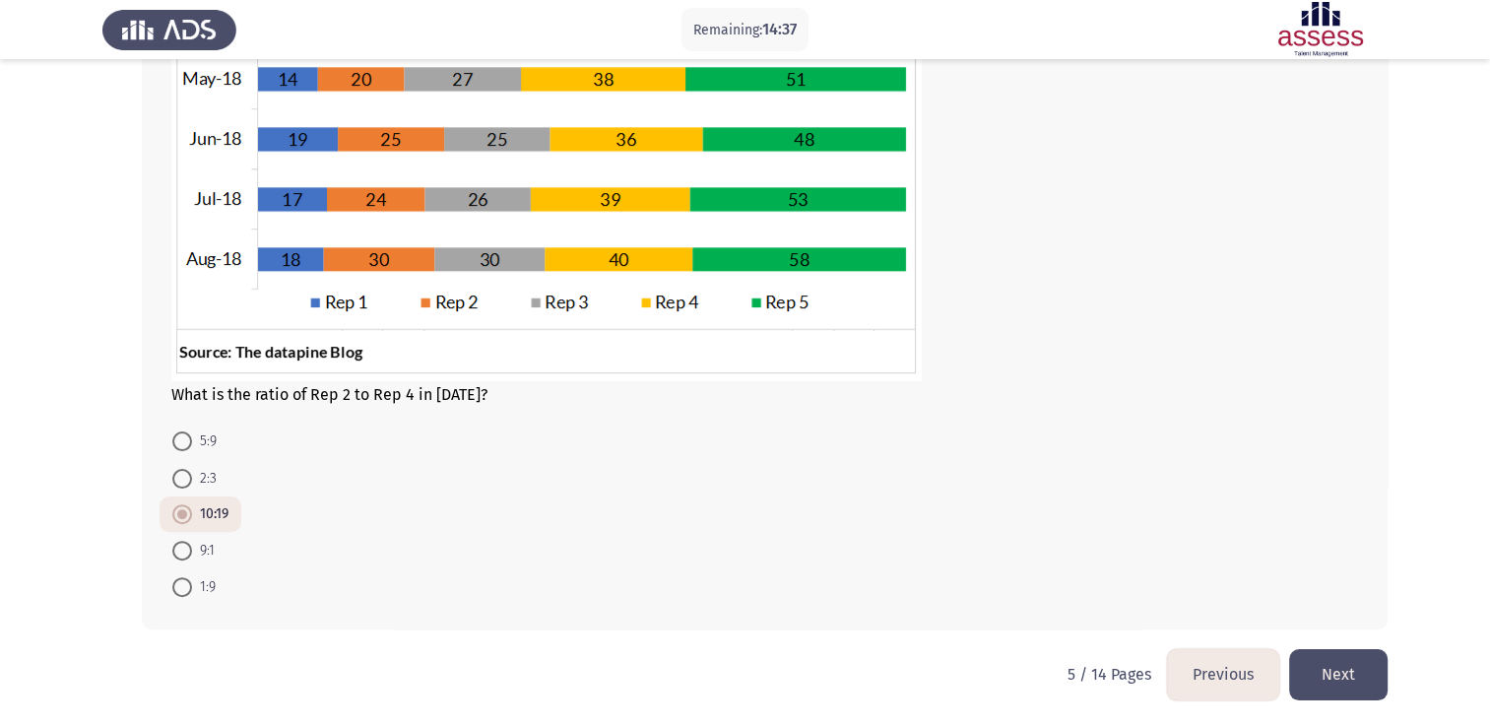
click at [1327, 665] on button "Next" at bounding box center [1338, 674] width 98 height 50
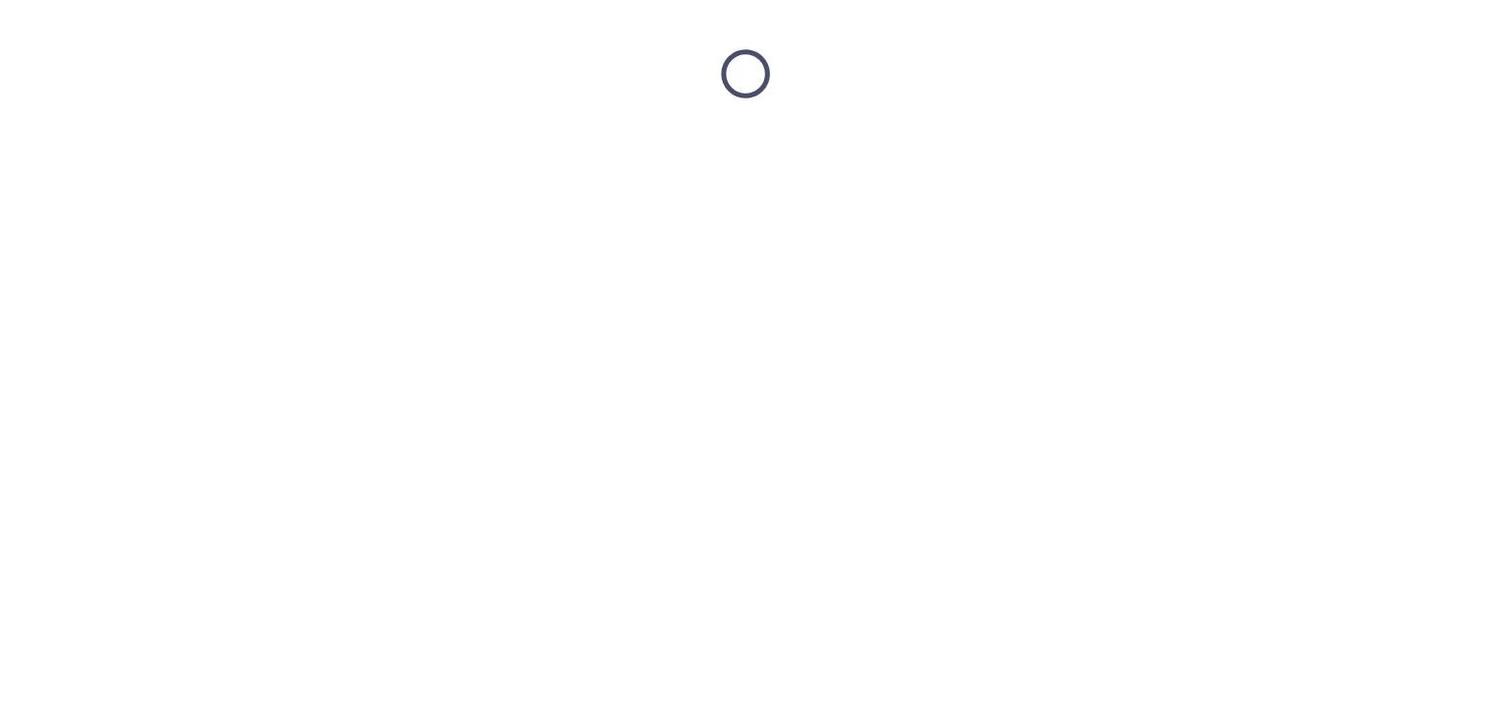
scroll to position [0, 0]
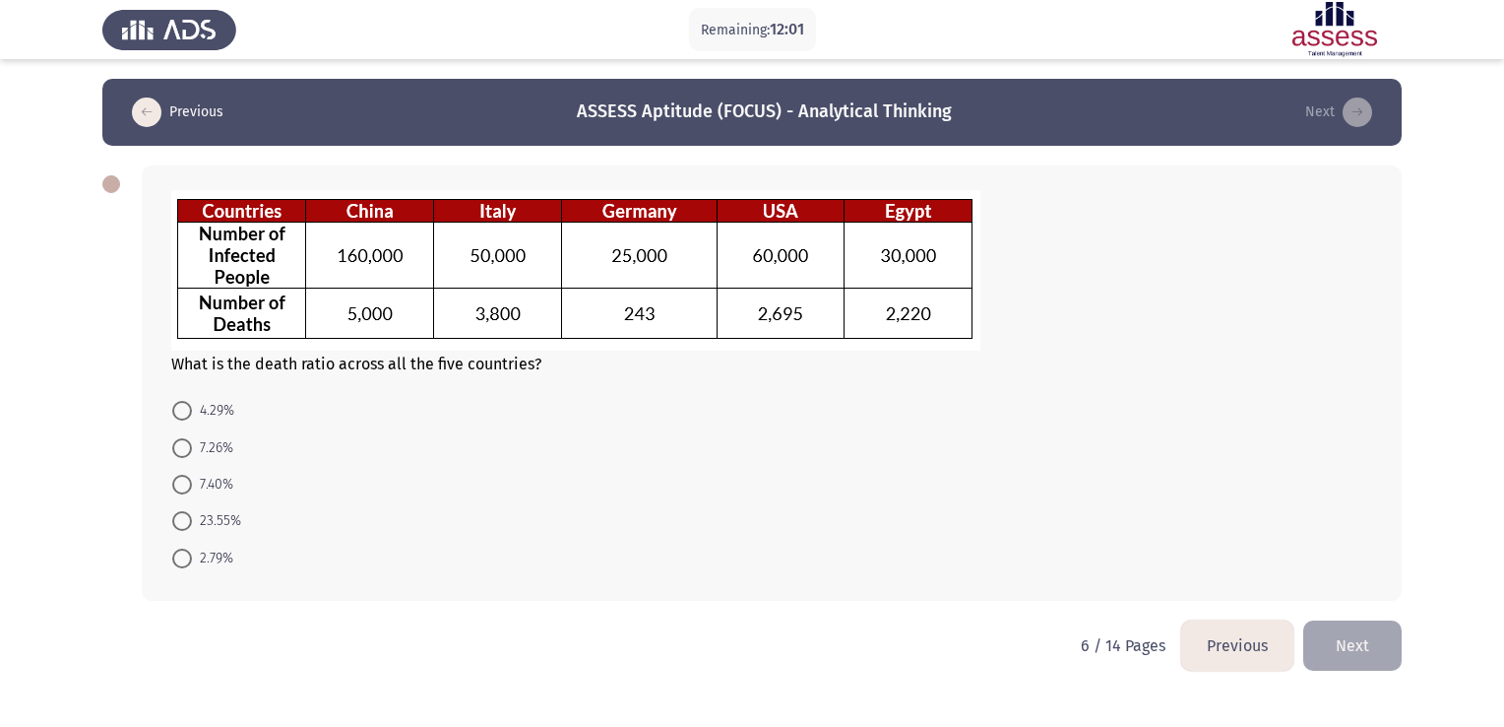
click at [177, 400] on label "4.29%" at bounding box center [203, 411] width 62 height 24
click at [177, 401] on input "4.29%" at bounding box center [182, 411] width 20 height 20
radio input "true"
click at [1361, 656] on button "Next" at bounding box center [1353, 643] width 98 height 50
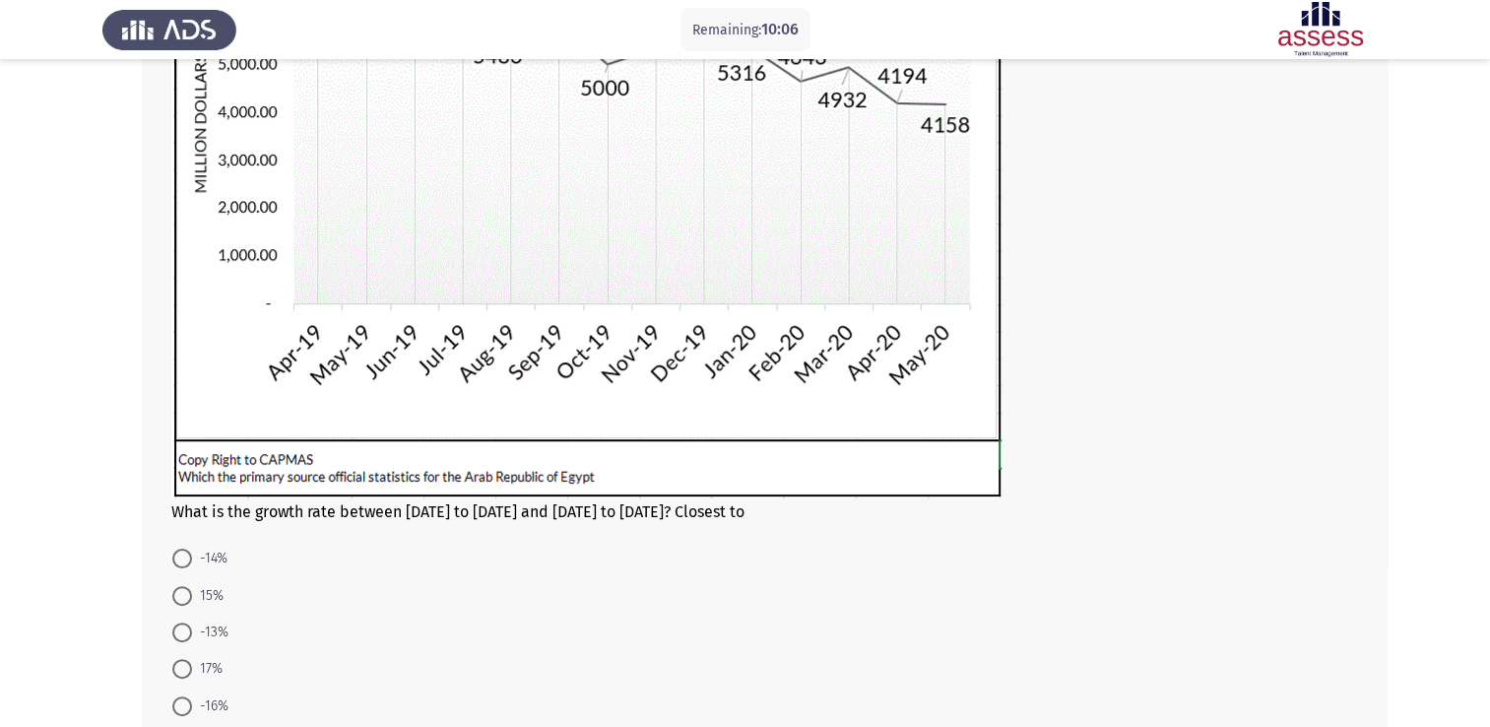
scroll to position [466, 0]
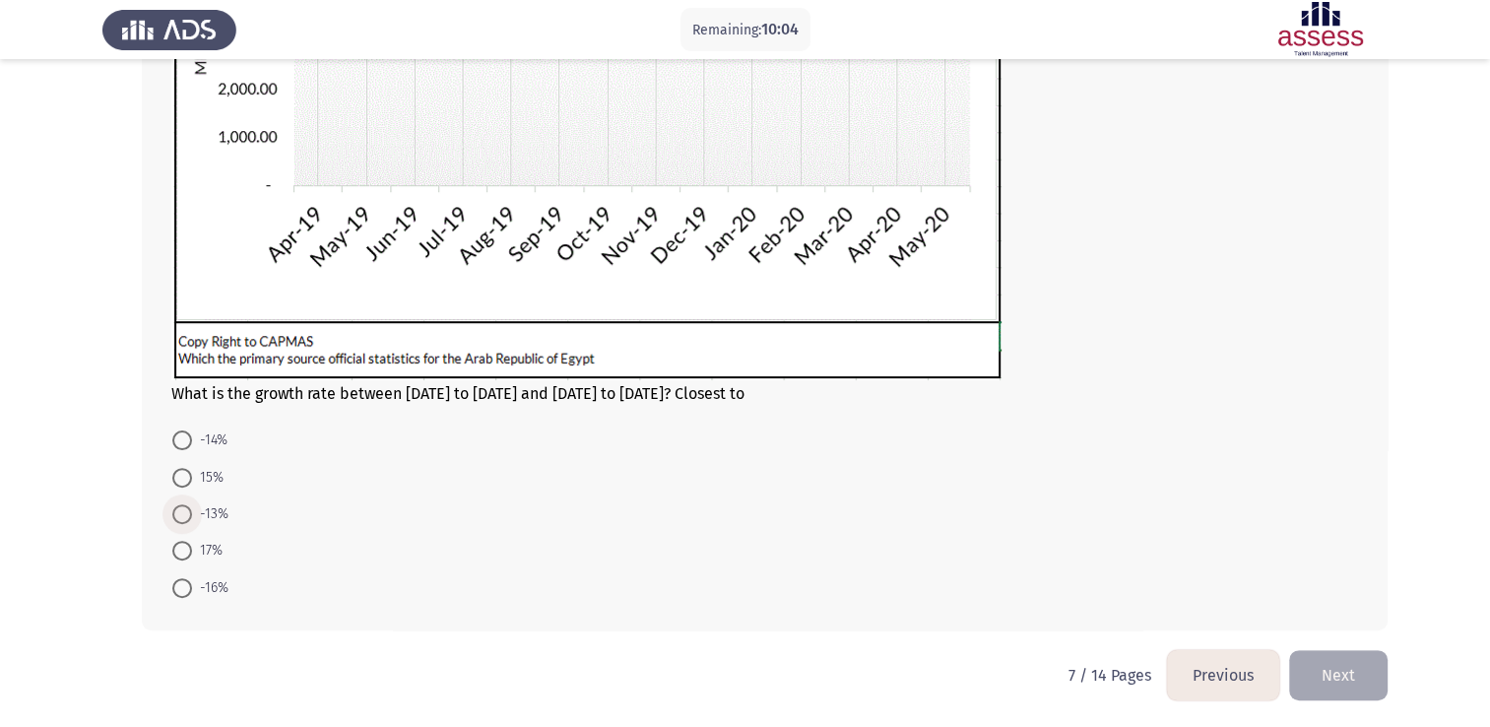
drag, startPoint x: 206, startPoint y: 518, endPoint x: 257, endPoint y: 509, distance: 52.0
click at [205, 517] on span "-13%" at bounding box center [210, 514] width 36 height 24
click at [192, 517] on input "-13%" at bounding box center [182, 514] width 20 height 20
radio input "true"
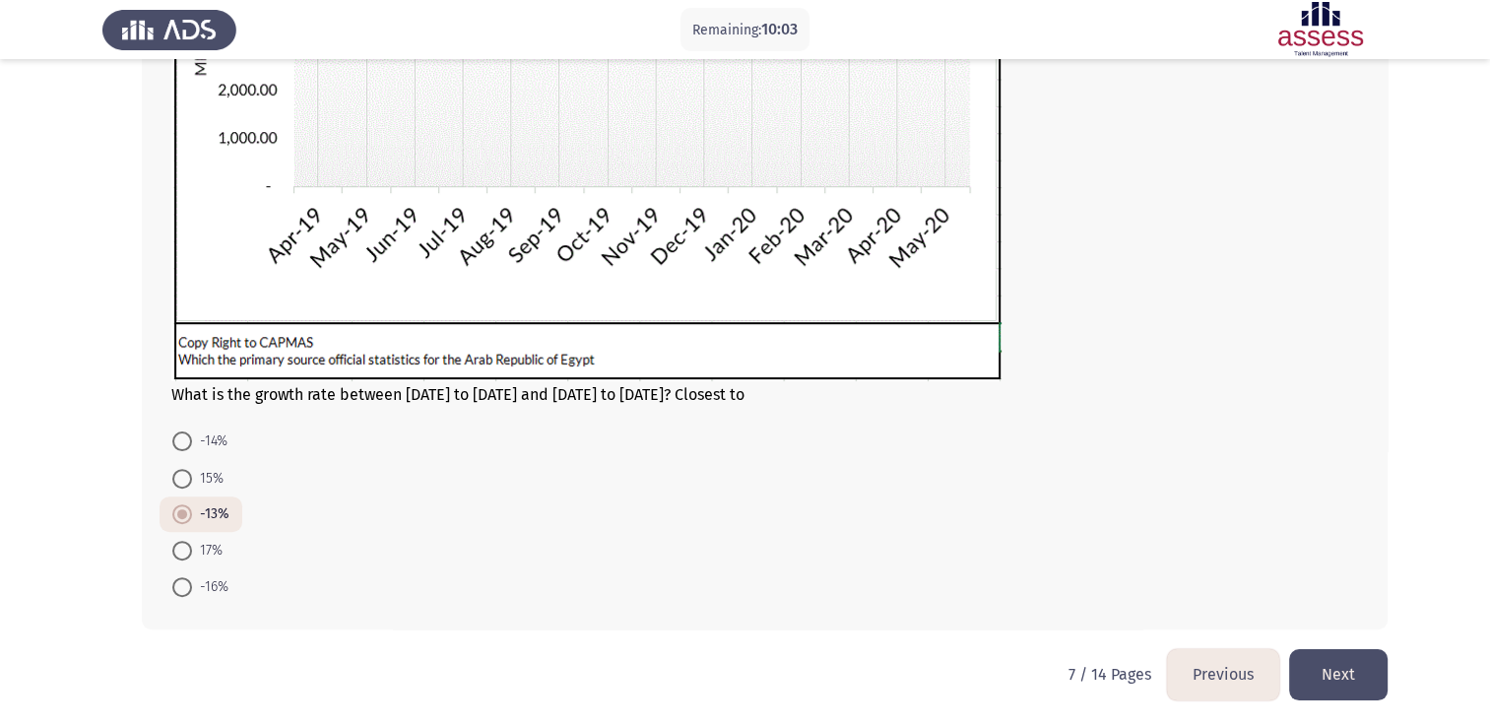
click at [1380, 668] on button "Next" at bounding box center [1338, 674] width 98 height 50
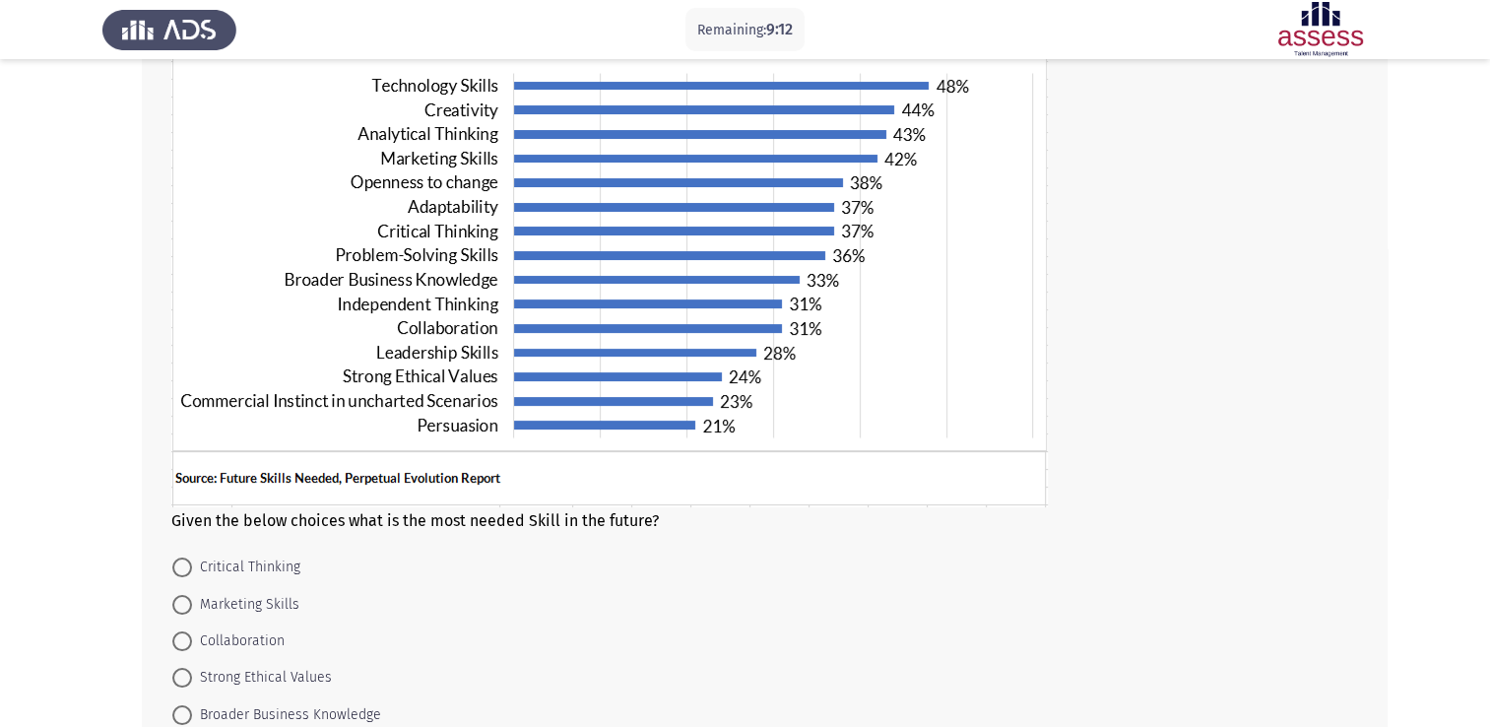
scroll to position [197, 0]
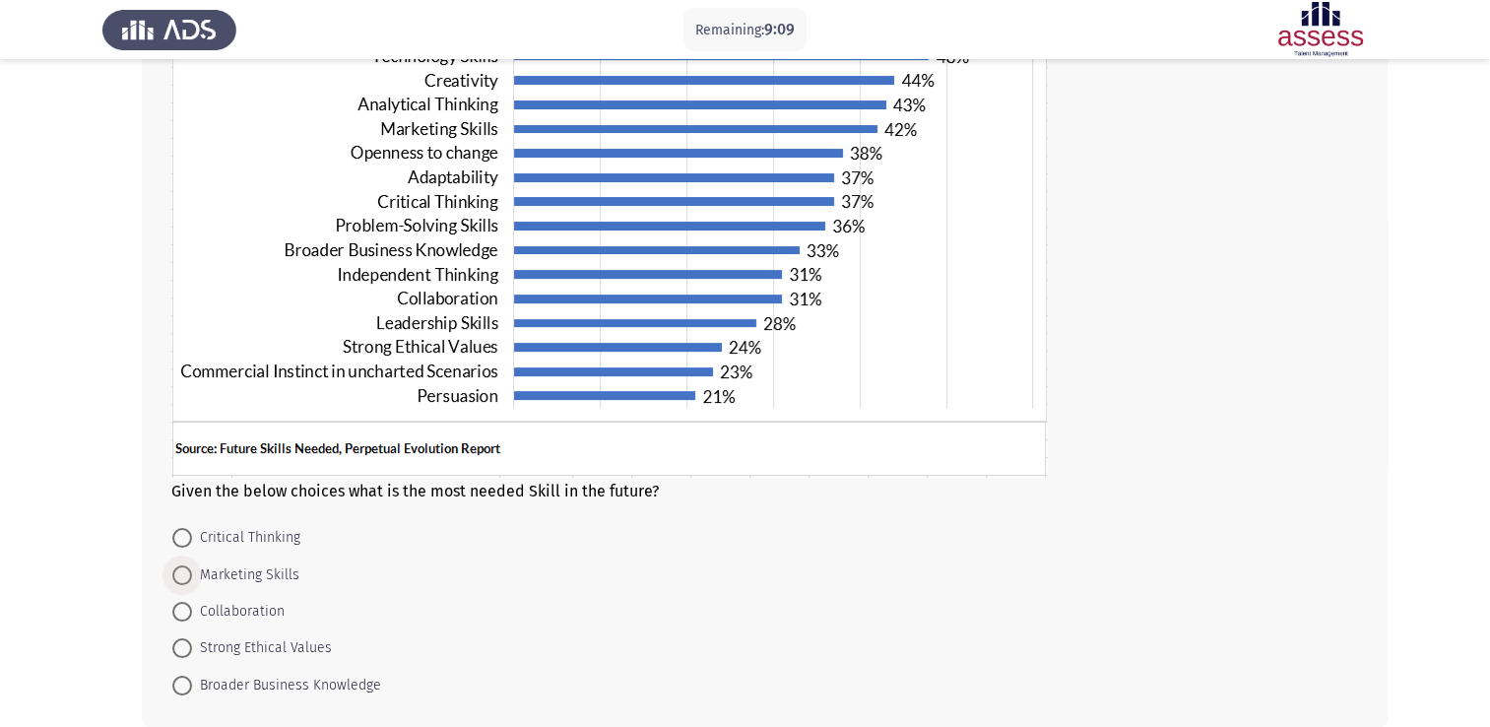
click at [285, 565] on span "Marketing Skills" at bounding box center [245, 575] width 107 height 24
click at [192, 565] on input "Marketing Skills" at bounding box center [182, 575] width 20 height 20
radio input "true"
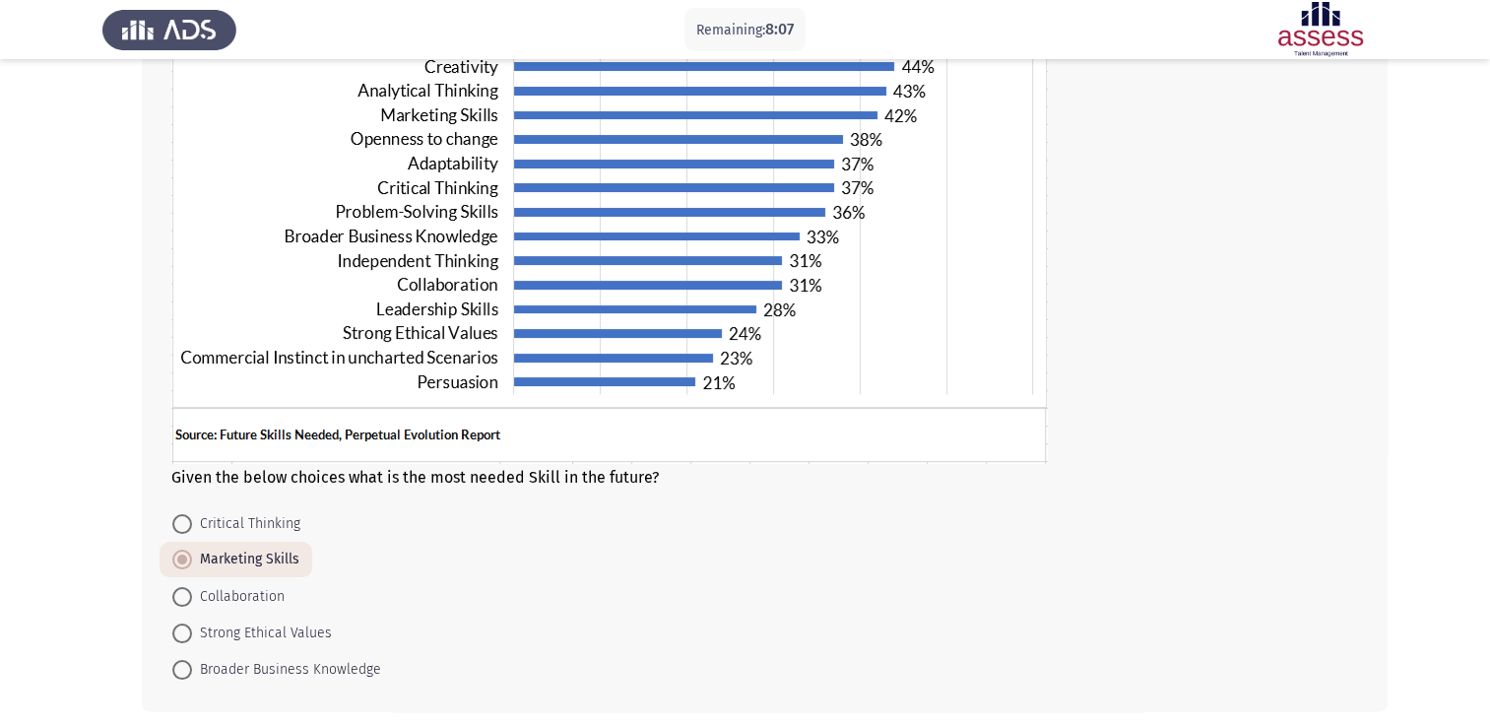
scroll to position [293, 0]
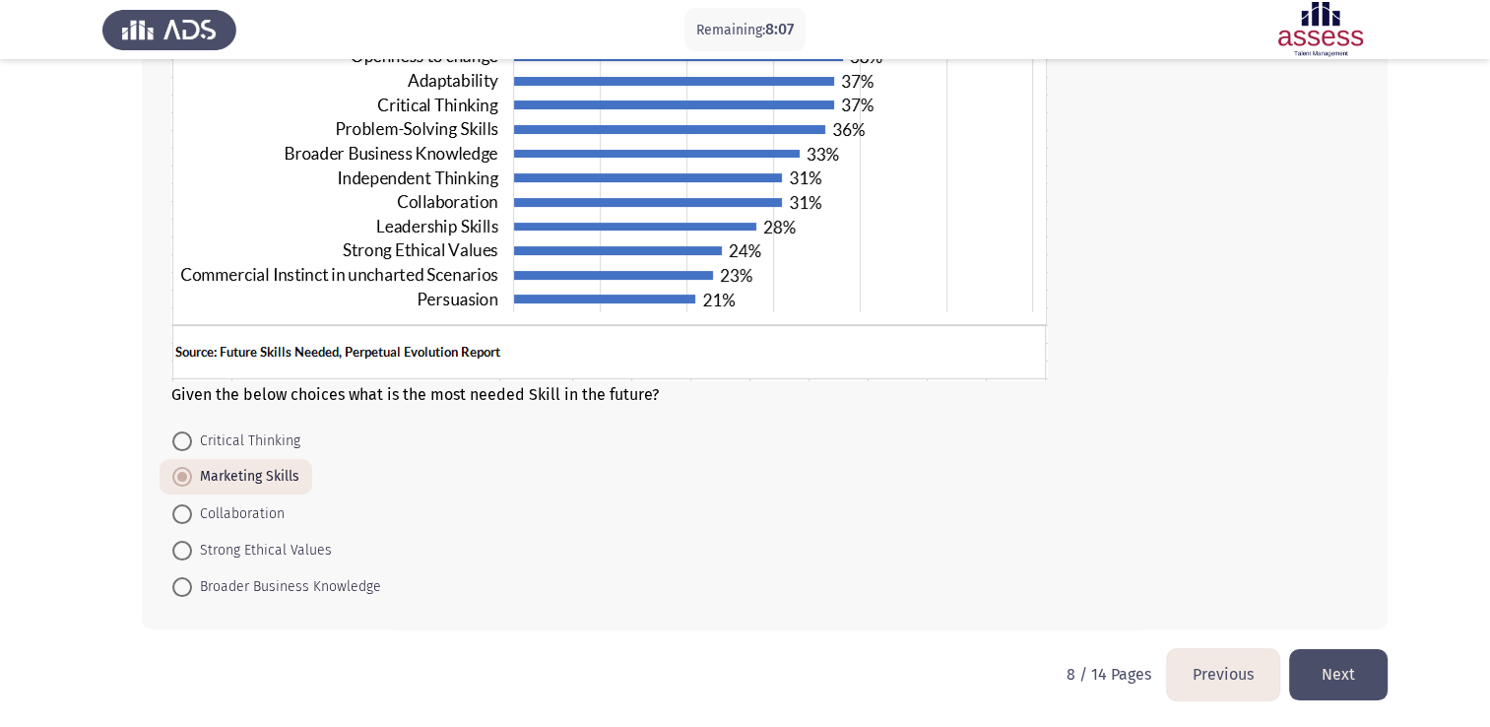
click at [1358, 677] on button "Next" at bounding box center [1338, 674] width 98 height 50
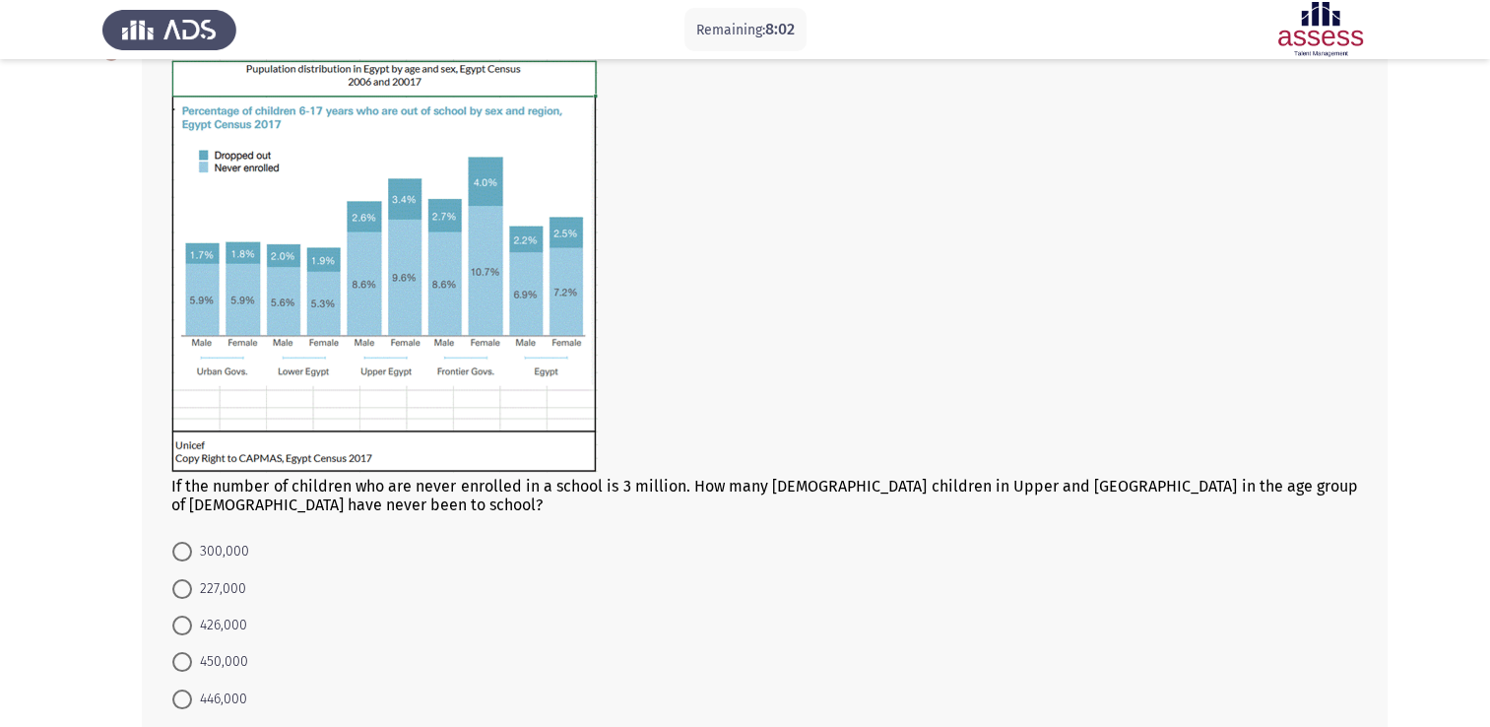
scroll to position [98, 0]
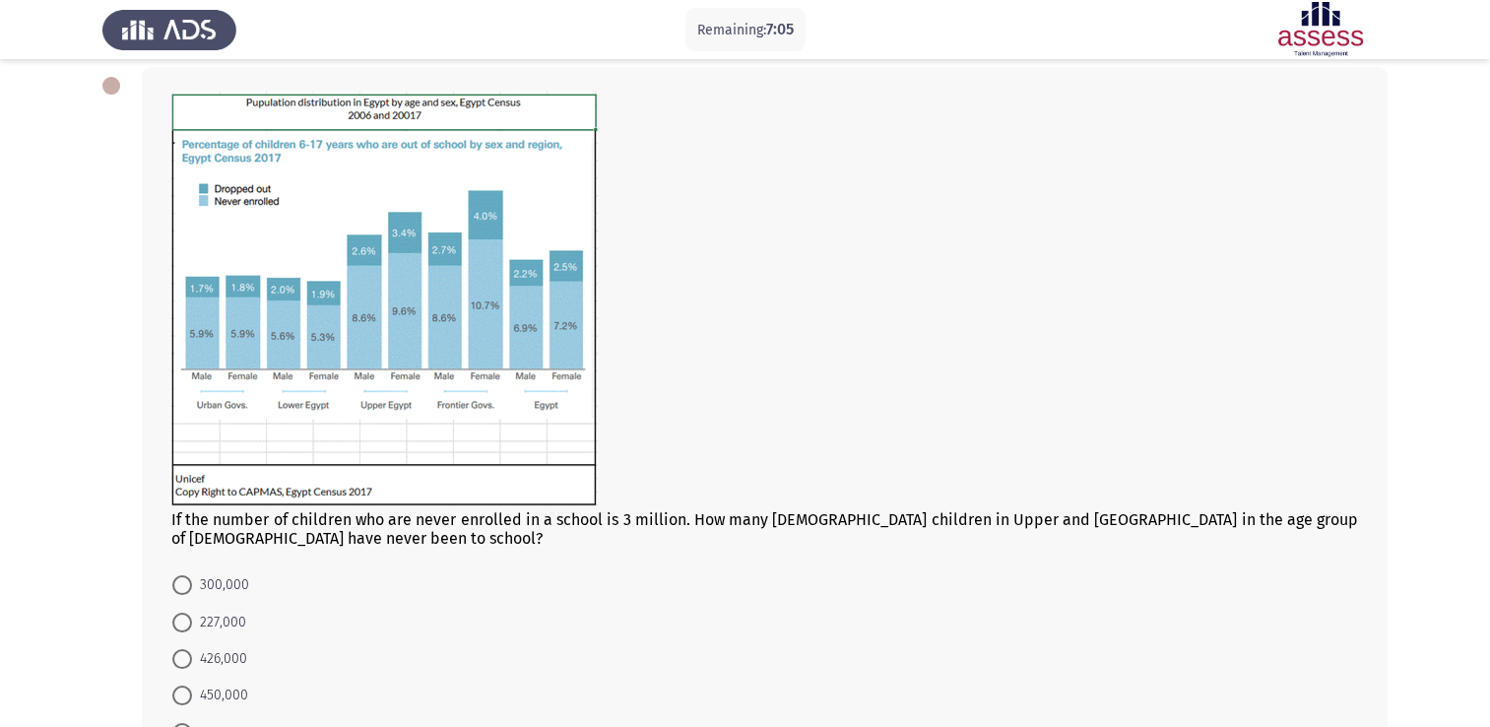
click at [183, 652] on span at bounding box center [182, 659] width 20 height 20
click at [183, 652] on input "426,000" at bounding box center [182, 659] width 20 height 20
radio input "true"
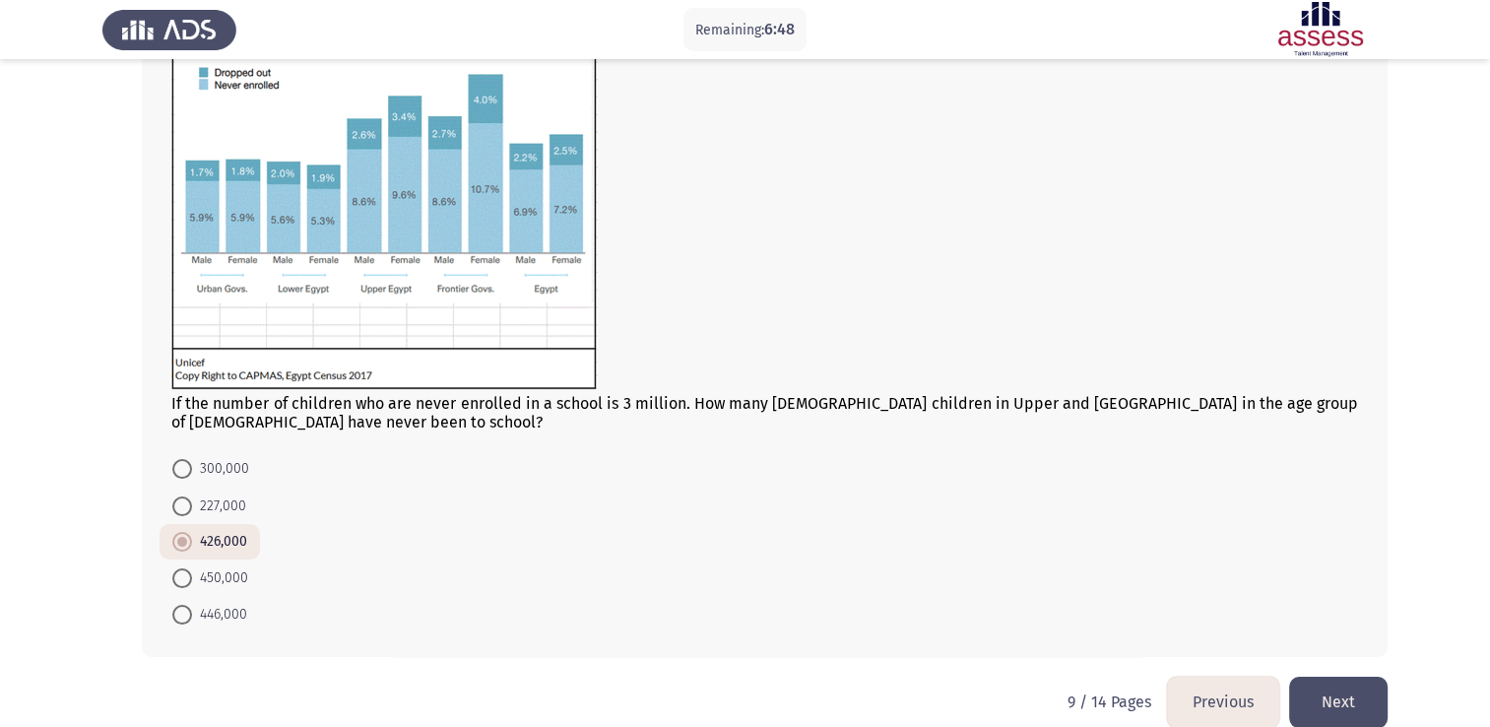
scroll to position [242, 0]
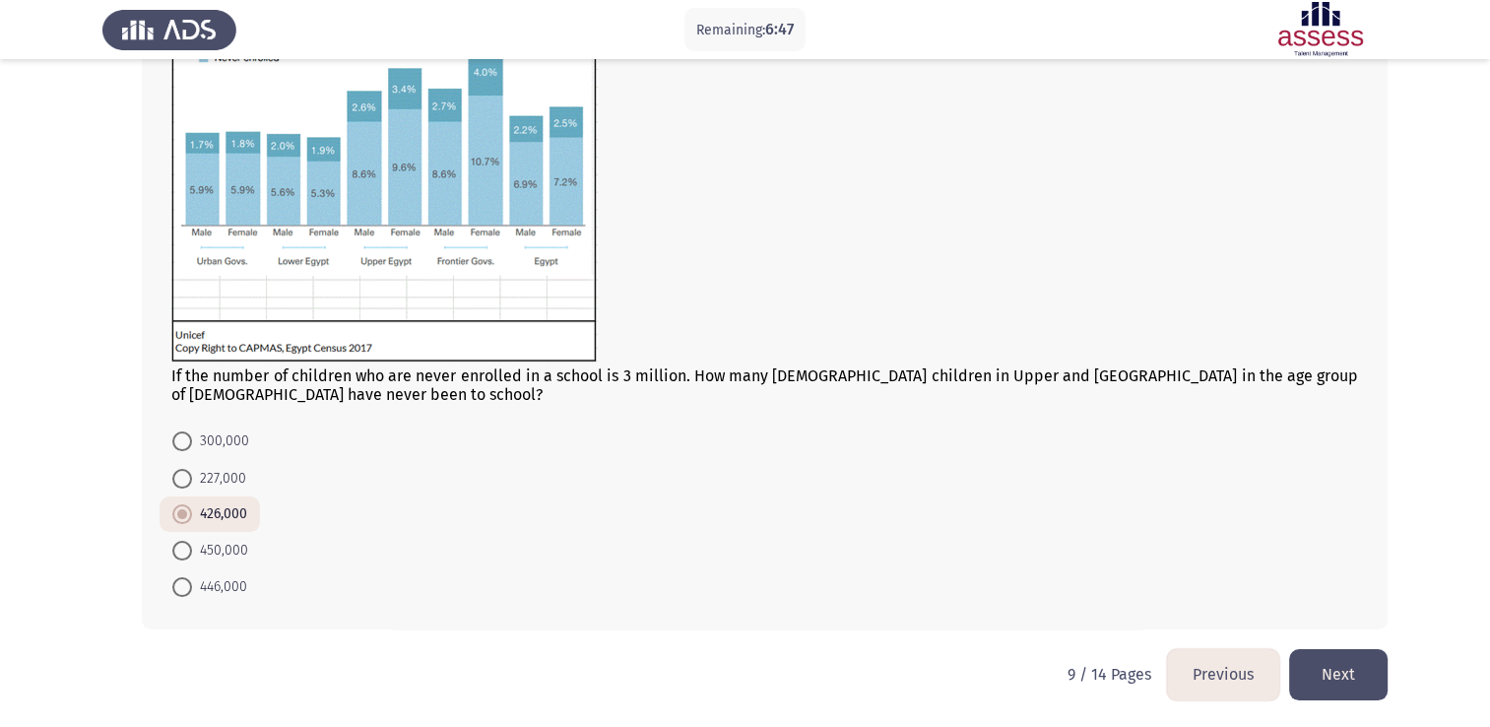
click at [1371, 670] on button "Next" at bounding box center [1338, 674] width 98 height 50
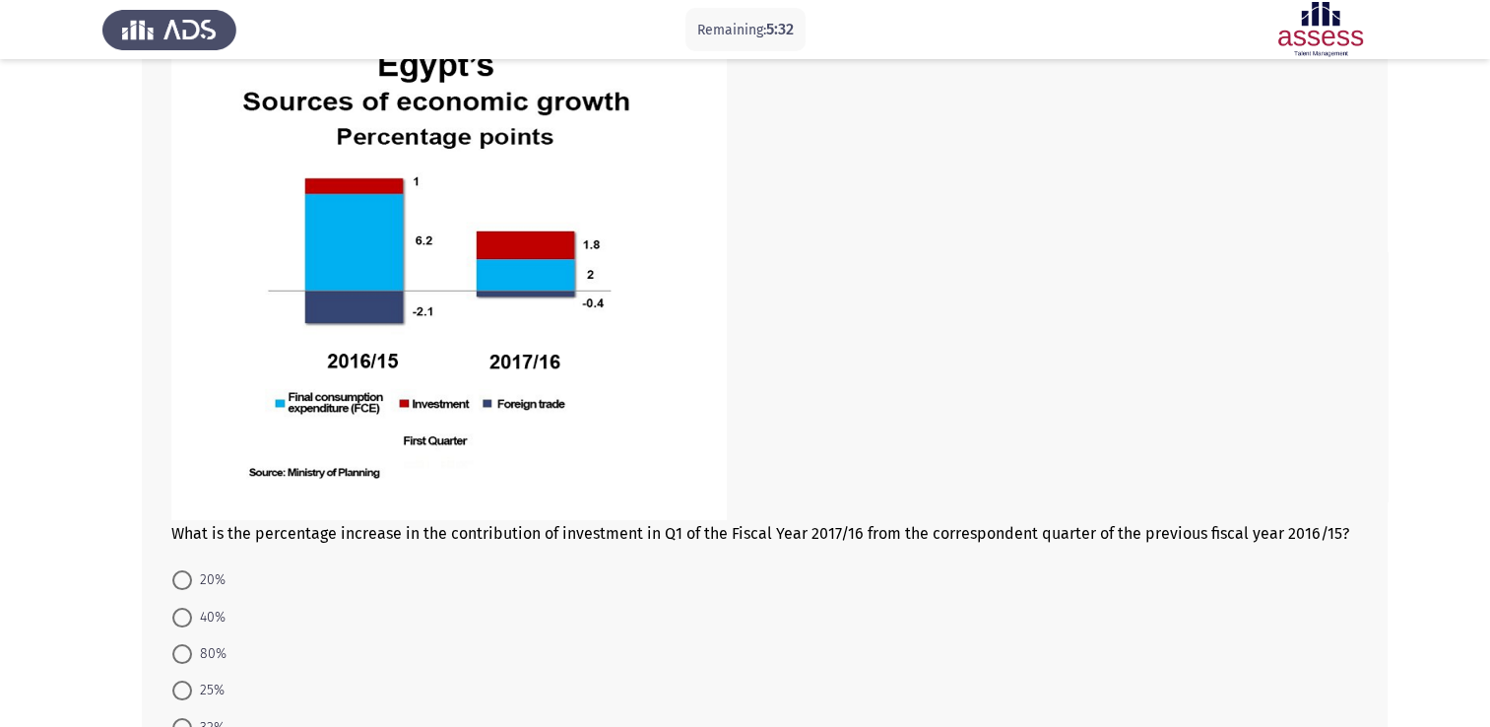
scroll to position [197, 0]
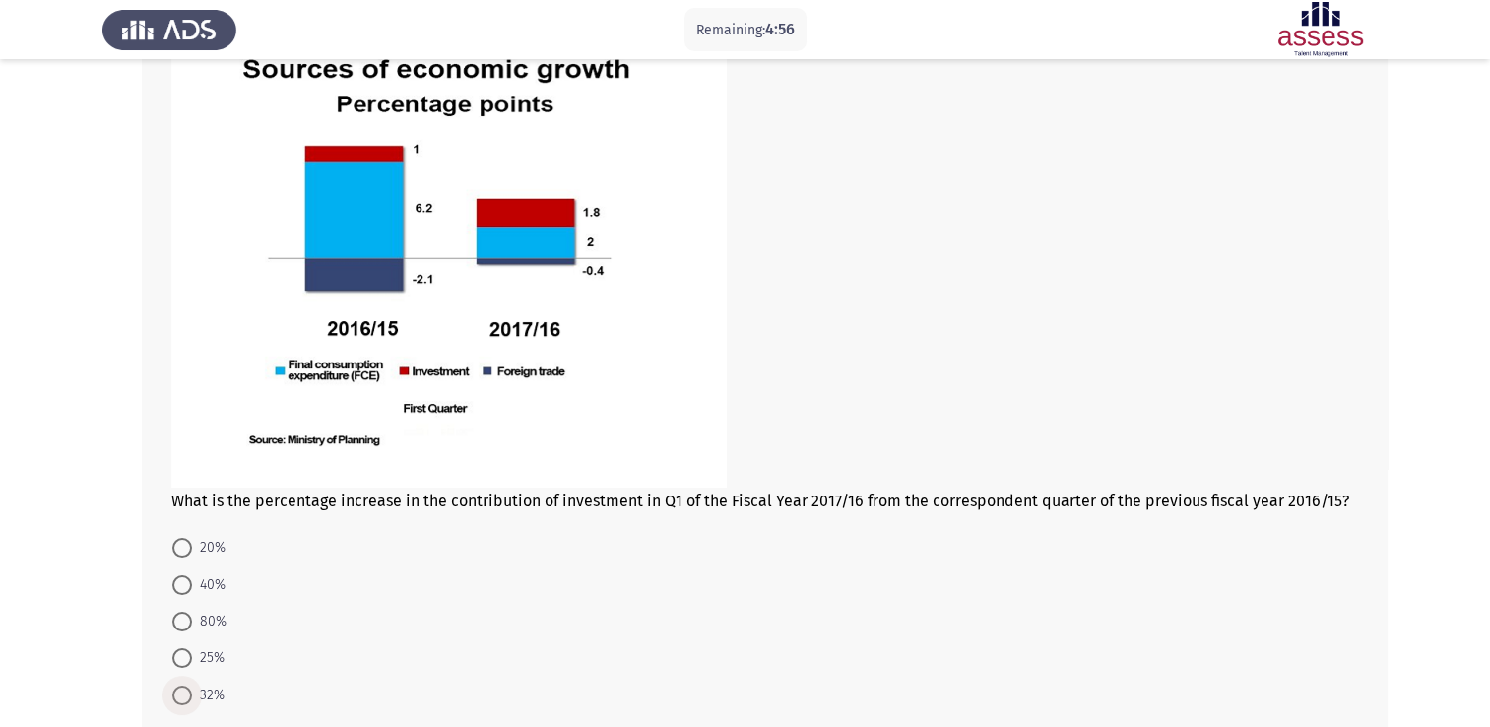
click at [192, 687] on span "32%" at bounding box center [208, 695] width 32 height 24
click at [192, 687] on input "32%" at bounding box center [182, 695] width 20 height 20
radio input "true"
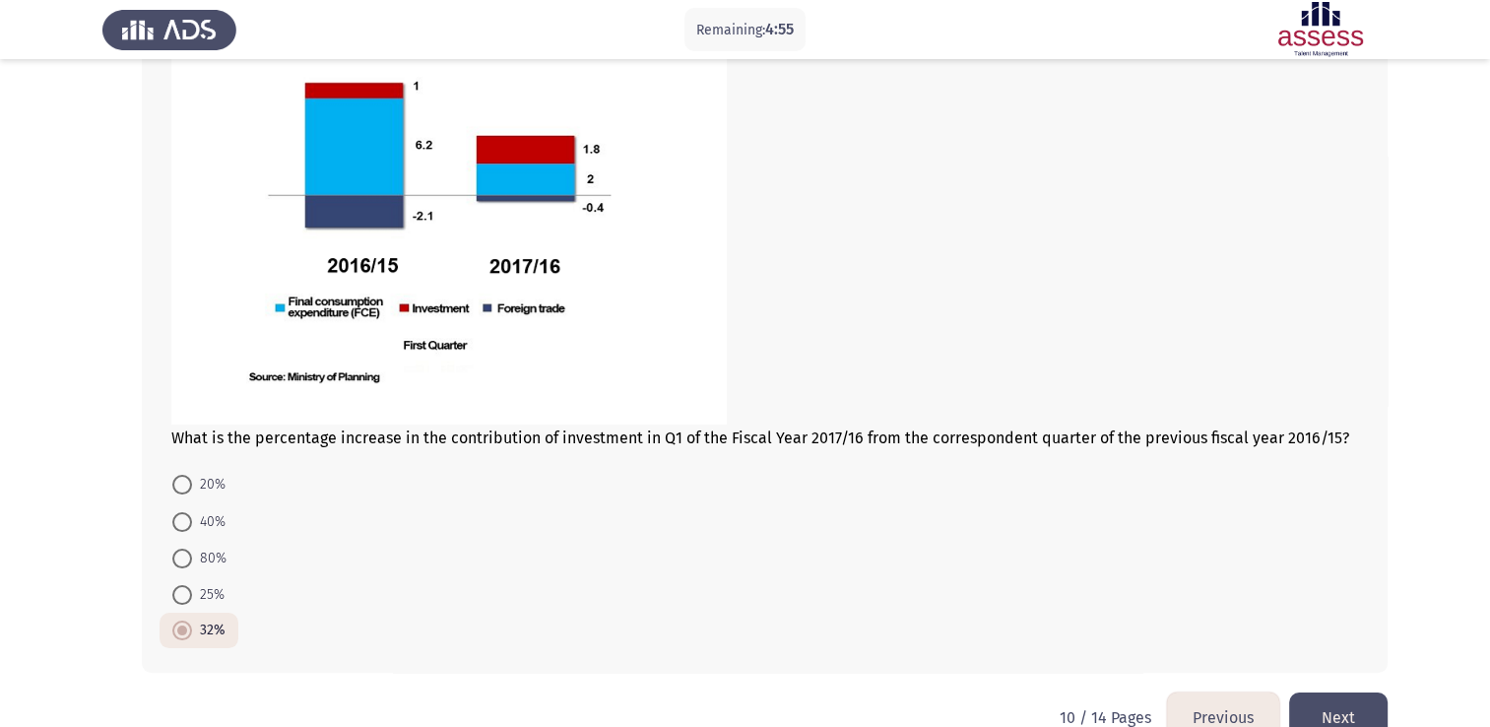
scroll to position [303, 0]
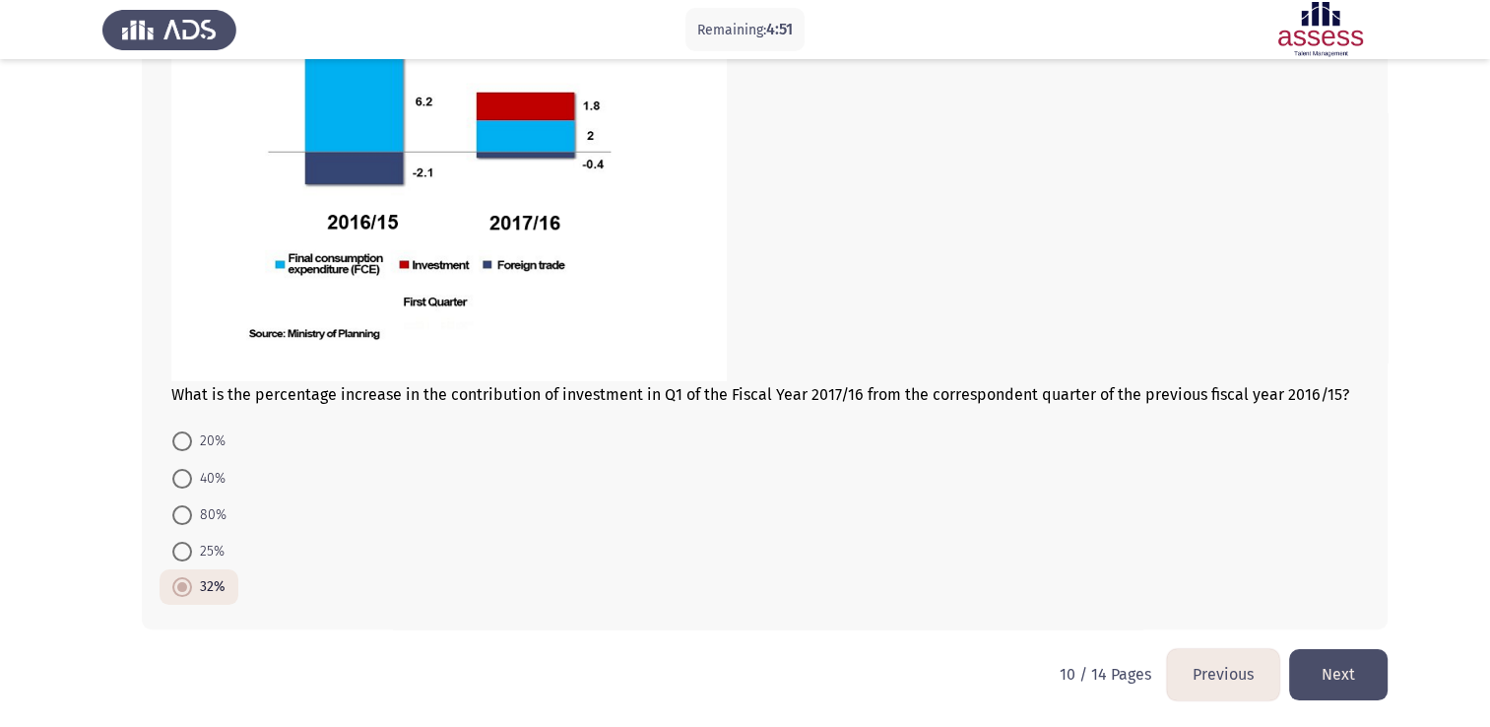
click at [1367, 663] on button "Next" at bounding box center [1338, 674] width 98 height 50
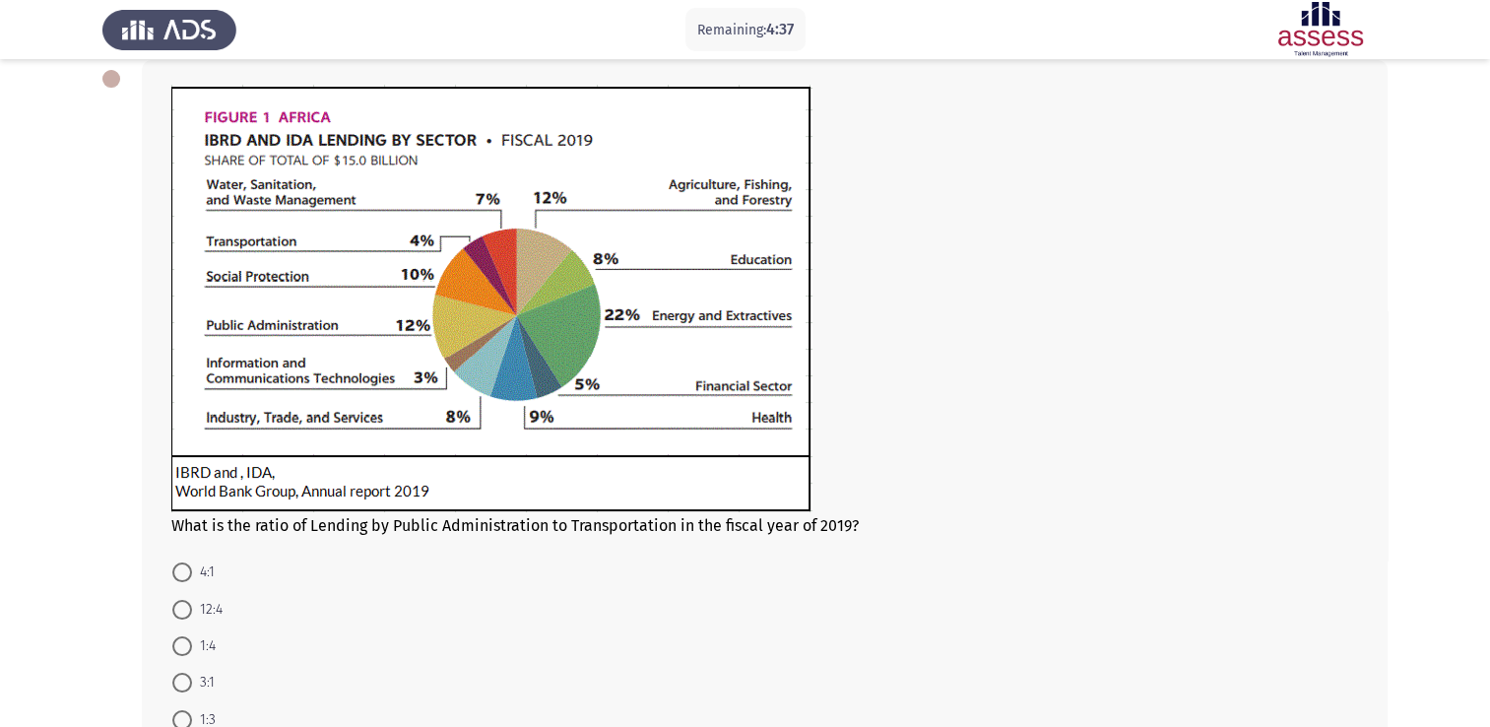
scroll to position [139, 0]
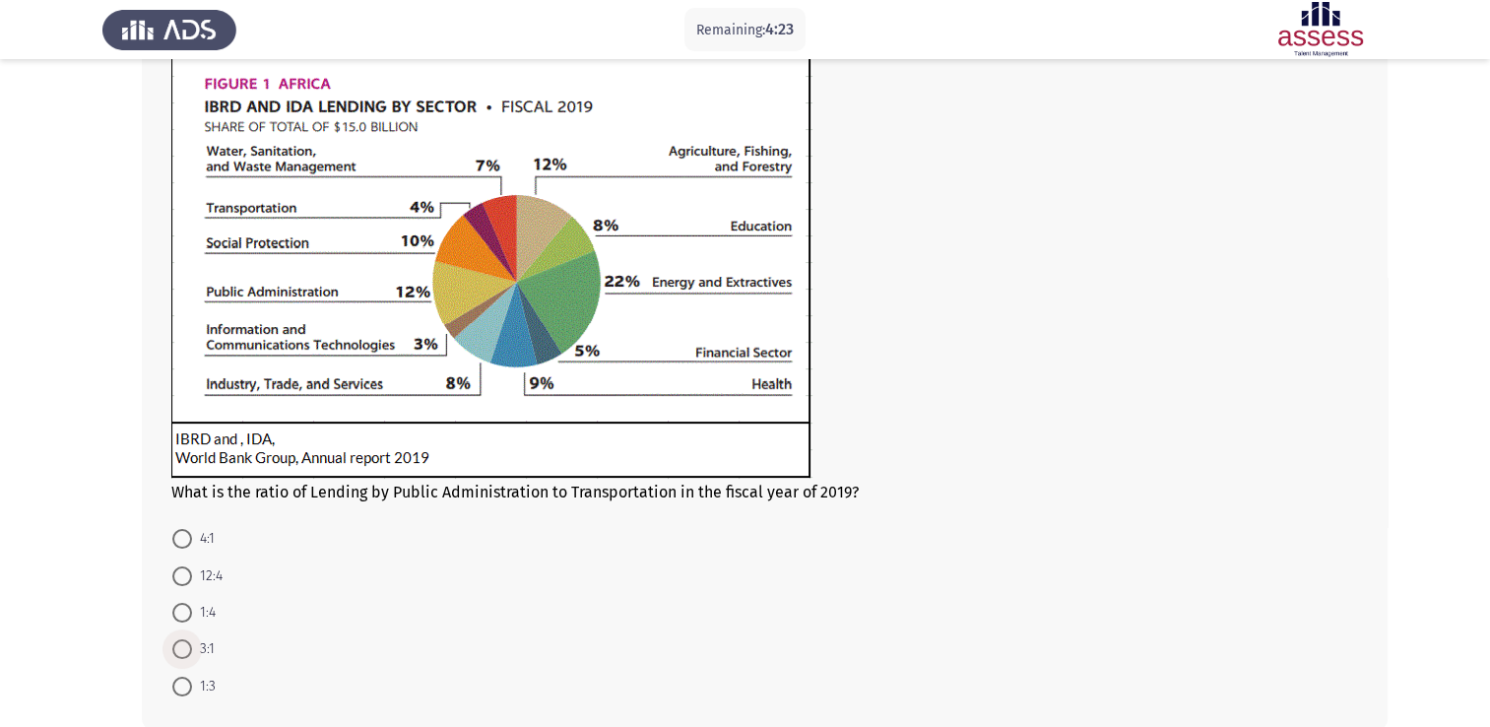
click at [177, 652] on span at bounding box center [182, 649] width 20 height 20
click at [177, 652] on input "3:1" at bounding box center [182, 649] width 20 height 20
radio input "true"
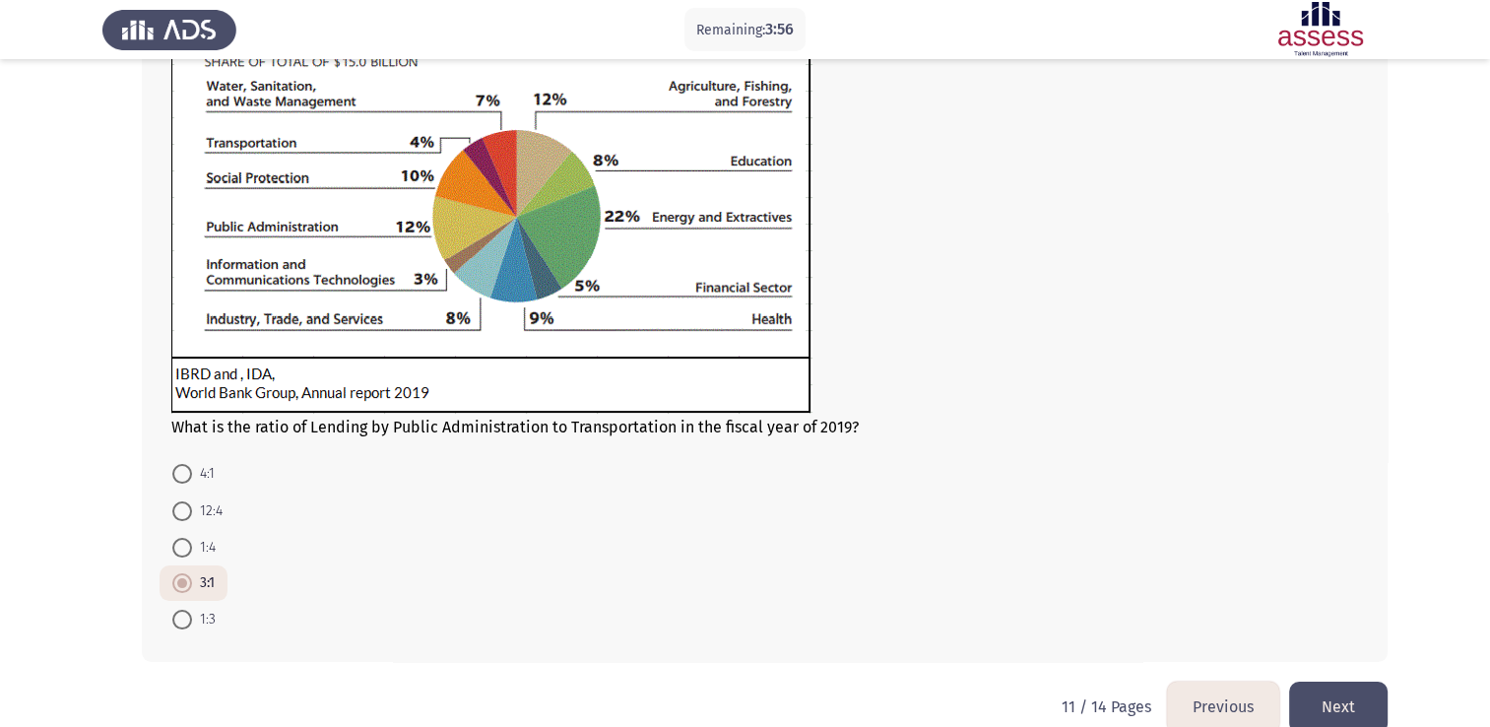
scroll to position [236, 0]
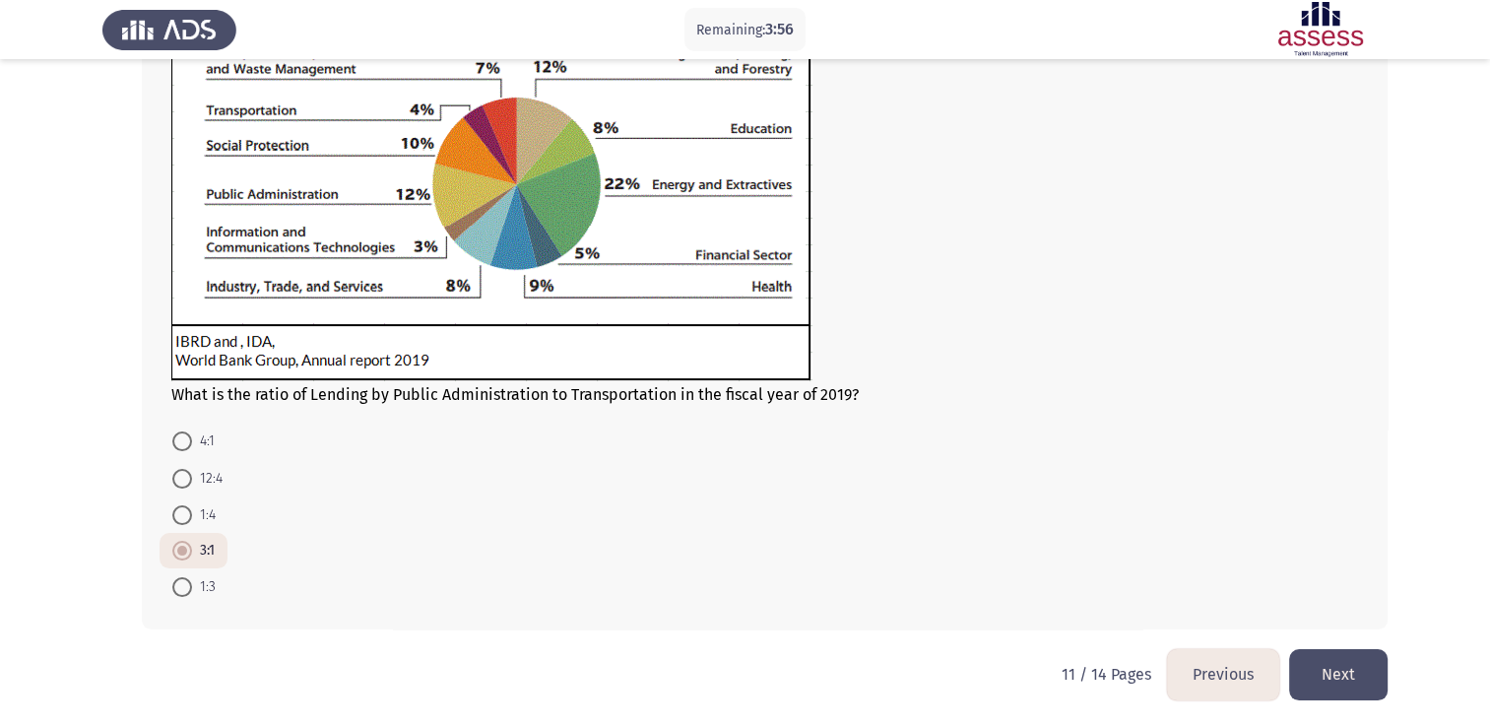
click at [1334, 668] on button "Next" at bounding box center [1338, 674] width 98 height 50
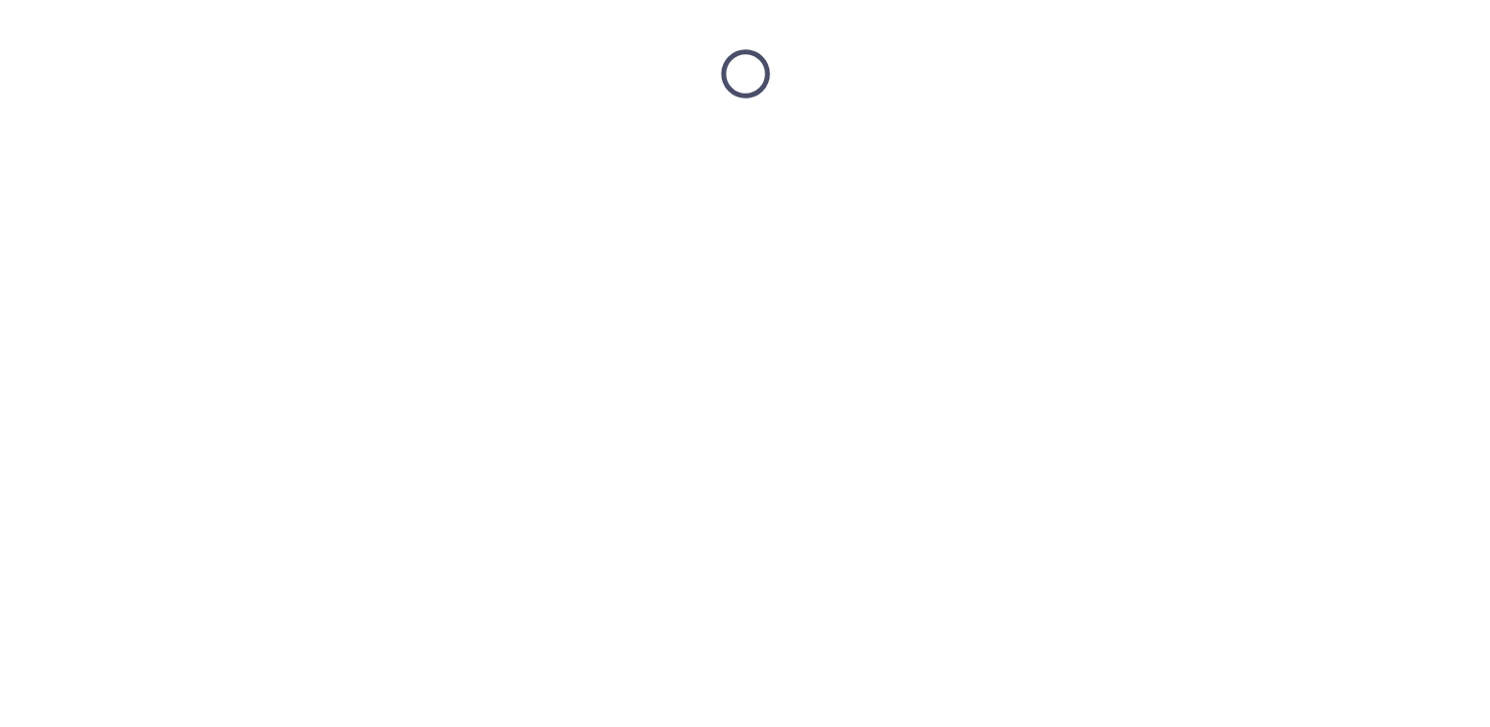
scroll to position [0, 0]
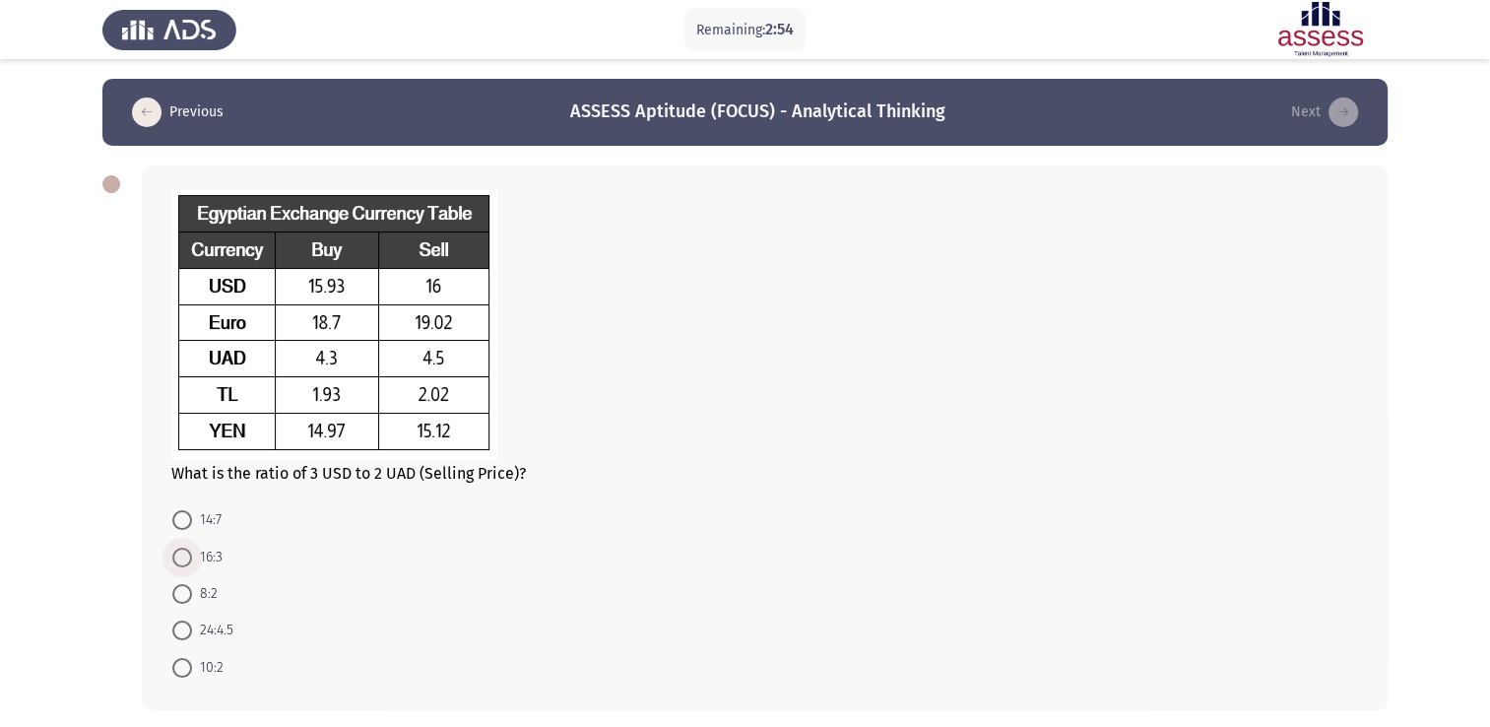
click at [189, 545] on label "16:3" at bounding box center [197, 557] width 50 height 24
click at [189, 547] on input "16:3" at bounding box center [182, 557] width 20 height 20
radio input "true"
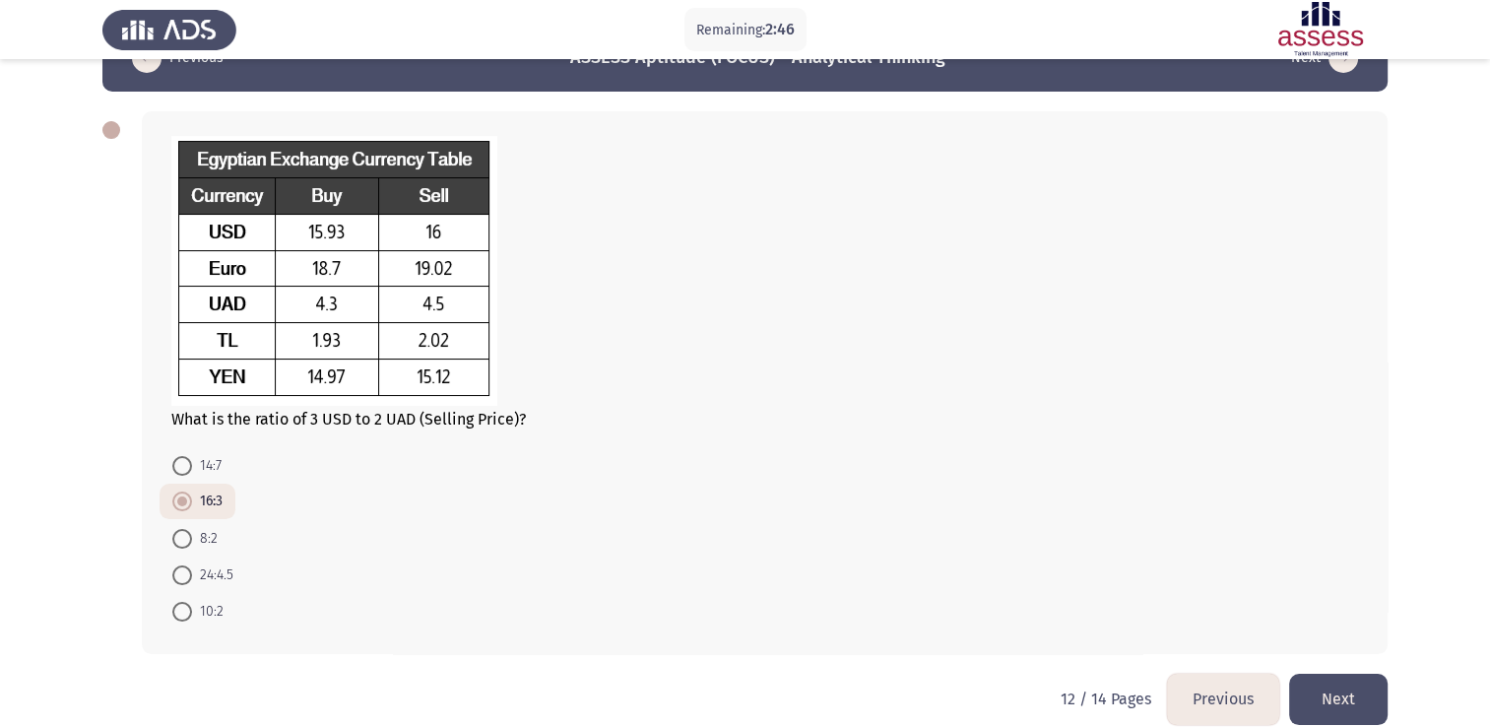
scroll to position [79, 0]
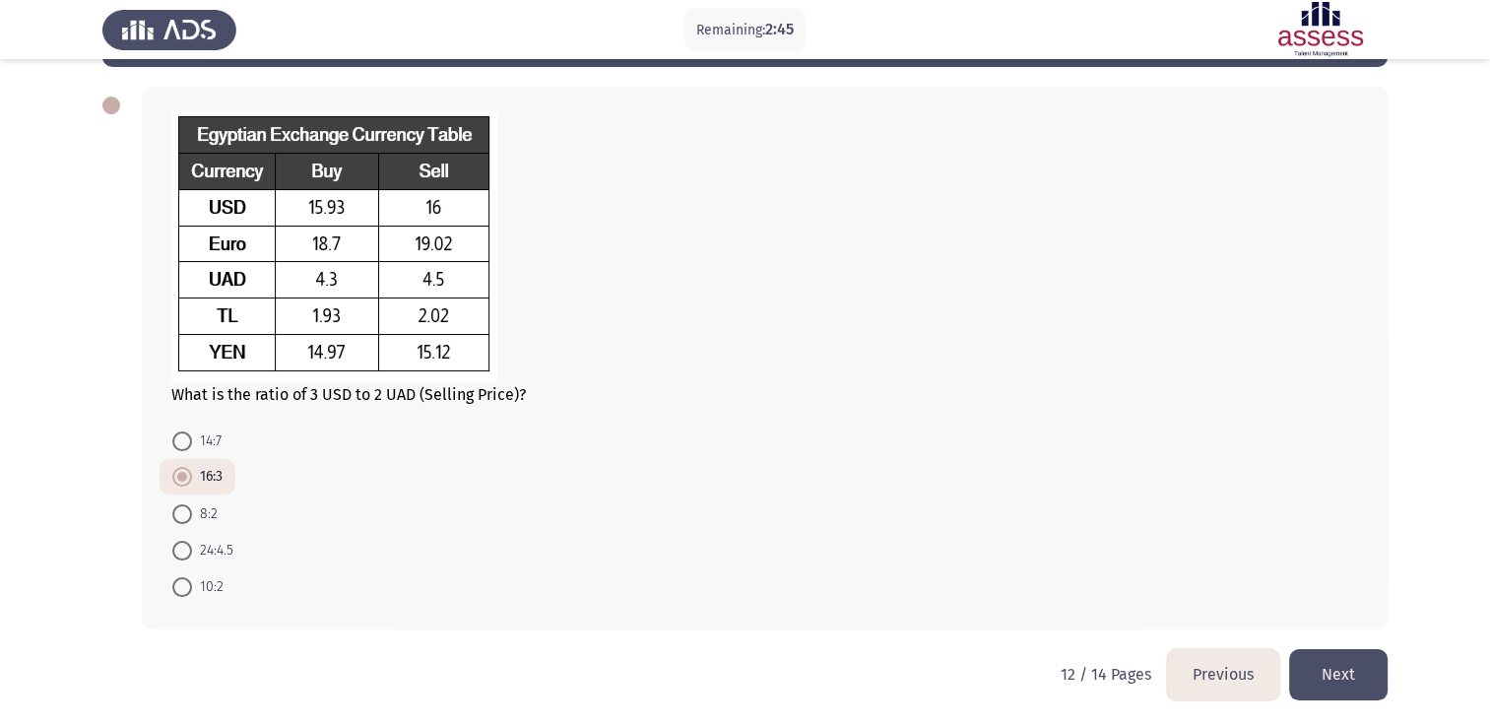
drag, startPoint x: 1359, startPoint y: 660, endPoint x: 1174, endPoint y: 490, distance: 250.9
click at [1359, 661] on button "Next" at bounding box center [1338, 674] width 98 height 50
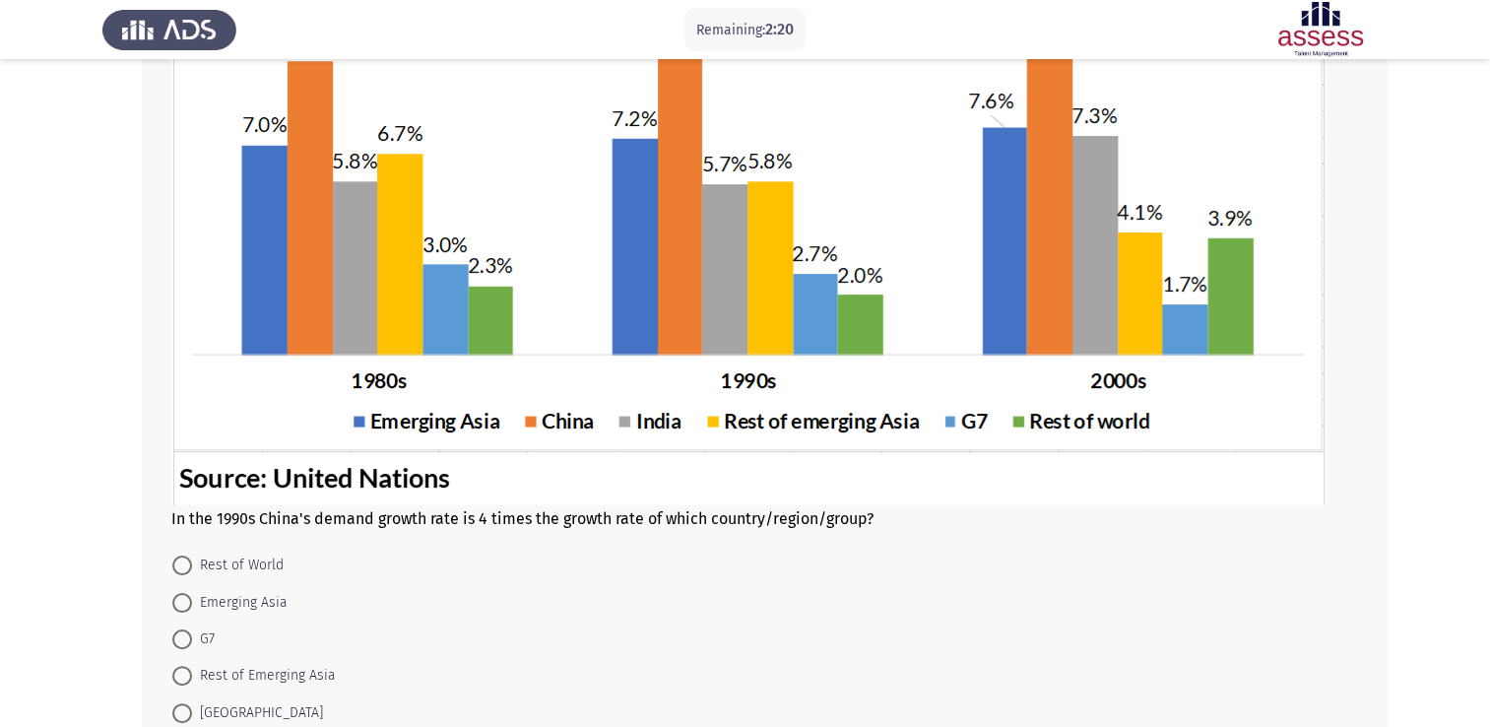
scroll to position [295, 0]
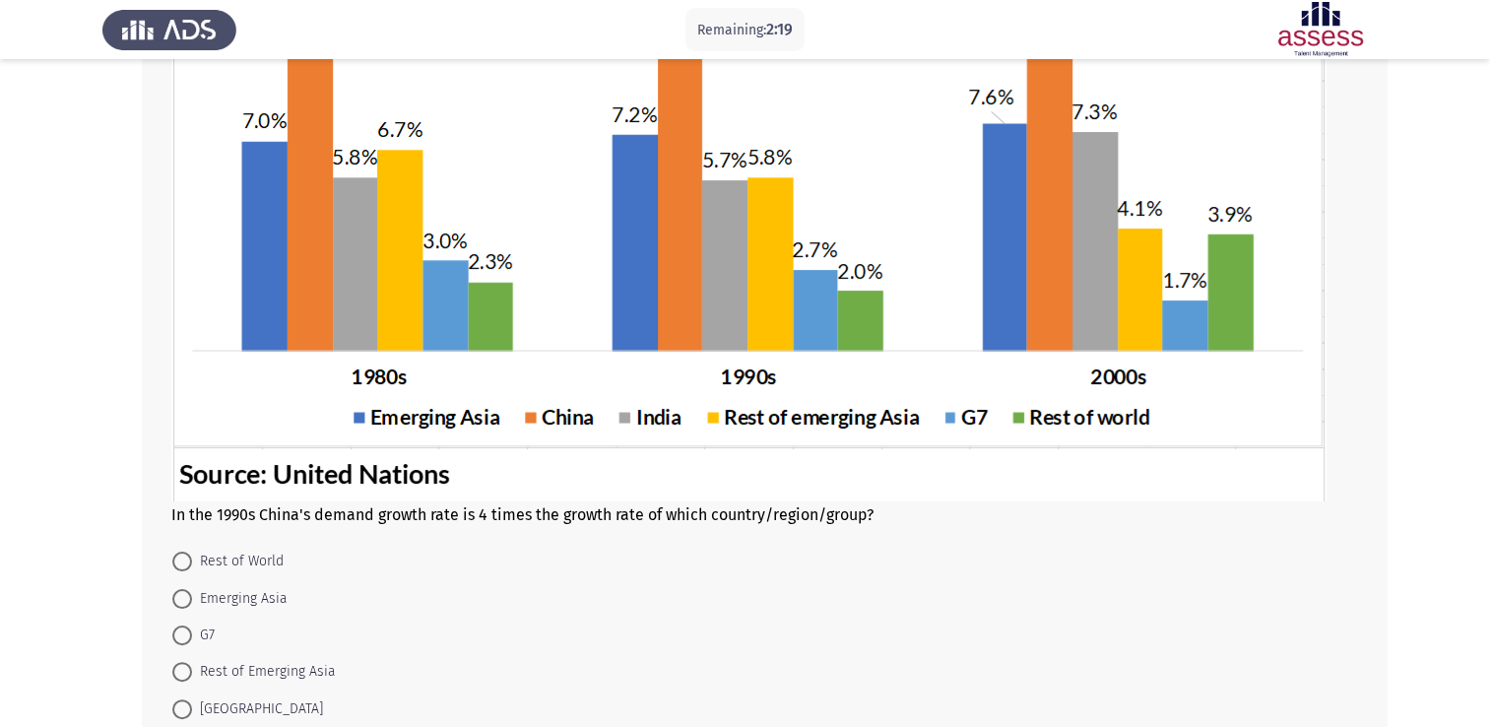
drag, startPoint x: 190, startPoint y: 630, endPoint x: 387, endPoint y: 557, distance: 210.0
click at [190, 631] on span at bounding box center [182, 635] width 20 height 20
click at [190, 631] on input "G7" at bounding box center [182, 635] width 20 height 20
radio input "true"
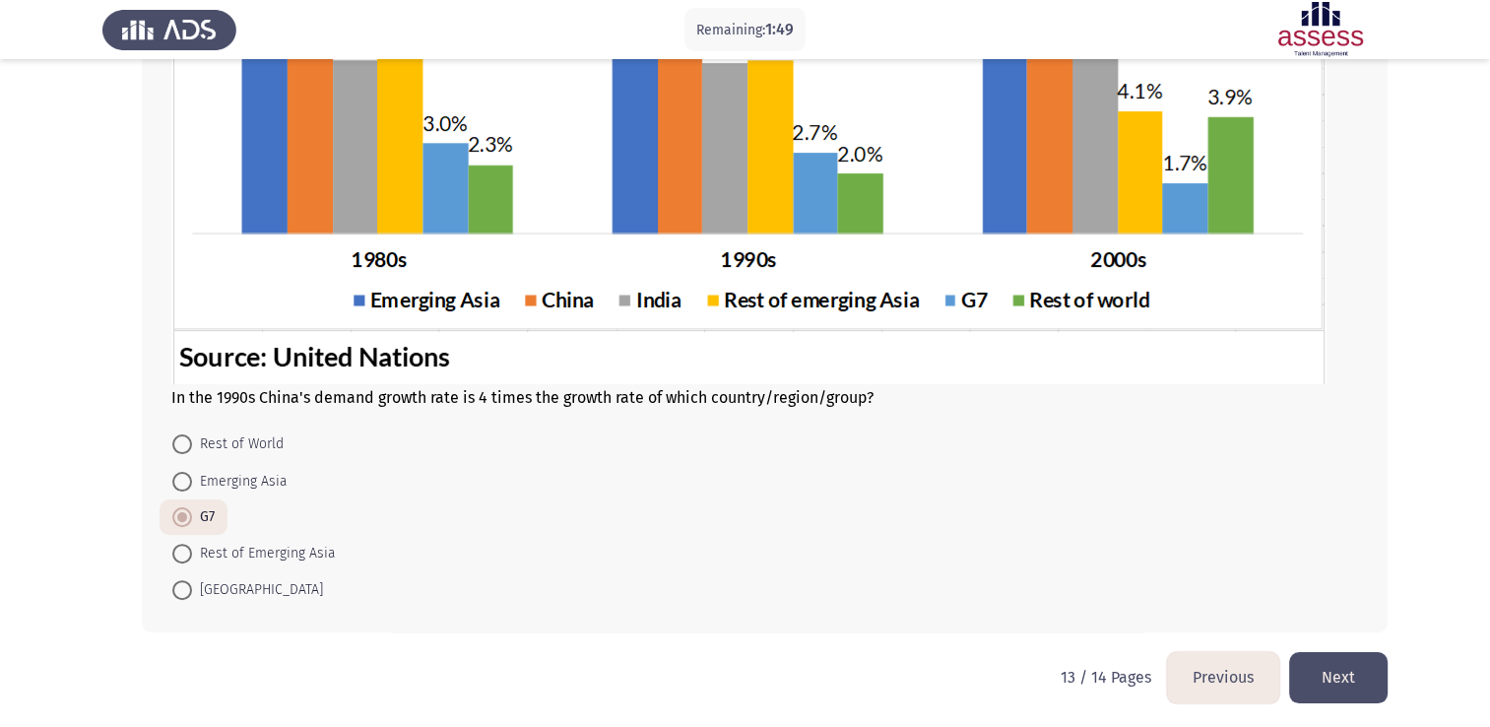
scroll to position [415, 0]
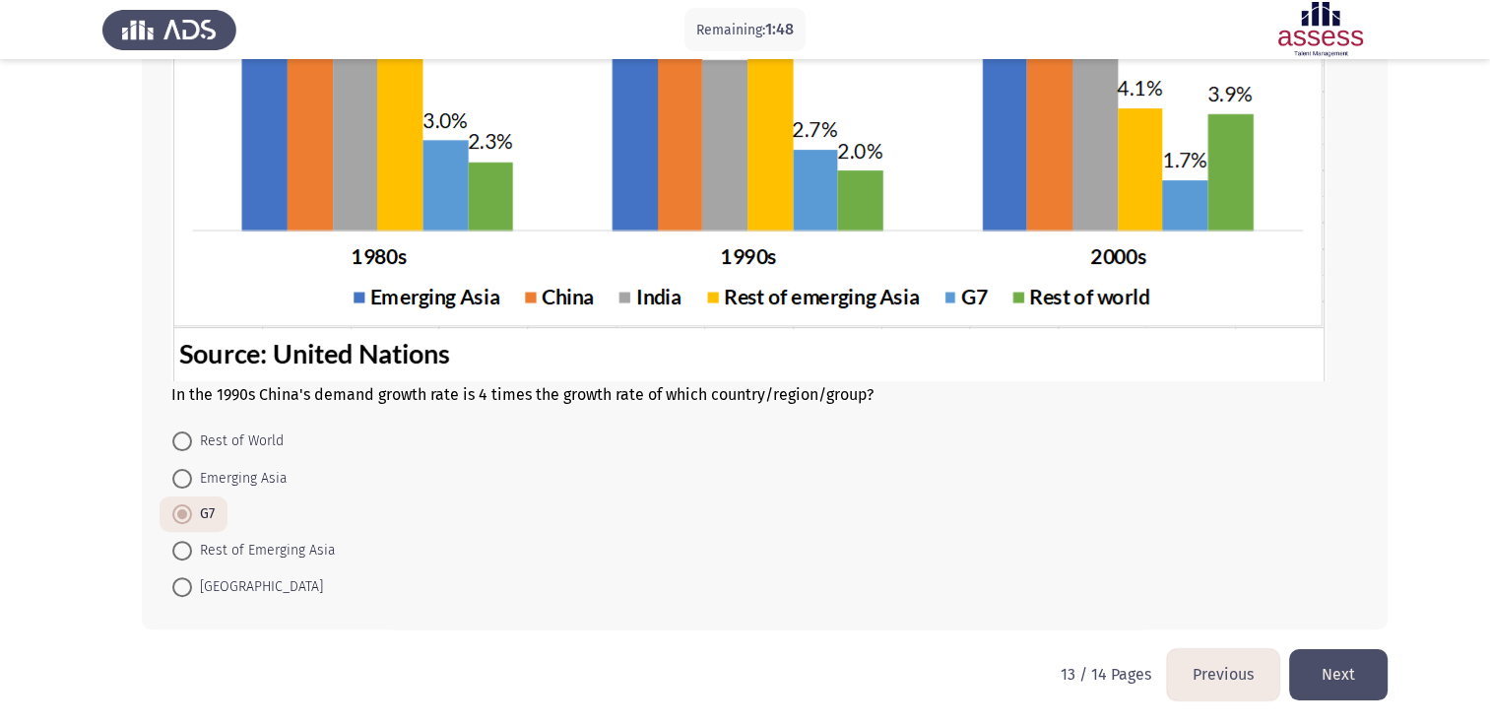
click at [1365, 656] on button "Next" at bounding box center [1338, 674] width 98 height 50
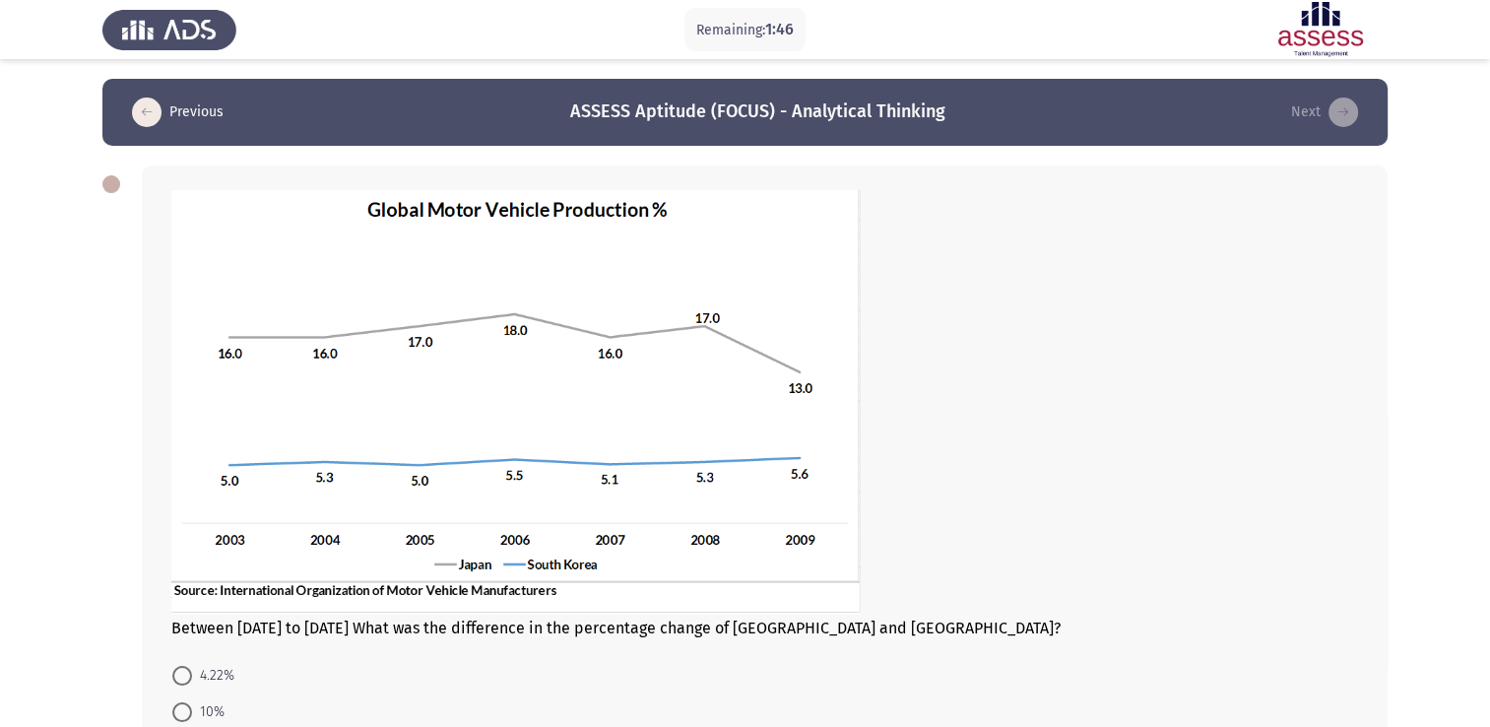
scroll to position [98, 0]
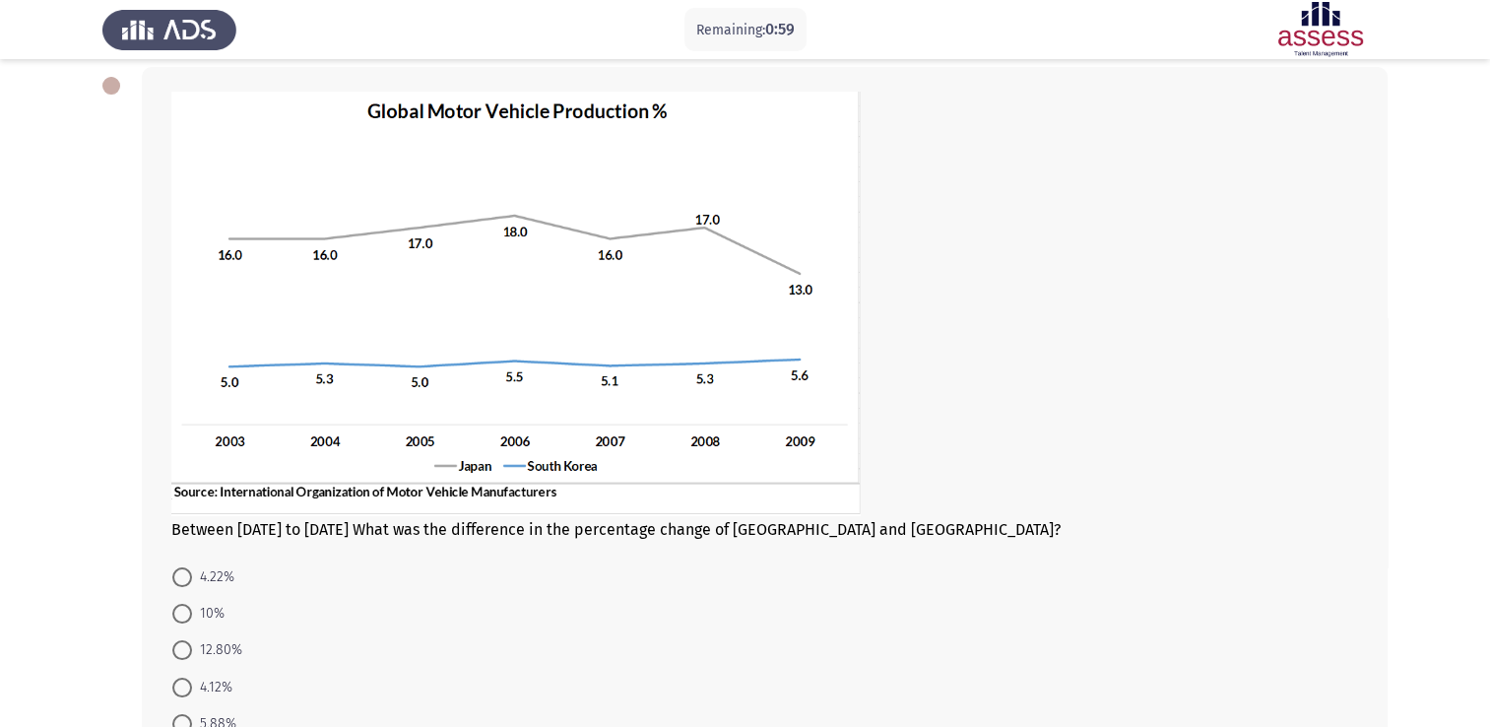
click at [187, 683] on span at bounding box center [182, 687] width 20 height 20
click at [187, 683] on input "4.12%" at bounding box center [182, 687] width 20 height 20
radio input "true"
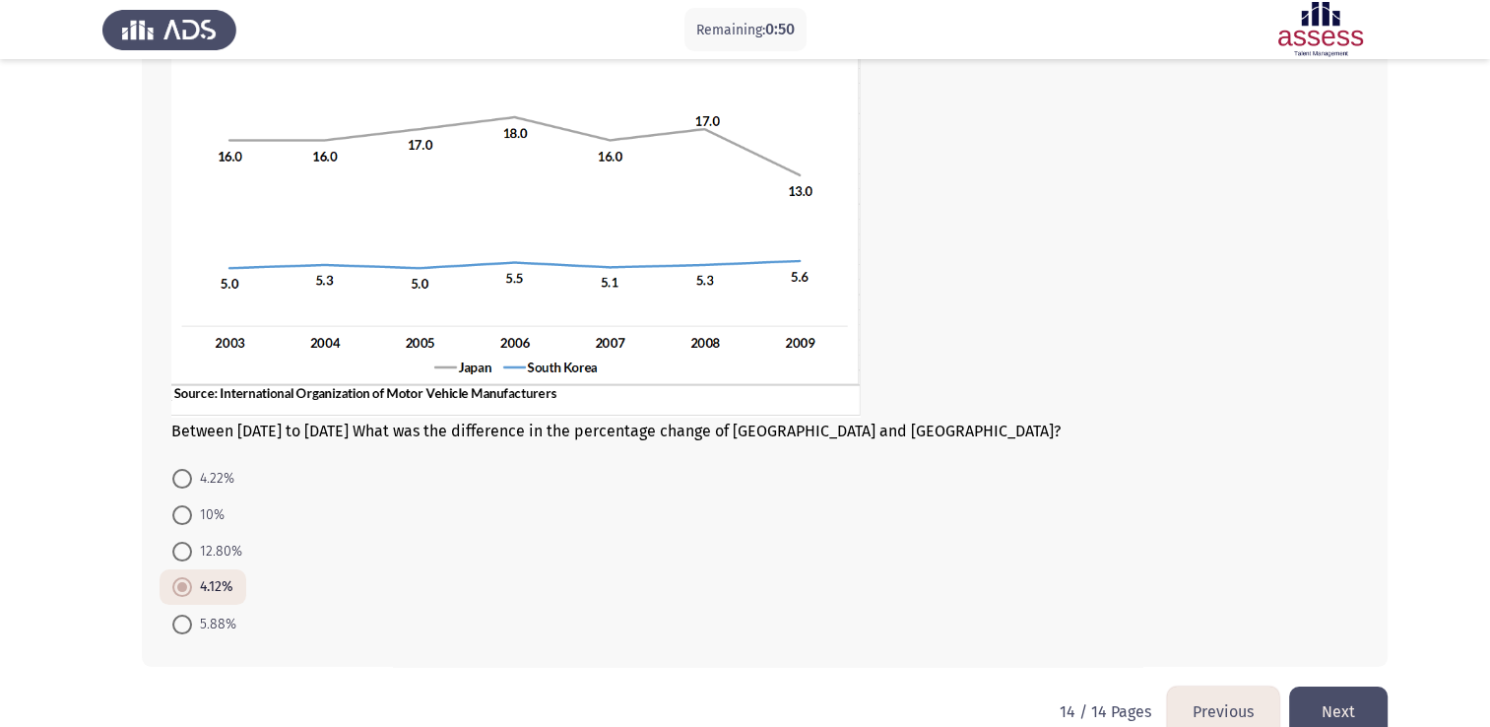
click at [1369, 698] on button "Next" at bounding box center [1338, 711] width 98 height 50
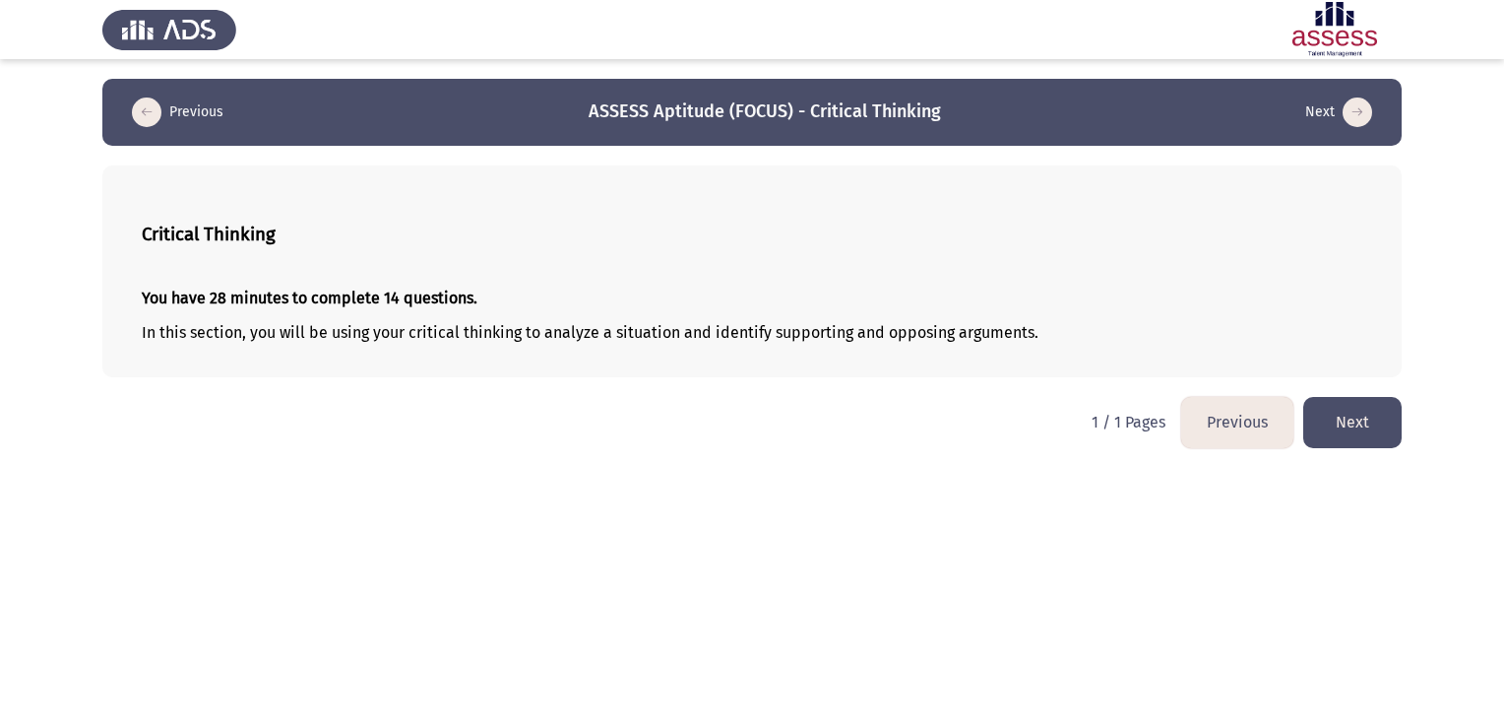
click at [718, 468] on html "Previous ASSESS Aptitude (FOCUS) - Critical Thinking Next Critical Thinking You…" at bounding box center [752, 234] width 1504 height 468
click at [1372, 438] on button "Next" at bounding box center [1353, 422] width 98 height 50
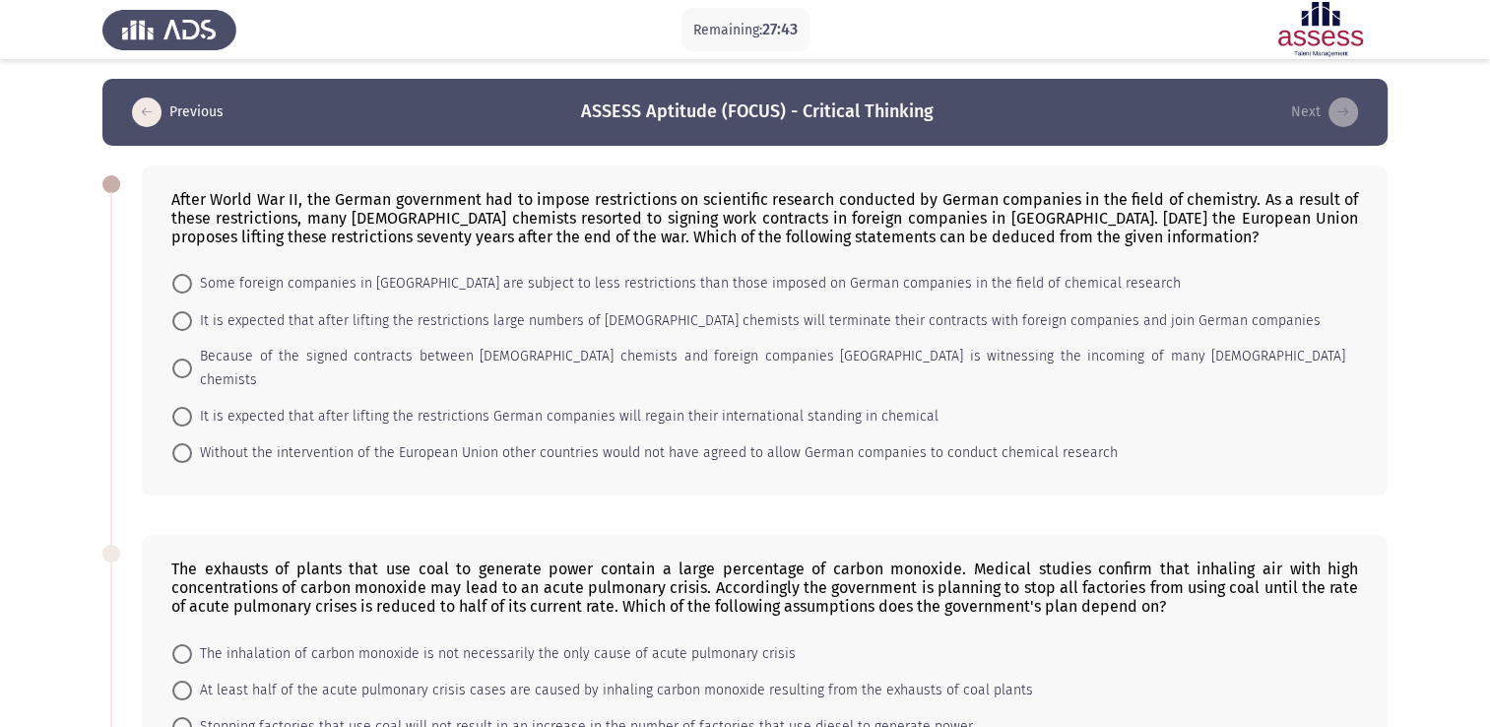
drag, startPoint x: 557, startPoint y: 219, endPoint x: 634, endPoint y: 215, distance: 76.9
click at [632, 214] on div "After World War II, the German government had to impose restrictions on scienti…" at bounding box center [764, 218] width 1186 height 56
click at [584, 320] on span "It is expected that after lifting the restrictions large numbers of [DEMOGRAPHI…" at bounding box center [756, 321] width 1128 height 24
click at [192, 320] on input "It is expected that after lifting the restrictions large numbers of [DEMOGRAPHI…" at bounding box center [182, 321] width 20 height 20
radio input "true"
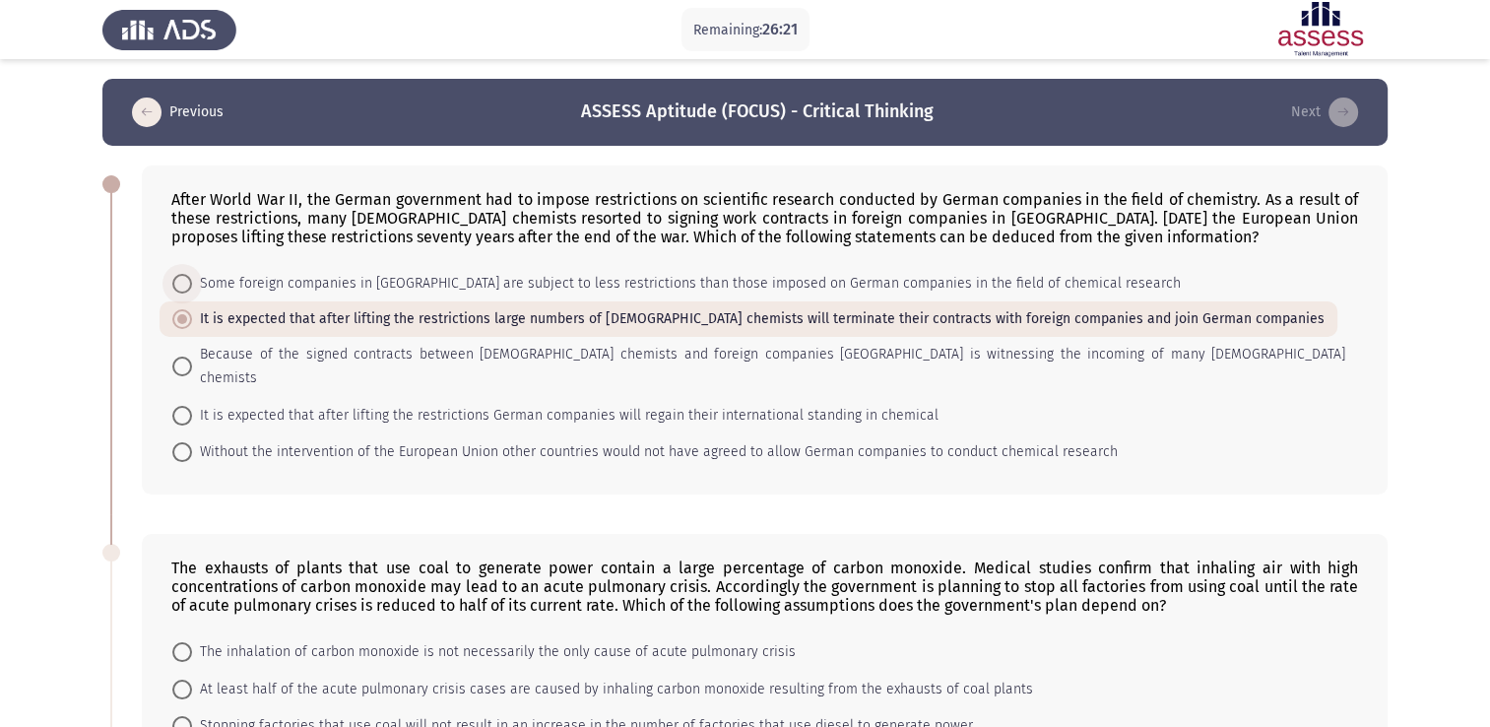
click at [550, 289] on span "Some foreign companies in [GEOGRAPHIC_DATA] are subject to less restrictions th…" at bounding box center [686, 284] width 989 height 24
click at [192, 289] on input "Some foreign companies in [GEOGRAPHIC_DATA] are subject to less restrictions th…" at bounding box center [182, 284] width 20 height 20
radio input "true"
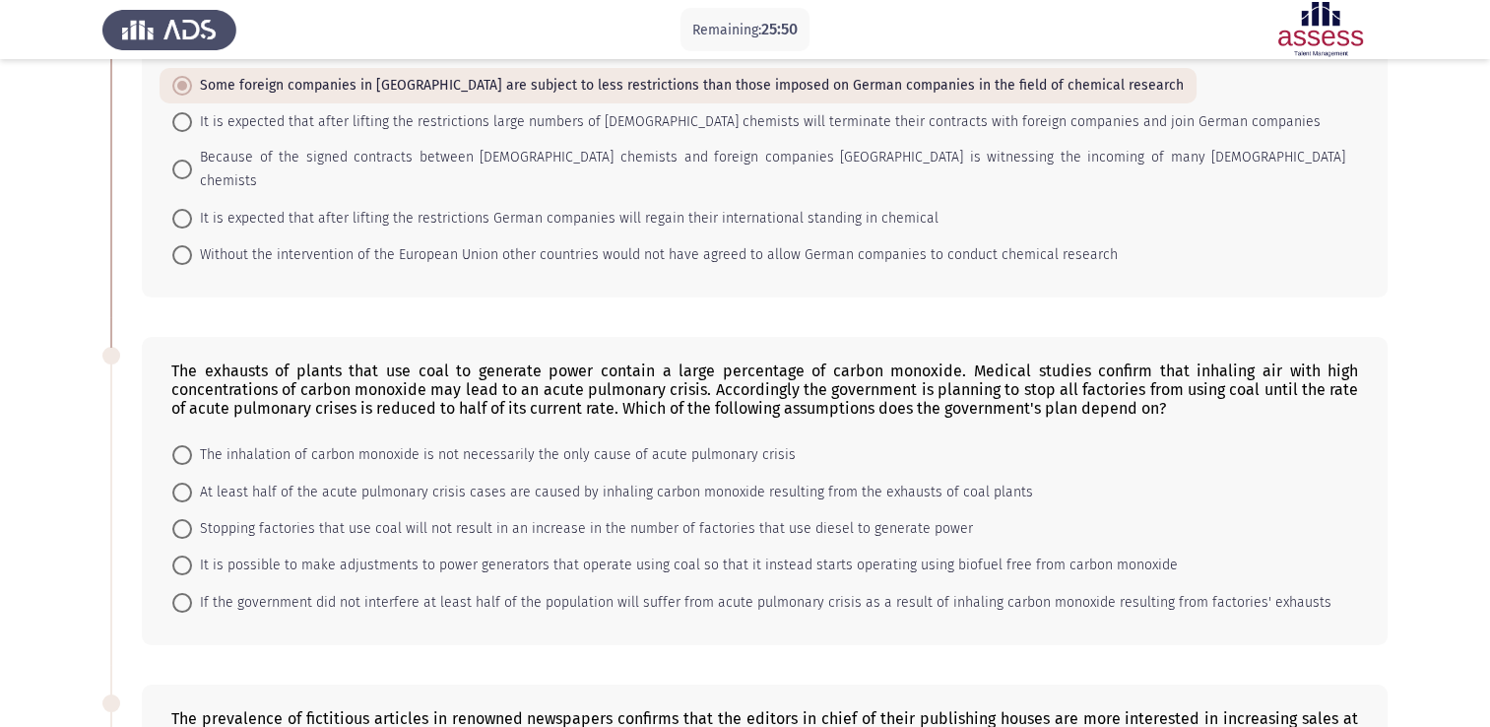
scroll to position [295, 0]
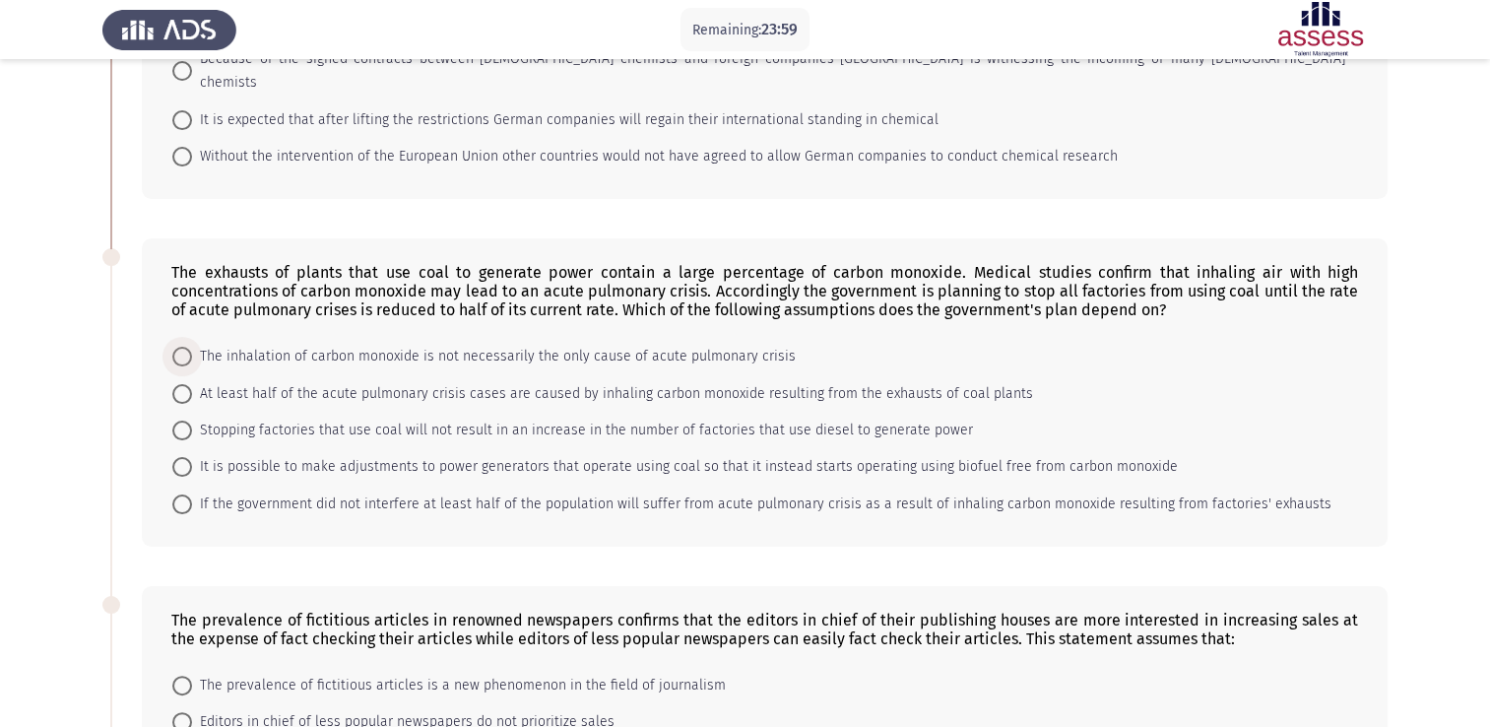
click at [491, 345] on span "The inhalation of carbon monoxide is not necessarily the only cause of acute pu…" at bounding box center [494, 357] width 604 height 24
click at [192, 347] on input "The inhalation of carbon monoxide is not necessarily the only cause of acute pu…" at bounding box center [182, 357] width 20 height 20
radio input "true"
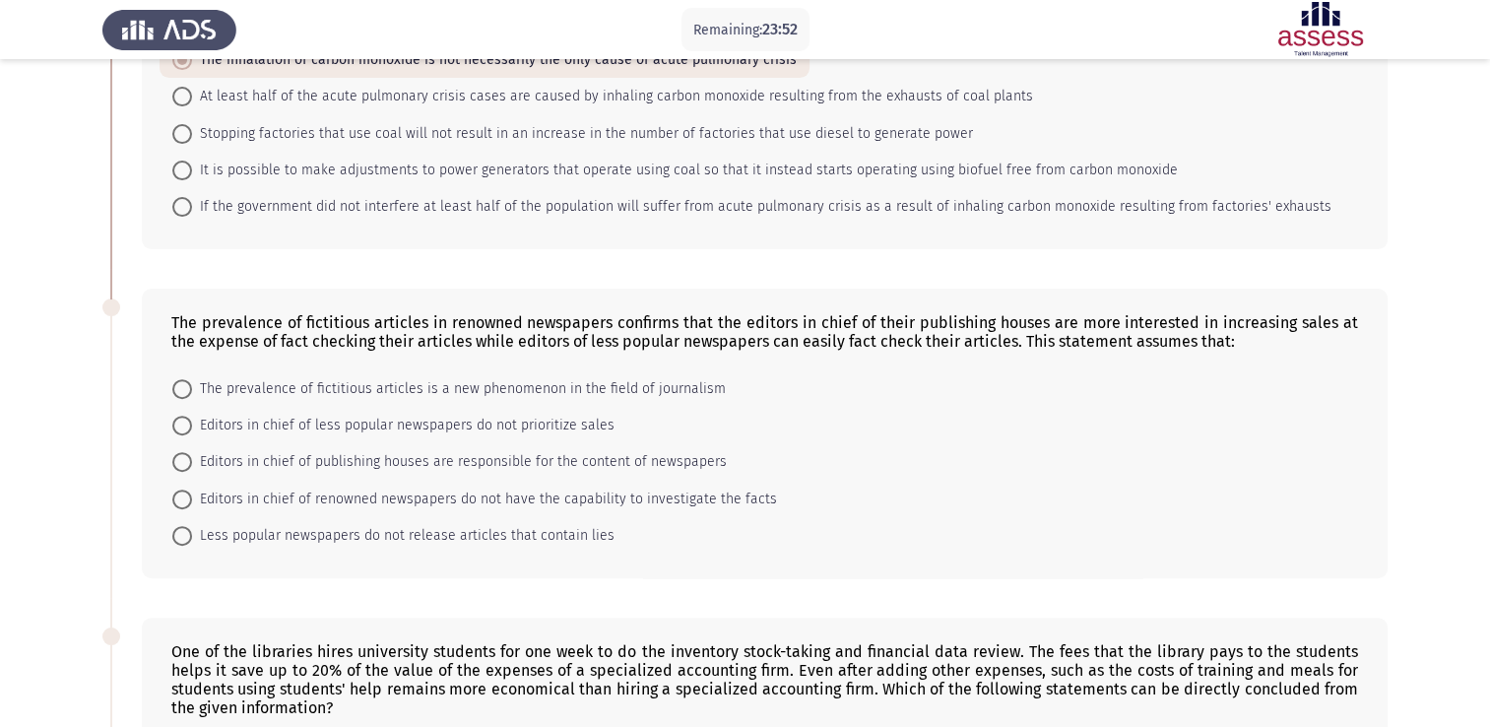
scroll to position [689, 0]
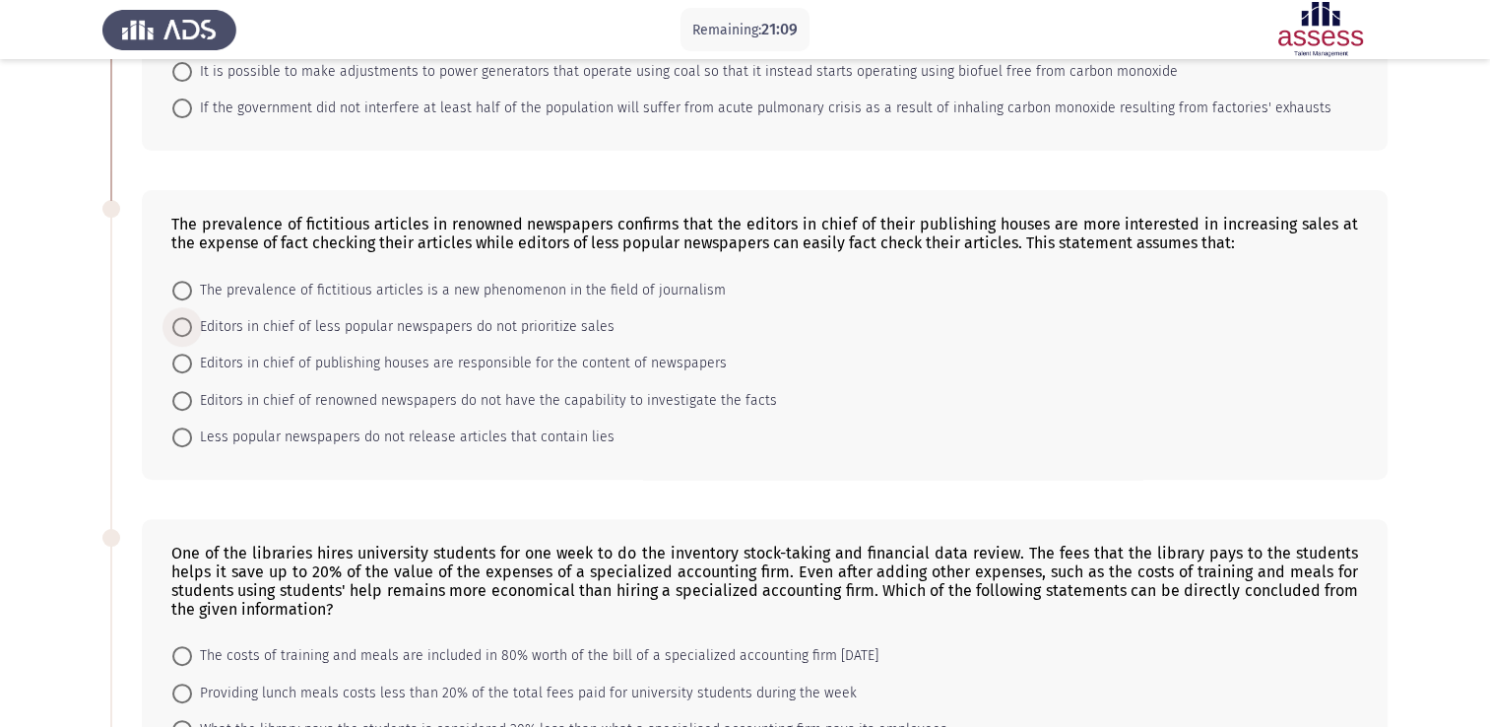
click at [476, 315] on span "Editors in chief of less popular newspapers do not prioritize sales" at bounding box center [403, 327] width 422 height 24
click at [192, 317] on input "Editors in chief of less popular newspapers do not prioritize sales" at bounding box center [182, 327] width 20 height 20
radio input "true"
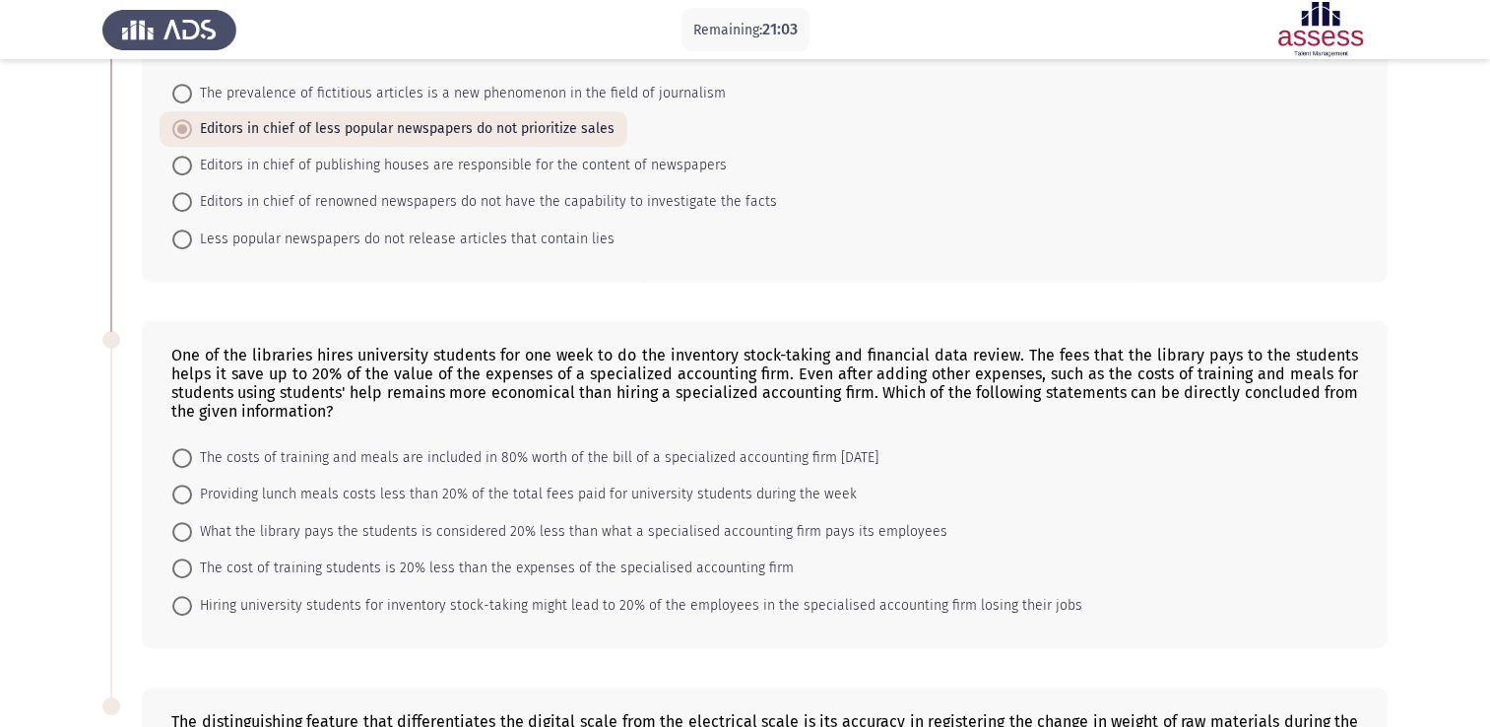
scroll to position [985, 0]
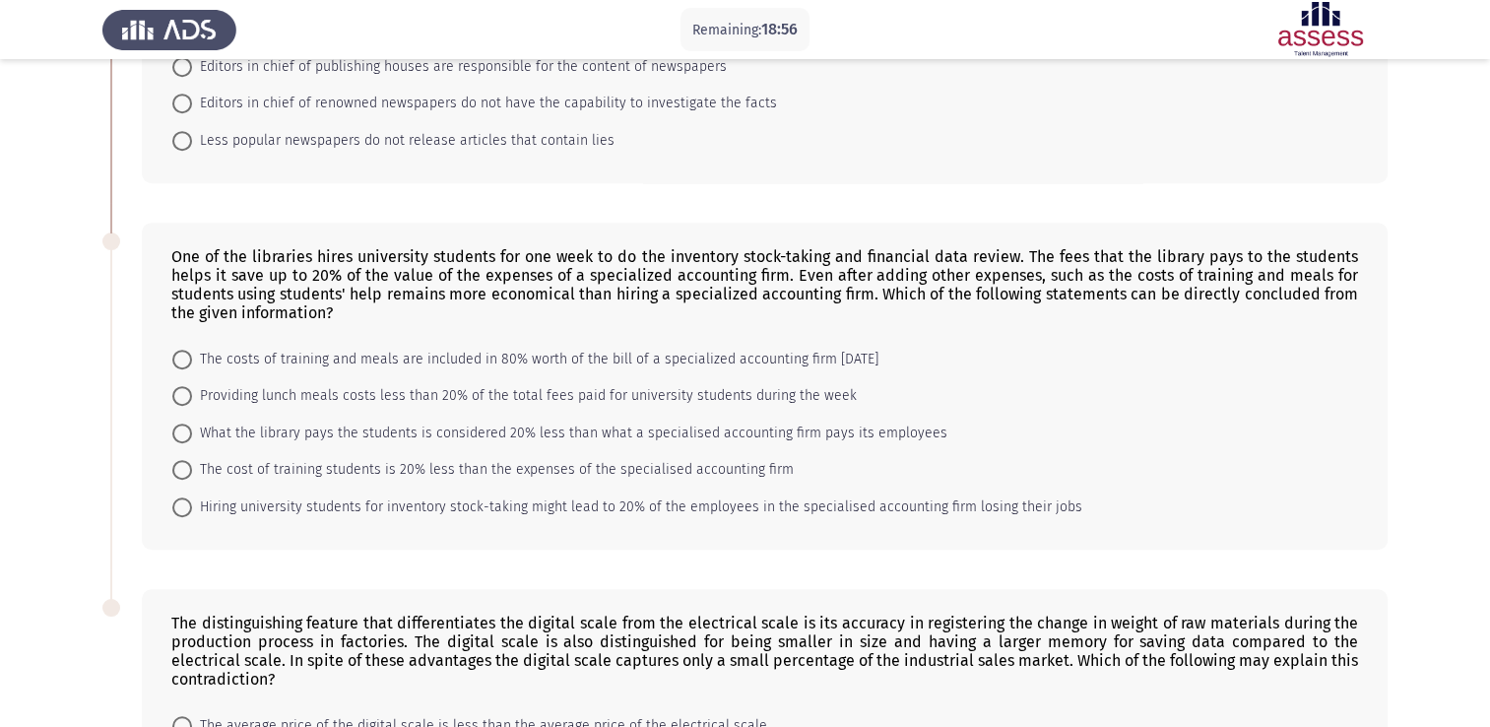
click at [596, 458] on span "The cost of training students is 20% less than the expenses of the specialised …" at bounding box center [493, 470] width 602 height 24
click at [192, 460] on input "The cost of training students is 20% less than the expenses of the specialised …" at bounding box center [182, 470] width 20 height 20
radio input "true"
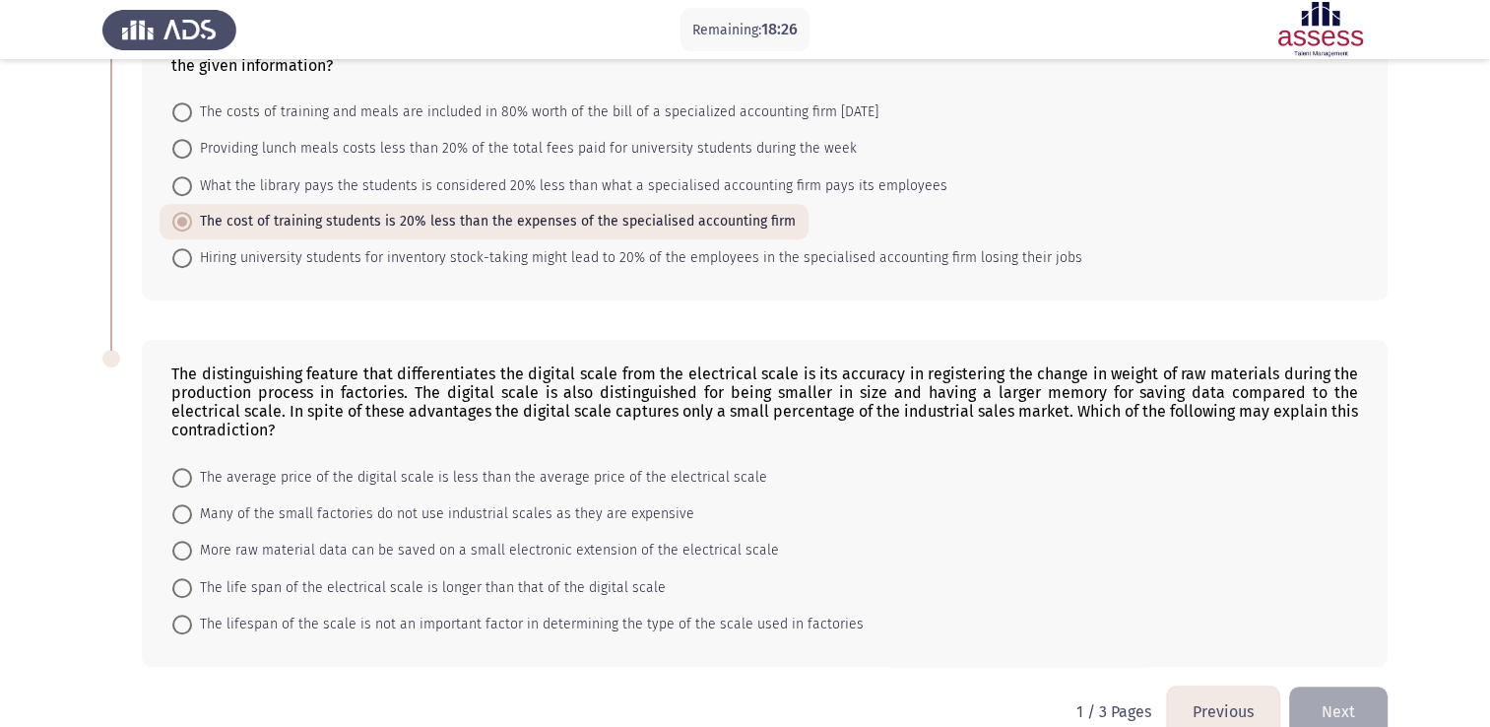
scroll to position [1246, 0]
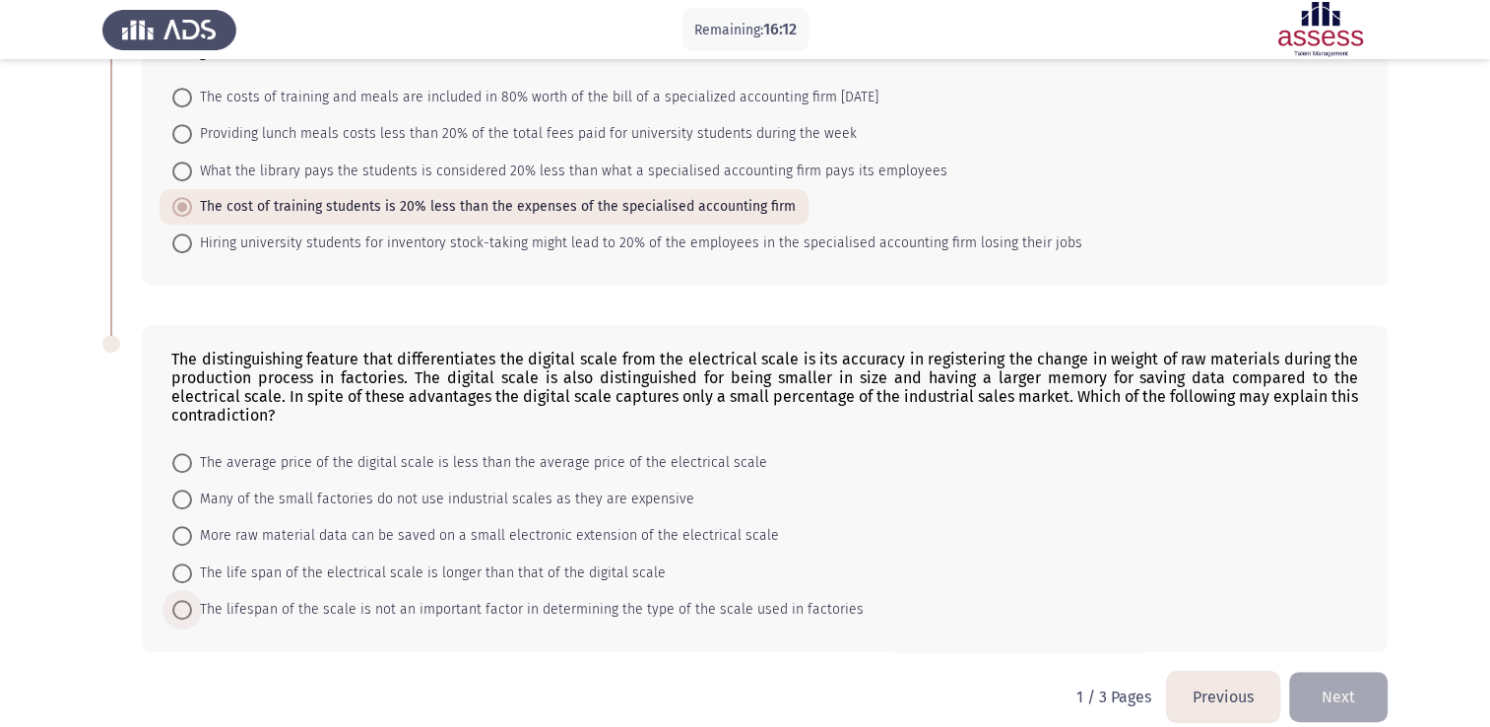
click at [370, 598] on span "The lifespan of the scale is not an important factor in determining the type of…" at bounding box center [527, 610] width 671 height 24
click at [192, 600] on input "The lifespan of the scale is not an important factor in determining the type of…" at bounding box center [182, 610] width 20 height 20
radio input "true"
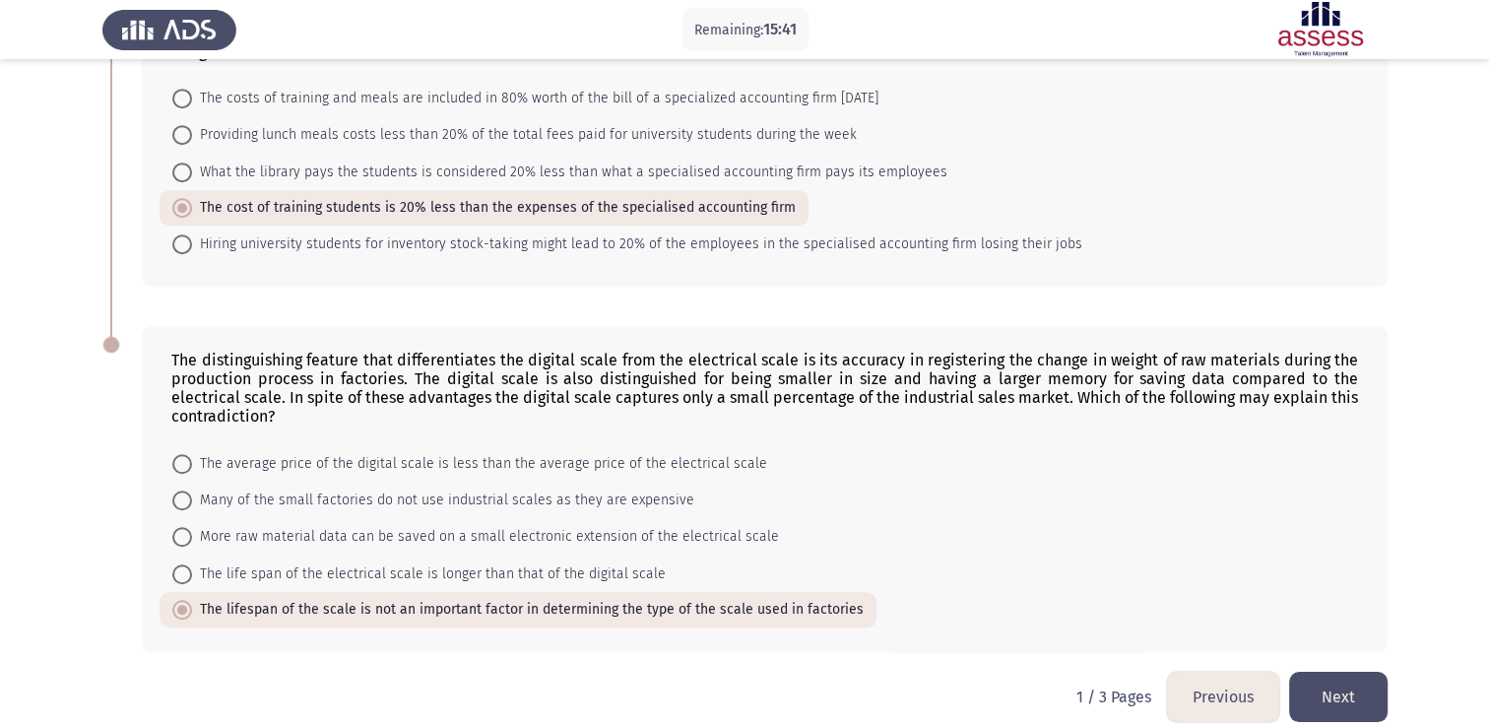
click at [1341, 671] on button "Next" at bounding box center [1338, 696] width 98 height 50
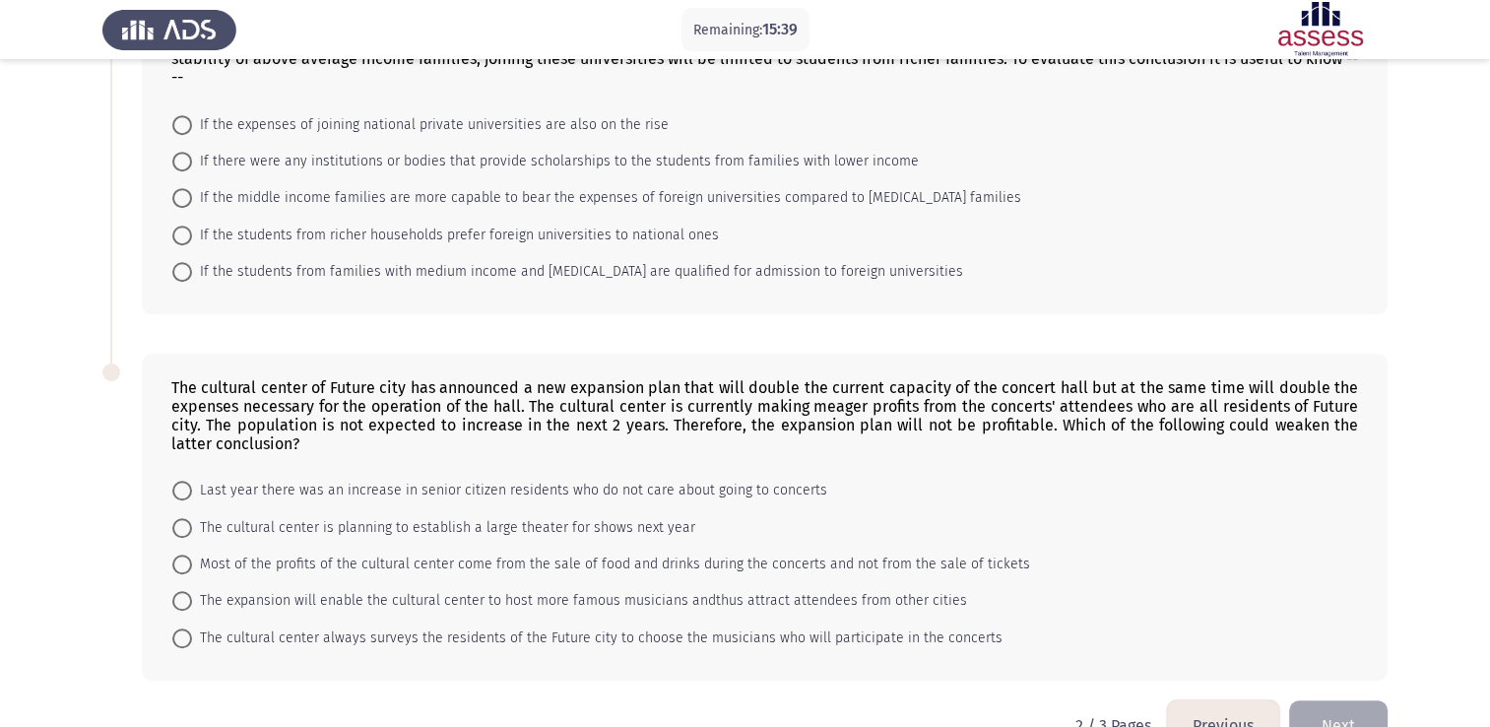
scroll to position [1270, 0]
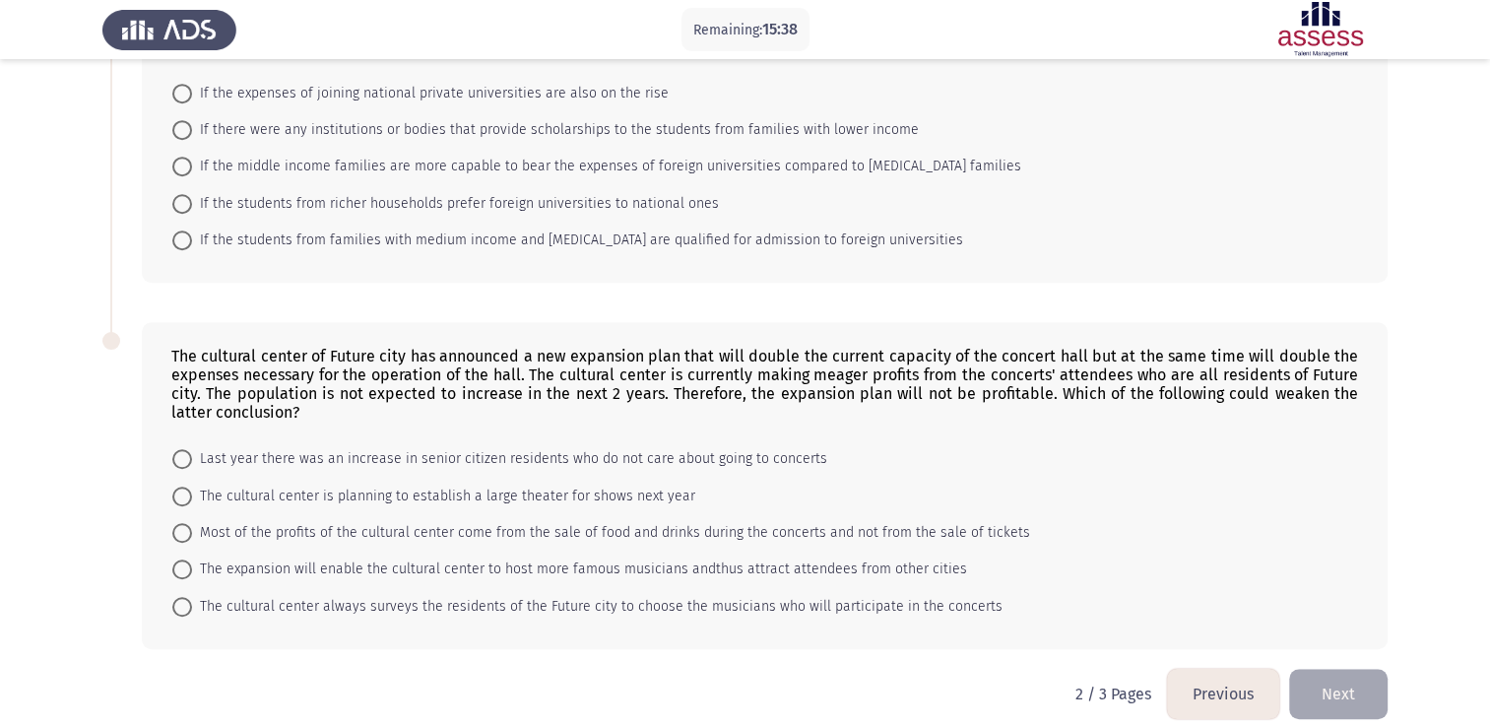
click at [1239, 681] on button "Previous" at bounding box center [1223, 694] width 112 height 50
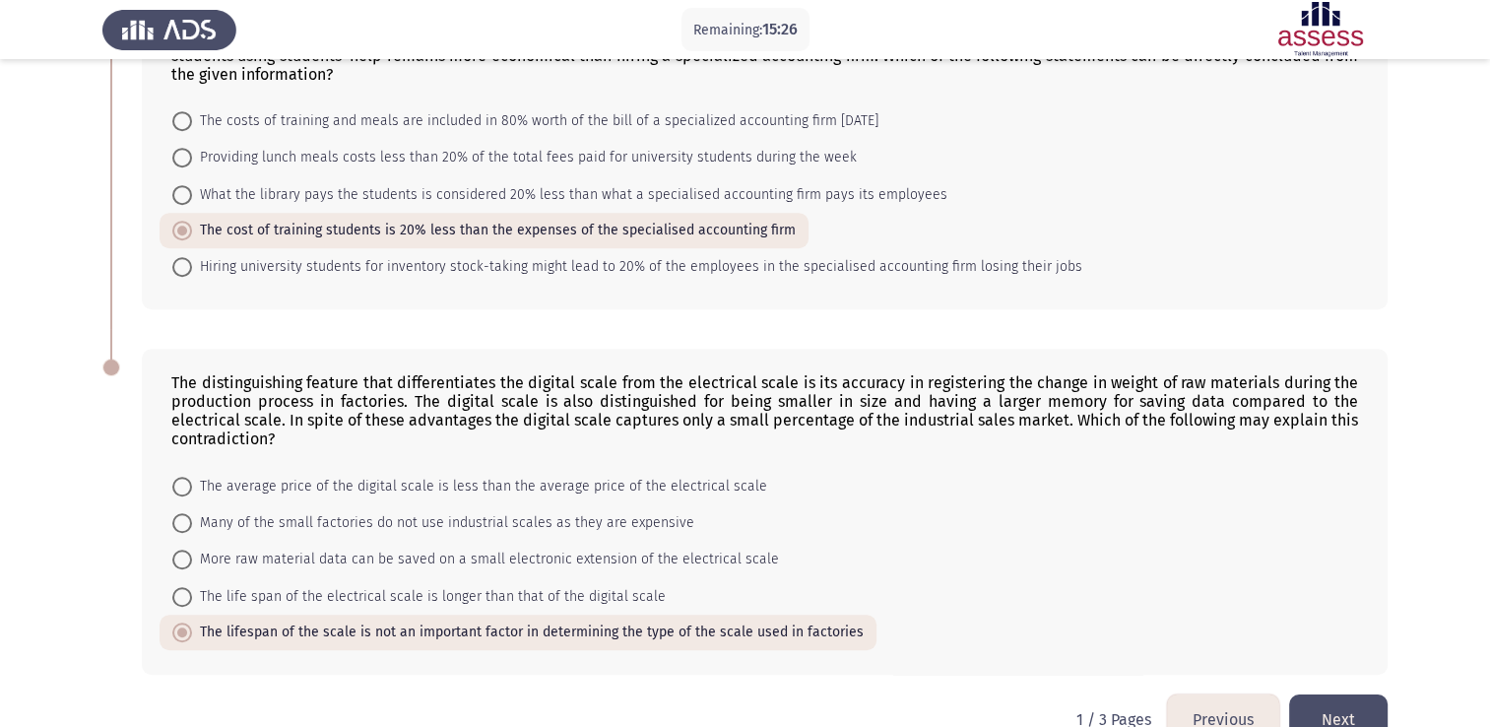
scroll to position [1245, 0]
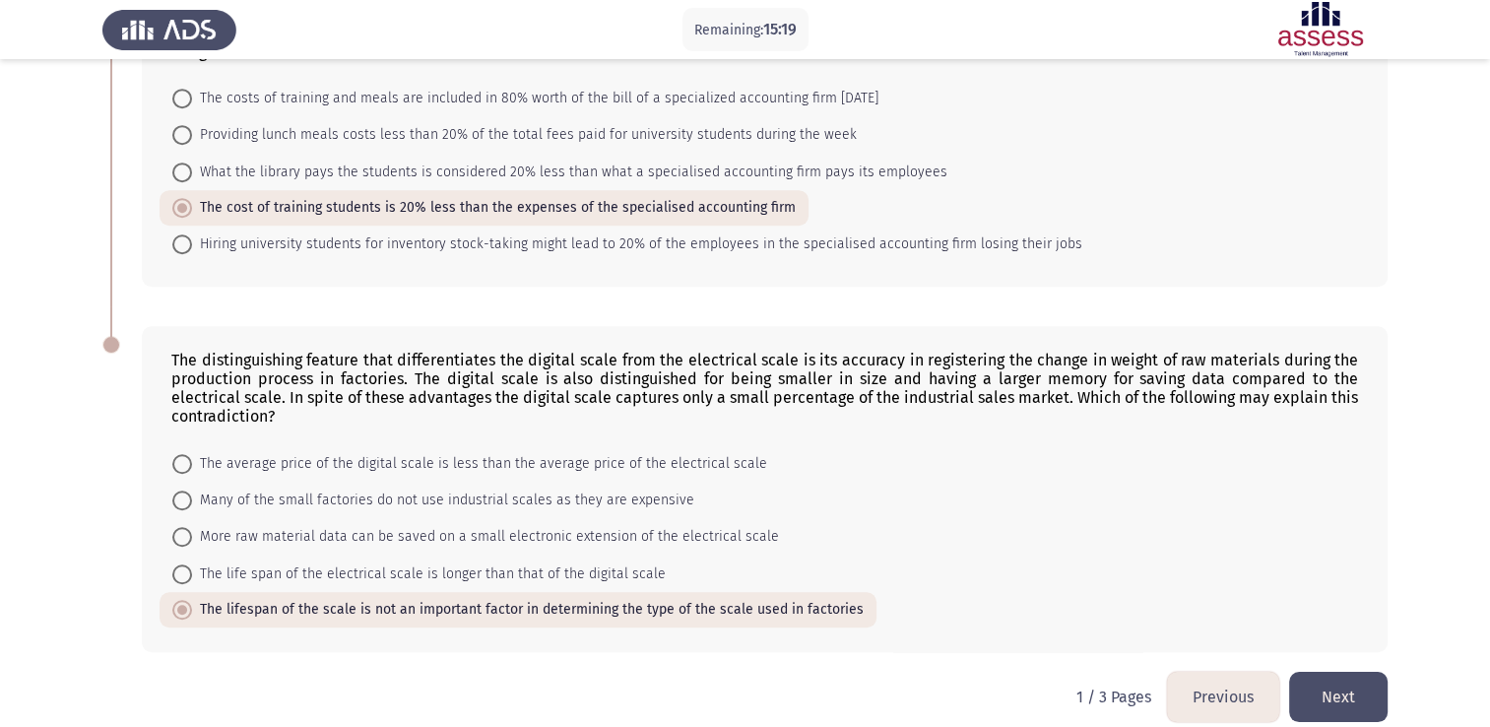
drag, startPoint x: 1344, startPoint y: 660, endPoint x: 1046, endPoint y: 398, distance: 397.0
click at [1340, 671] on button "Next" at bounding box center [1338, 696] width 98 height 50
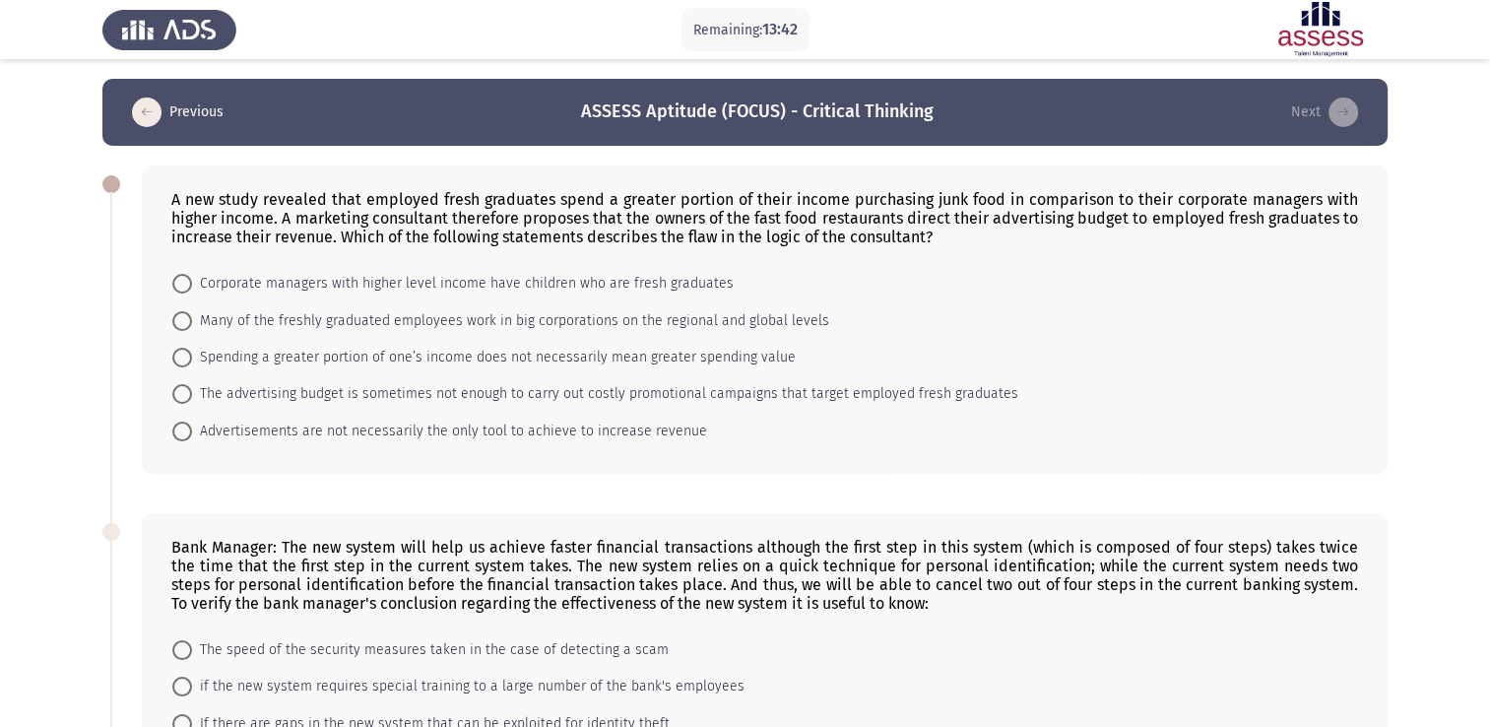
click at [741, 355] on span "Spending a greater portion of one’s income does not necessarily mean greater sp…" at bounding box center [494, 358] width 604 height 24
click at [192, 355] on input "Spending a greater portion of one’s income does not necessarily mean greater sp…" at bounding box center [182, 358] width 20 height 20
radio input "true"
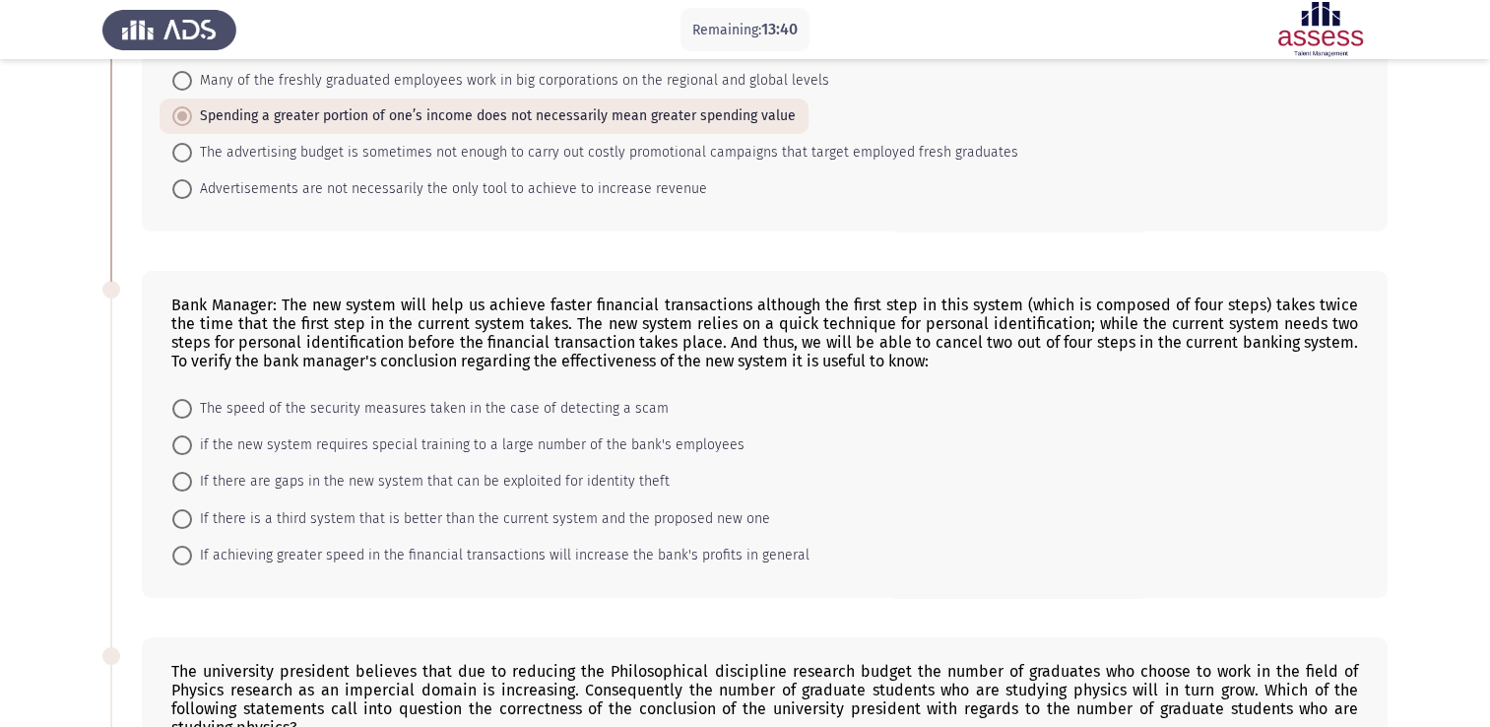
scroll to position [295, 0]
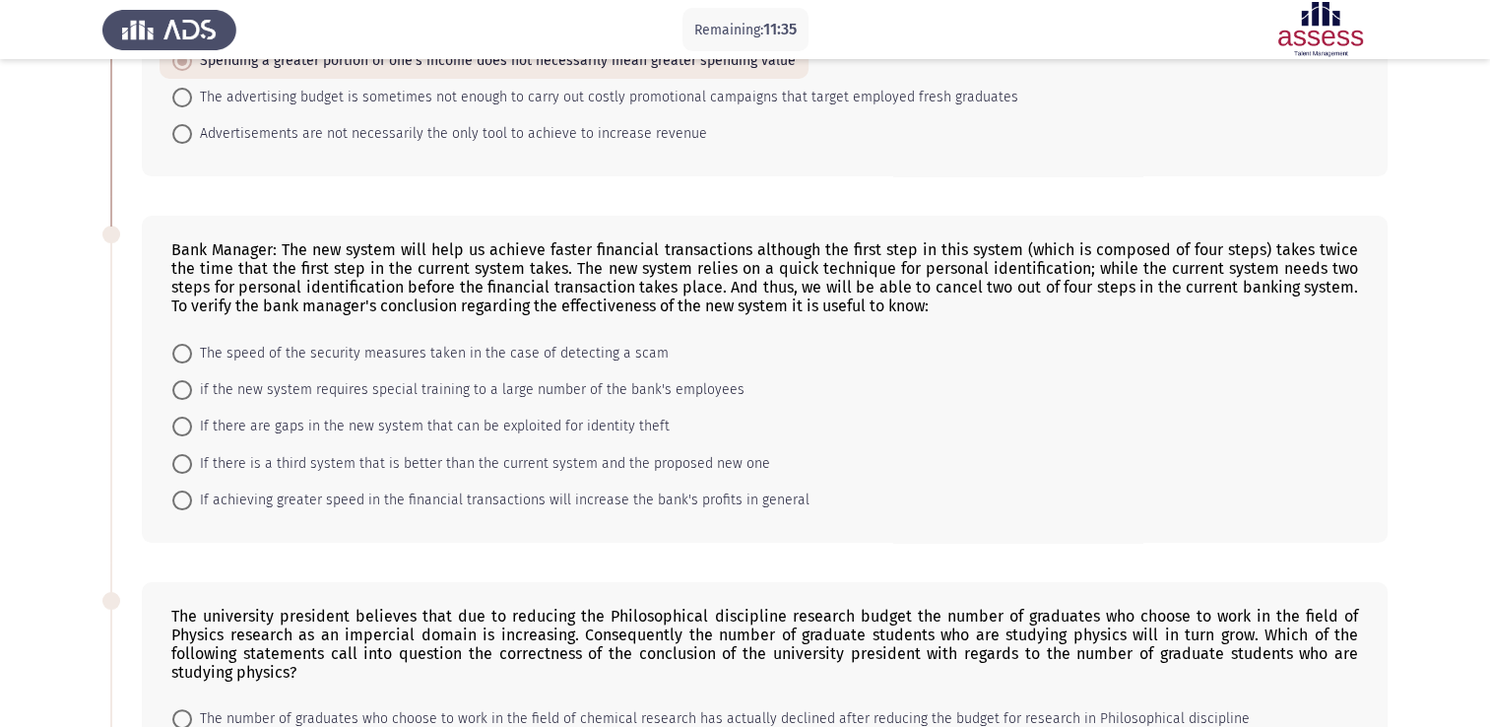
click at [611, 490] on span "If achieving greater speed in the financial transactions will increase the bank…" at bounding box center [500, 500] width 617 height 24
click at [192, 490] on input "If achieving greater speed in the financial transactions will increase the bank…" at bounding box center [182, 500] width 20 height 20
radio input "true"
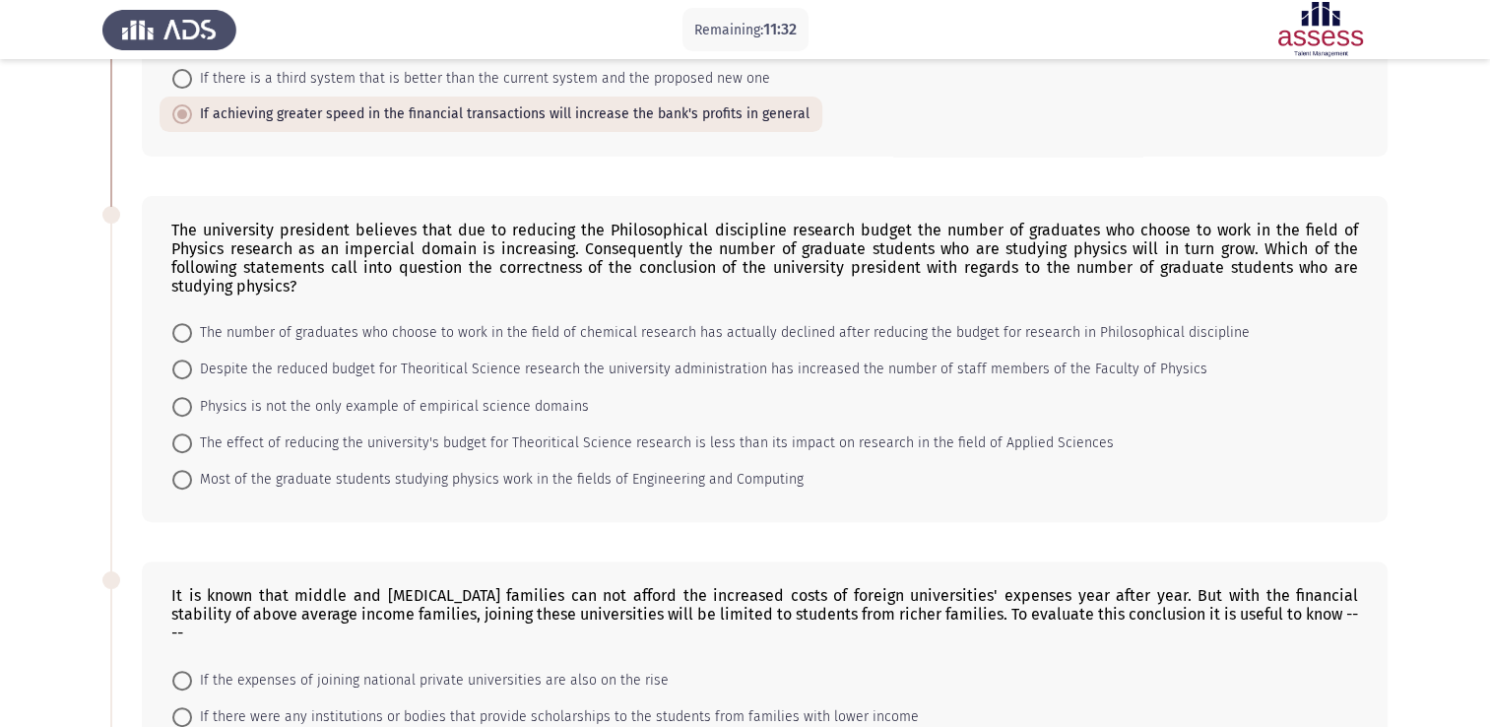
scroll to position [689, 0]
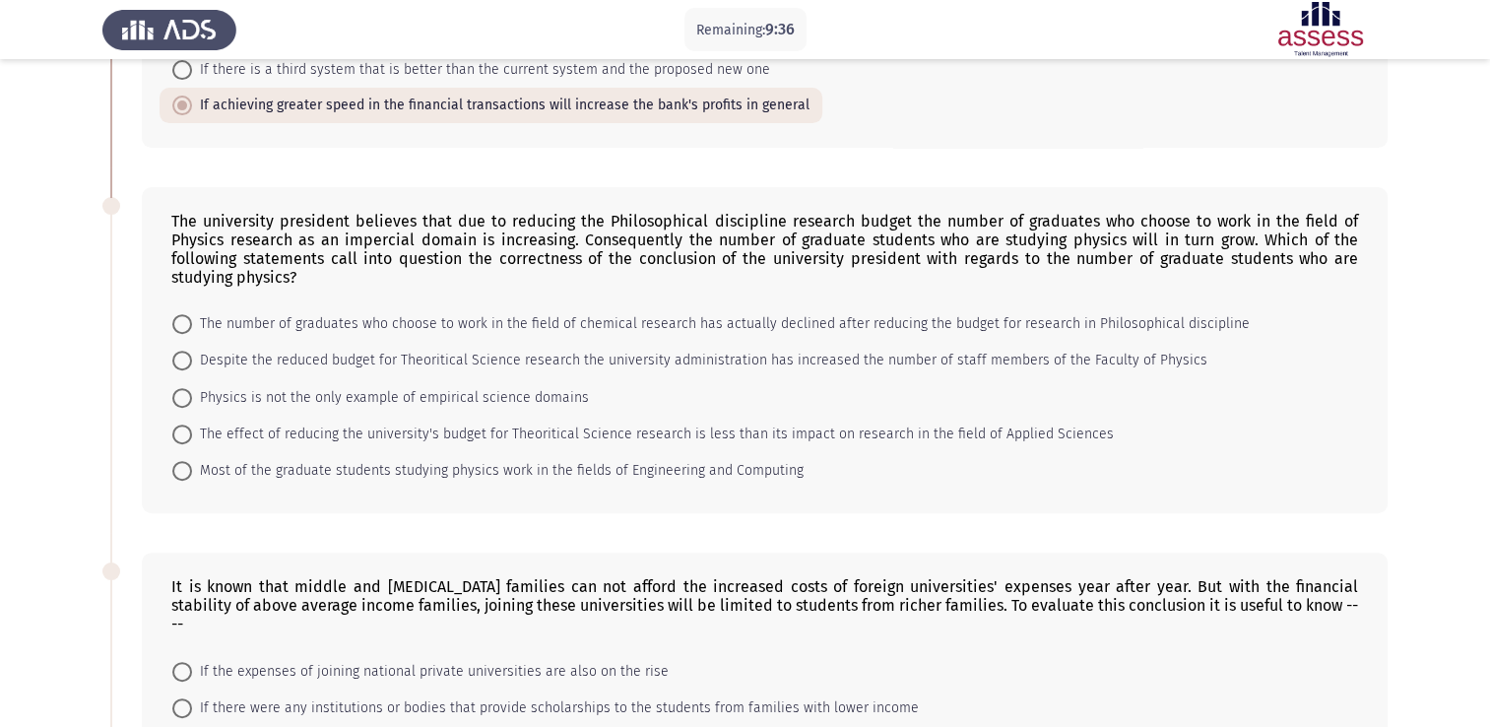
click at [398, 329] on span "The number of graduates who choose to work in the field of chemical research ha…" at bounding box center [720, 324] width 1057 height 24
click at [192, 329] on input "The number of graduates who choose to work in the field of chemical research ha…" at bounding box center [182, 324] width 20 height 20
radio input "true"
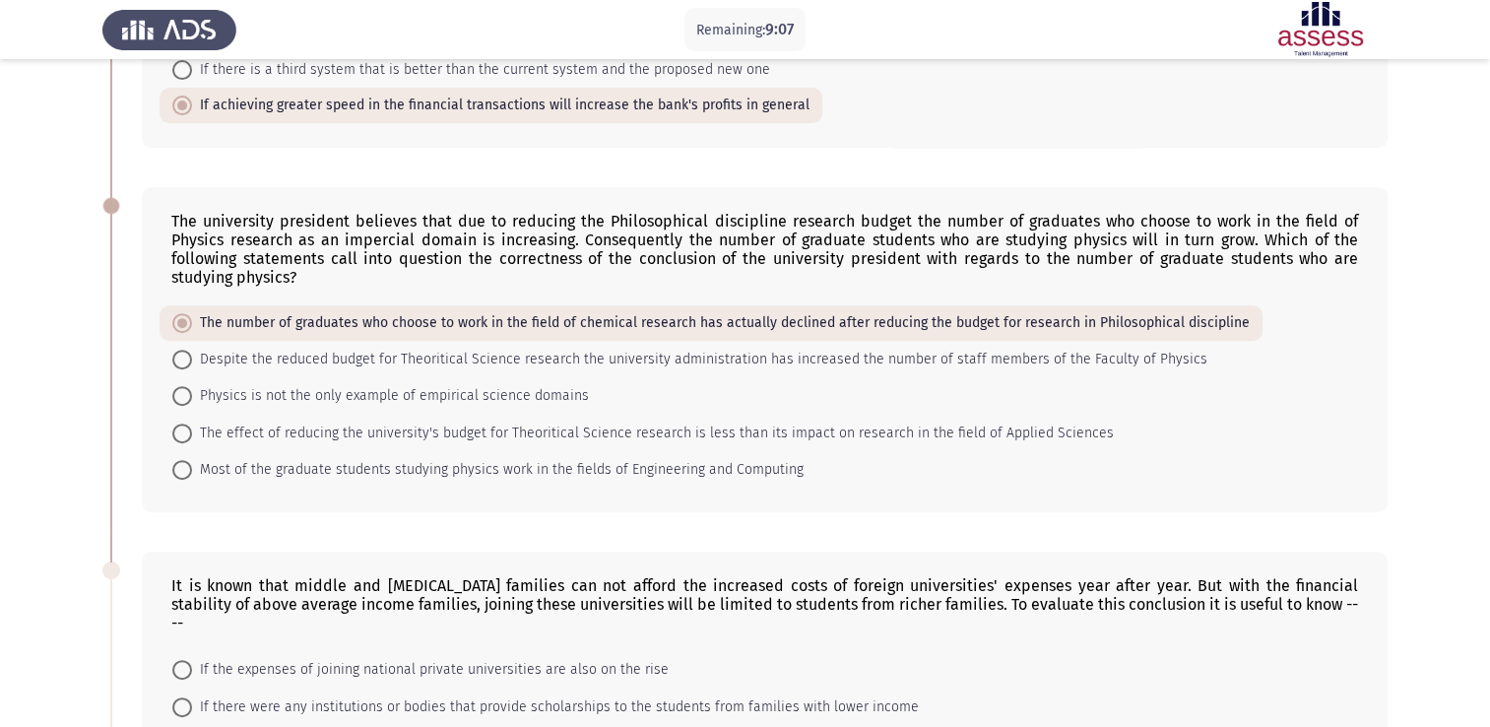
click at [362, 404] on span "Physics is not the only example of empirical science domains" at bounding box center [390, 396] width 397 height 24
click at [192, 404] on input "Physics is not the only example of empirical science domains" at bounding box center [182, 396] width 20 height 20
radio input "true"
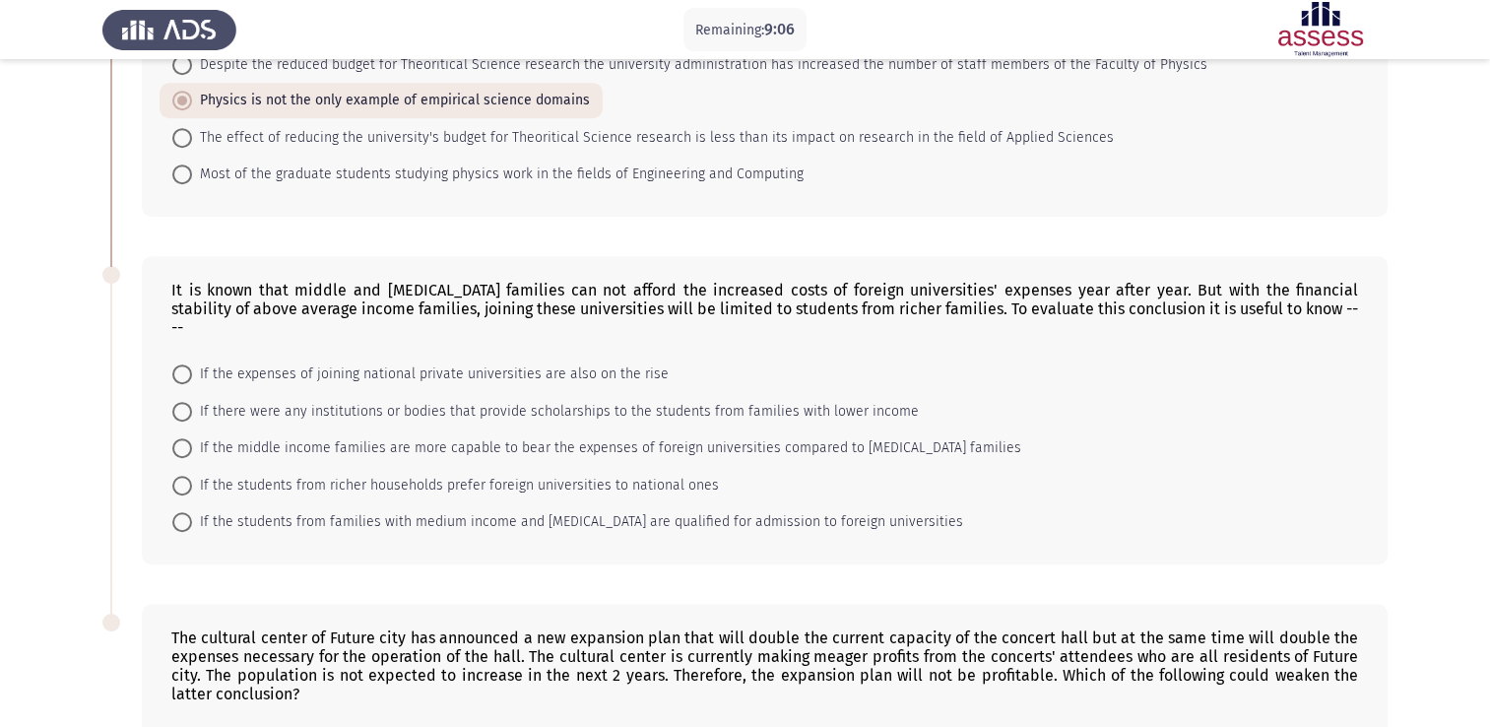
scroll to position [886, 0]
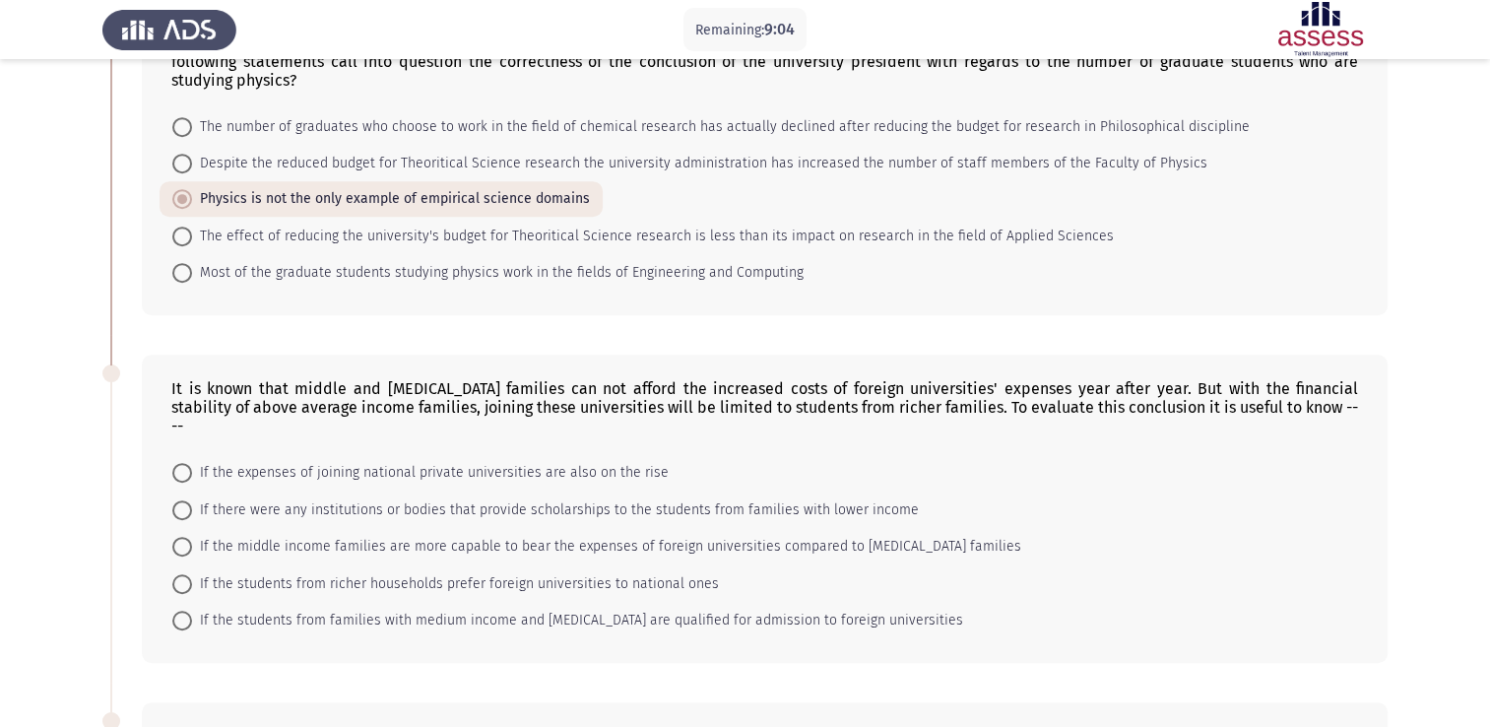
click at [398, 124] on span "The number of graduates who choose to work in the field of chemical research ha…" at bounding box center [720, 127] width 1057 height 24
click at [192, 124] on input "The number of graduates who choose to work in the field of chemical research ha…" at bounding box center [182, 127] width 20 height 20
radio input "true"
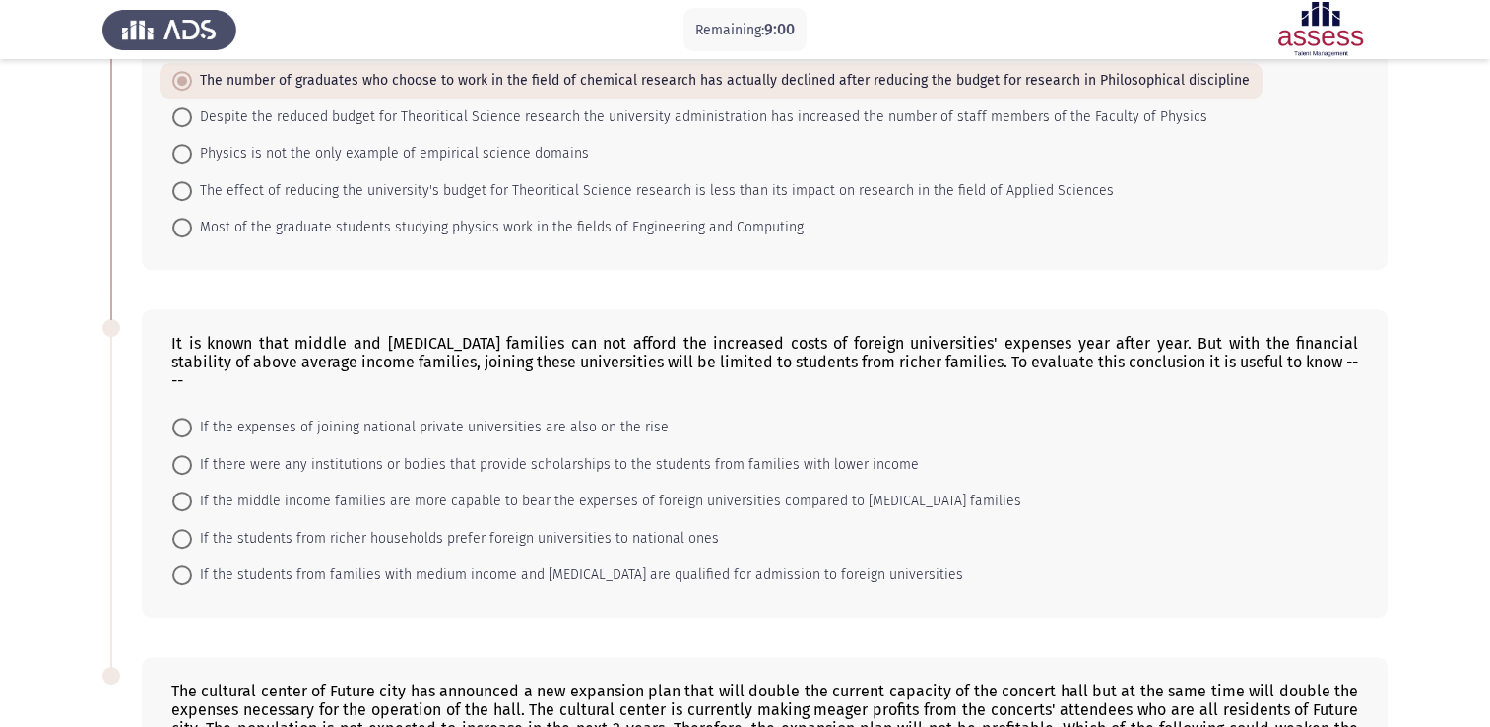
scroll to position [873, 0]
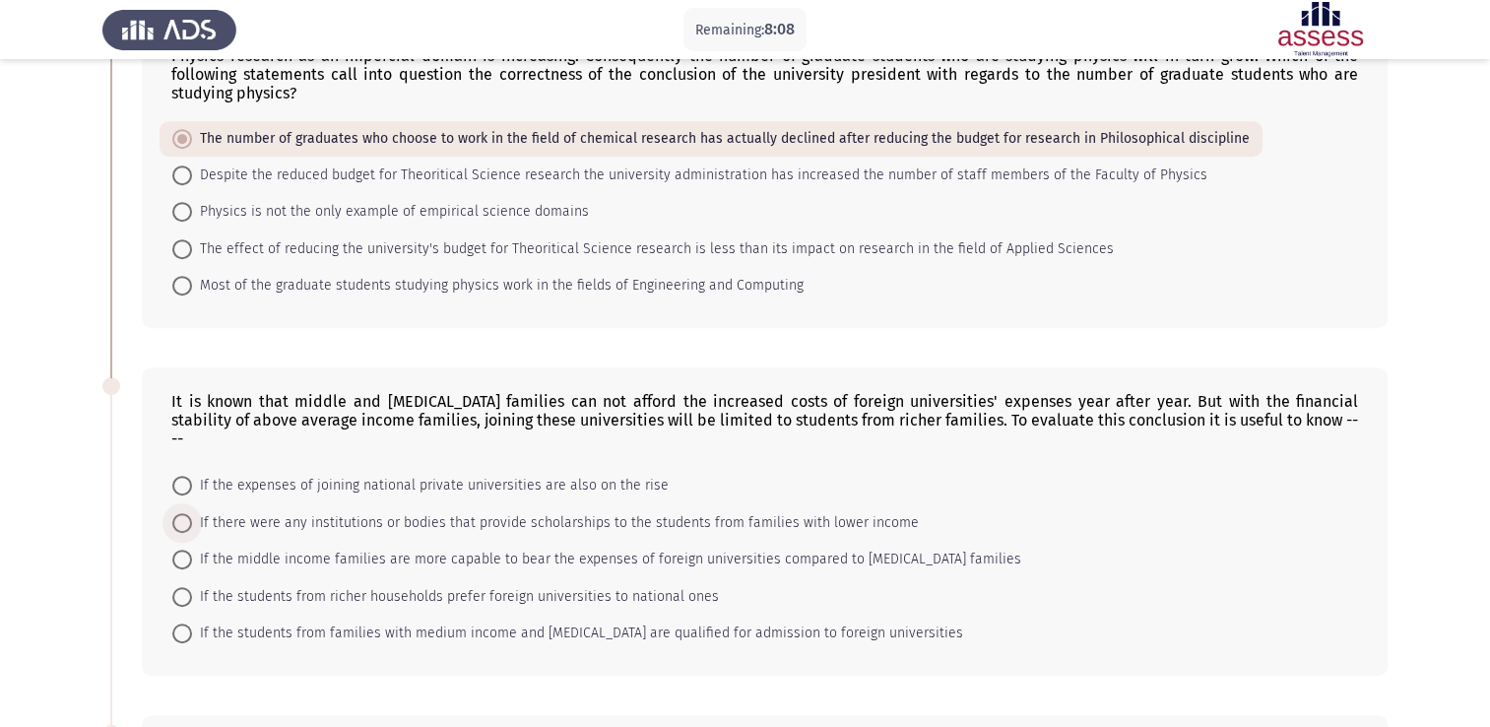
click at [465, 511] on span "If there were any institutions or bodies that provide scholarships to the stude…" at bounding box center [555, 523] width 727 height 24
click at [192, 513] on input "If there were any institutions or bodies that provide scholarships to the stude…" at bounding box center [182, 523] width 20 height 20
radio input "true"
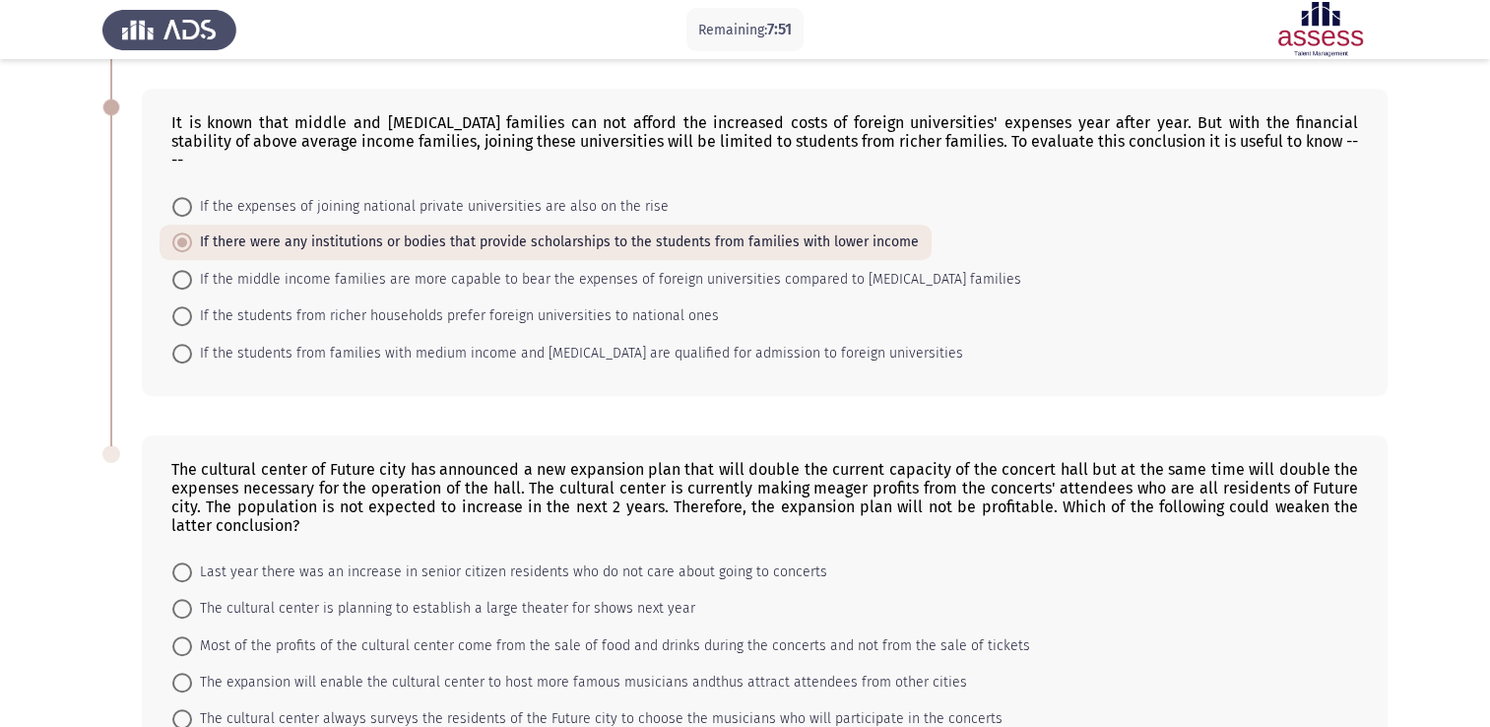
scroll to position [1265, 0]
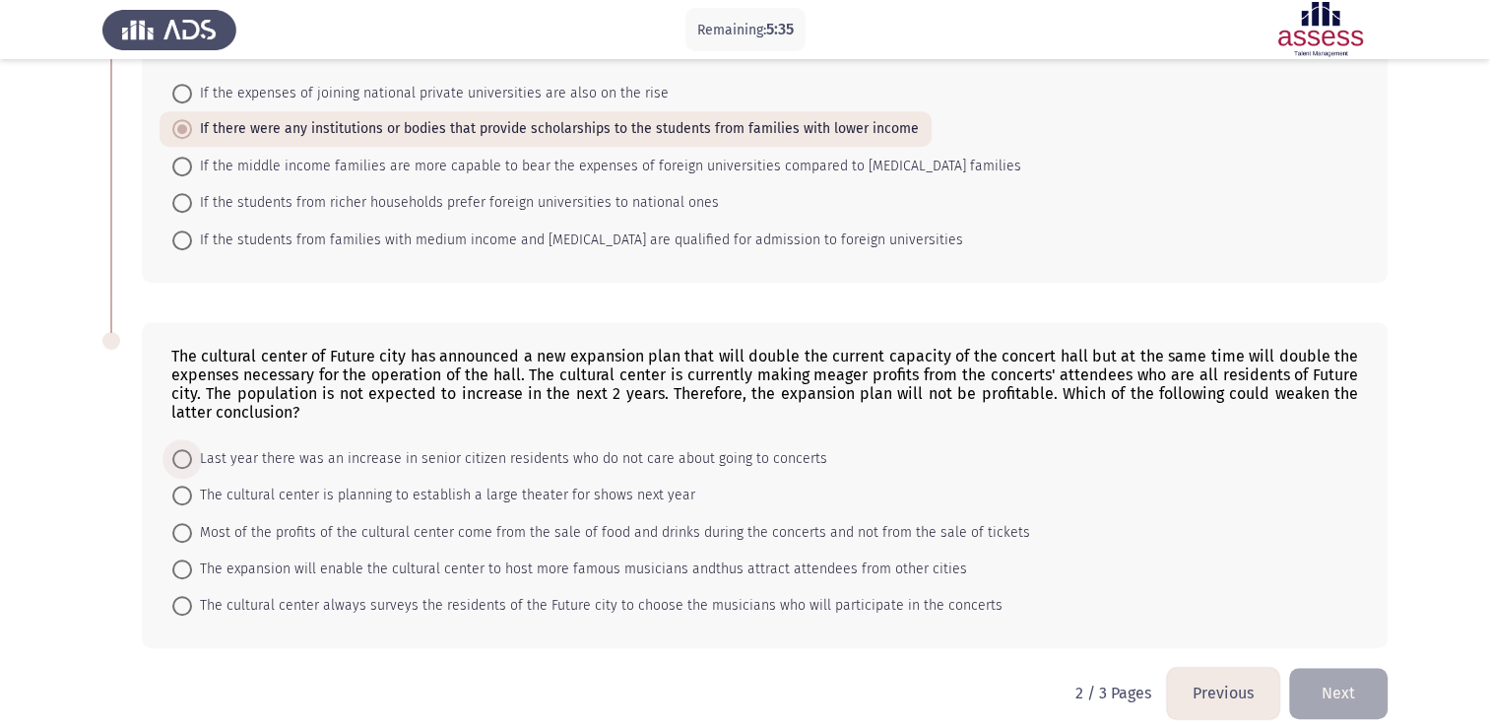
click at [473, 447] on span "Last year there was an increase in senior citizen residents who do not care abo…" at bounding box center [509, 459] width 635 height 24
click at [192, 449] on input "Last year there was an increase in senior citizen residents who do not care abo…" at bounding box center [182, 459] width 20 height 20
radio input "true"
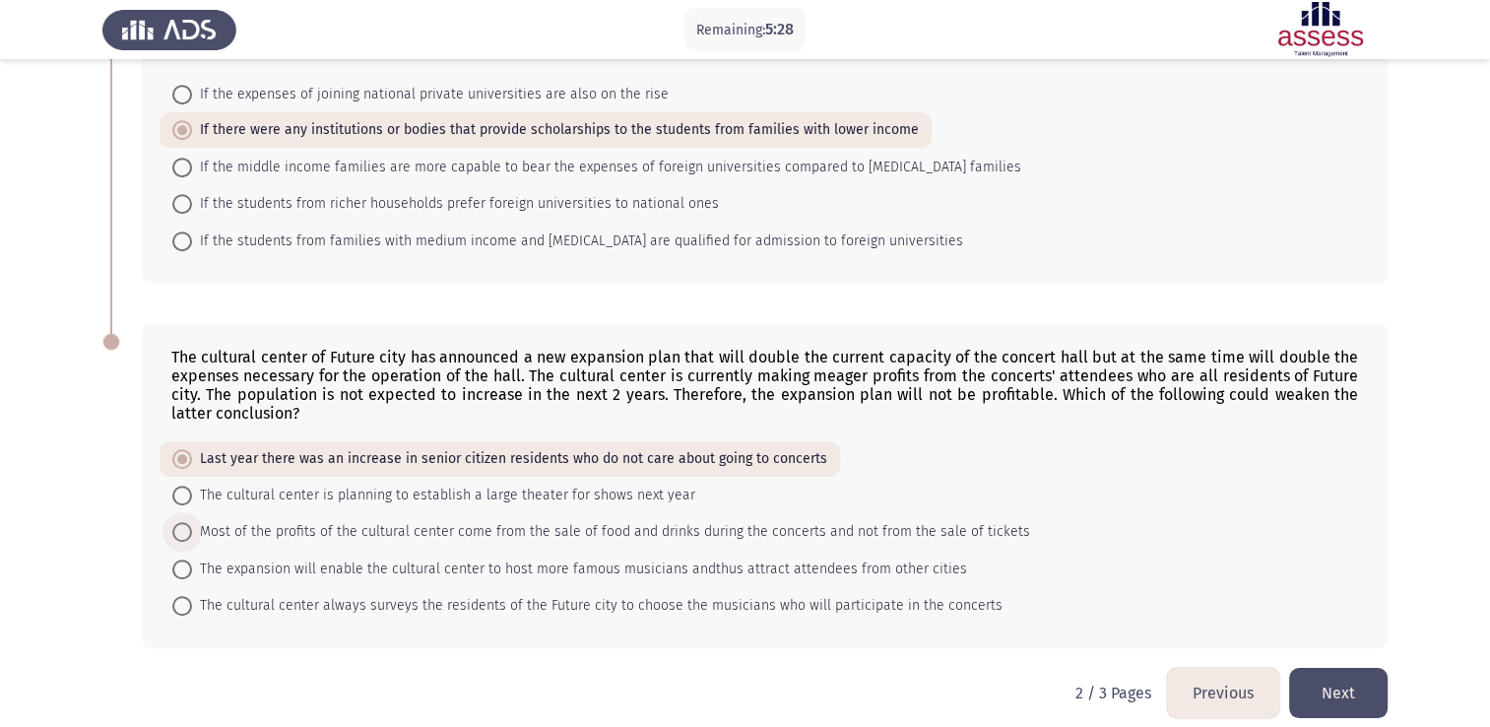
click at [417, 520] on span "Most of the profits of the cultural center come from the sale of food and drink…" at bounding box center [611, 532] width 838 height 24
click at [192, 522] on input "Most of the profits of the cultural center come from the sale of food and drink…" at bounding box center [182, 532] width 20 height 20
radio input "true"
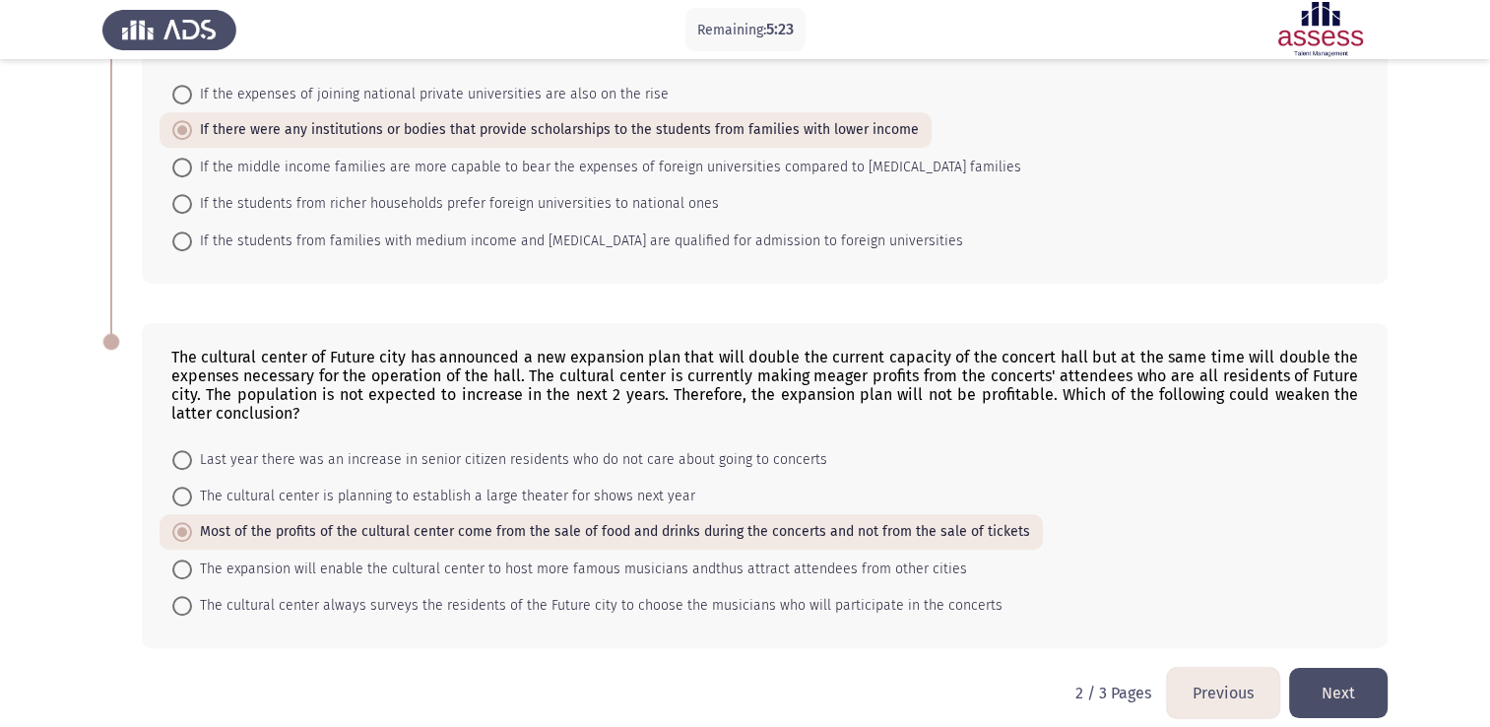
click at [1359, 686] on button "Next" at bounding box center [1338, 693] width 98 height 50
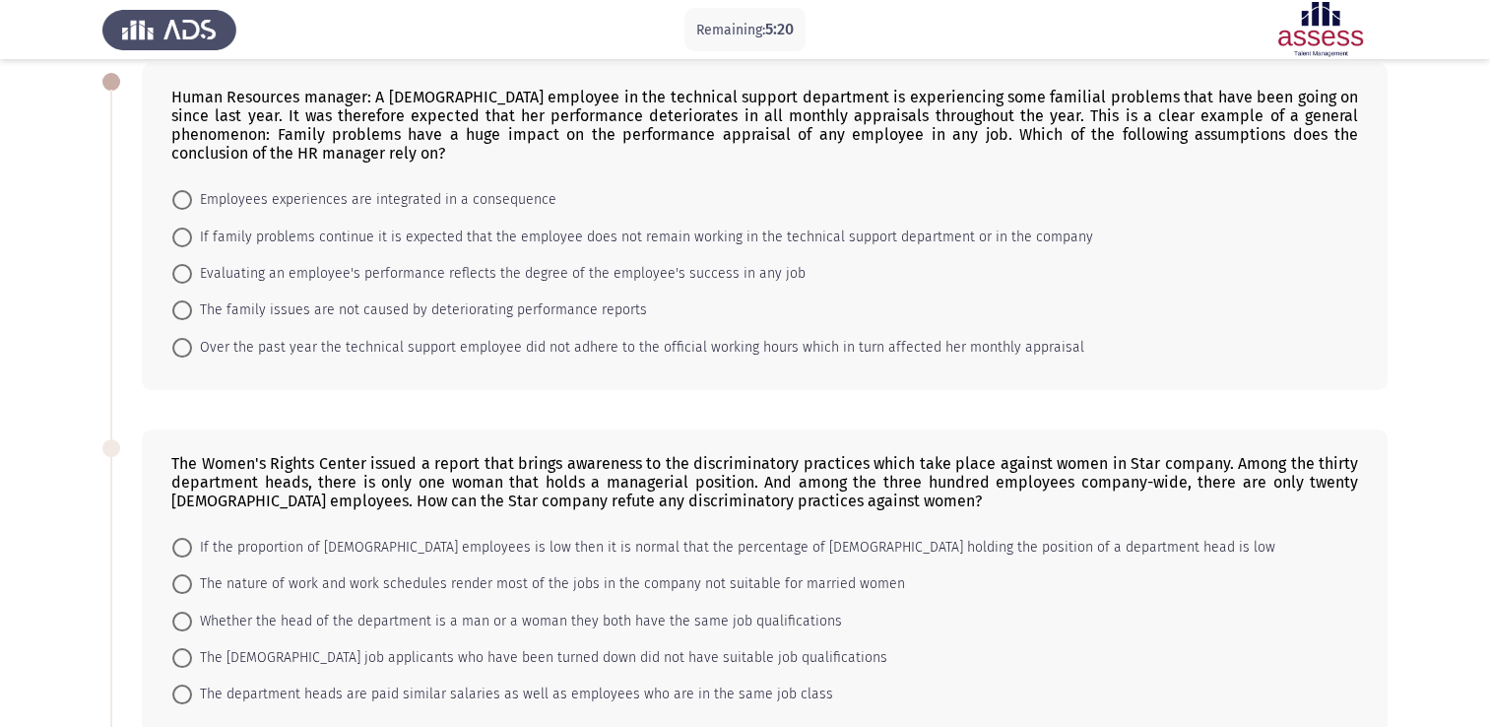
scroll to position [0, 0]
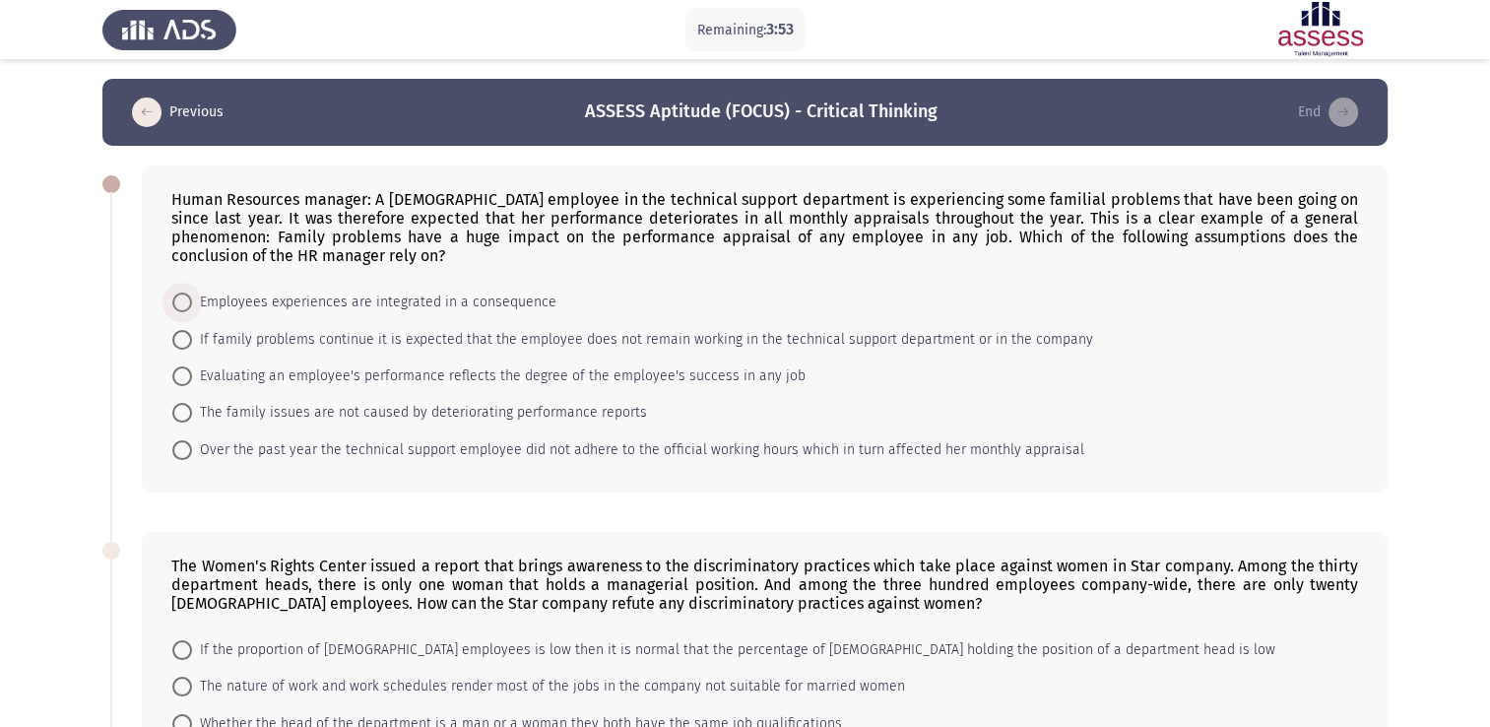
click at [339, 301] on span "Employees experiences are integrated in a consequence" at bounding box center [374, 302] width 364 height 24
click at [192, 301] on input "Employees experiences are integrated in a consequence" at bounding box center [182, 302] width 20 height 20
radio input "true"
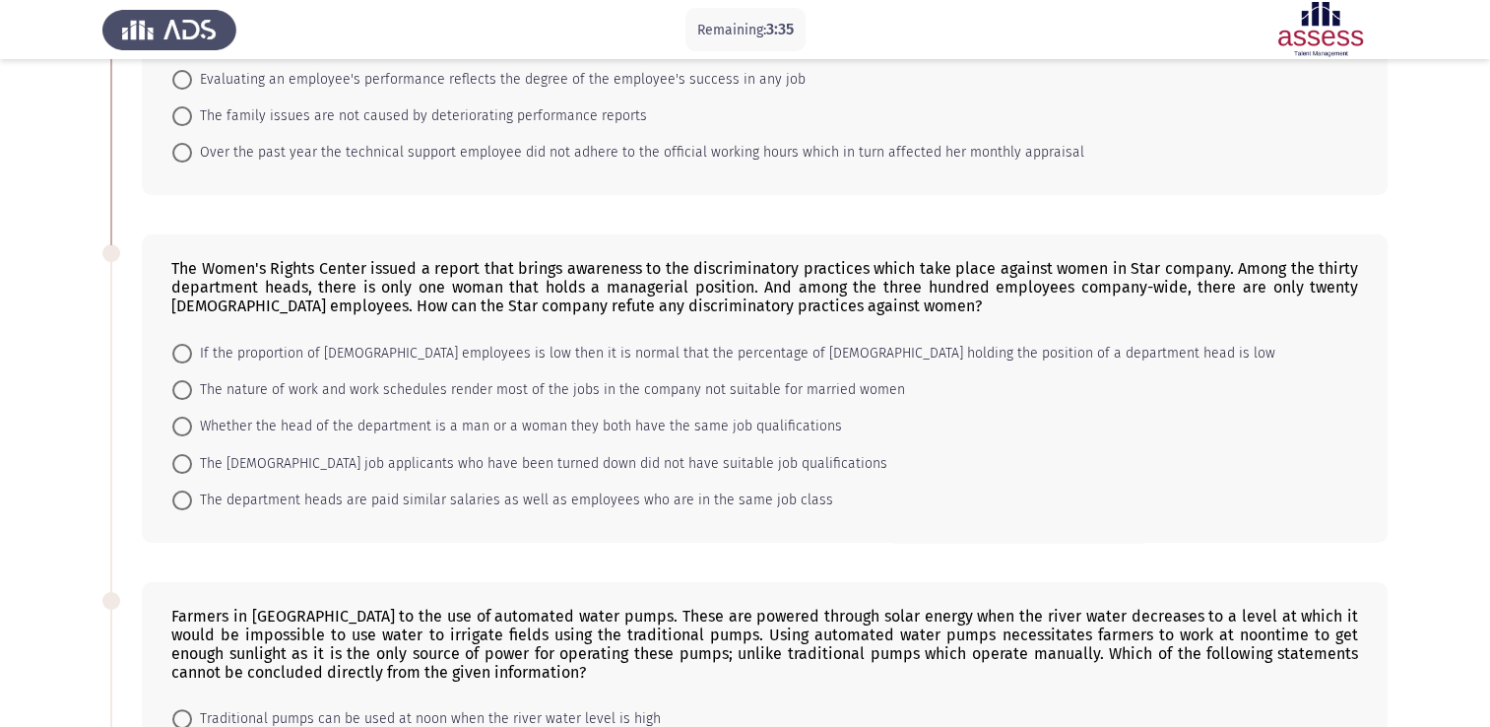
scroll to position [394, 0]
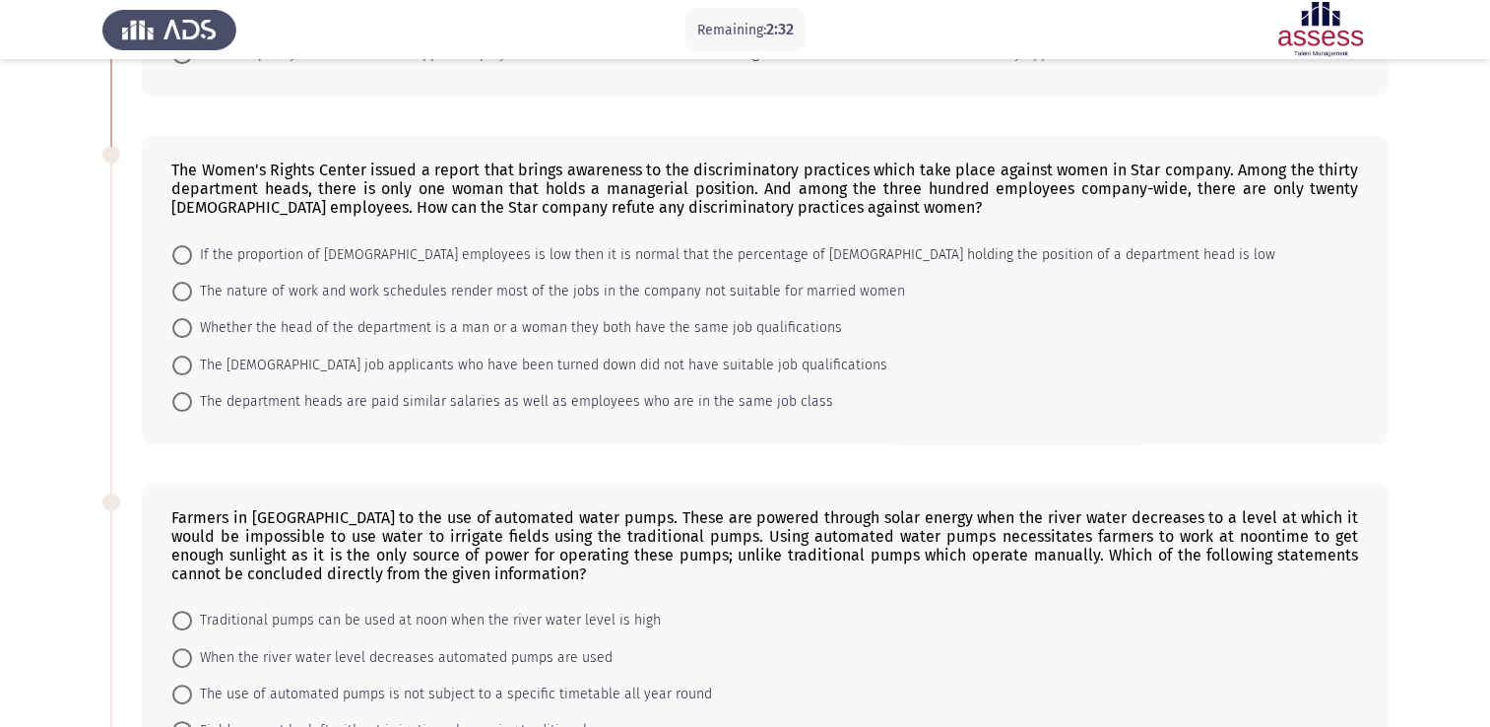
click at [623, 320] on span "Whether the head of the department is a man or a woman they both have the same …" at bounding box center [517, 328] width 650 height 24
click at [192, 320] on input "Whether the head of the department is a man or a woman they both have the same …" at bounding box center [182, 328] width 20 height 20
radio input "true"
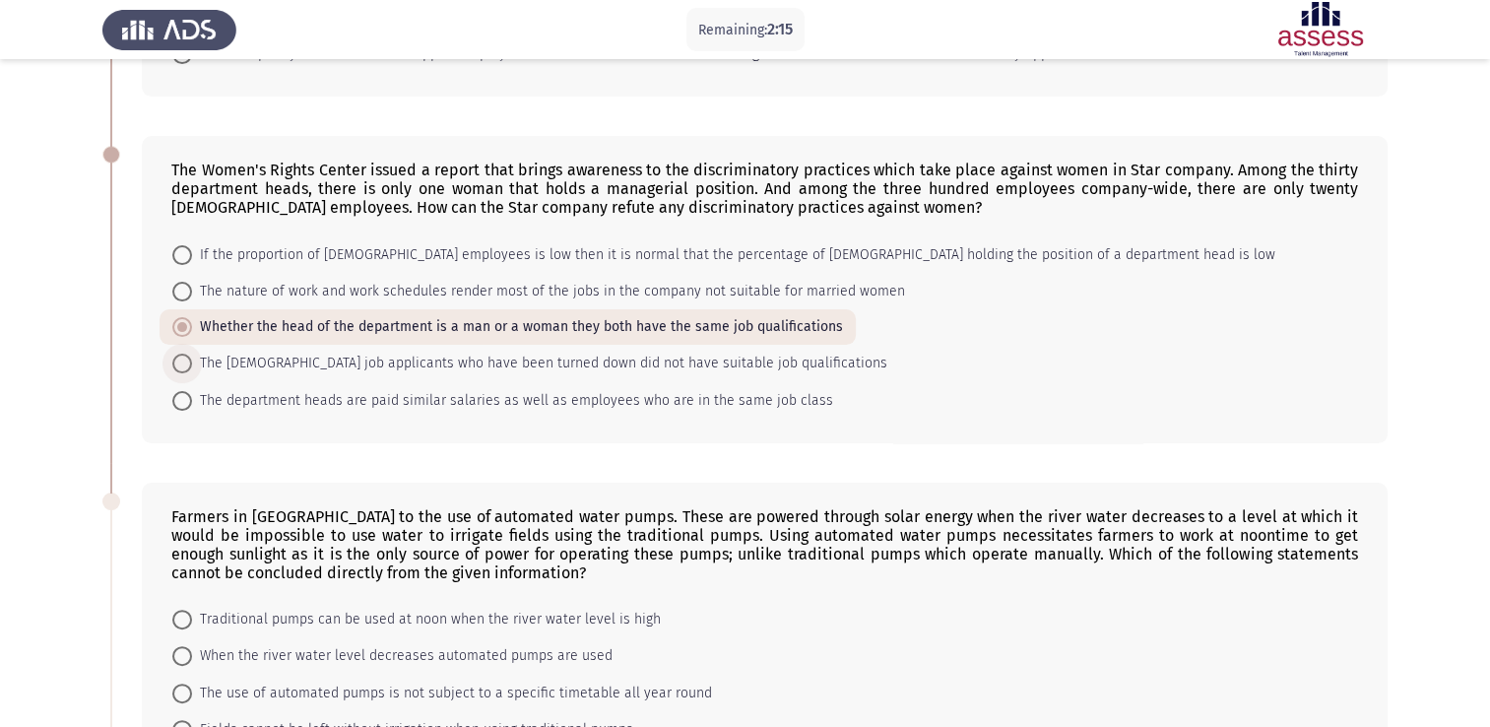
click at [311, 351] on span "The [DEMOGRAPHIC_DATA] job applicants who have been turned down did not have su…" at bounding box center [539, 363] width 695 height 24
click at [192, 353] on input "The [DEMOGRAPHIC_DATA] job applicants who have been turned down did not have su…" at bounding box center [182, 363] width 20 height 20
radio input "true"
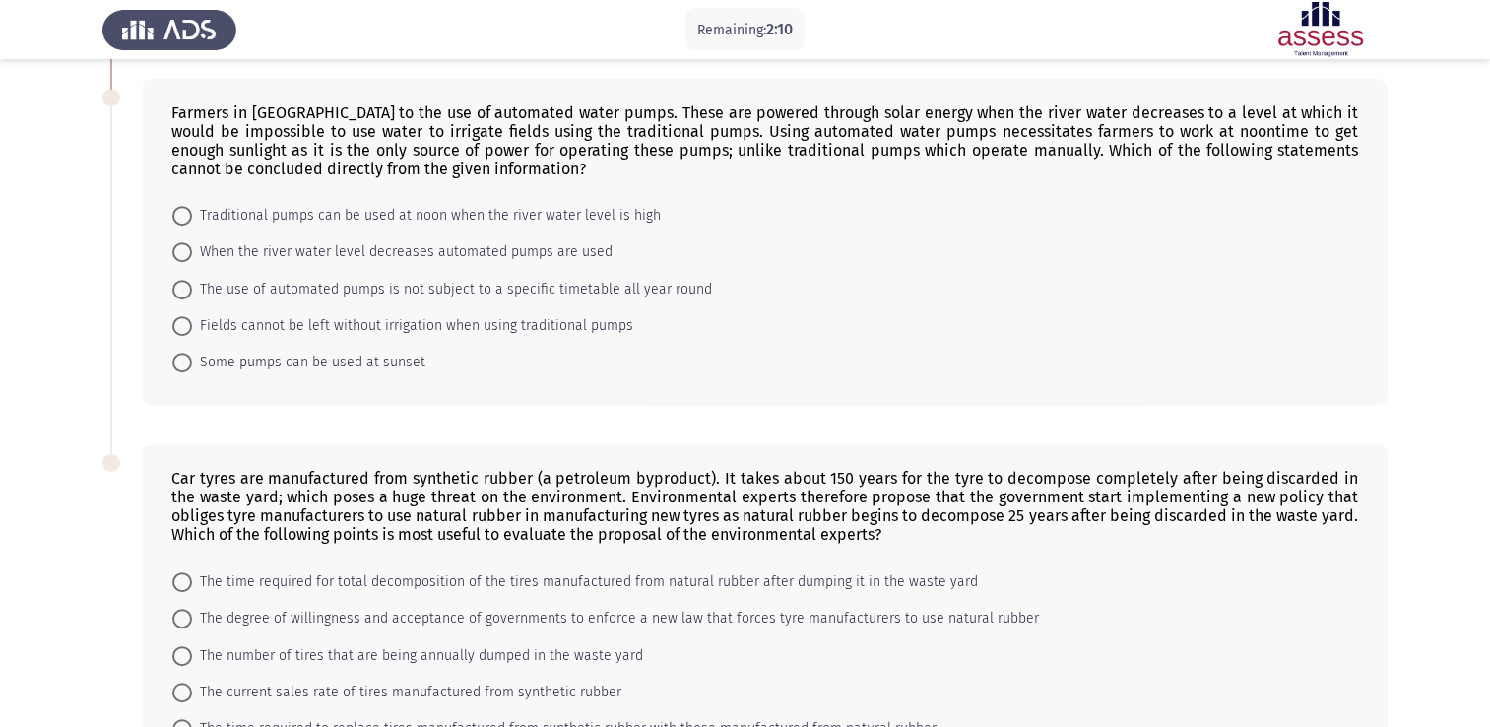
scroll to position [645, 0]
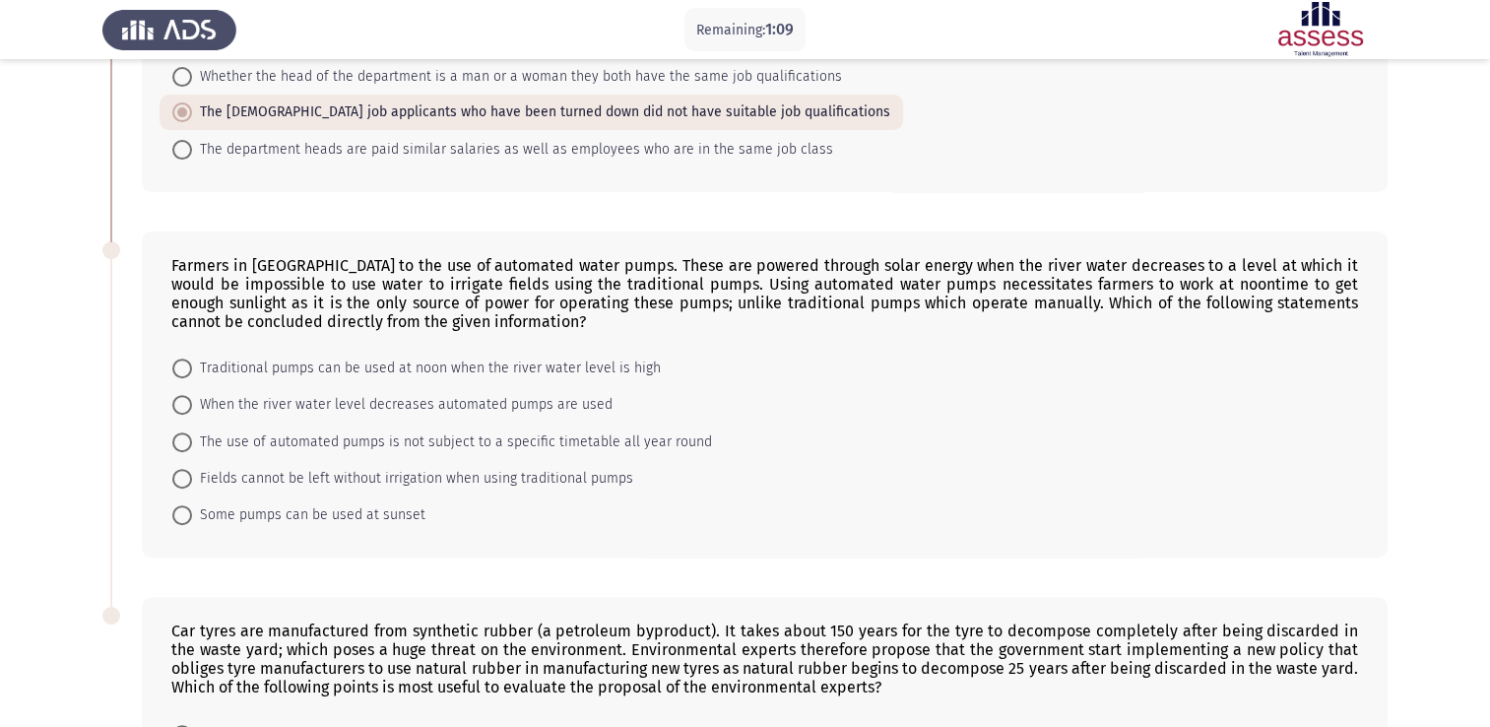
click at [423, 368] on span "Traditional pumps can be used at noon when the river water level is high" at bounding box center [426, 368] width 469 height 24
click at [192, 368] on input "Traditional pumps can be used at noon when the river water level is high" at bounding box center [182, 368] width 20 height 20
radio input "true"
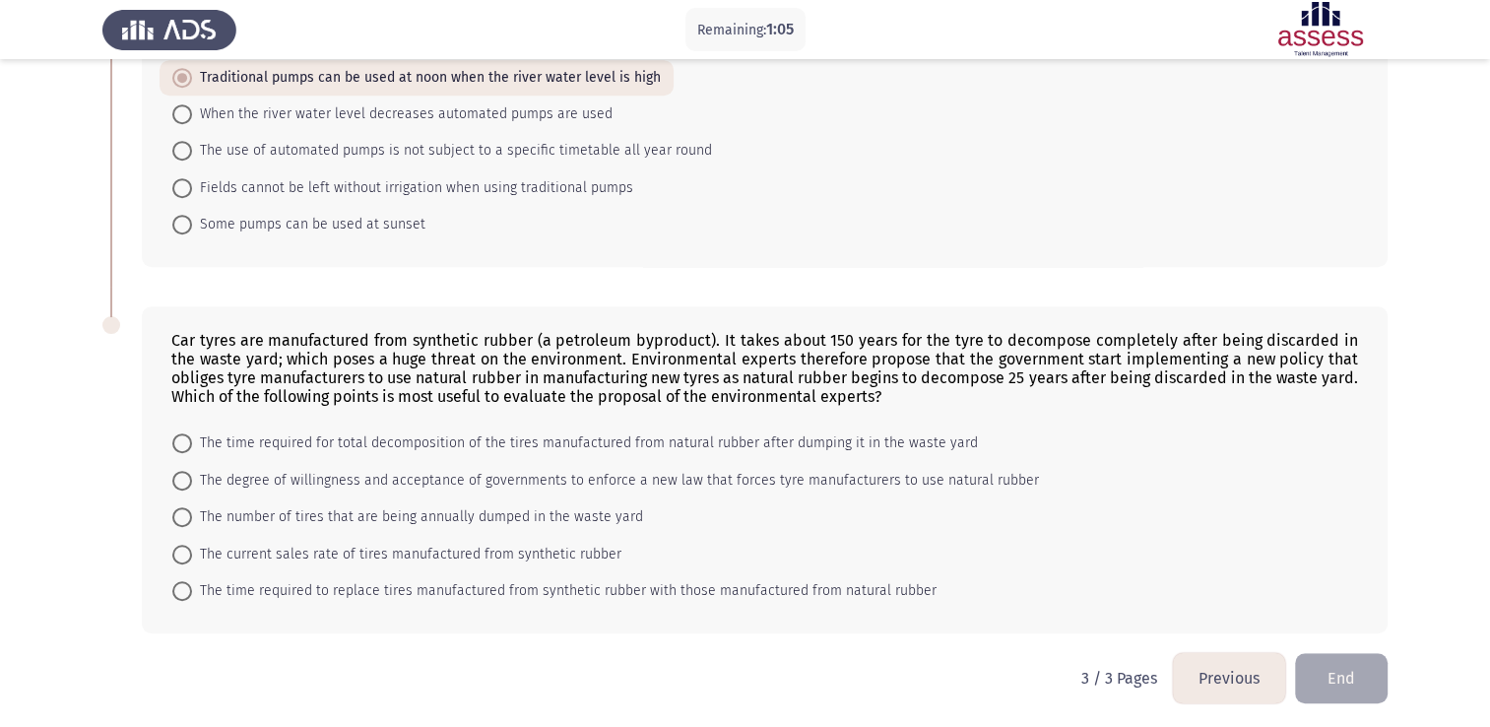
scroll to position [938, 0]
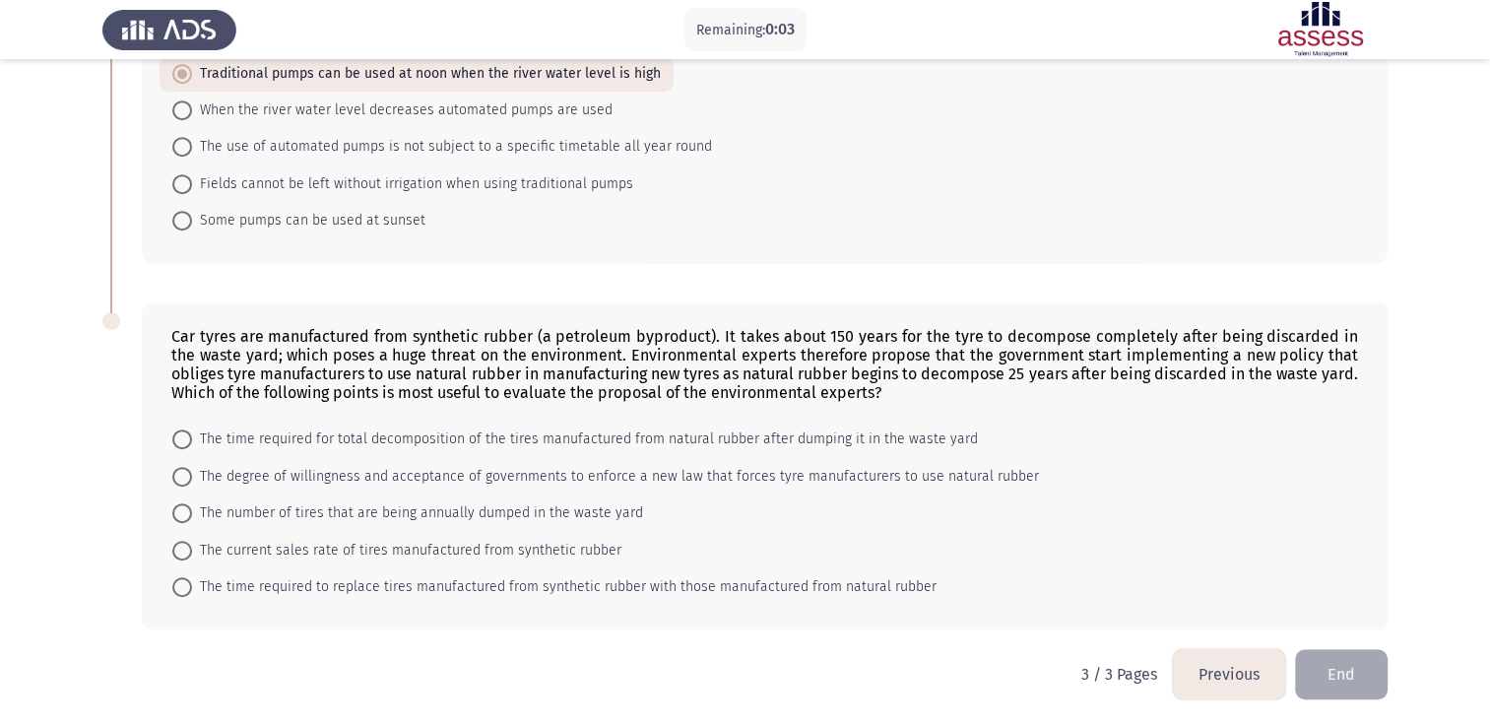
click at [172, 584] on span at bounding box center [182, 587] width 20 height 20
click at [172, 584] on input "The time required to replace tires manufactured from synthetic rubber with thos…" at bounding box center [182, 587] width 20 height 20
radio input "true"
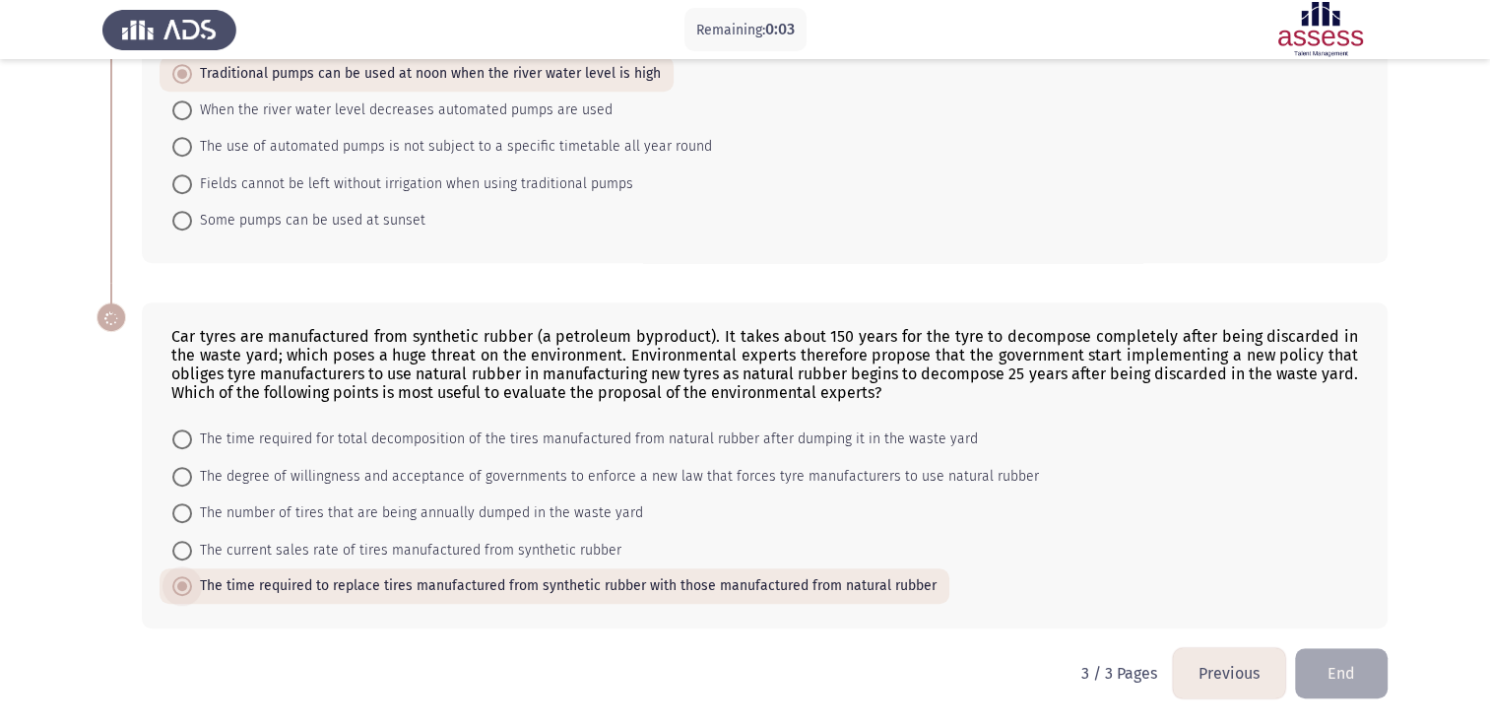
scroll to position [937, 0]
click at [1331, 681] on button "End" at bounding box center [1341, 674] width 93 height 50
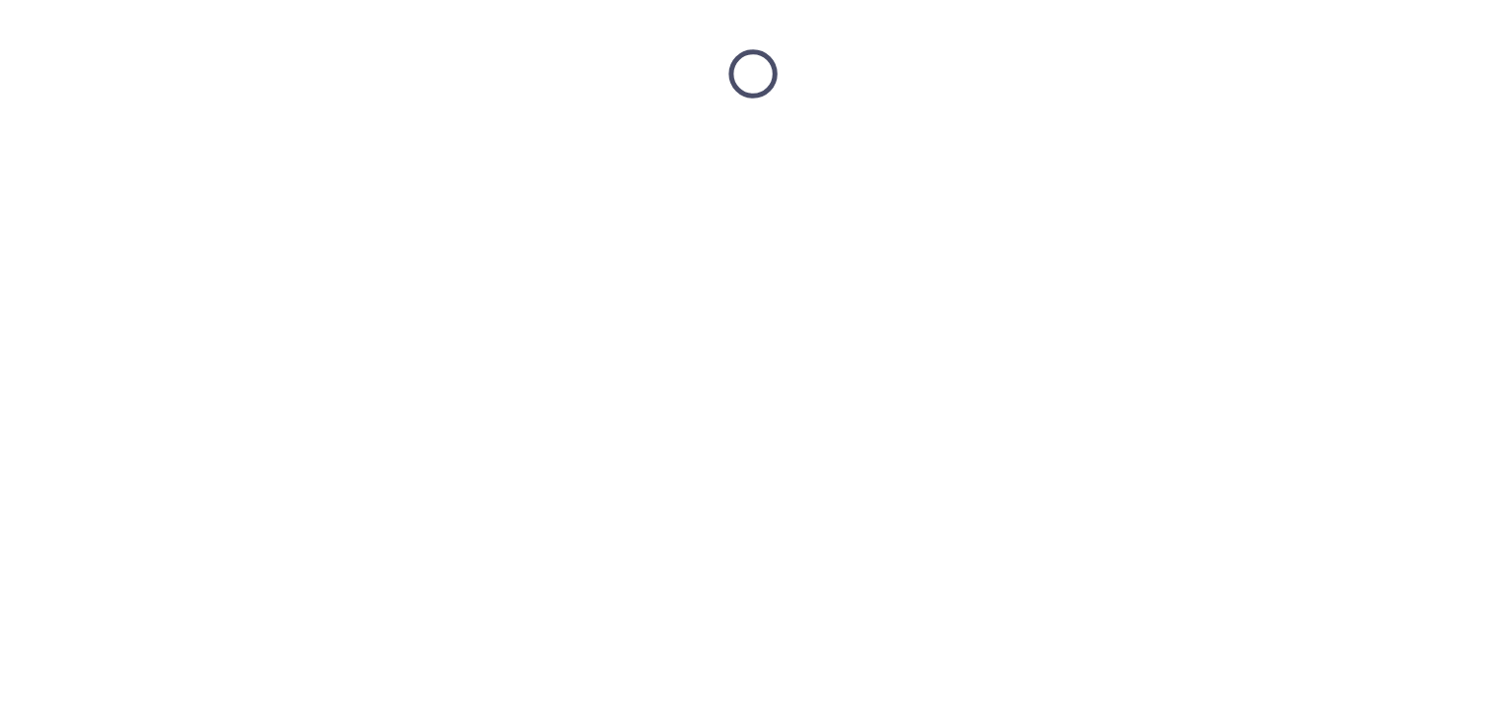
scroll to position [0, 0]
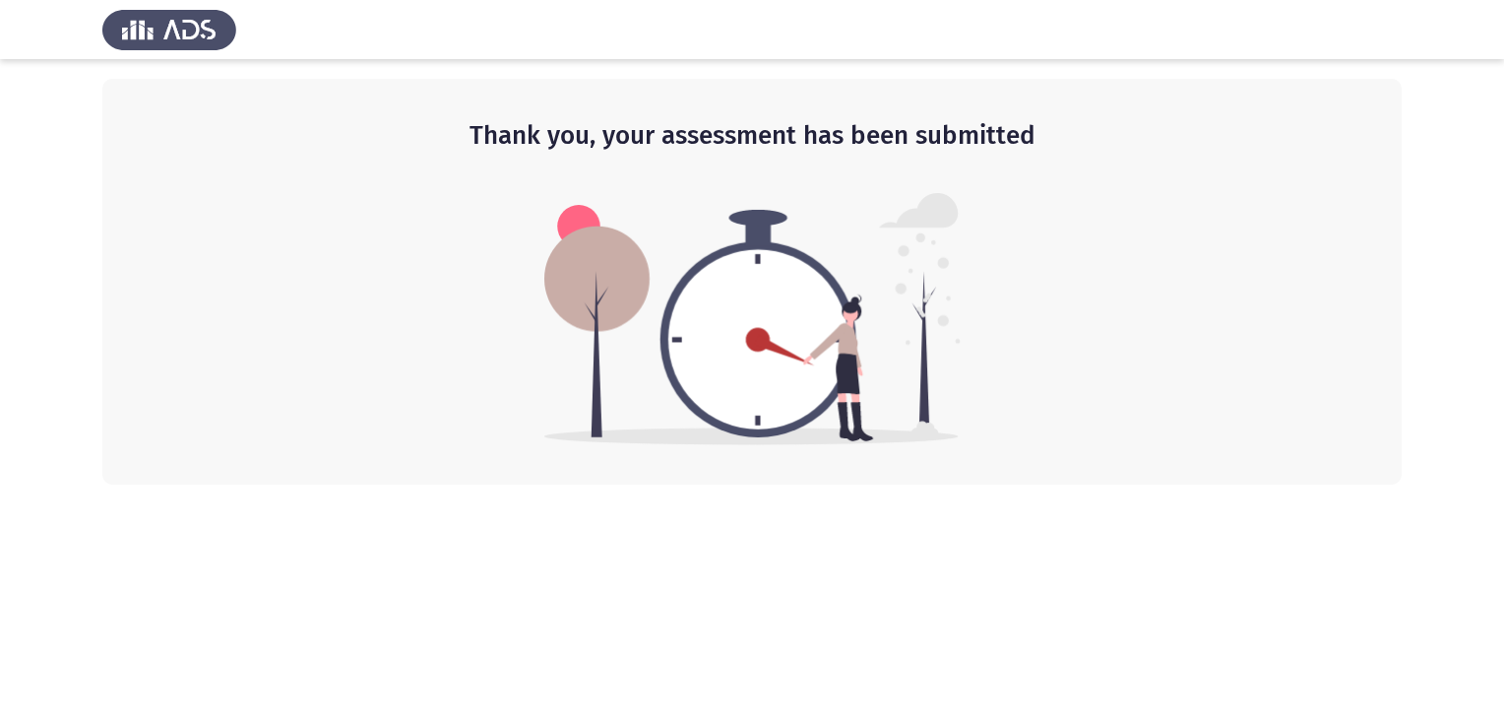
drag, startPoint x: 977, startPoint y: 348, endPoint x: 958, endPoint y: 337, distance: 21.6
click at [977, 347] on div "Thank you, your assessment has been submitted" at bounding box center [752, 282] width 1300 height 406
drag, startPoint x: 752, startPoint y: 524, endPoint x: 740, endPoint y: 527, distance: 12.2
click at [742, 484] on html "Thank you, your assessment has been submitted" at bounding box center [752, 242] width 1504 height 484
click at [740, 484] on html "Thank you, your assessment has been submitted" at bounding box center [752, 242] width 1504 height 484
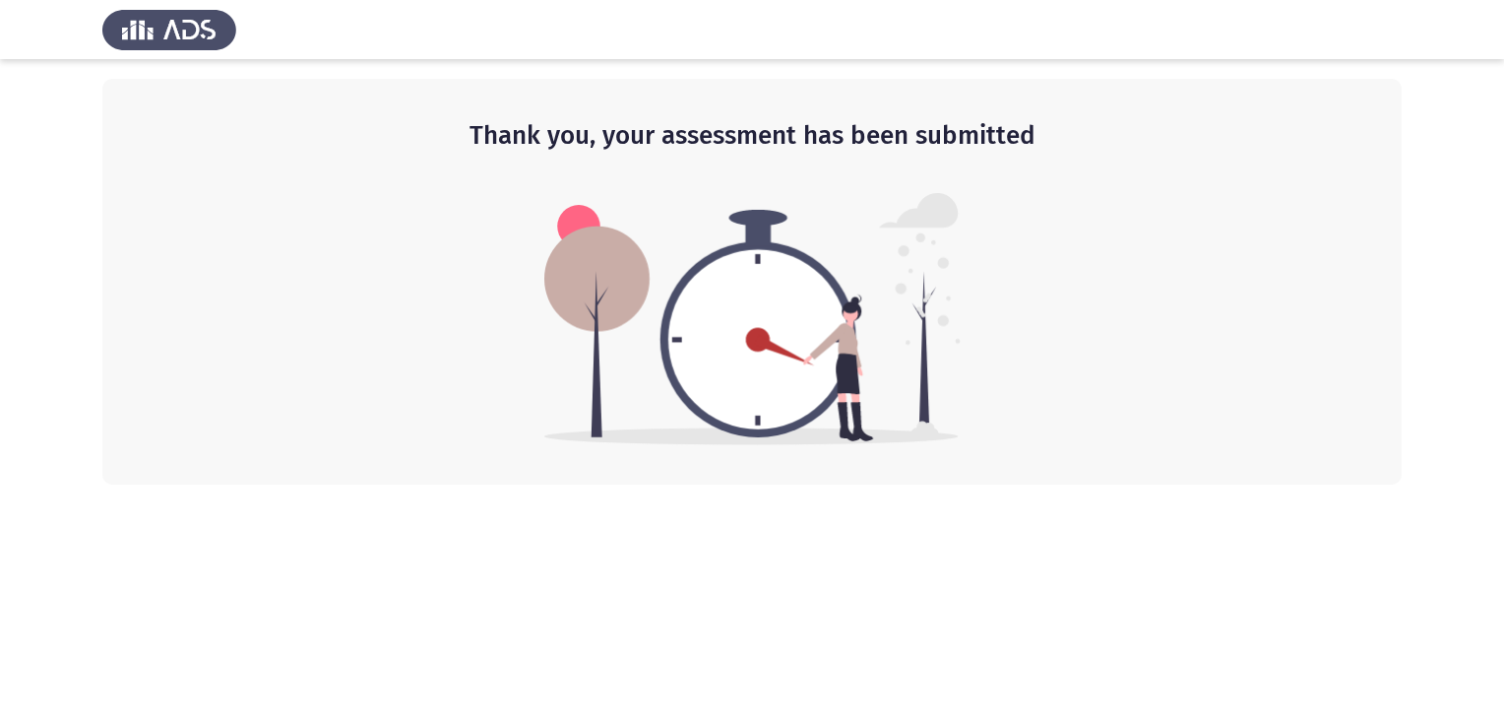
drag, startPoint x: 733, startPoint y: 523, endPoint x: 431, endPoint y: 238, distance: 414.4
click at [703, 484] on html "Thank you, your assessment has been submitted" at bounding box center [752, 242] width 1504 height 484
click at [161, 30] on img at bounding box center [169, 29] width 134 height 55
drag, startPoint x: 423, startPoint y: 144, endPoint x: 606, endPoint y: 364, distance: 286.7
click at [550, 405] on div "Thank you, your assessment has been submitted" at bounding box center [752, 282] width 1300 height 406
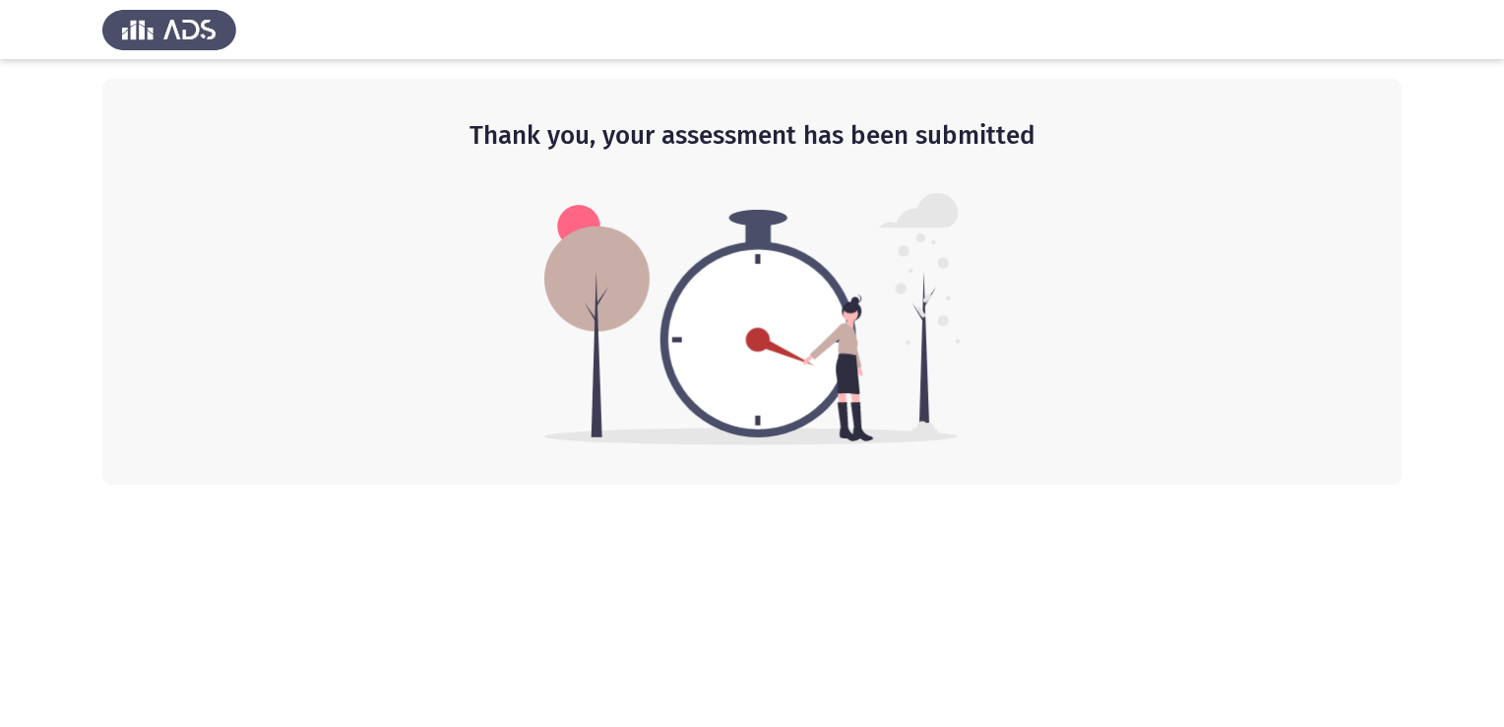
click at [642, 356] on img at bounding box center [752, 319] width 416 height 252
drag, startPoint x: 879, startPoint y: 277, endPoint x: 899, endPoint y: 374, distance: 99.4
click at [1067, 484] on html "Thank you, your assessment has been submitted" at bounding box center [752, 242] width 1504 height 484
click at [815, 99] on div "Thank you, your assessment has been submitted" at bounding box center [752, 282] width 1300 height 406
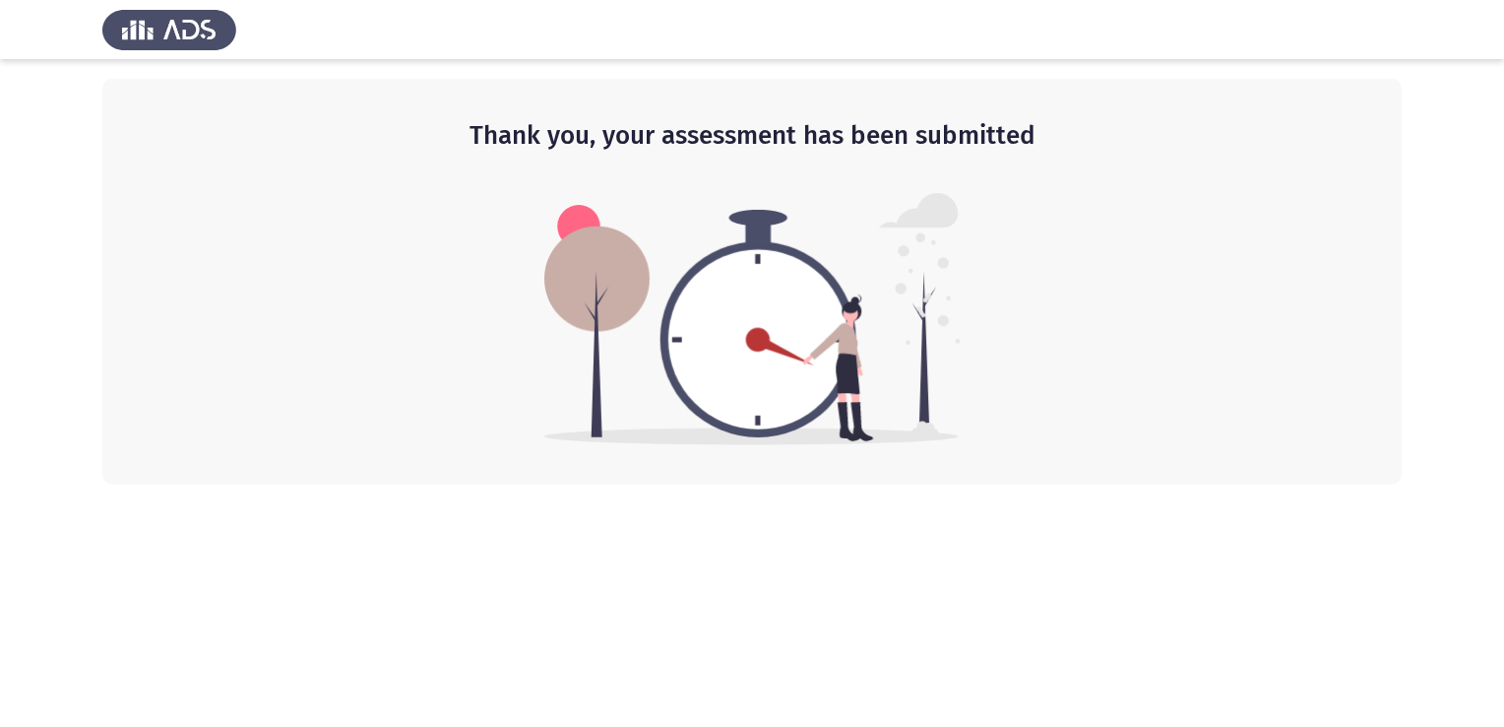
drag, startPoint x: 815, startPoint y: 99, endPoint x: 564, endPoint y: 2, distance: 269.3
click at [813, 99] on div "Thank you, your assessment has been submitted" at bounding box center [752, 282] width 1300 height 406
